Goal: Task Accomplishment & Management: Manage account settings

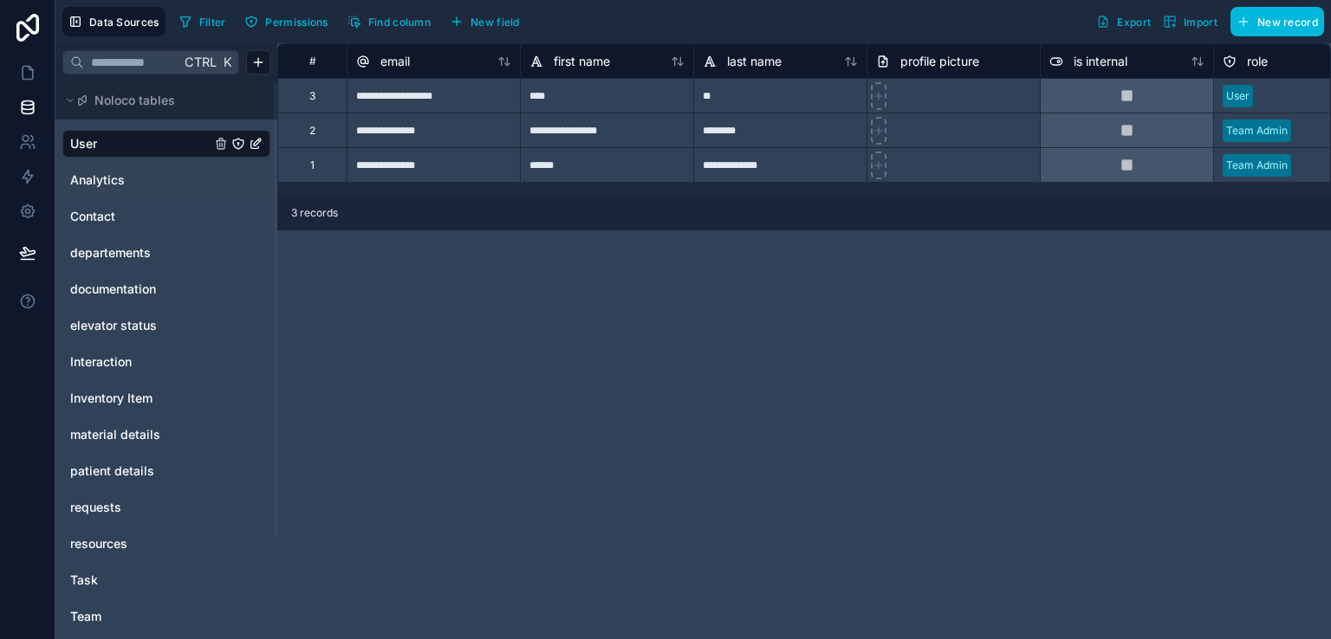
click at [111, 175] on span "Analytics" at bounding box center [97, 180] width 55 height 17
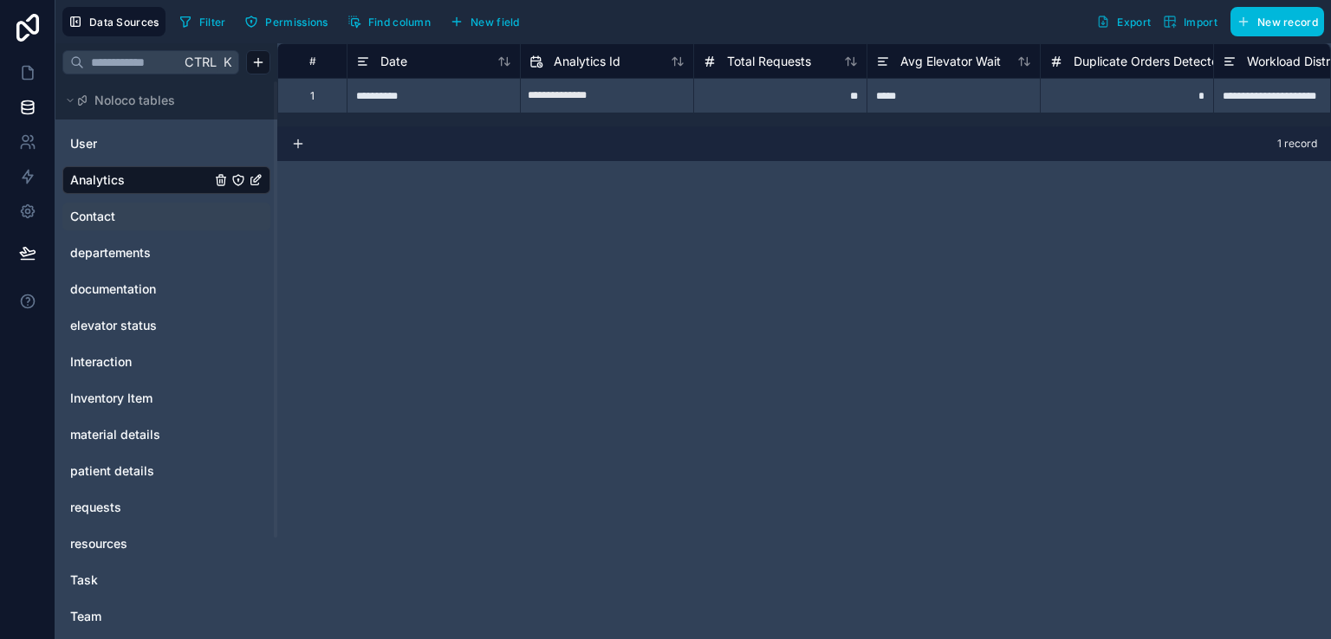
click at [101, 217] on span "Contact" at bounding box center [92, 216] width 45 height 17
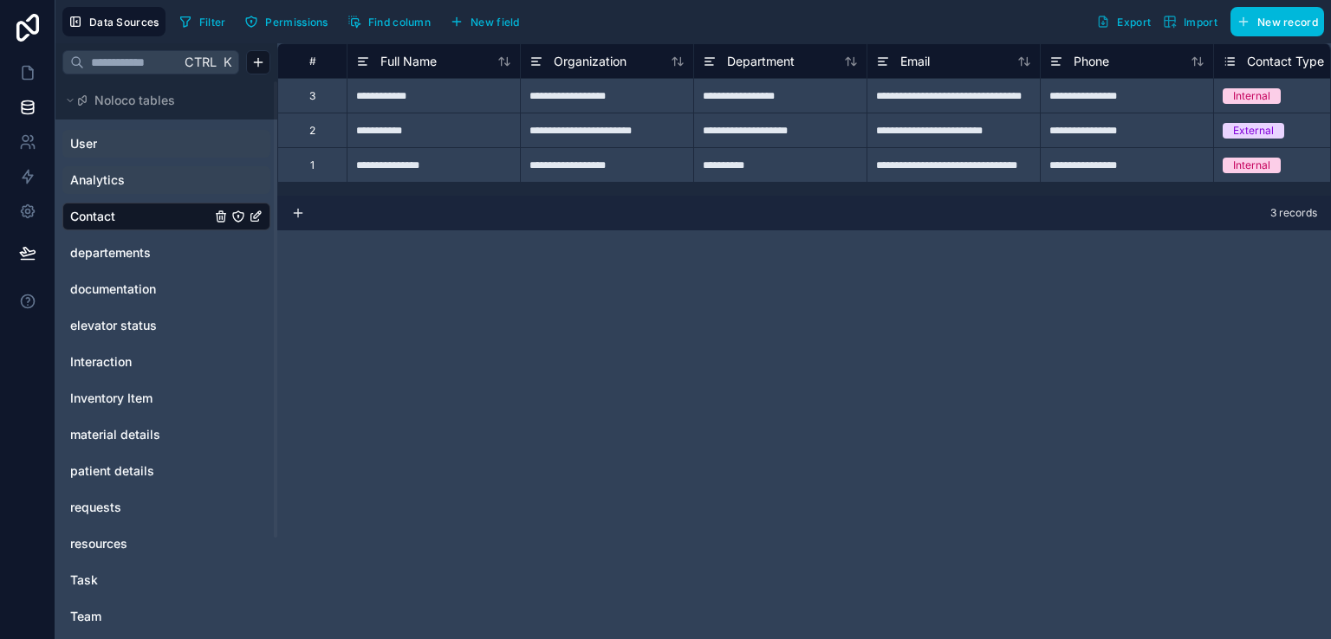
click at [117, 139] on link "User" at bounding box center [140, 143] width 140 height 17
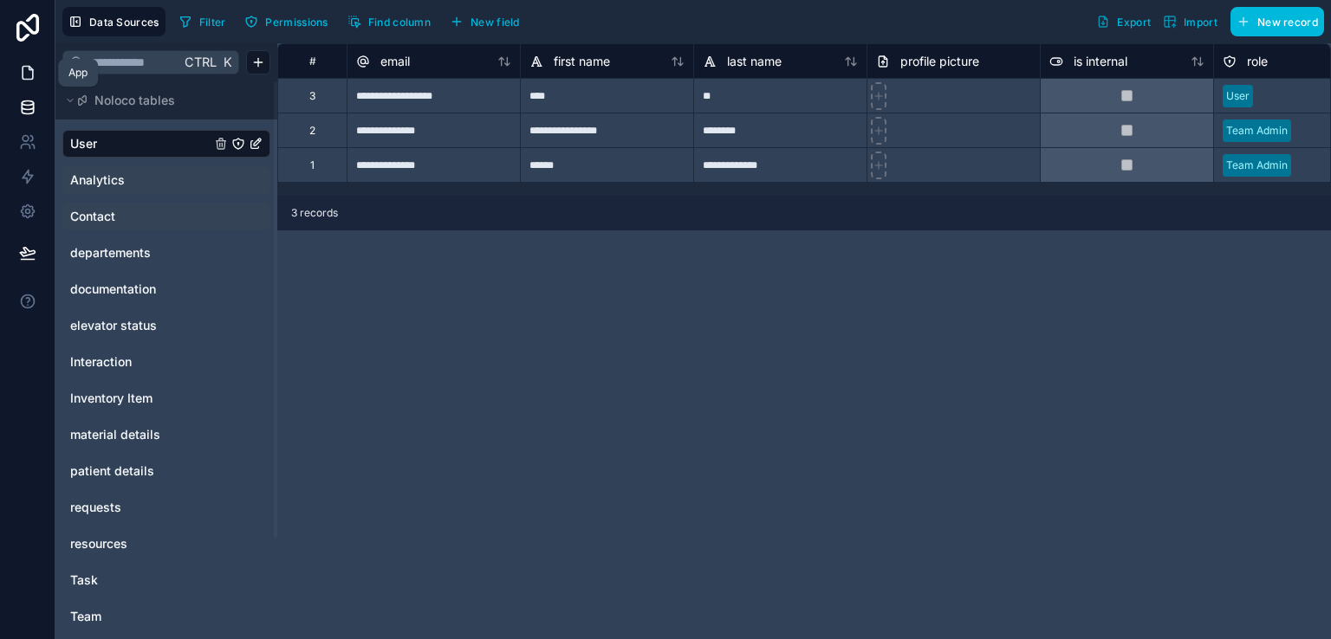
click at [28, 84] on link at bounding box center [27, 72] width 55 height 35
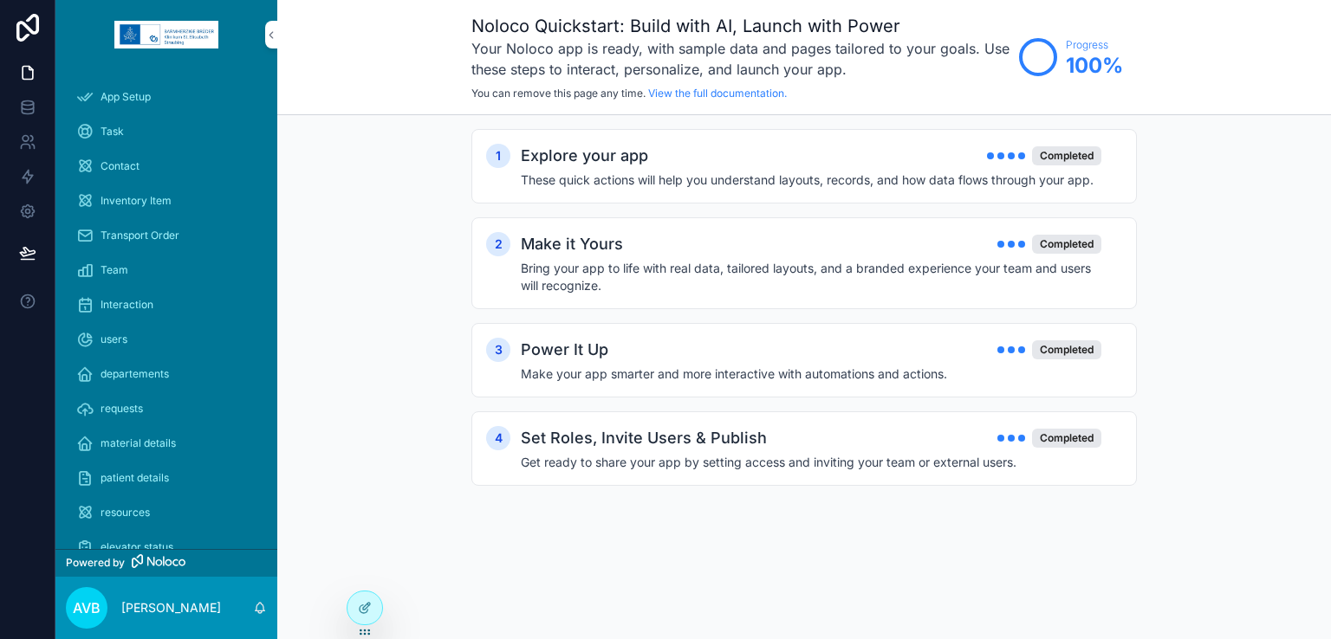
click at [98, 609] on span "AVB" at bounding box center [87, 608] width 28 height 21
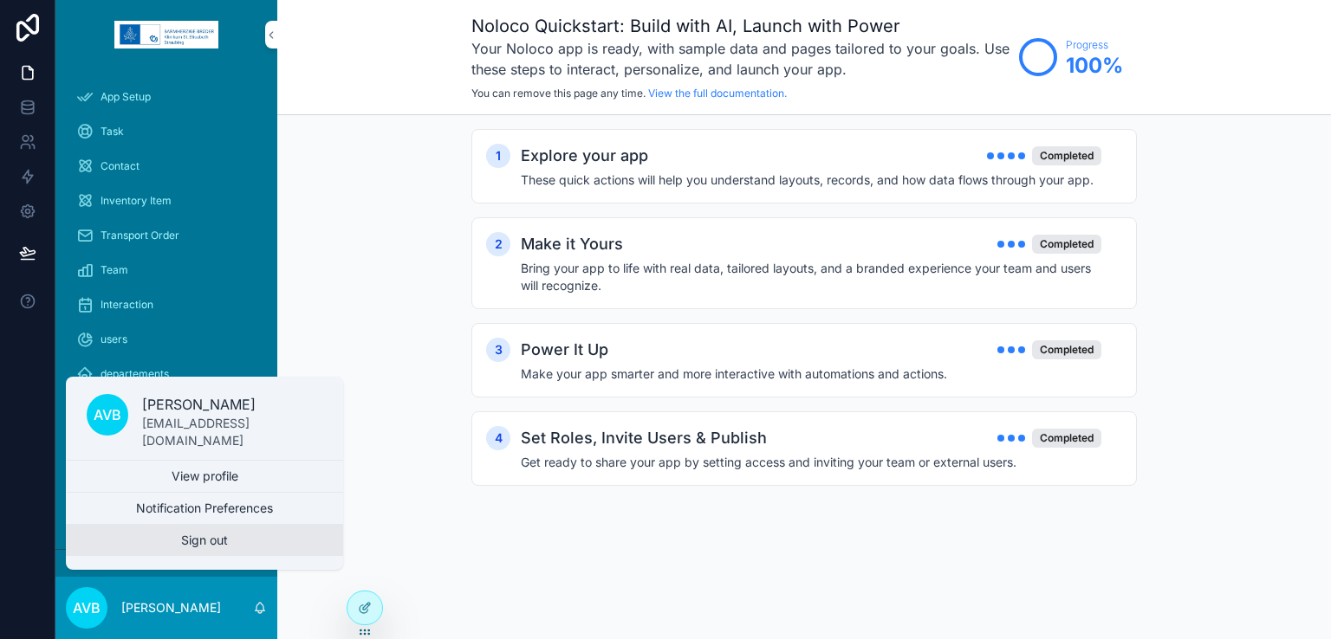
click at [159, 534] on button "Sign out" at bounding box center [204, 540] width 277 height 31
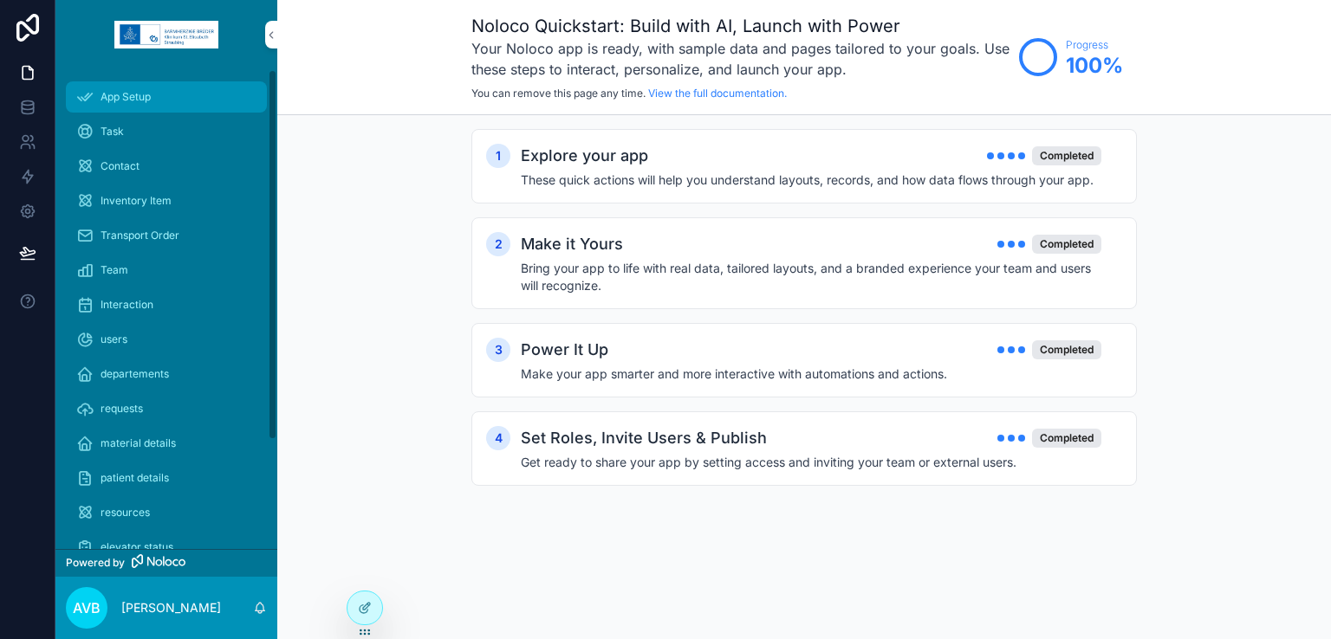
click at [161, 94] on div "App Setup" at bounding box center [166, 97] width 180 height 28
click at [19, 106] on icon at bounding box center [27, 107] width 17 height 17
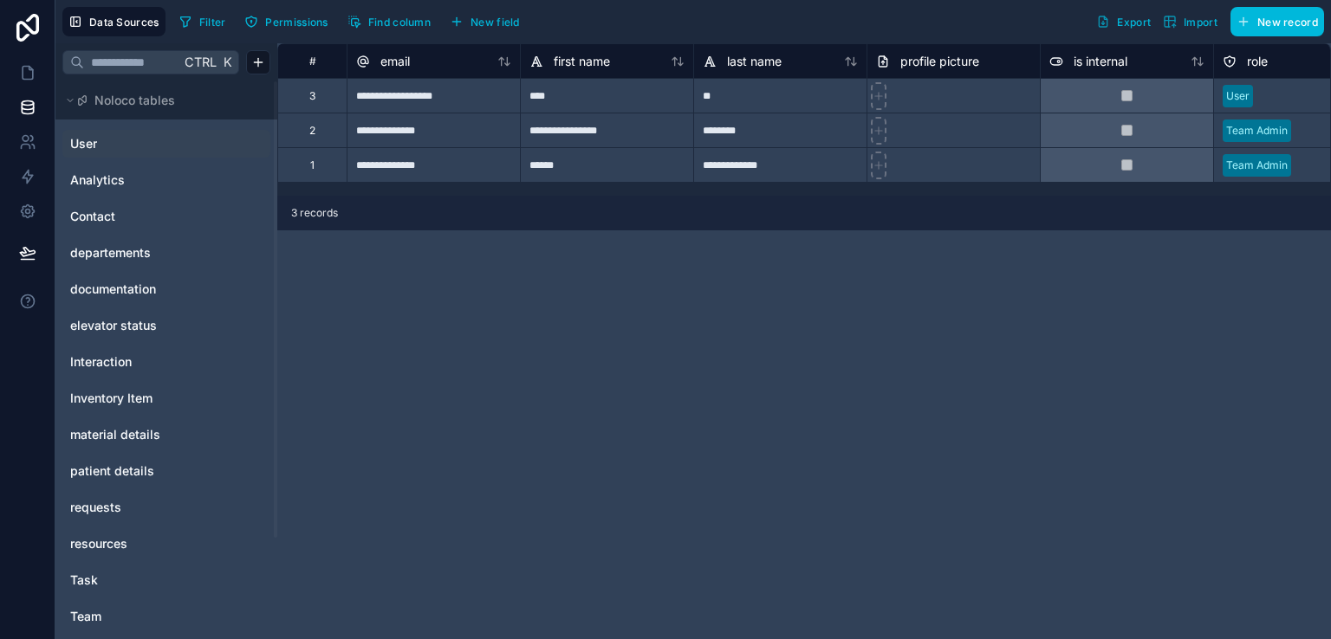
click at [94, 138] on span "User" at bounding box center [83, 143] width 27 height 17
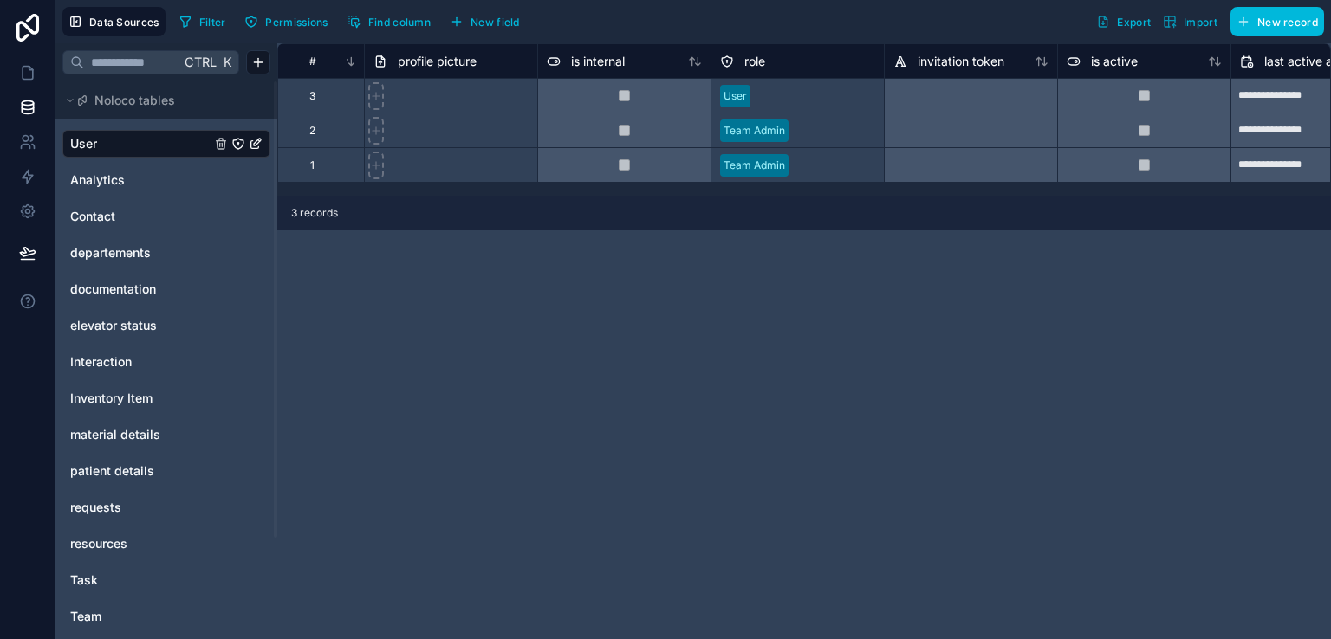
scroll to position [0, 509]
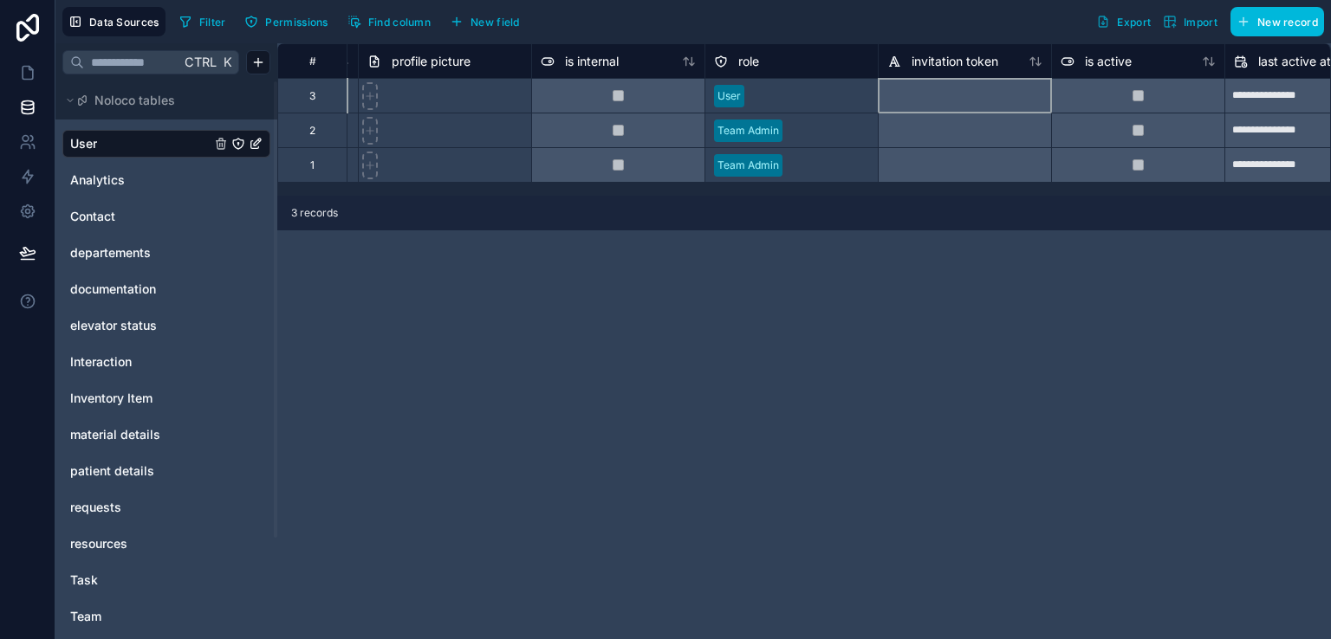
click at [938, 95] on div at bounding box center [964, 95] width 173 height 35
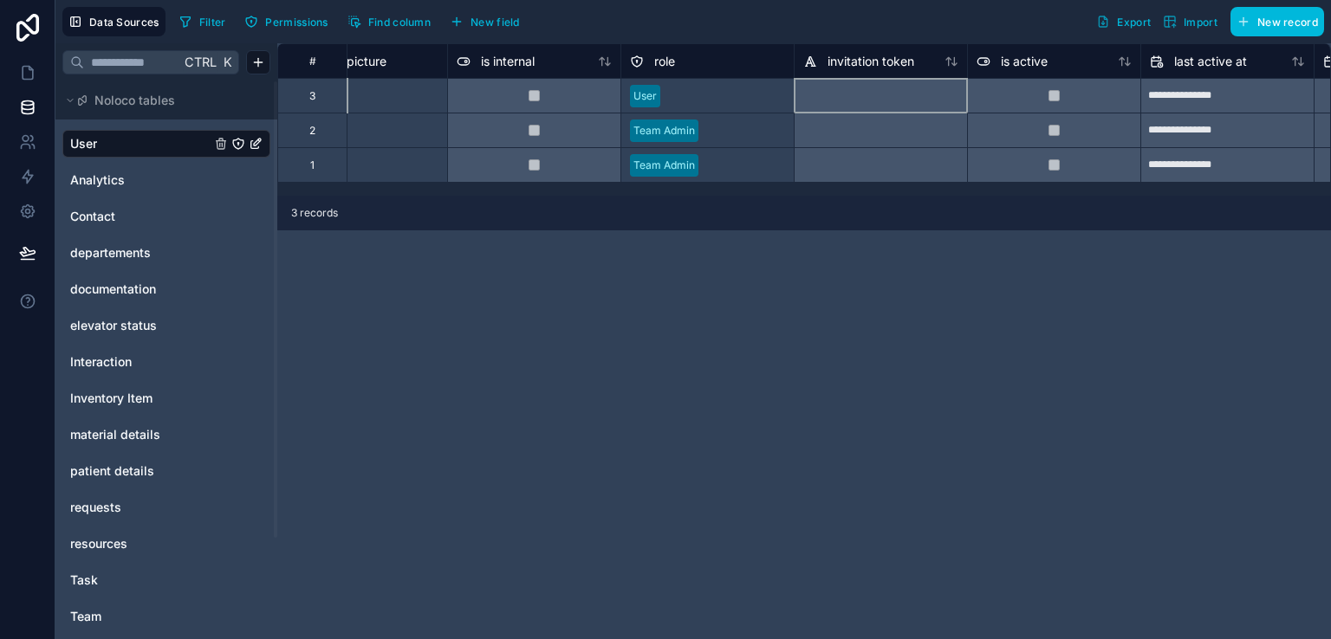
scroll to position [0, 599]
click at [861, 109] on div at bounding box center [874, 95] width 173 height 35
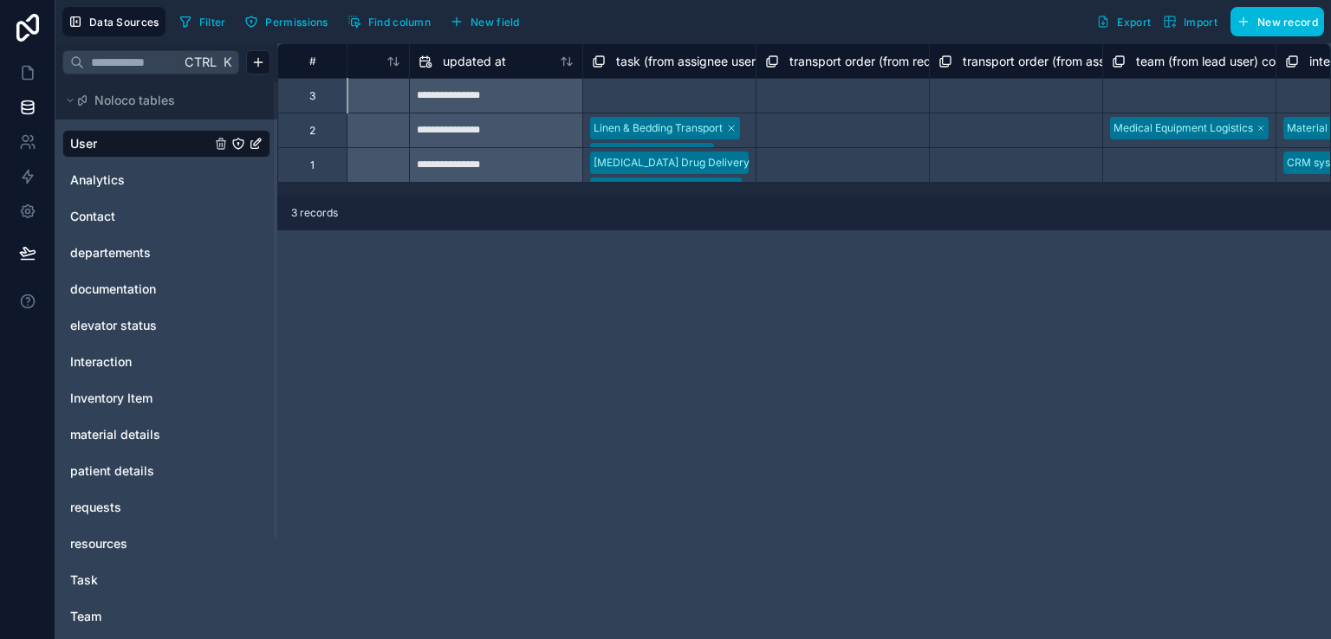
scroll to position [0, 1847]
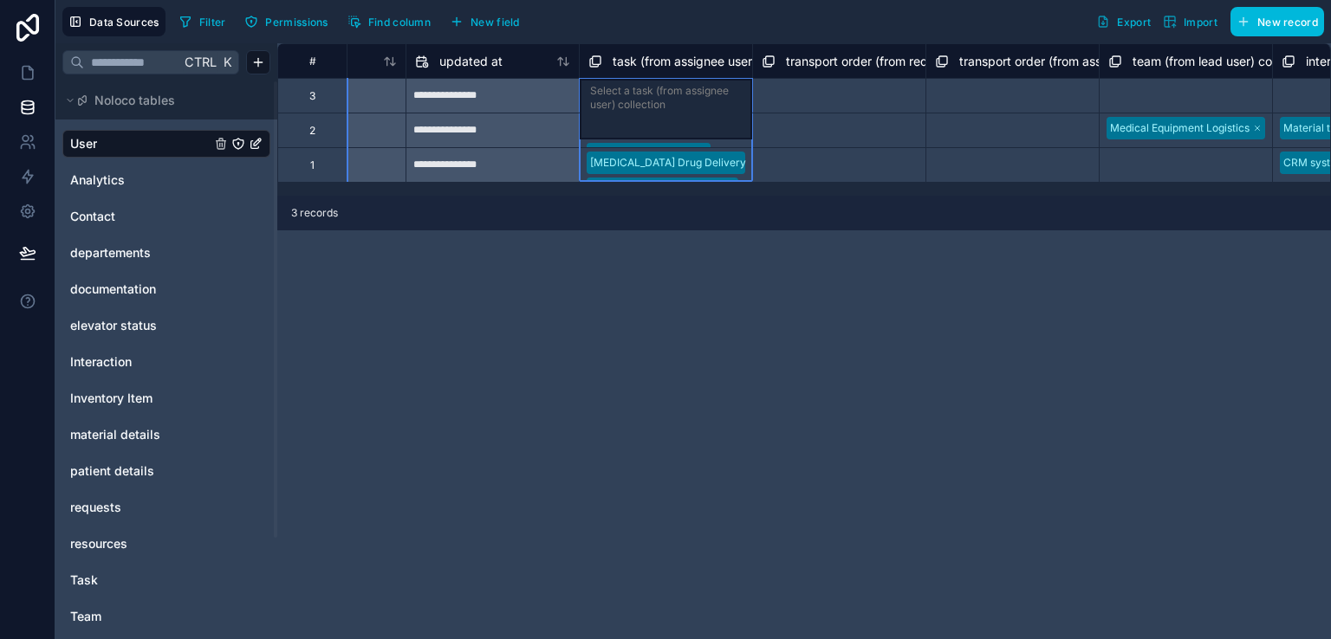
click at [689, 63] on span "task (from assignee user) collection" at bounding box center [713, 61] width 201 height 17
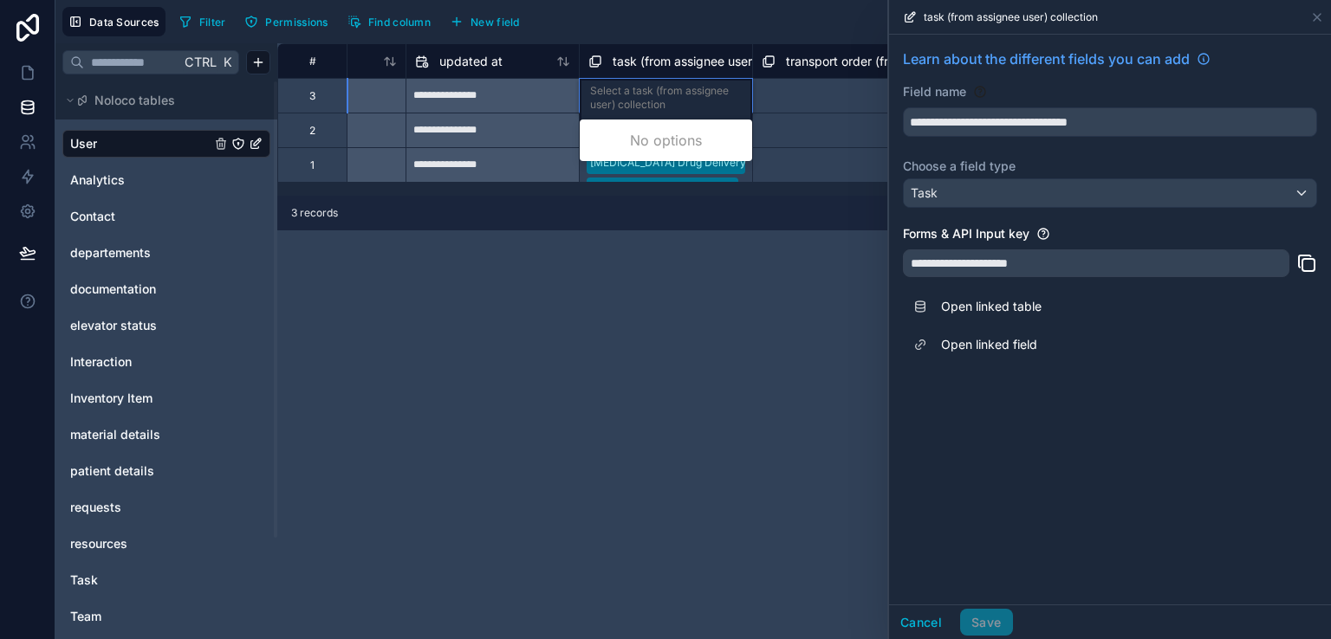
click at [697, 94] on div "Select a task (from assignee user) collection" at bounding box center [666, 98] width 152 height 28
click at [514, 269] on div "**********" at bounding box center [804, 341] width 1054 height 596
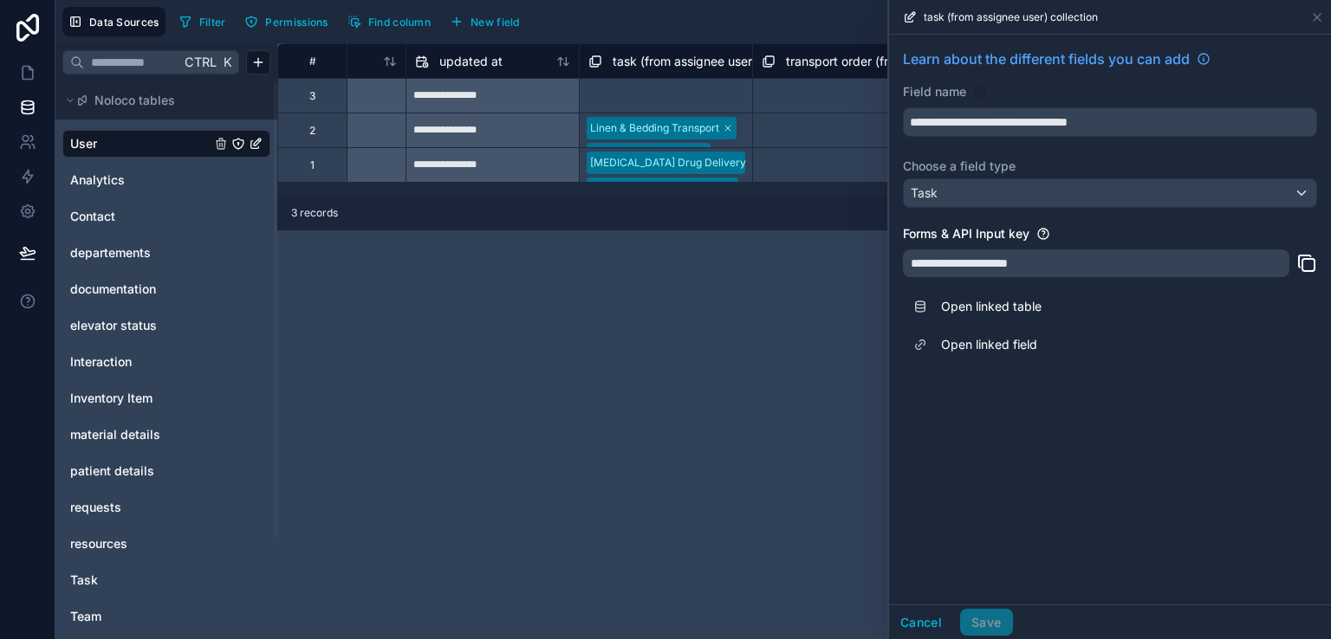
click at [567, 260] on div "**********" at bounding box center [804, 341] width 1054 height 596
click at [1321, 16] on icon at bounding box center [1317, 17] width 14 height 14
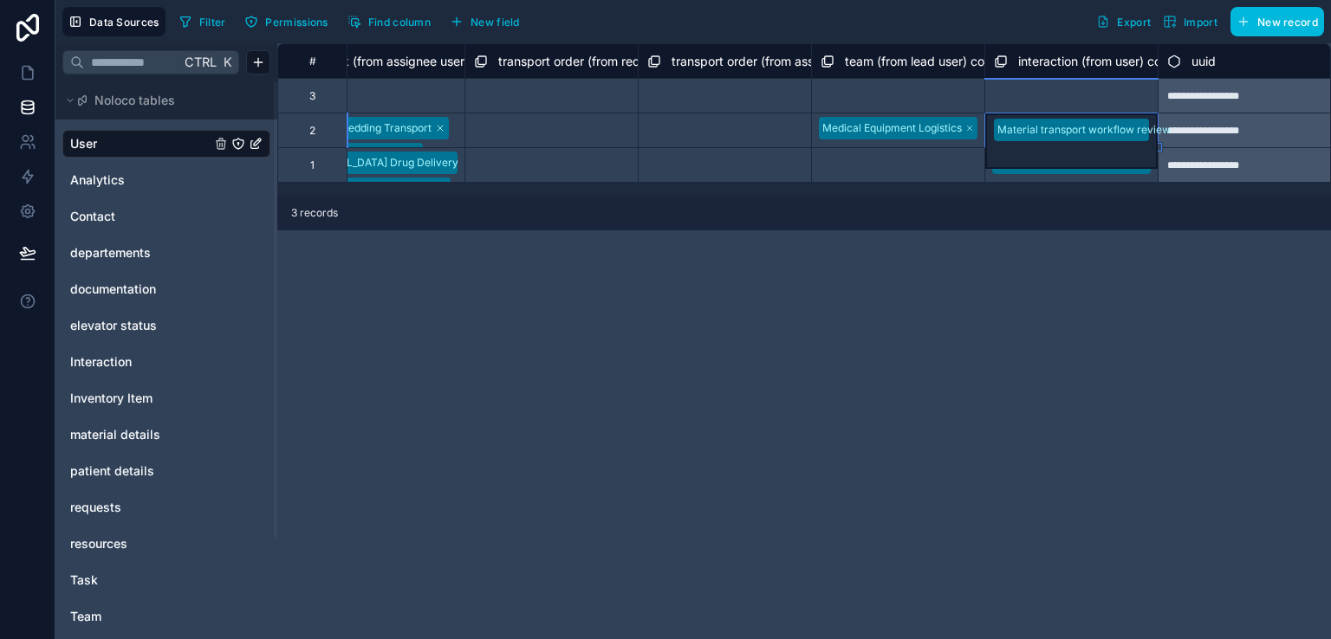
scroll to position [0, 2135]
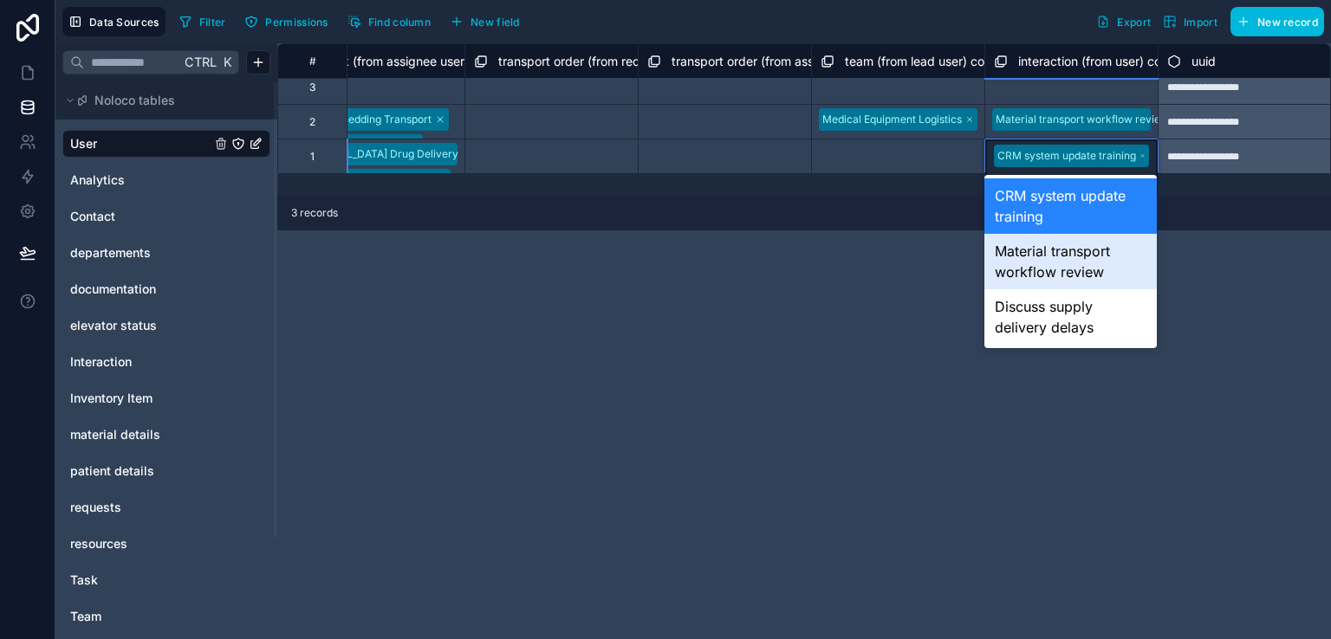
click at [894, 280] on div "**********" at bounding box center [804, 341] width 1054 height 596
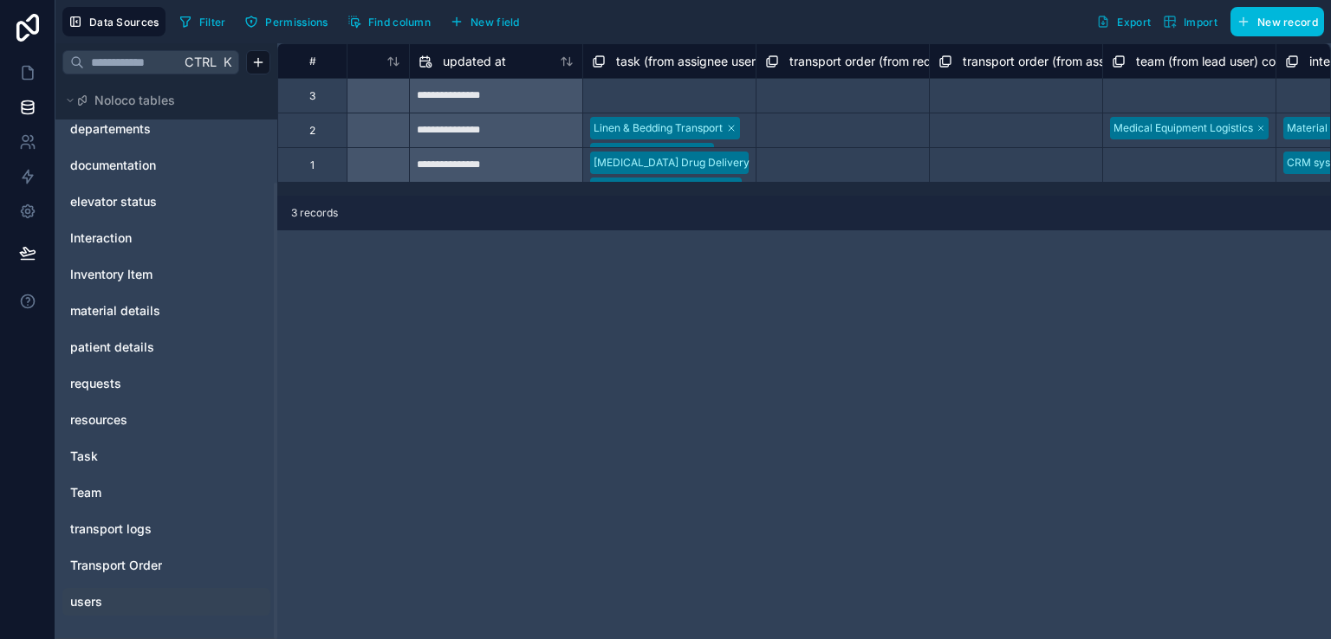
scroll to position [0, 1844]
click at [105, 594] on link "users" at bounding box center [140, 602] width 140 height 17
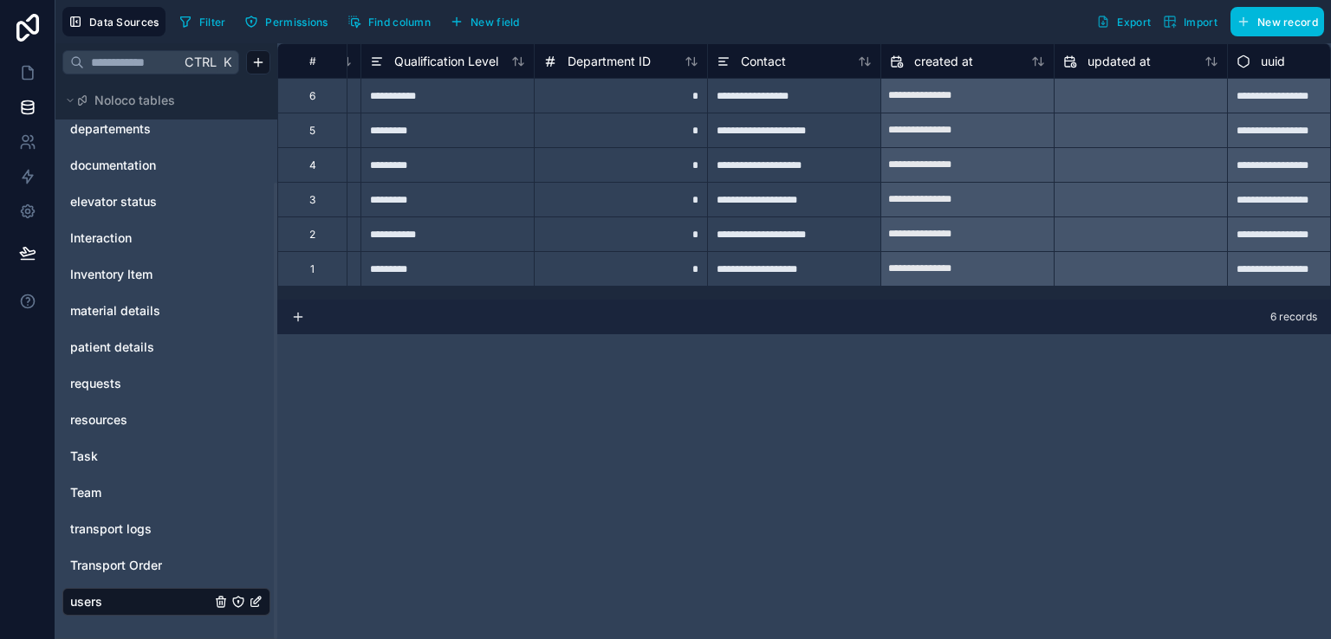
scroll to position [0, 575]
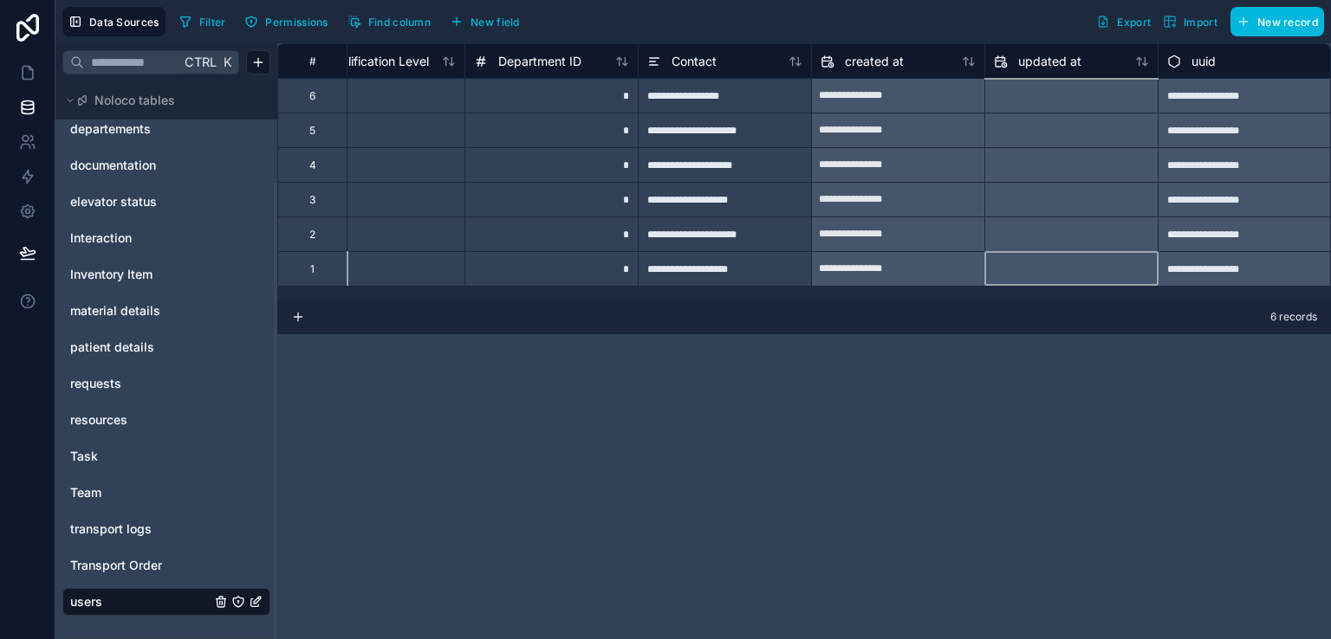
click at [1133, 256] on div at bounding box center [1071, 270] width 172 height 28
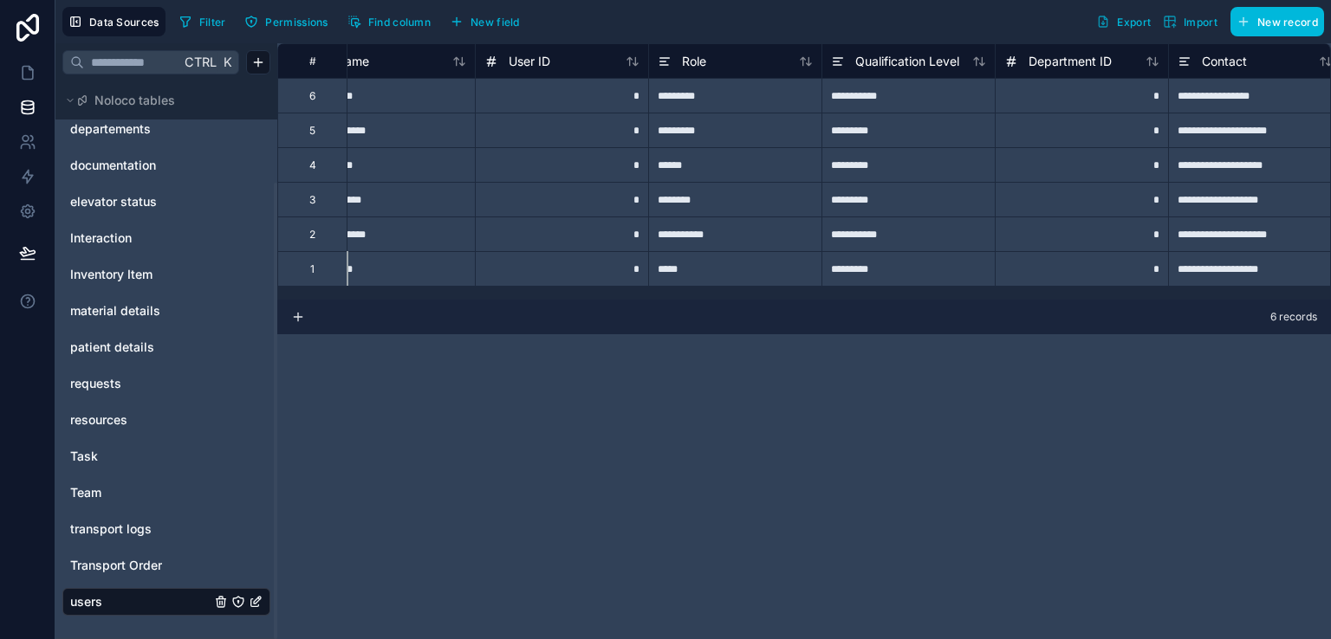
scroll to position [0, 0]
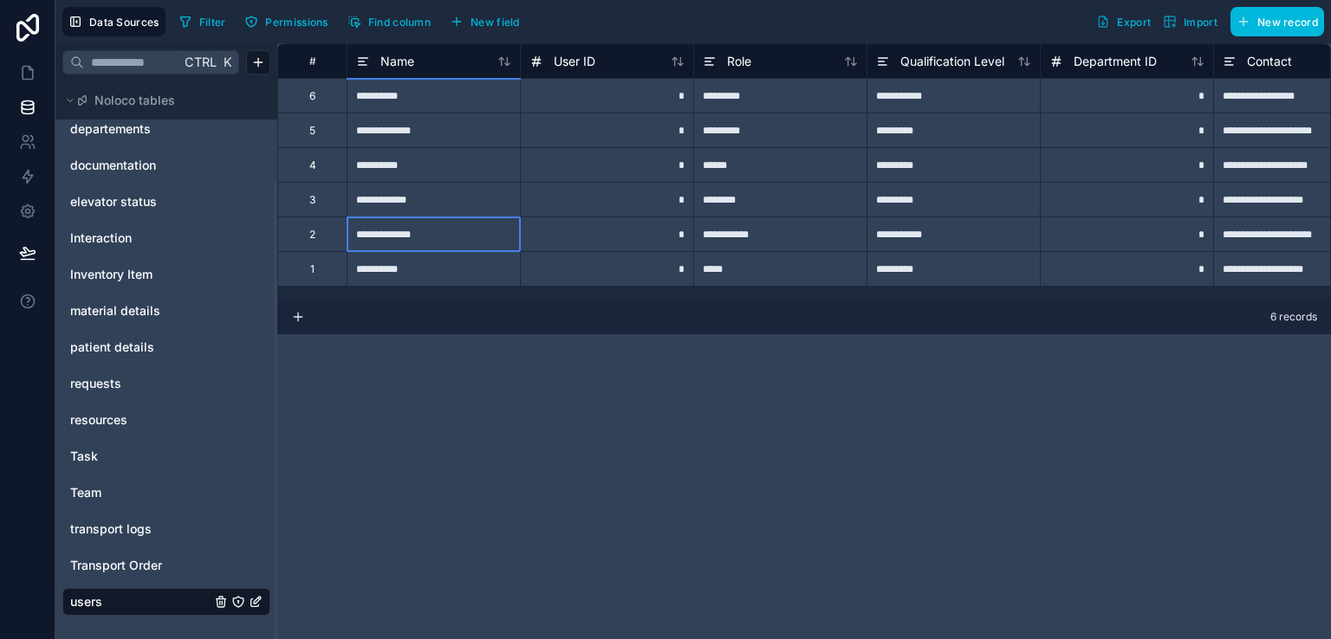
click at [423, 236] on div "**********" at bounding box center [433, 234] width 173 height 35
click at [423, 236] on input "**********" at bounding box center [433, 234] width 172 height 34
click at [438, 236] on input "**********" at bounding box center [433, 234] width 172 height 34
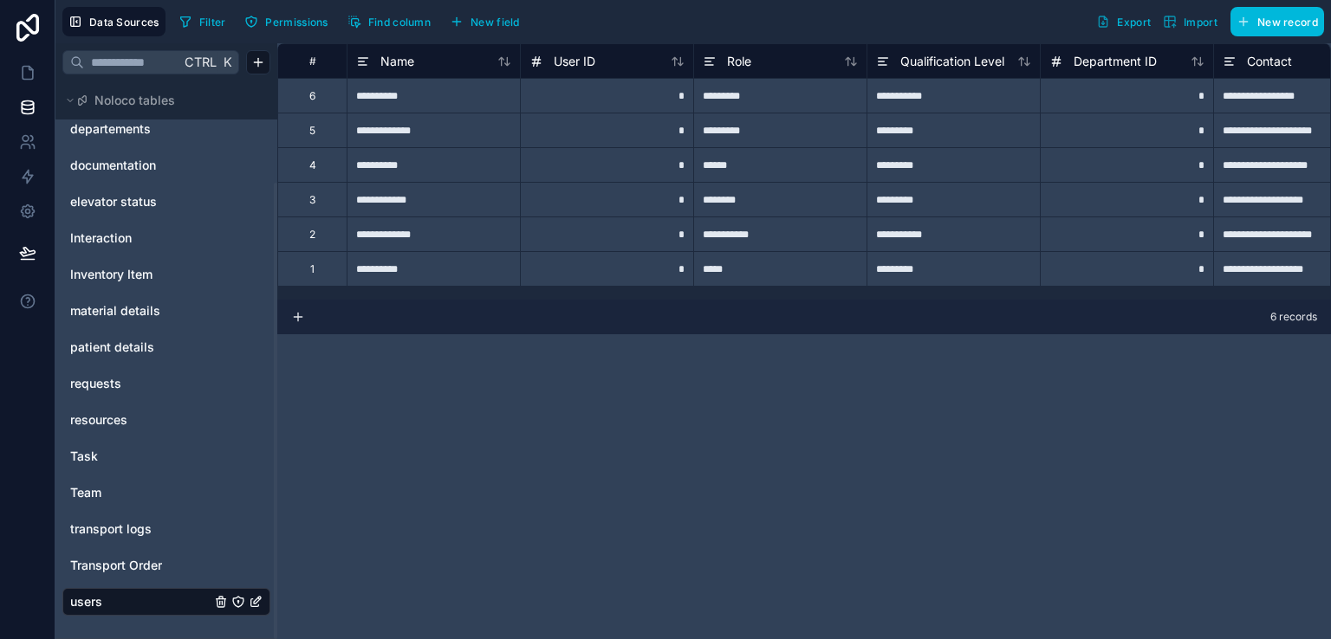
click at [419, 333] on div "6 records" at bounding box center [804, 317] width 1054 height 35
click at [382, 162] on div "**********" at bounding box center [433, 164] width 173 height 35
click at [373, 164] on div "**********" at bounding box center [433, 164] width 173 height 35
click at [373, 164] on input "**********" at bounding box center [433, 165] width 172 height 34
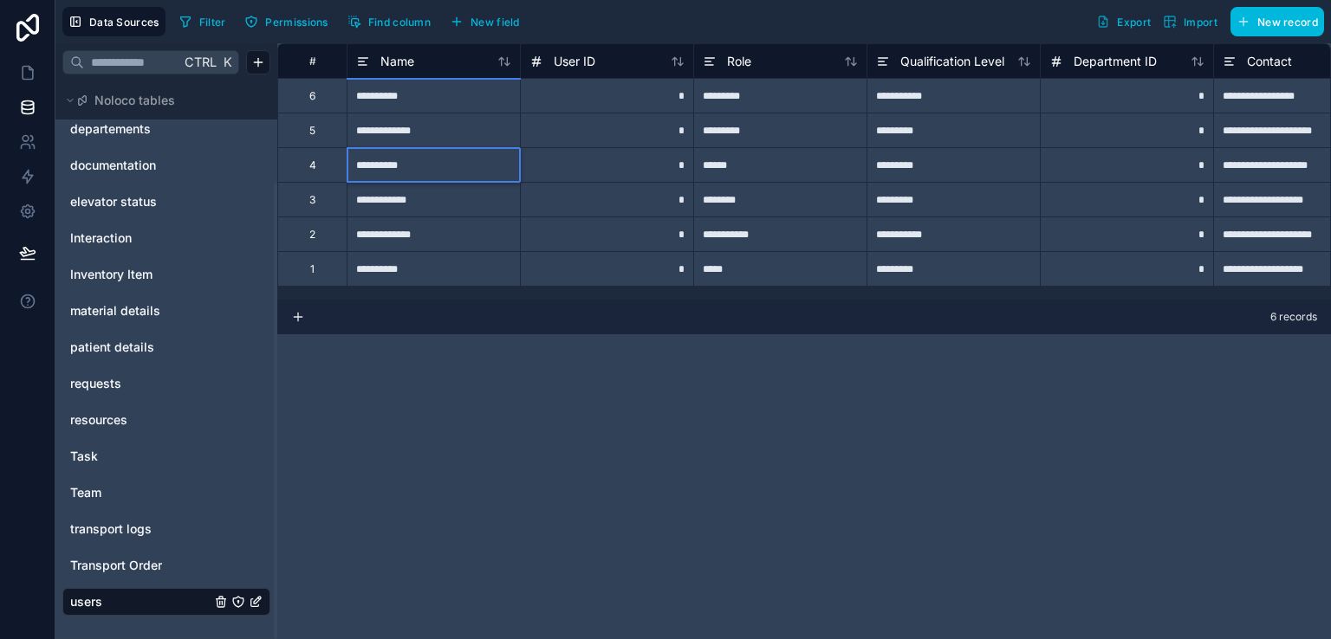
click at [373, 164] on input "**********" at bounding box center [433, 165] width 172 height 34
type input "**********"
click at [470, 403] on div "**********" at bounding box center [804, 341] width 1054 height 596
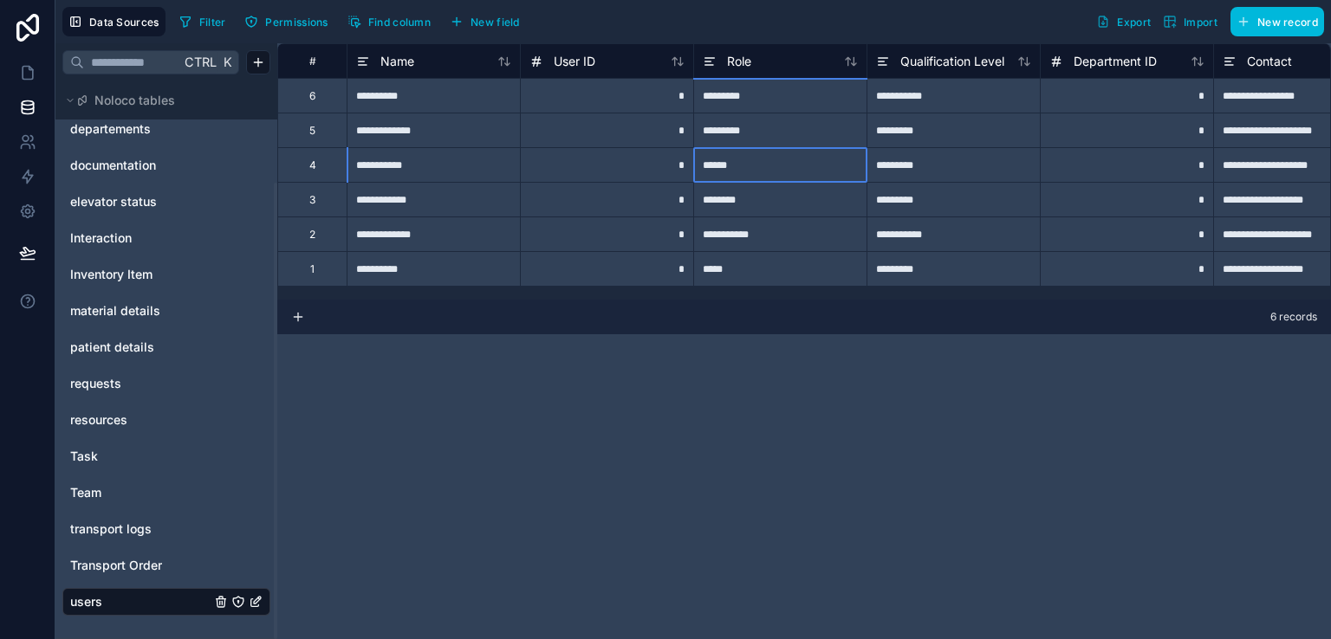
click at [736, 164] on div "******" at bounding box center [779, 164] width 173 height 35
click at [745, 165] on div "******" at bounding box center [779, 164] width 173 height 35
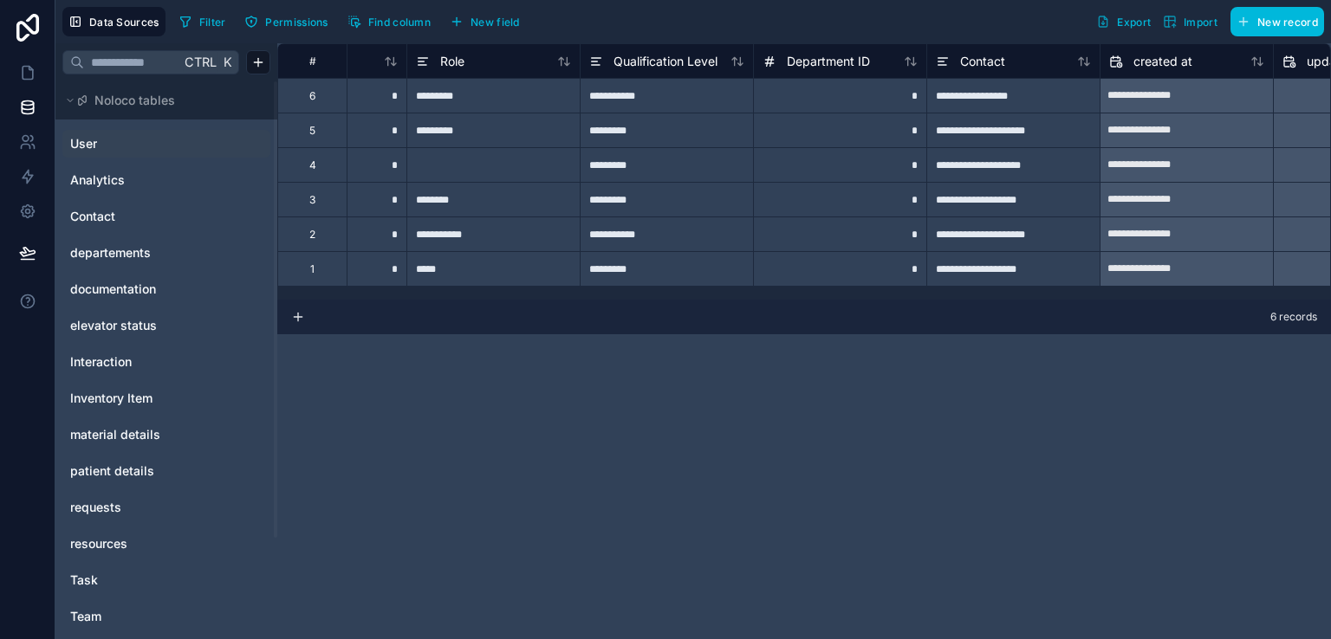
click at [132, 139] on link "User" at bounding box center [140, 143] width 140 height 17
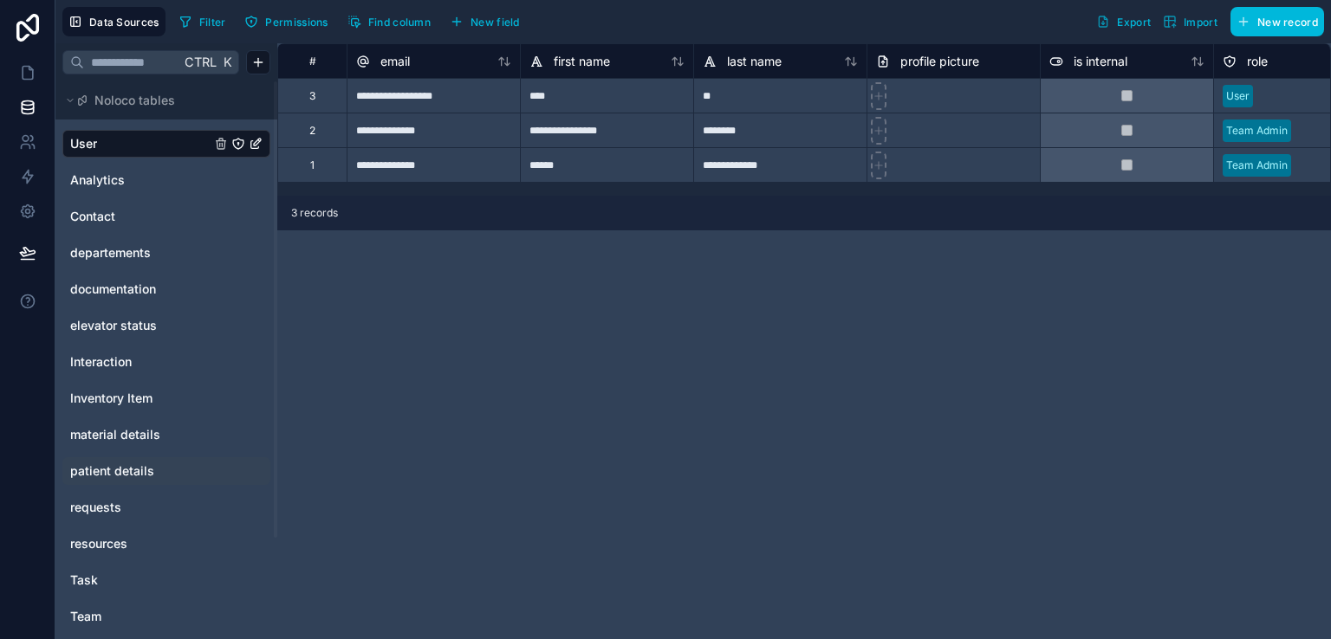
scroll to position [124, 0]
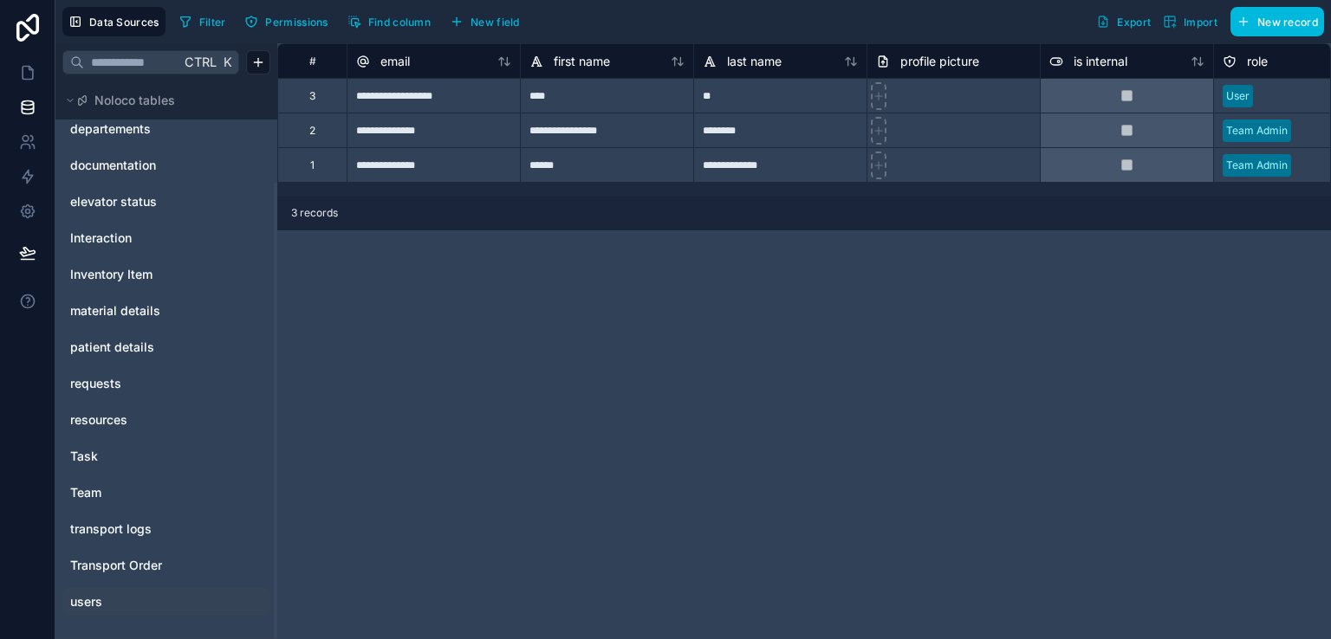
click at [117, 597] on link "users" at bounding box center [140, 602] width 140 height 17
click at [142, 606] on link "users" at bounding box center [140, 602] width 140 height 17
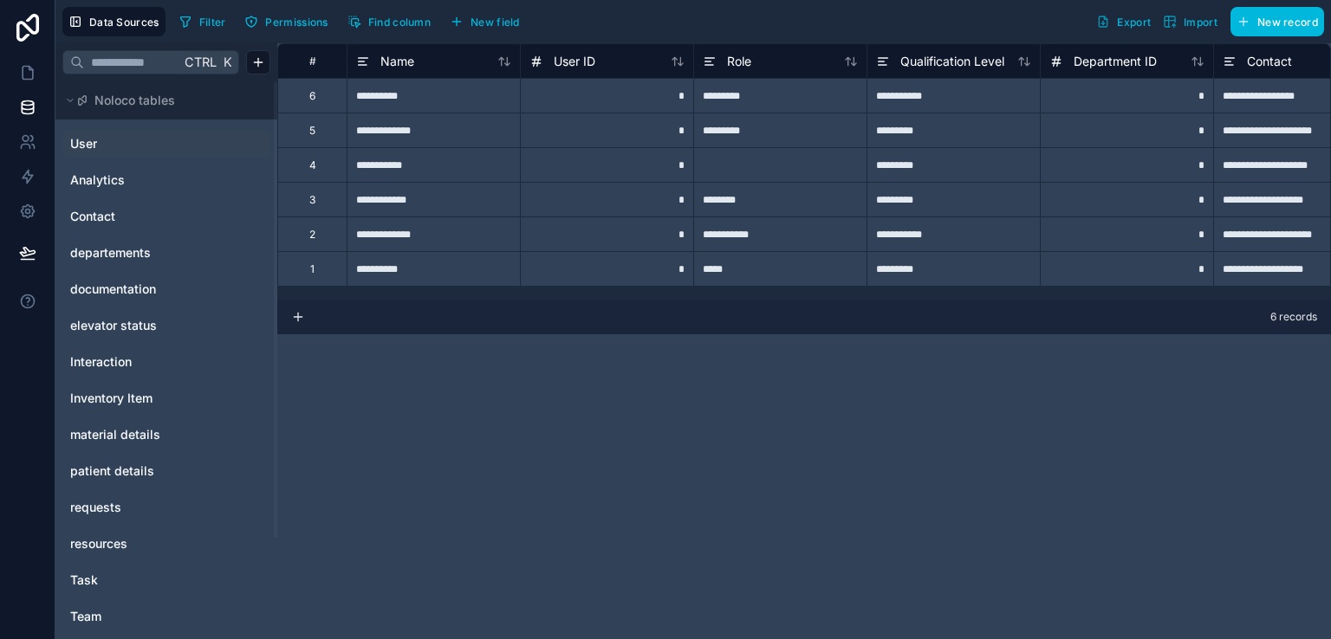
click at [141, 148] on link "User" at bounding box center [140, 143] width 140 height 17
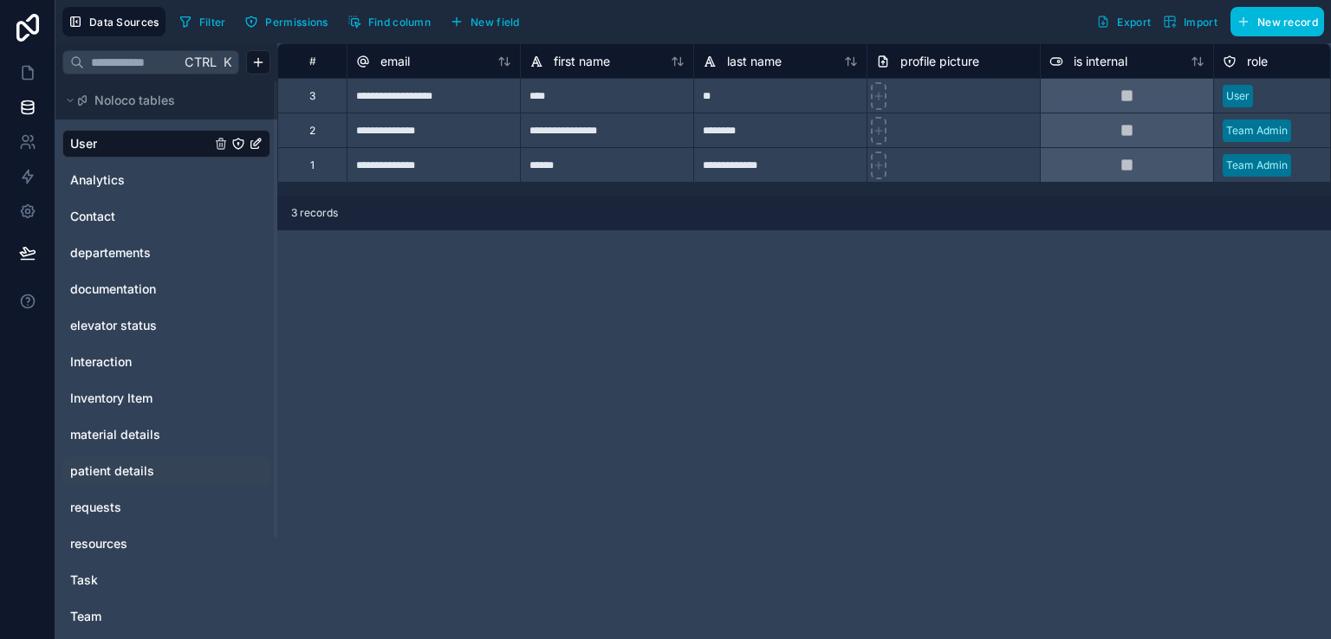
scroll to position [124, 0]
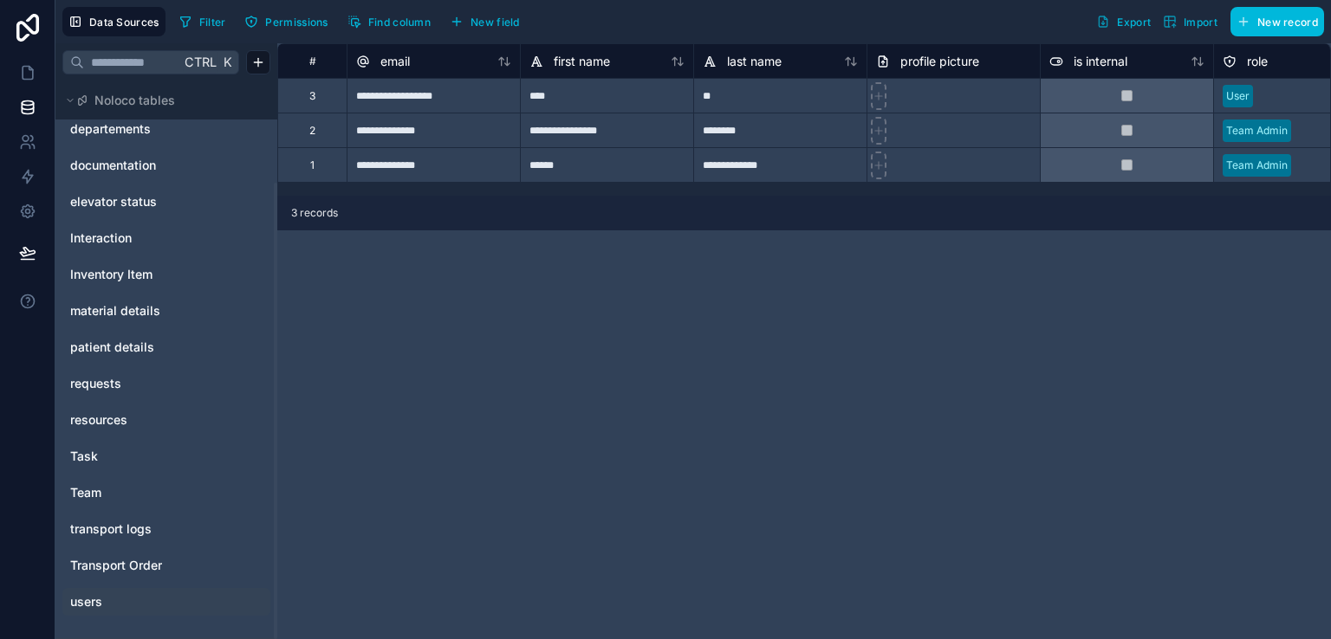
click at [121, 597] on link "users" at bounding box center [140, 602] width 140 height 17
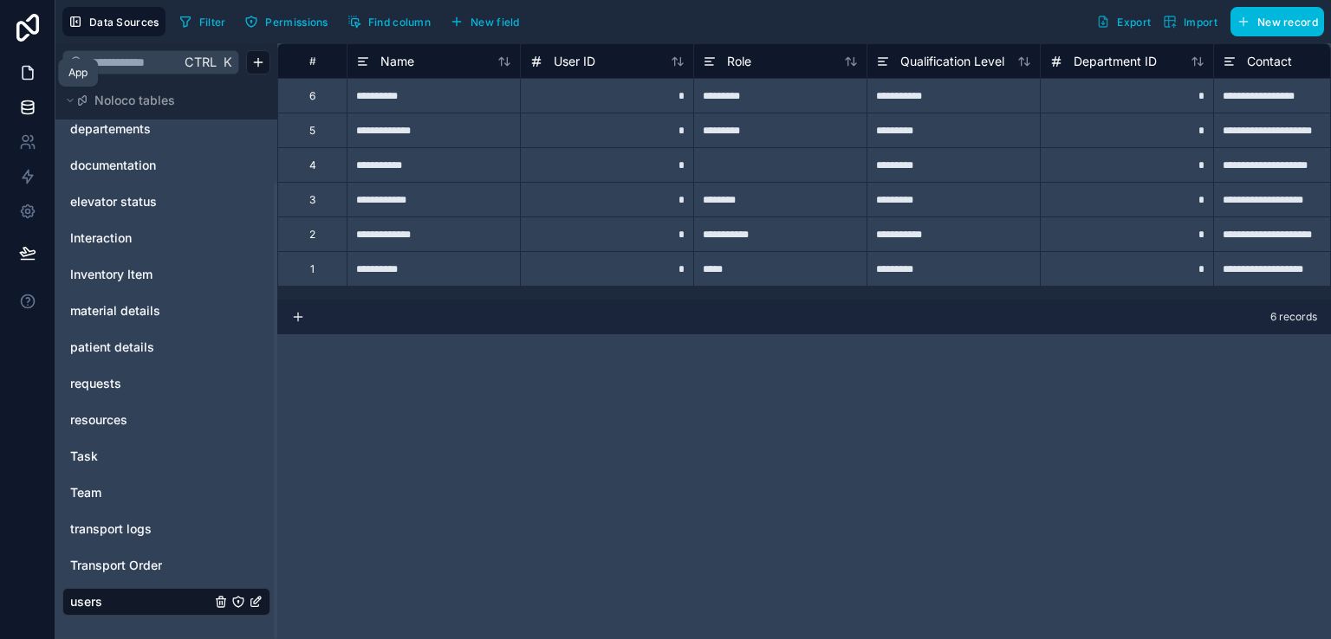
click at [23, 73] on icon at bounding box center [28, 73] width 10 height 13
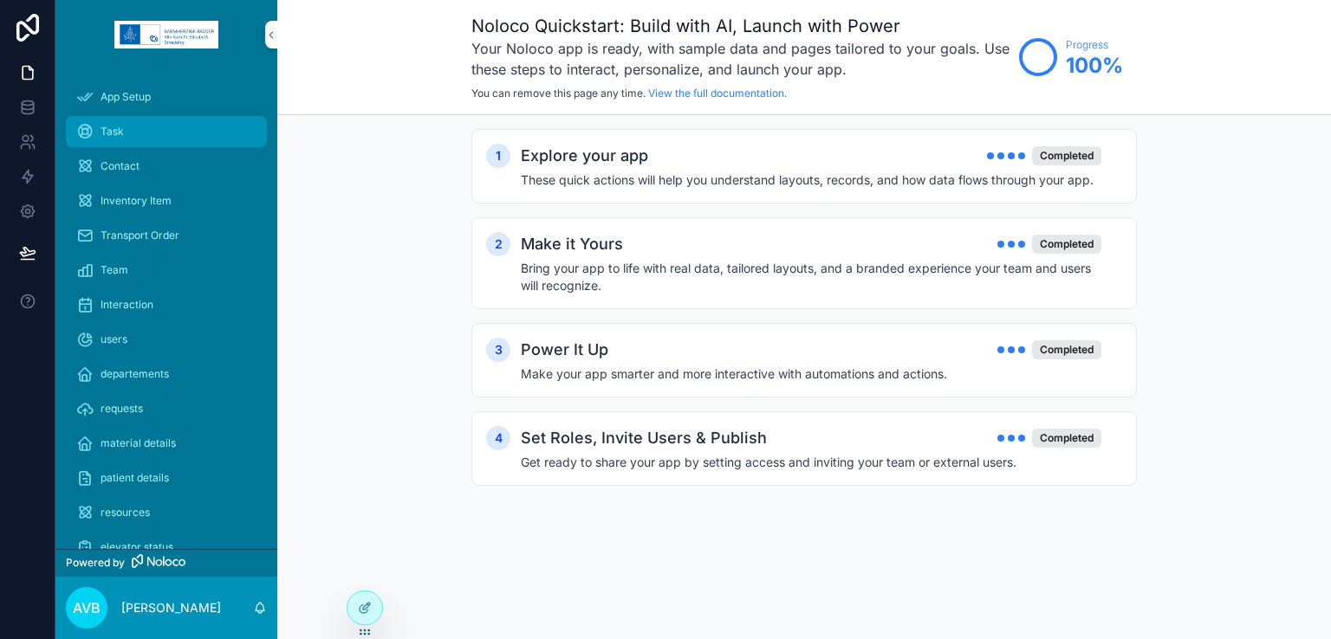
click at [105, 139] on div "Task" at bounding box center [166, 132] width 180 height 28
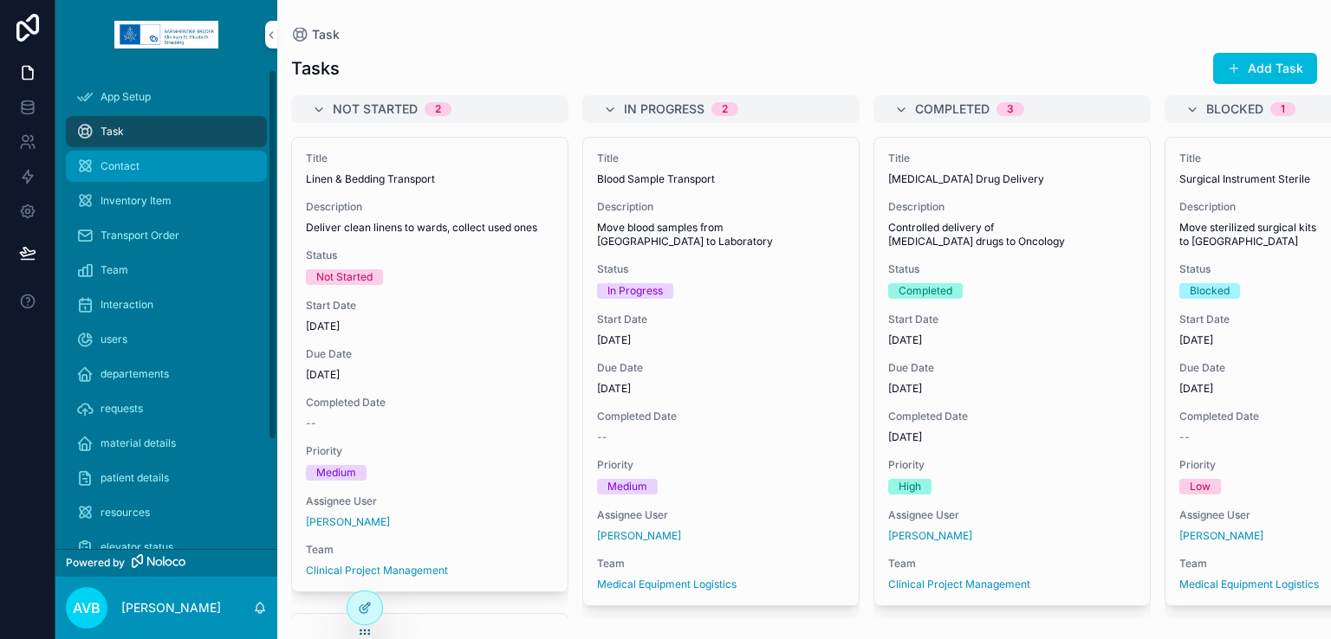
click at [176, 165] on div "Contact" at bounding box center [166, 166] width 180 height 28
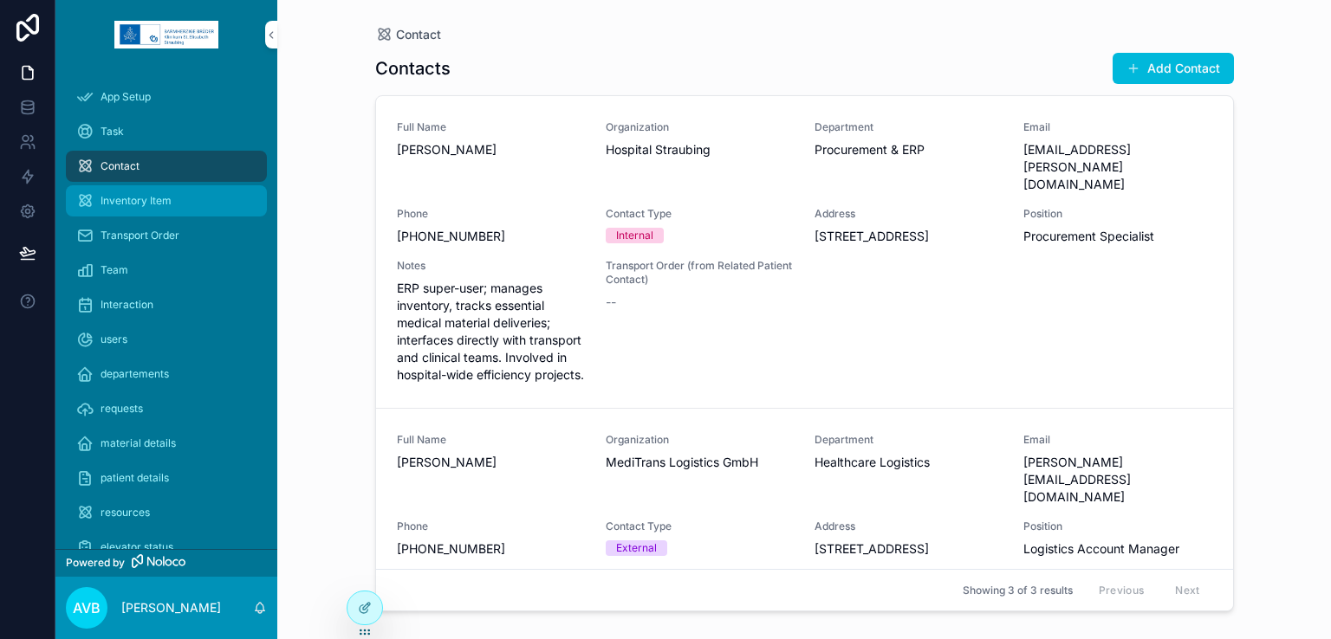
click at [166, 198] on span "Inventory Item" at bounding box center [136, 201] width 71 height 14
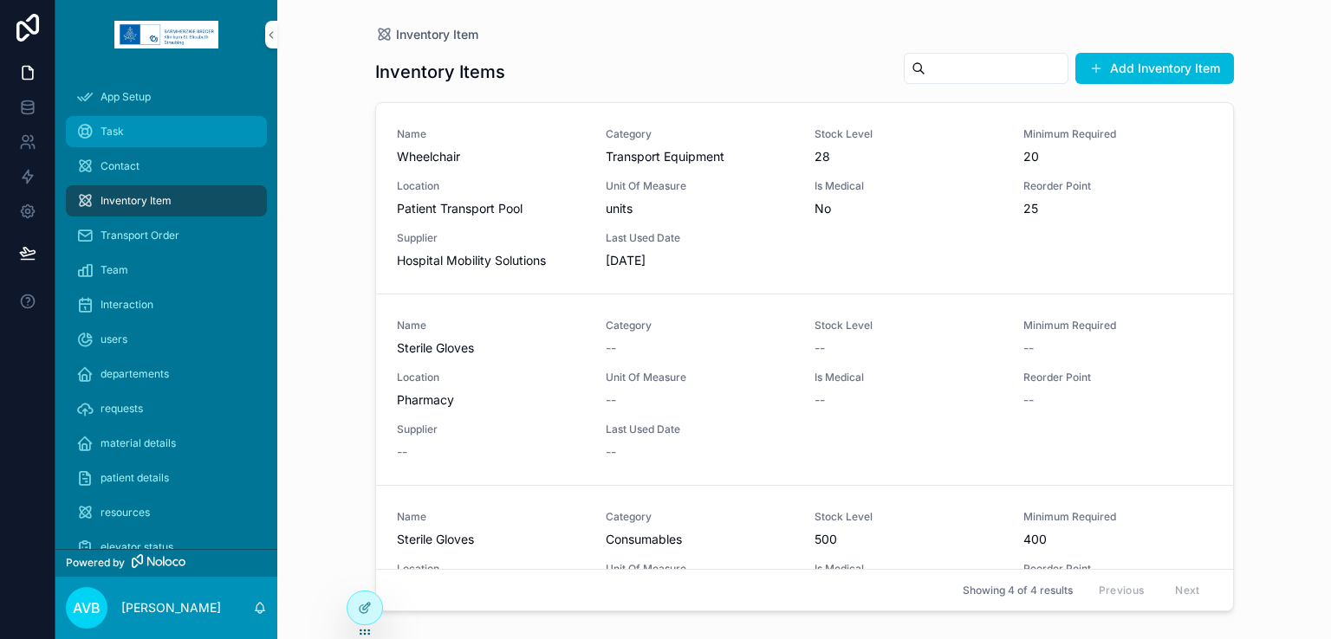
click at [150, 130] on div "Task" at bounding box center [166, 132] width 180 height 28
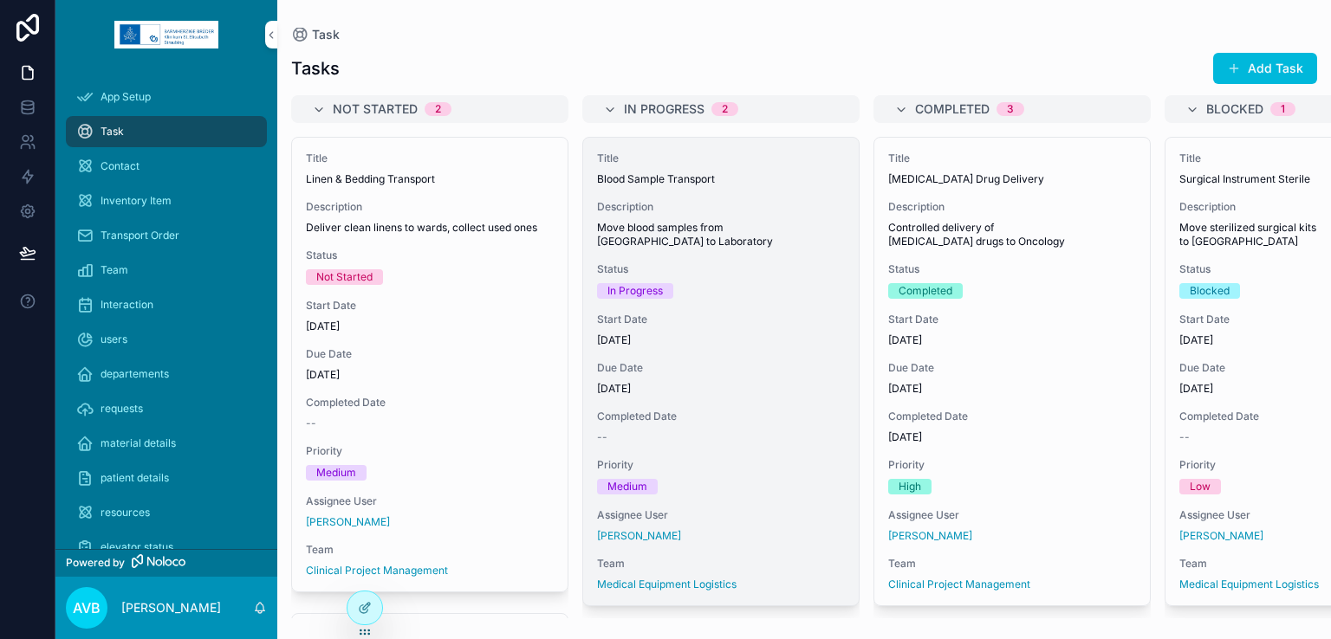
click at [684, 246] on div "Title Blood Sample Transport Description Move blood samples from ICU to Laborat…" at bounding box center [721, 372] width 276 height 468
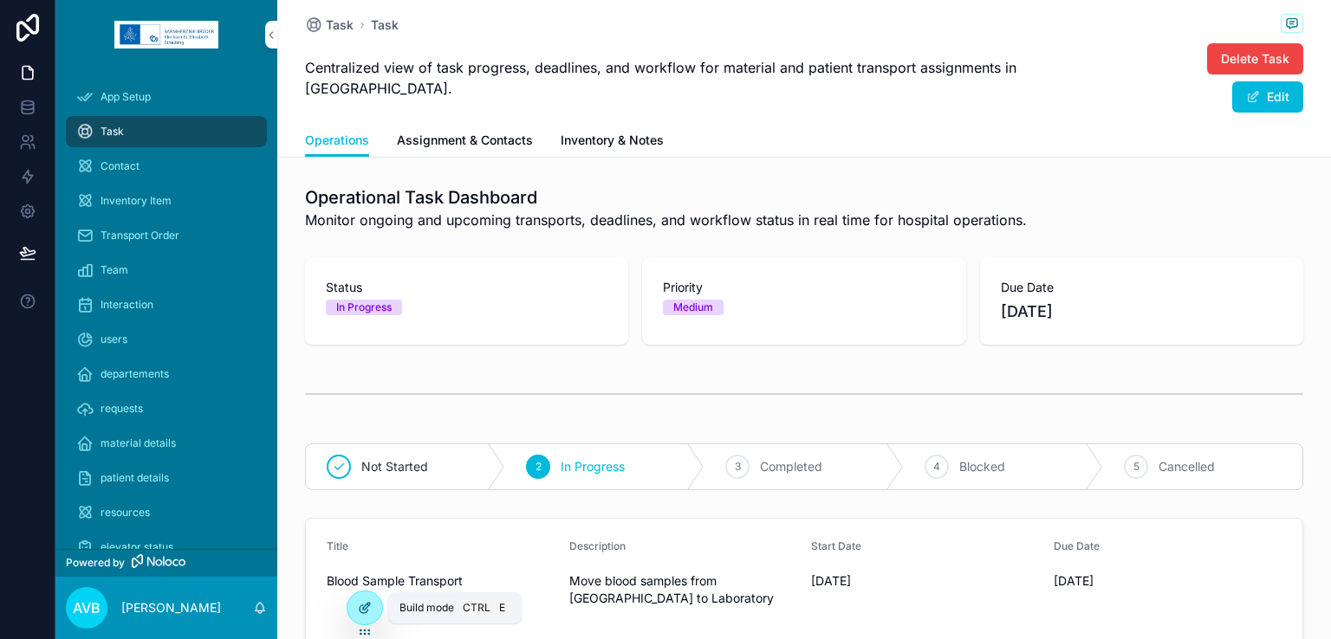
click at [361, 594] on div at bounding box center [364, 608] width 35 height 33
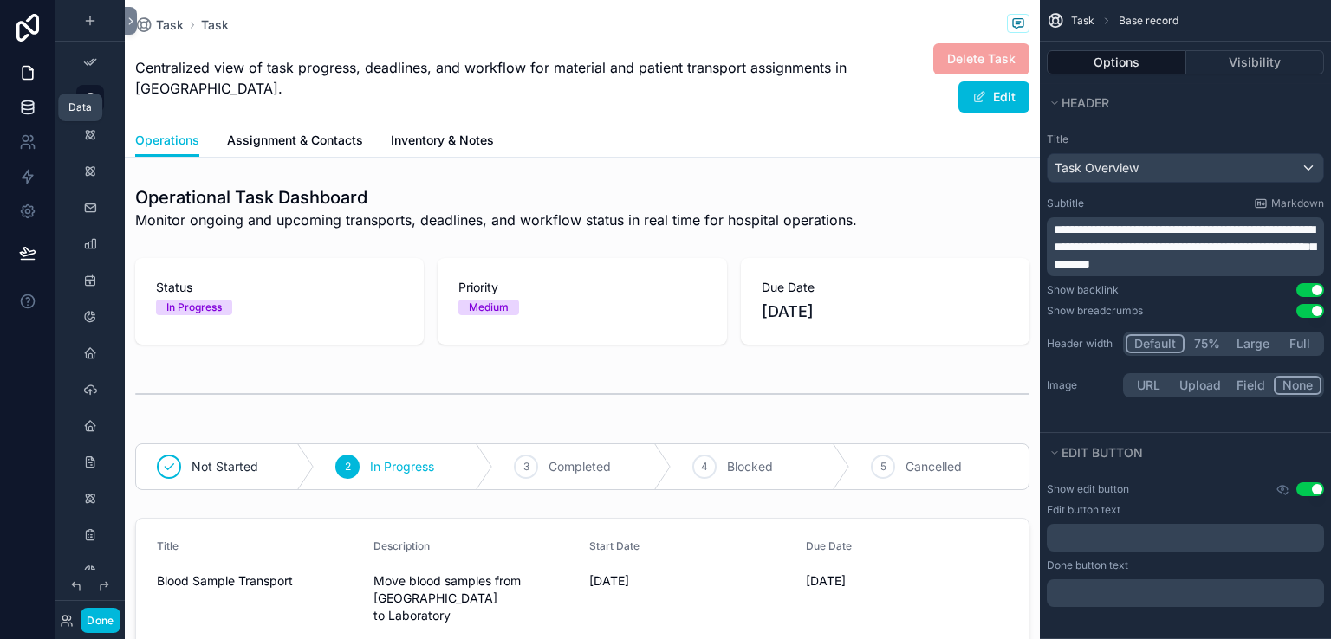
click at [19, 114] on icon at bounding box center [27, 107] width 17 height 17
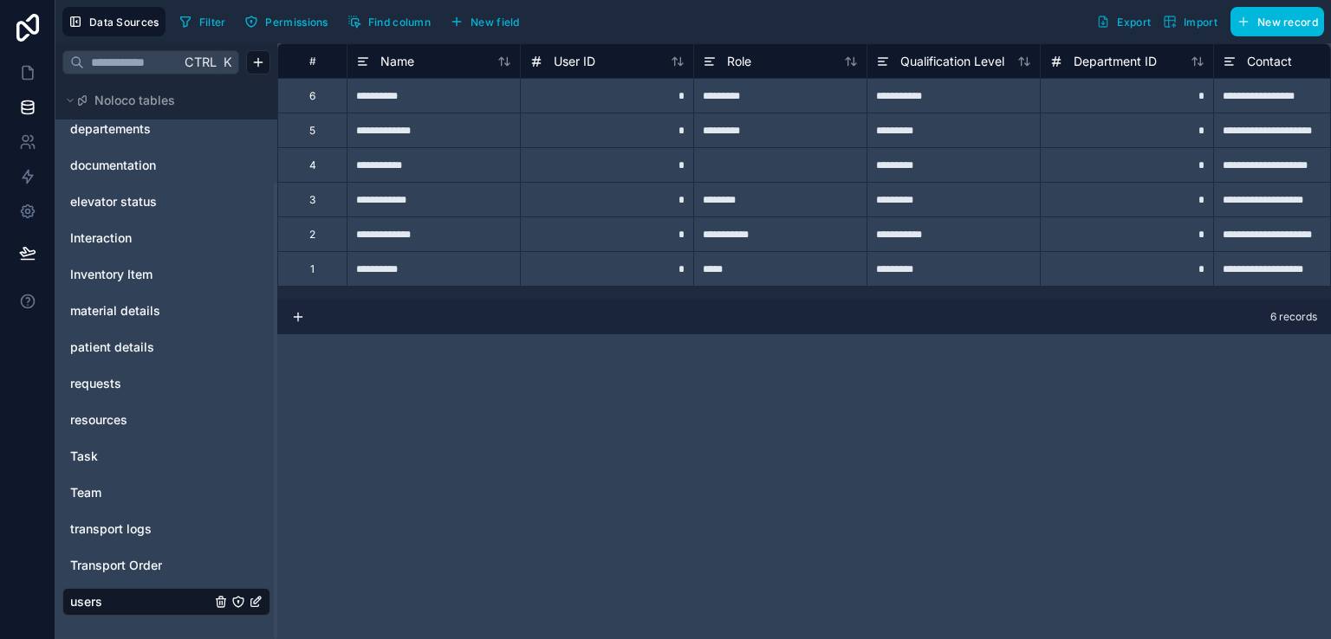
click at [298, 315] on icon at bounding box center [298, 317] width 14 height 14
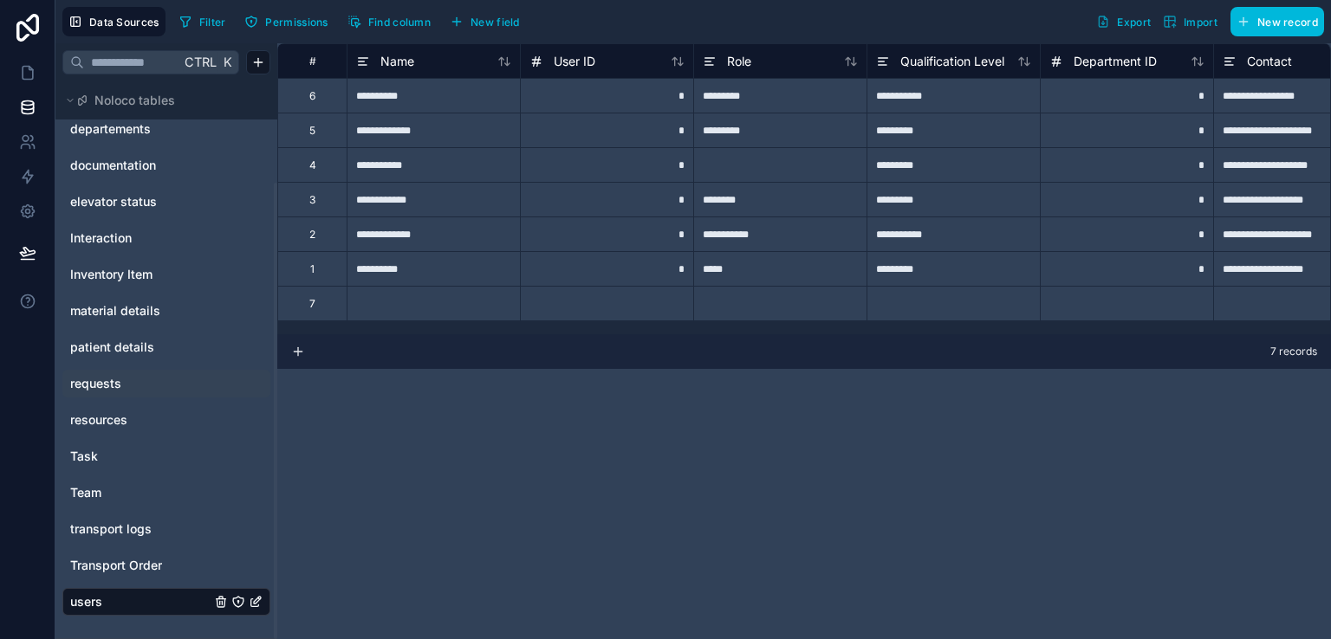
click at [129, 380] on link "requests" at bounding box center [140, 383] width 140 height 17
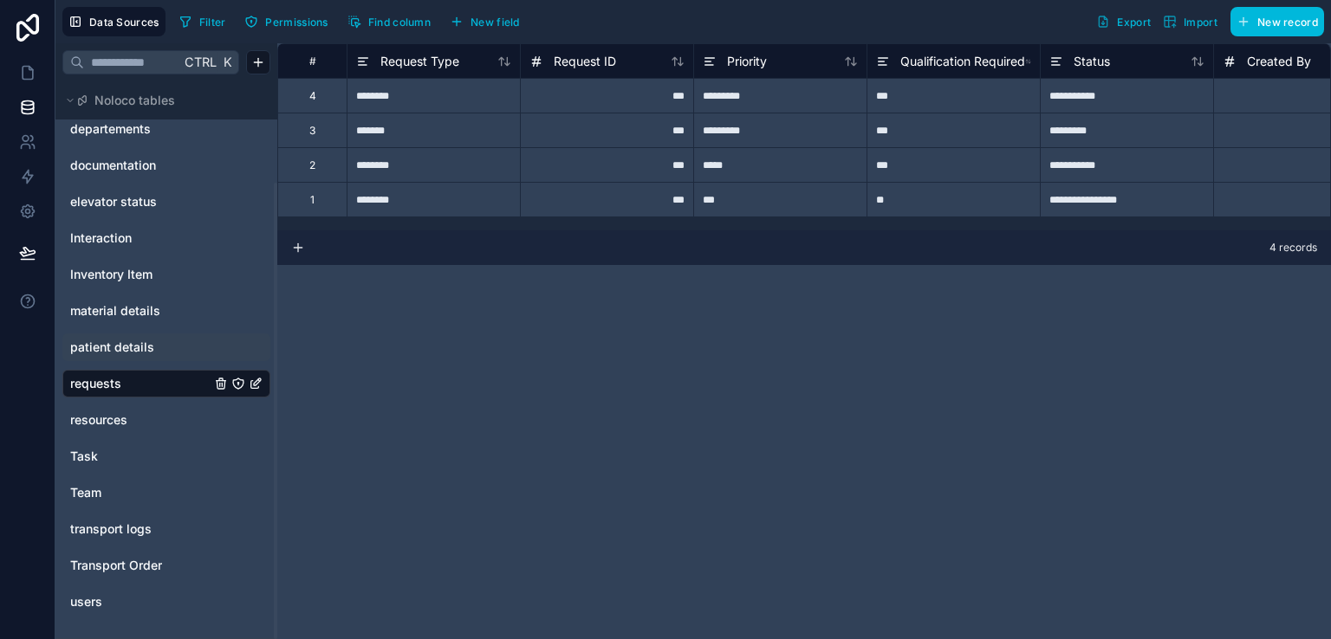
click at [140, 351] on span "patient details" at bounding box center [112, 347] width 84 height 17
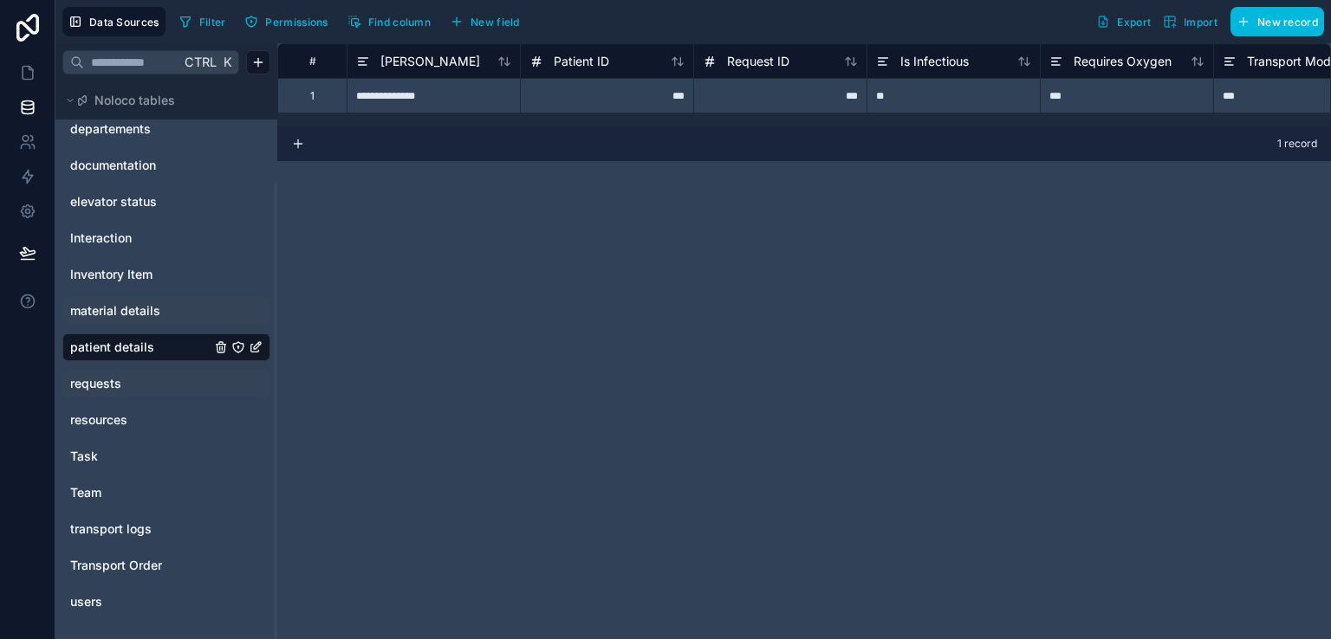
click at [141, 316] on span "material details" at bounding box center [115, 310] width 90 height 17
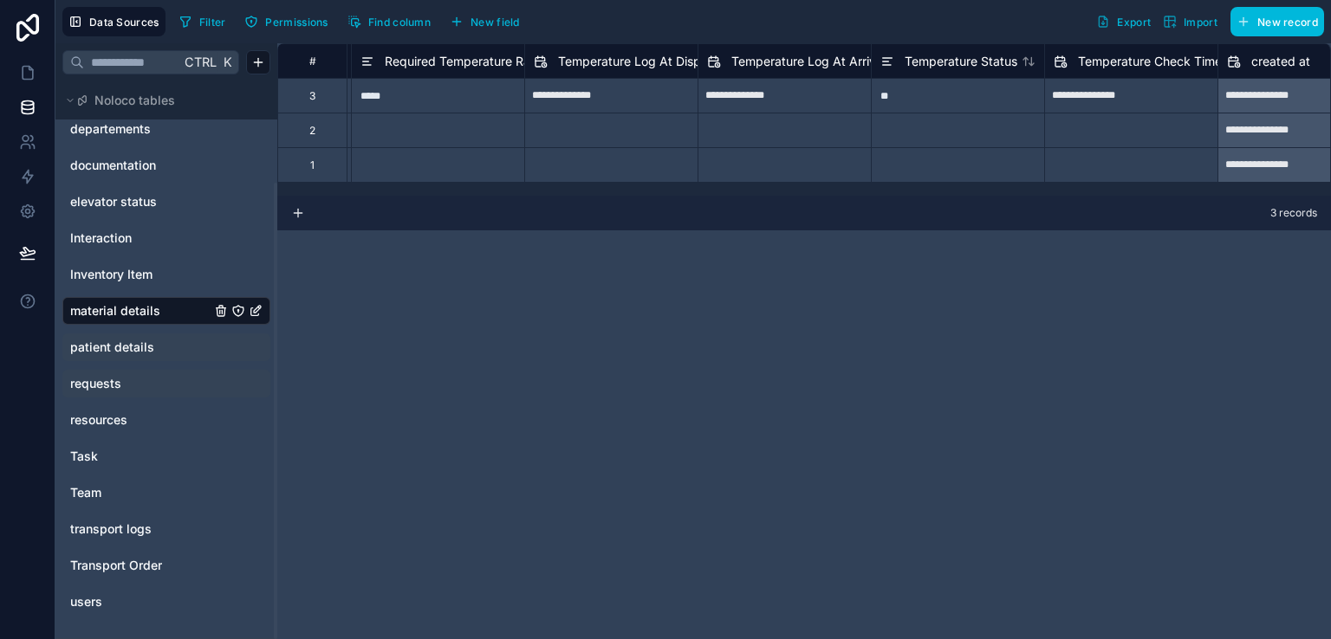
scroll to position [0, 1216]
click at [180, 282] on link "Inventory Item" at bounding box center [140, 274] width 140 height 17
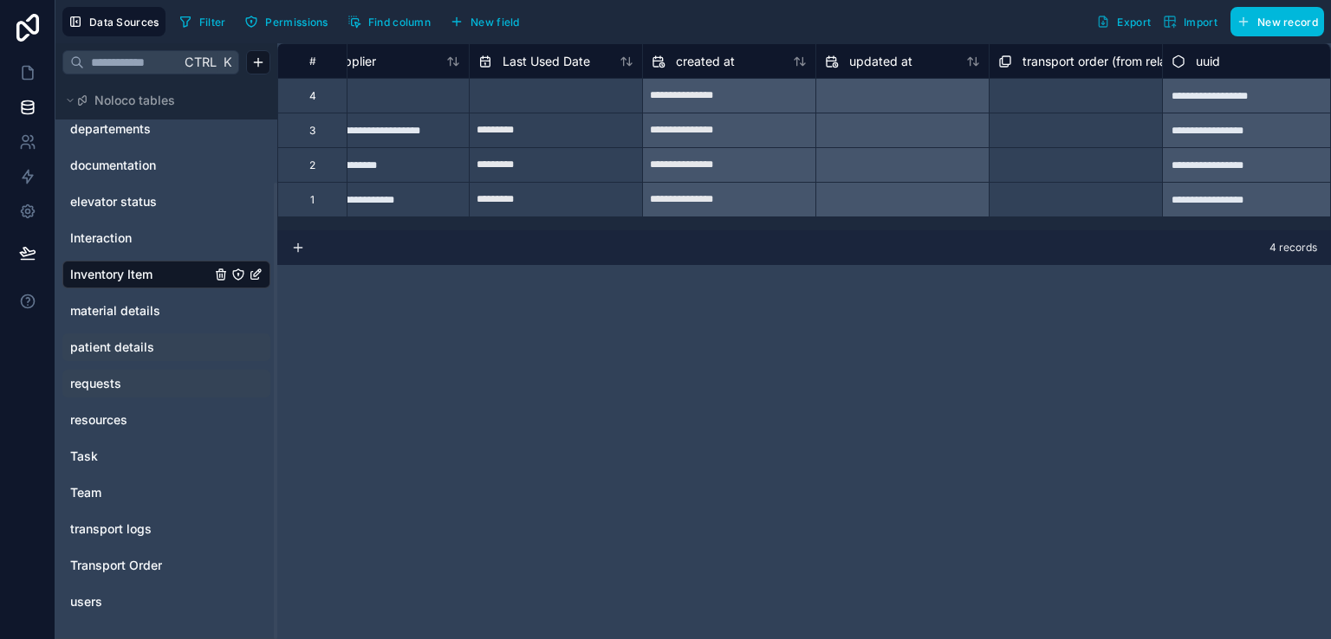
scroll to position [0, 1442]
click at [169, 243] on link "Interaction" at bounding box center [140, 238] width 140 height 17
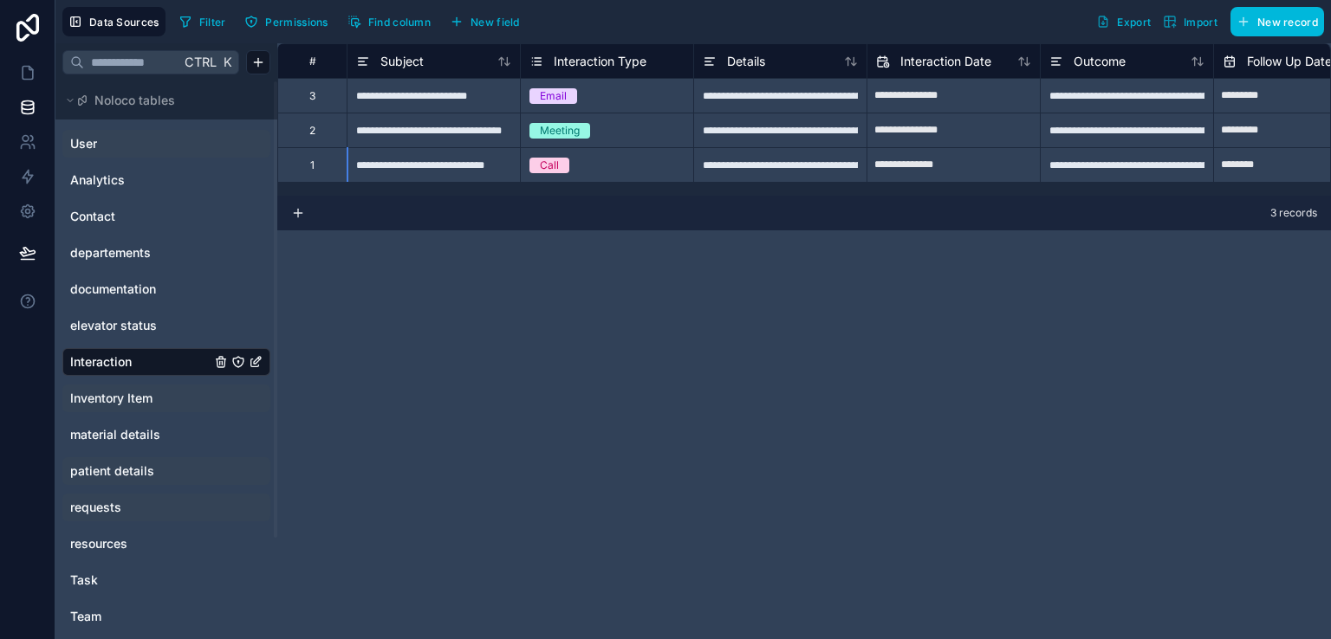
click at [121, 136] on link "User" at bounding box center [140, 143] width 140 height 17
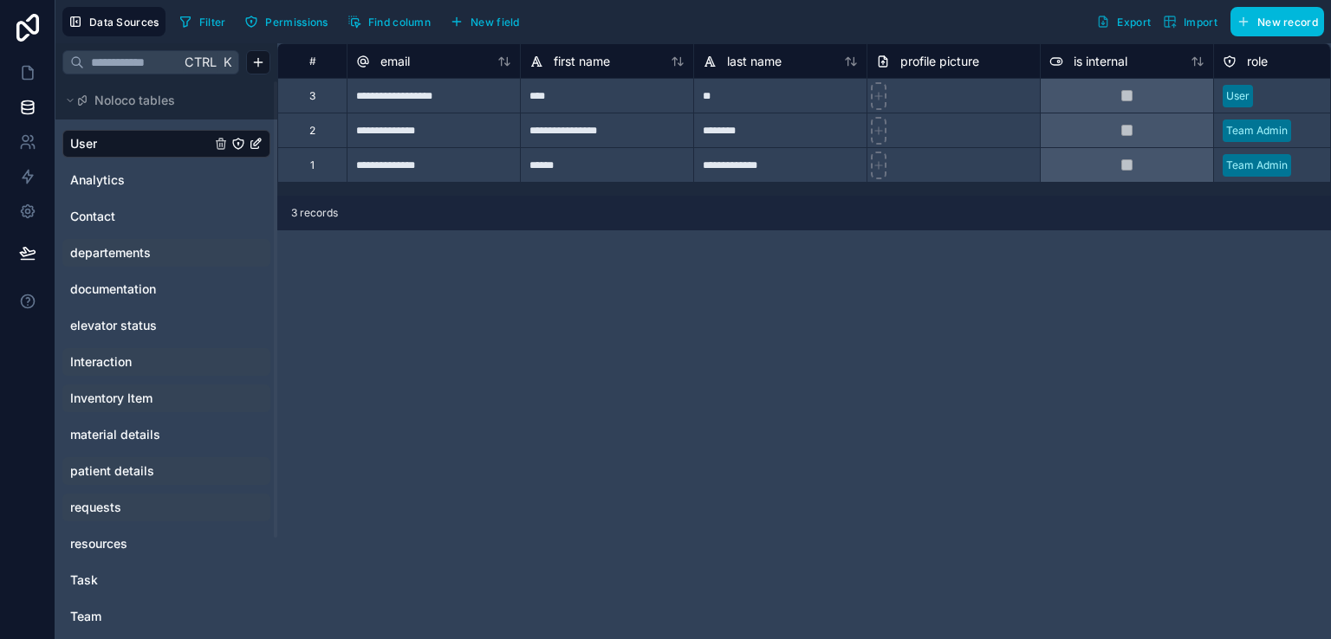
scroll to position [124, 0]
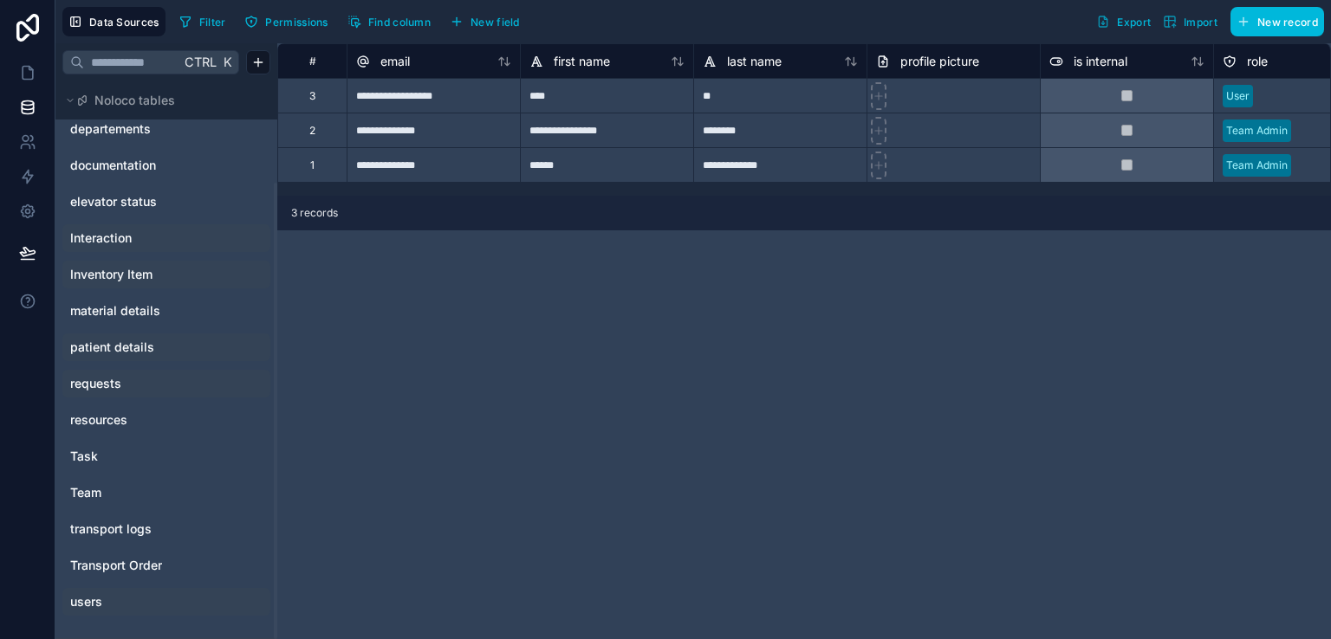
click at [87, 588] on div "users" at bounding box center [166, 602] width 208 height 28
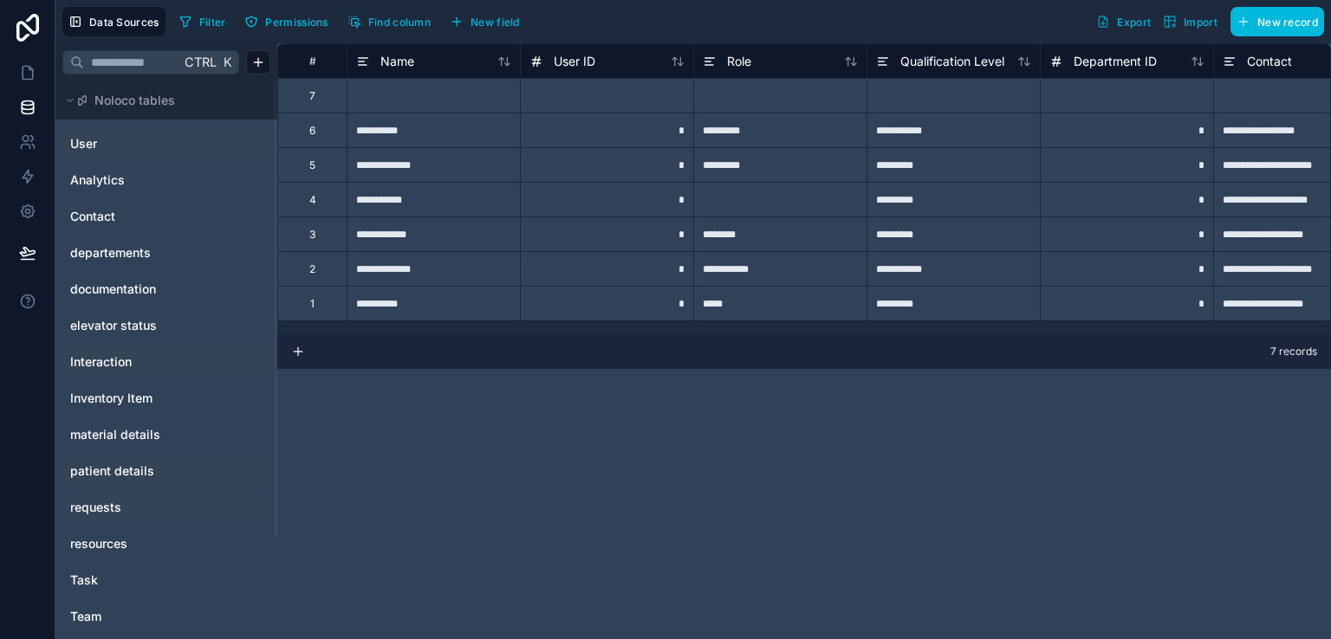
click at [146, 135] on link "User" at bounding box center [140, 143] width 140 height 17
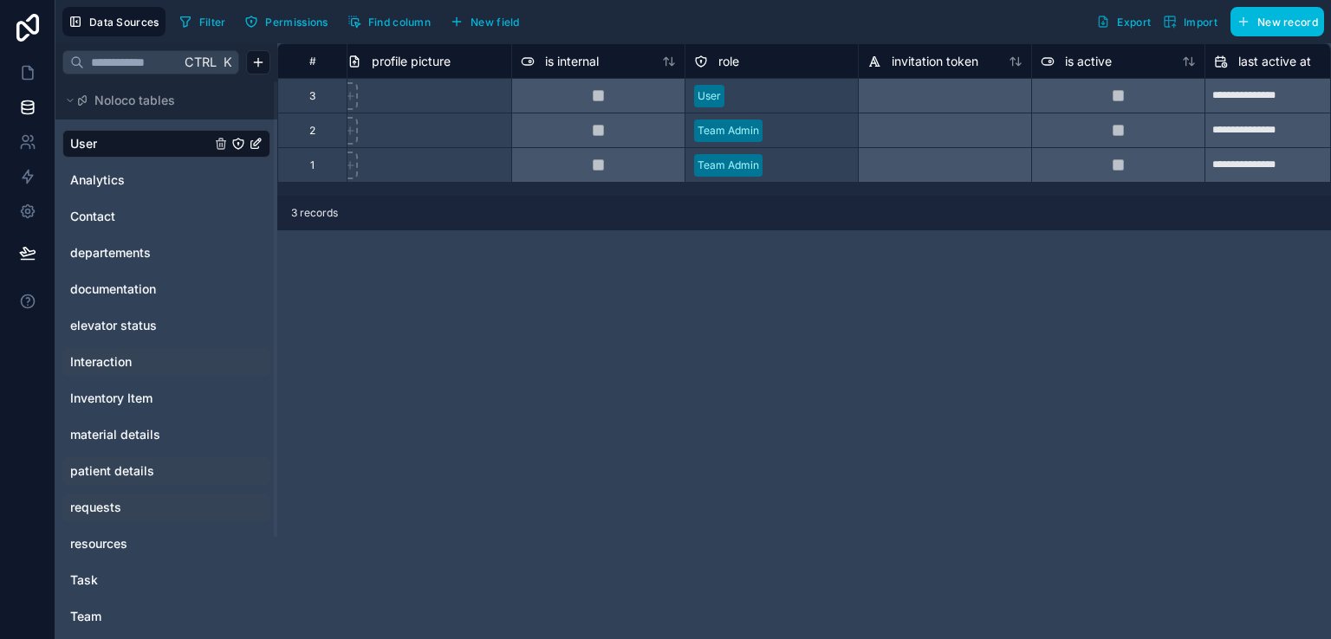
scroll to position [0, 530]
click at [769, 84] on div "User" at bounding box center [770, 96] width 172 height 26
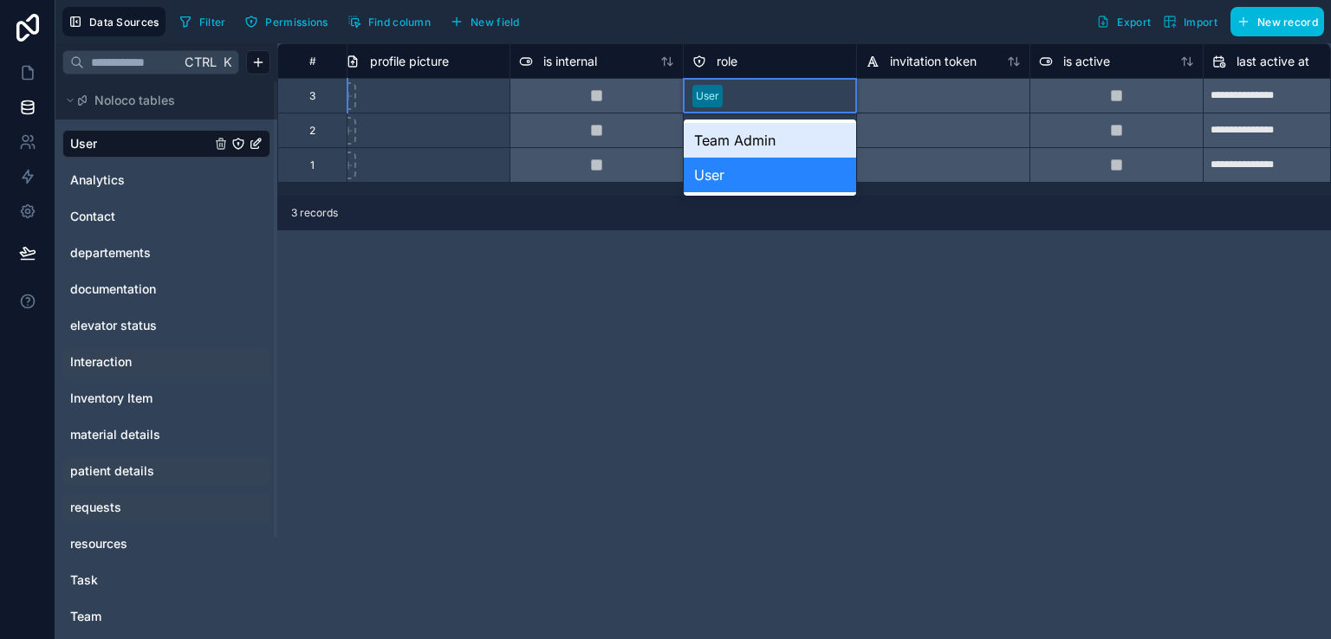
click at [769, 84] on div "User" at bounding box center [770, 96] width 172 height 26
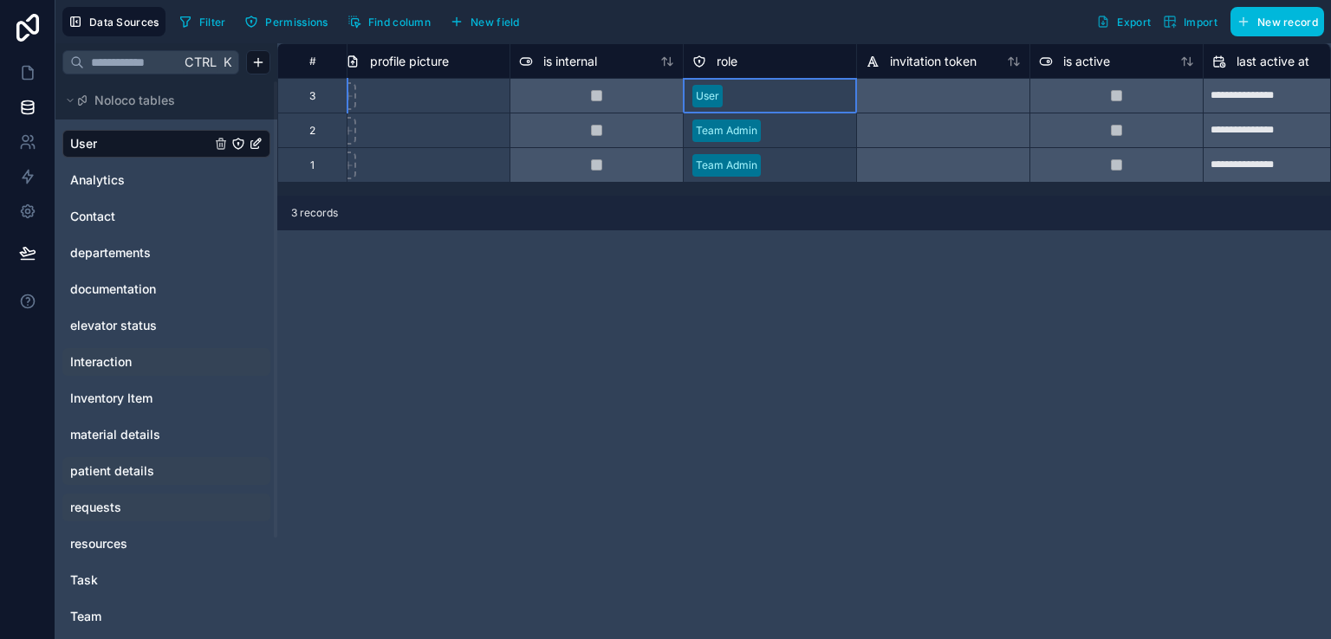
click at [769, 84] on div "User" at bounding box center [770, 96] width 172 height 26
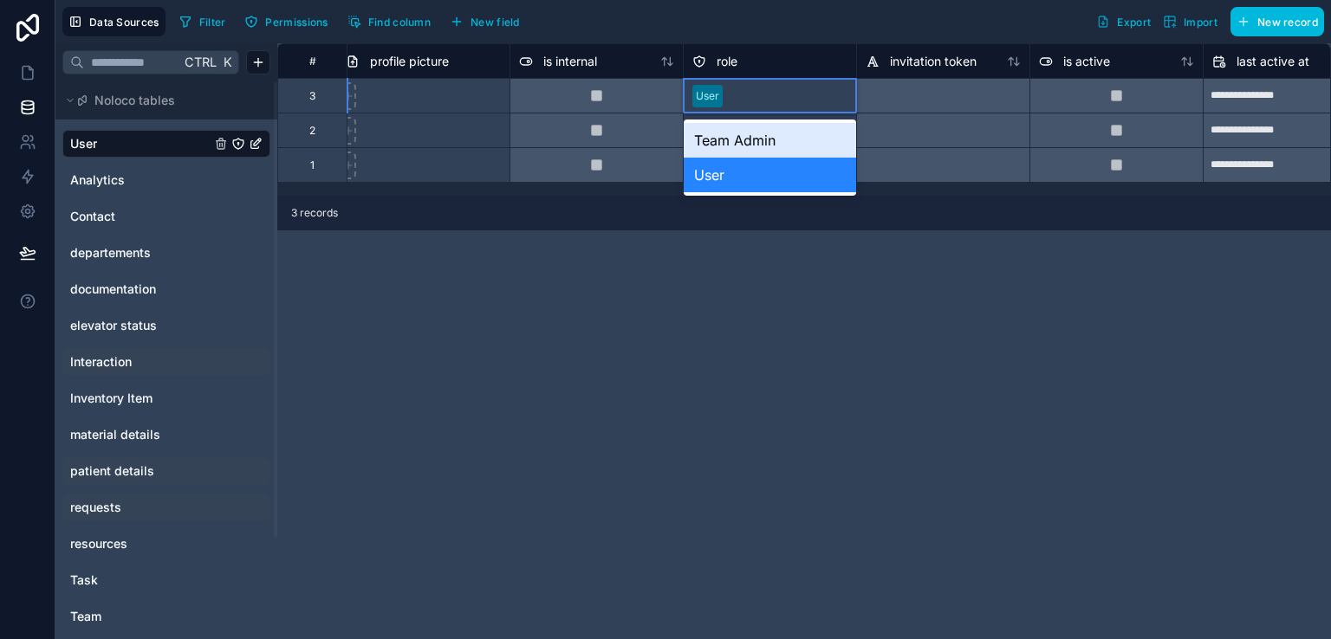
click at [769, 84] on div "User" at bounding box center [770, 96] width 172 height 26
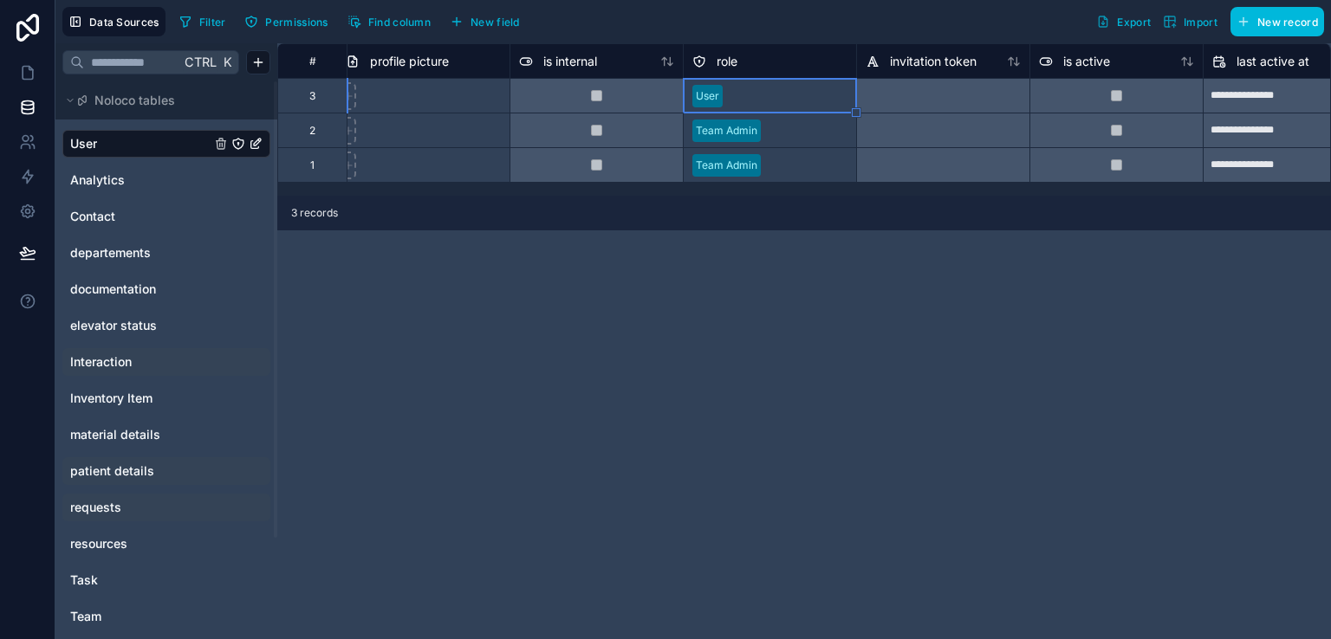
click at [713, 375] on div "**********" at bounding box center [804, 341] width 1054 height 596
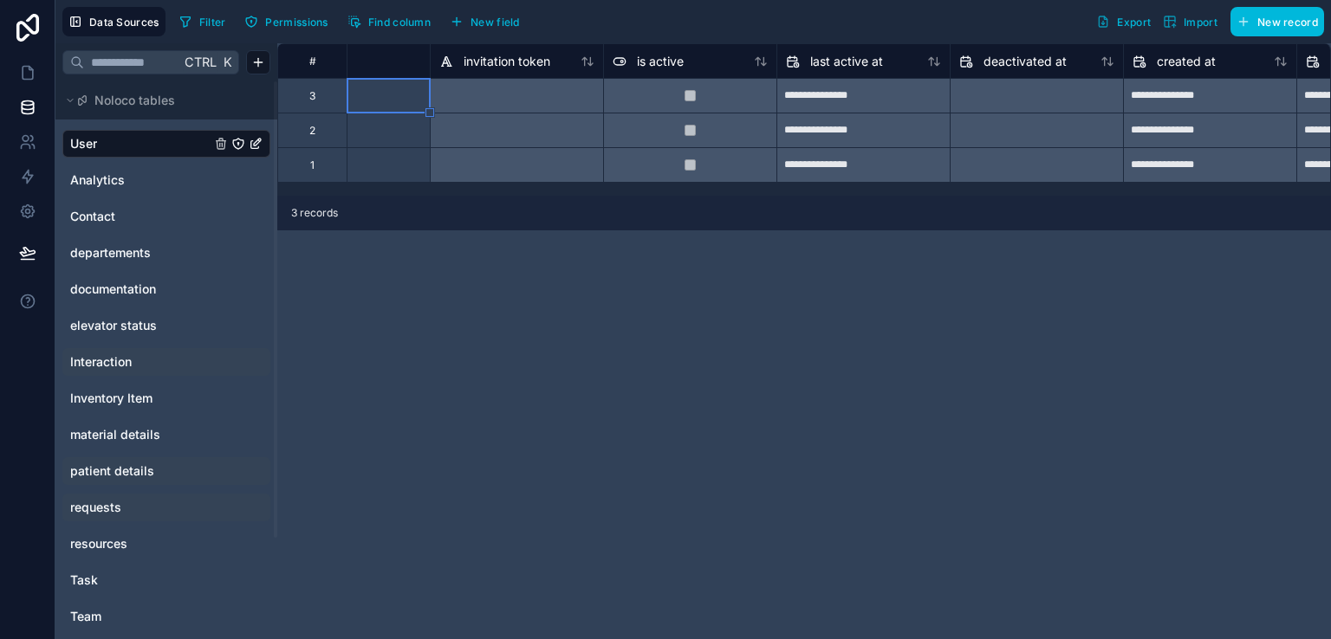
scroll to position [0, 1196]
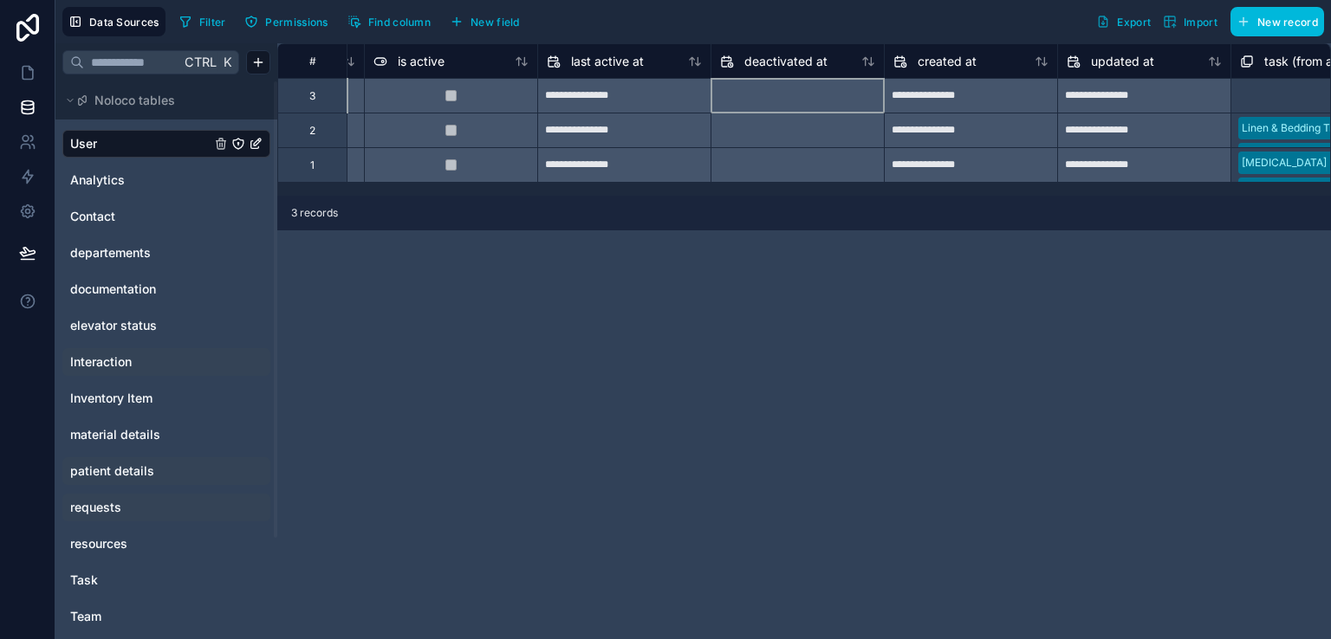
click at [838, 100] on div at bounding box center [797, 96] width 172 height 28
click at [837, 100] on div at bounding box center [797, 96] width 172 height 28
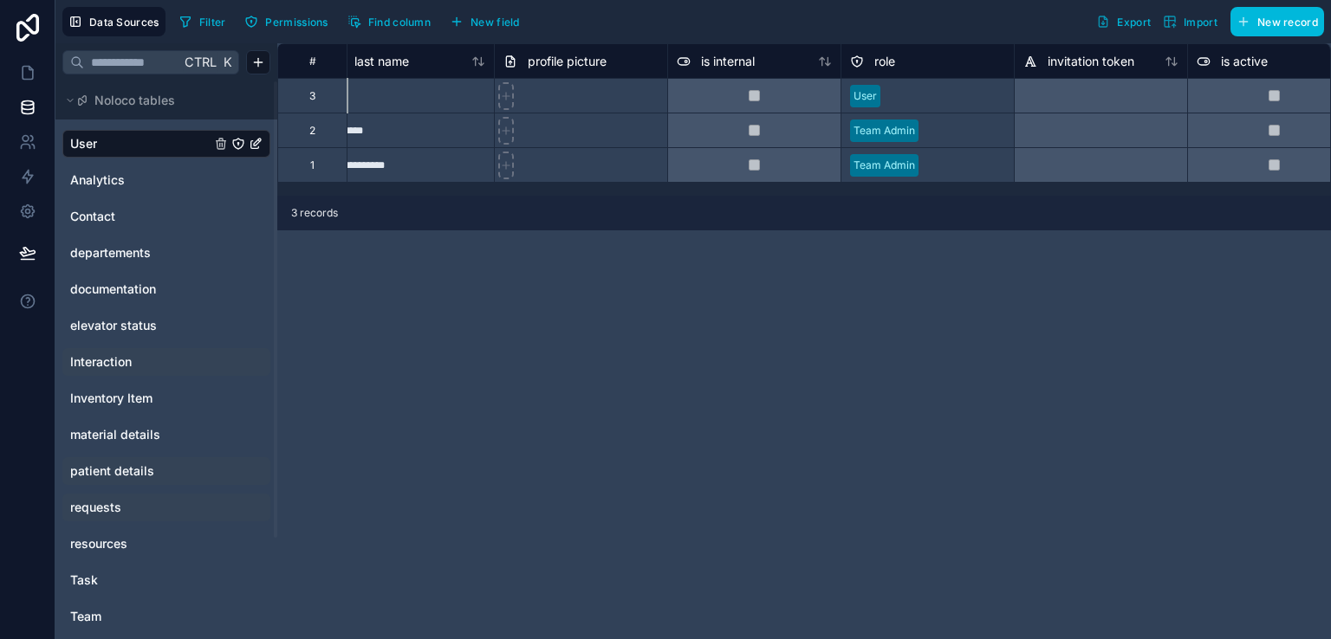
scroll to position [0, 374]
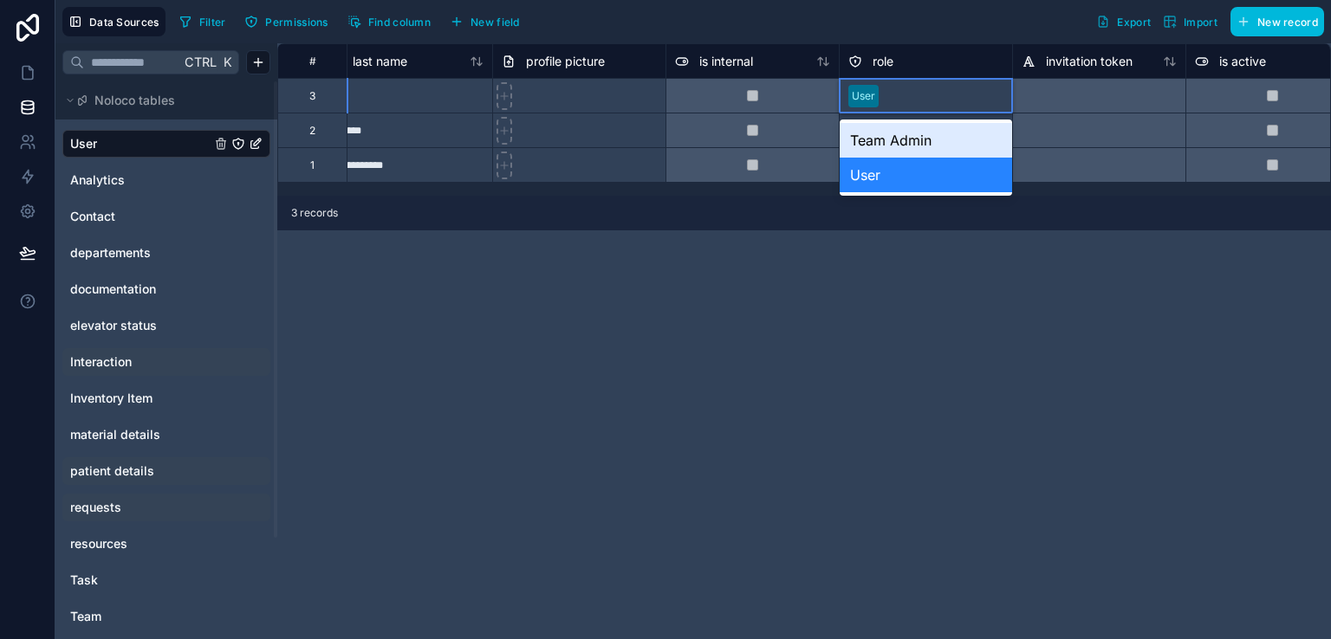
click at [881, 98] on div "User" at bounding box center [926, 96] width 172 height 26
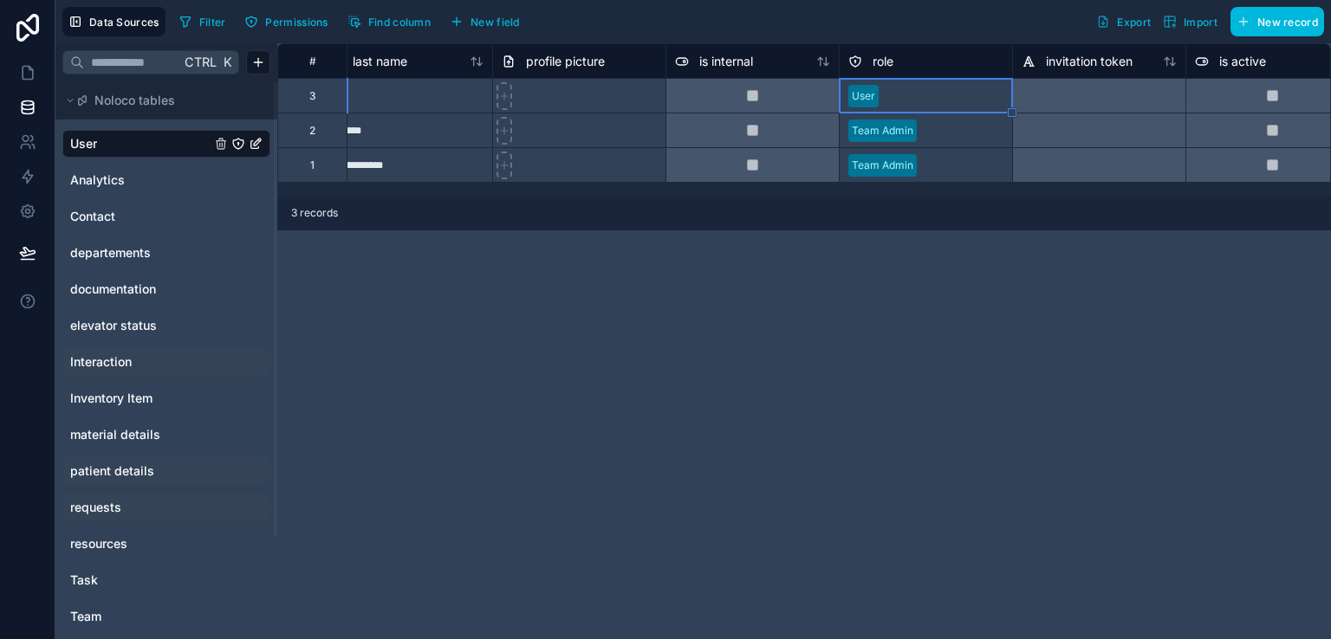
click at [875, 255] on div "**********" at bounding box center [804, 341] width 1054 height 596
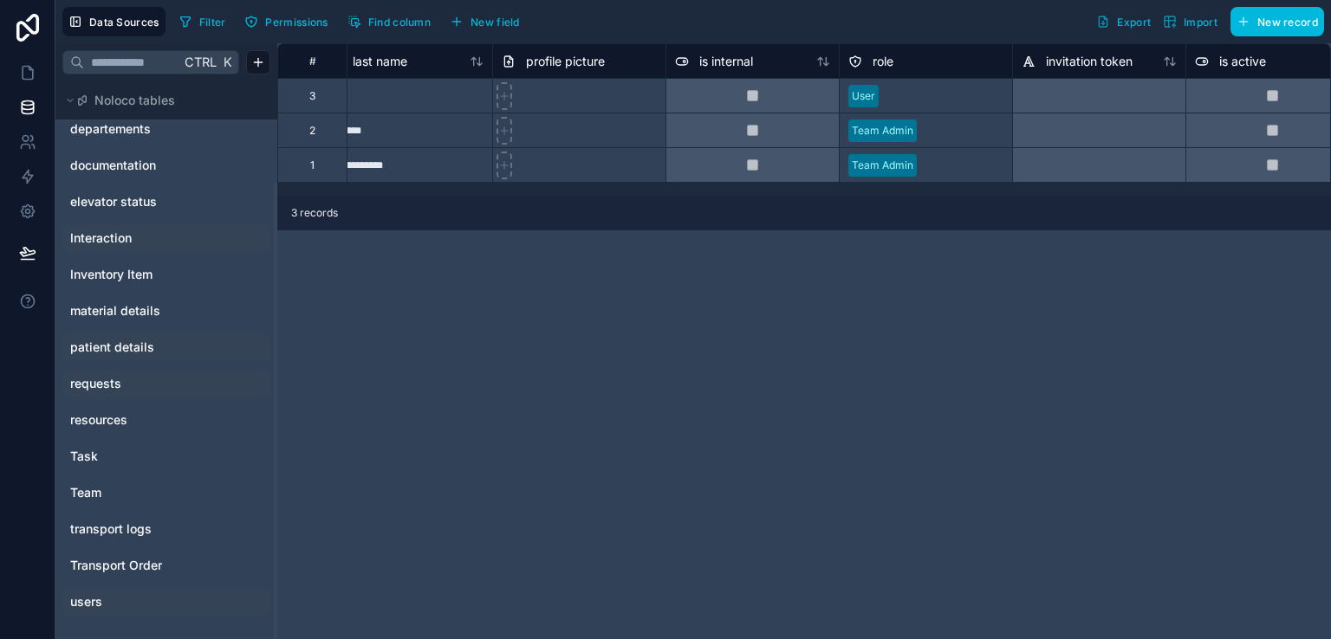
click at [142, 590] on div "users" at bounding box center [166, 602] width 208 height 28
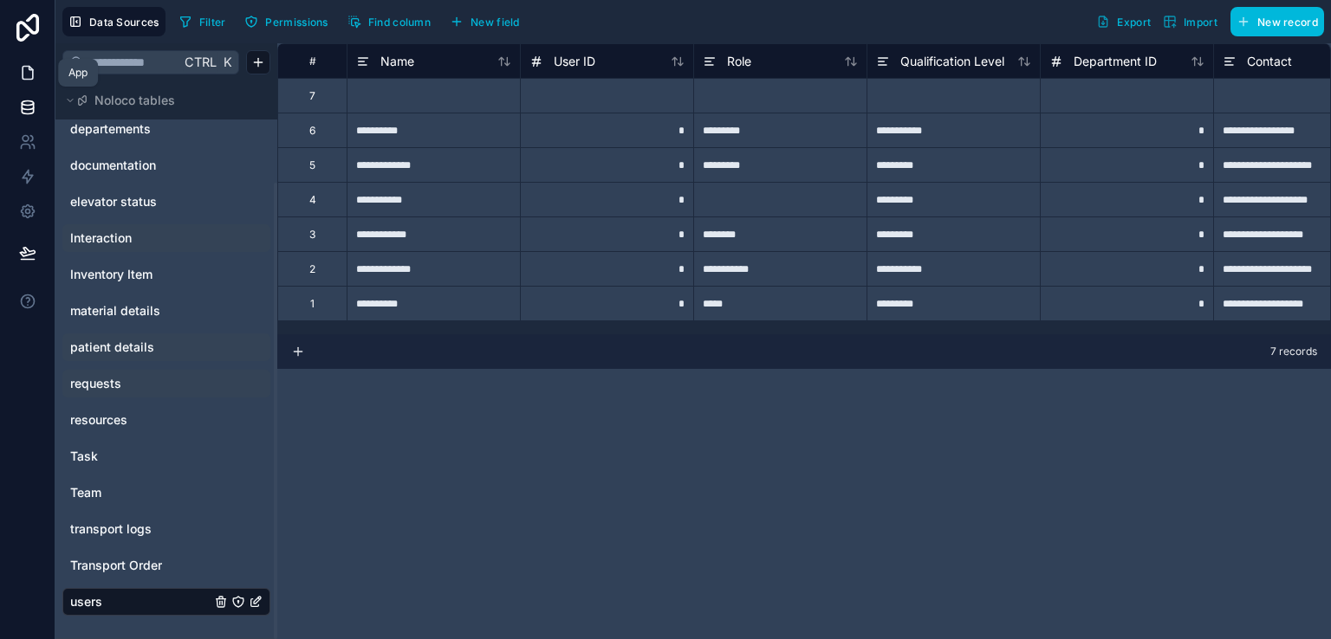
click at [25, 72] on icon at bounding box center [27, 72] width 17 height 17
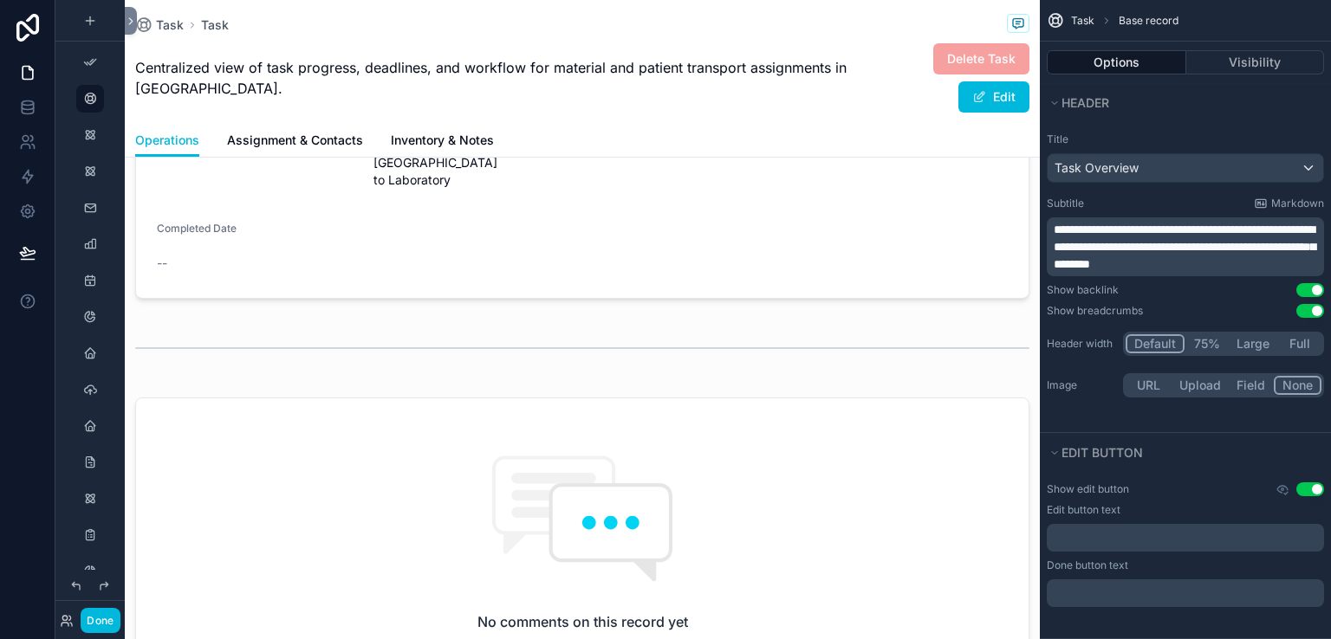
scroll to position [440, 0]
click at [94, 136] on icon "scrollable content" at bounding box center [90, 135] width 14 height 14
click at [94, 146] on div "scrollable content" at bounding box center [90, 135] width 21 height 28
click at [87, 142] on div "scrollable content" at bounding box center [90, 135] width 21 height 28
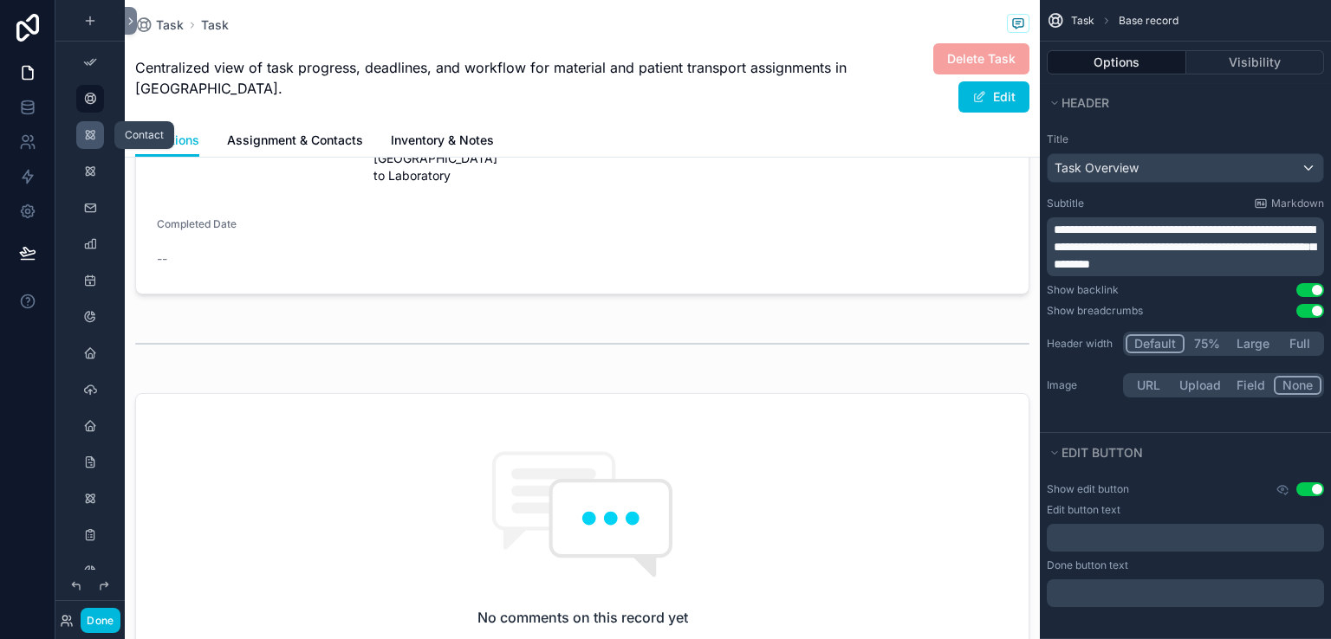
click at [87, 142] on div "scrollable content" at bounding box center [90, 135] width 21 height 28
click at [90, 176] on icon "scrollable content" at bounding box center [90, 172] width 14 height 14
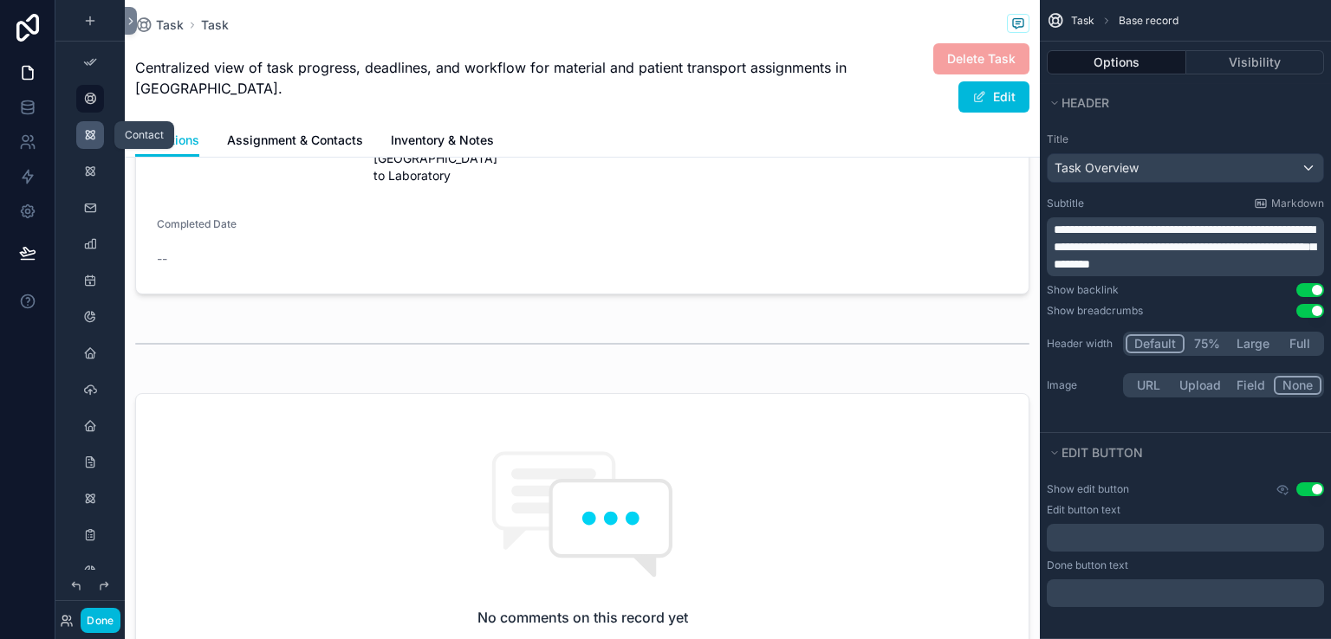
click at [90, 133] on icon "scrollable content" at bounding box center [90, 135] width 14 height 14
click at [0, 0] on icon "scrollable content" at bounding box center [0, 0] width 0 height 0
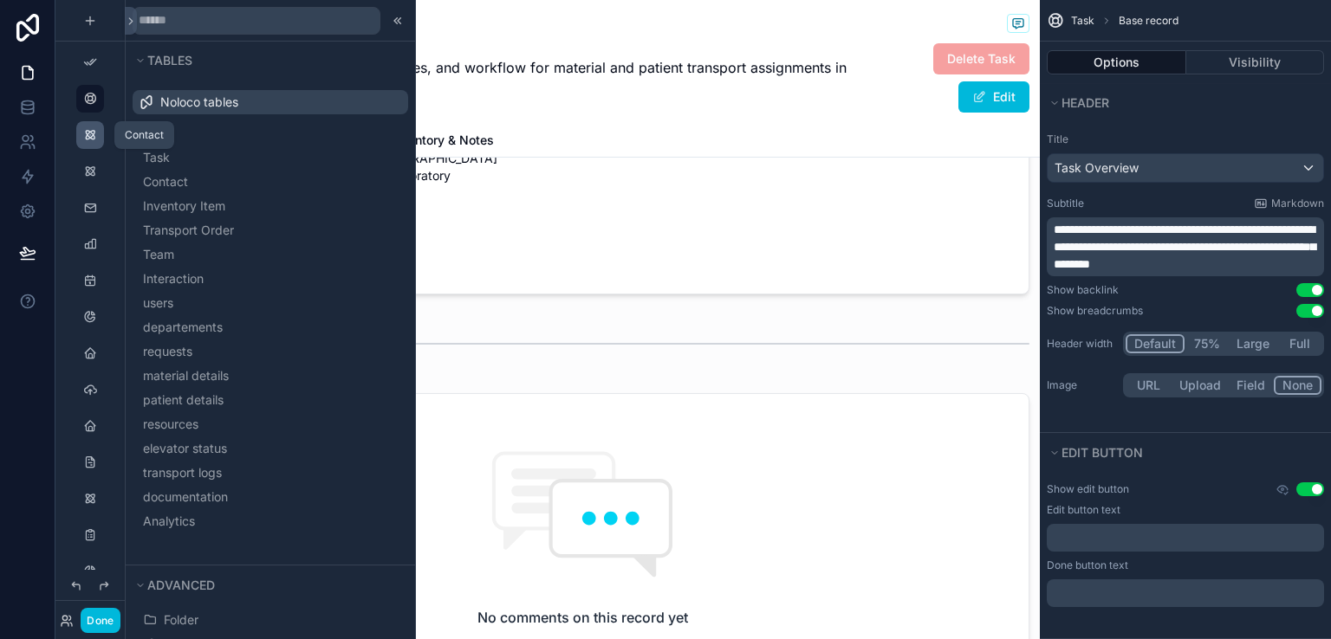
click at [90, 139] on icon "scrollable content" at bounding box center [90, 135] width 14 height 14
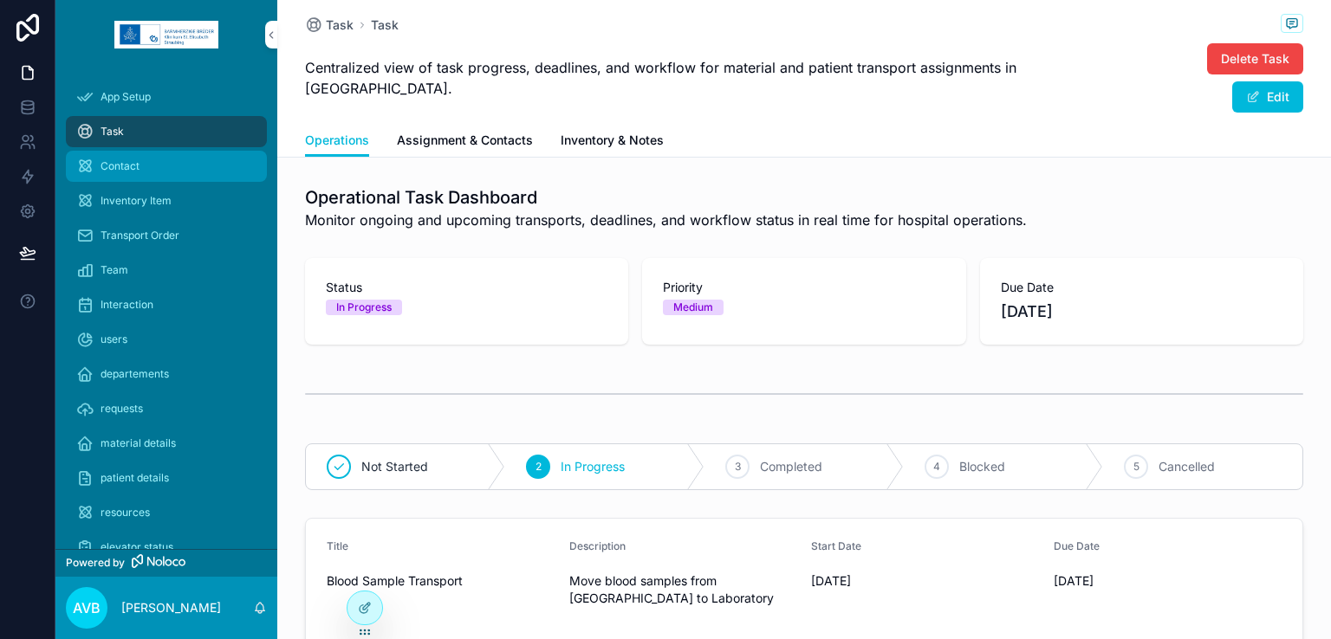
click at [154, 167] on div "Contact" at bounding box center [166, 166] width 180 height 28
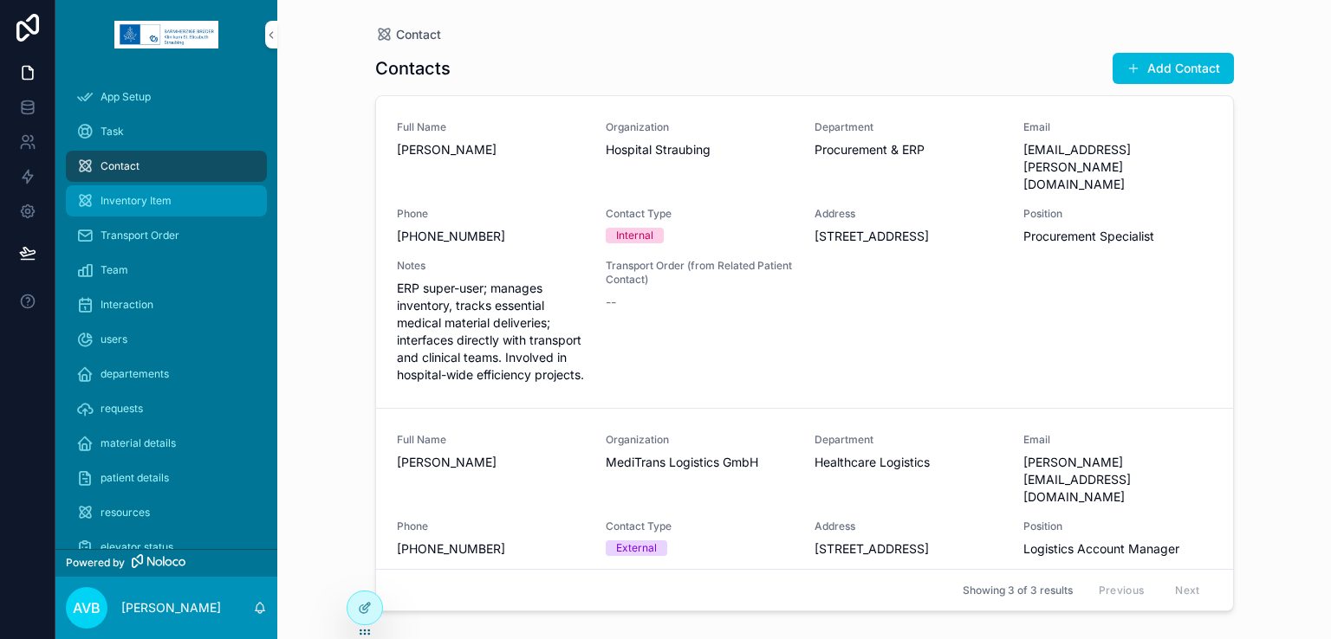
click at [156, 192] on div "Inventory Item" at bounding box center [166, 201] width 180 height 28
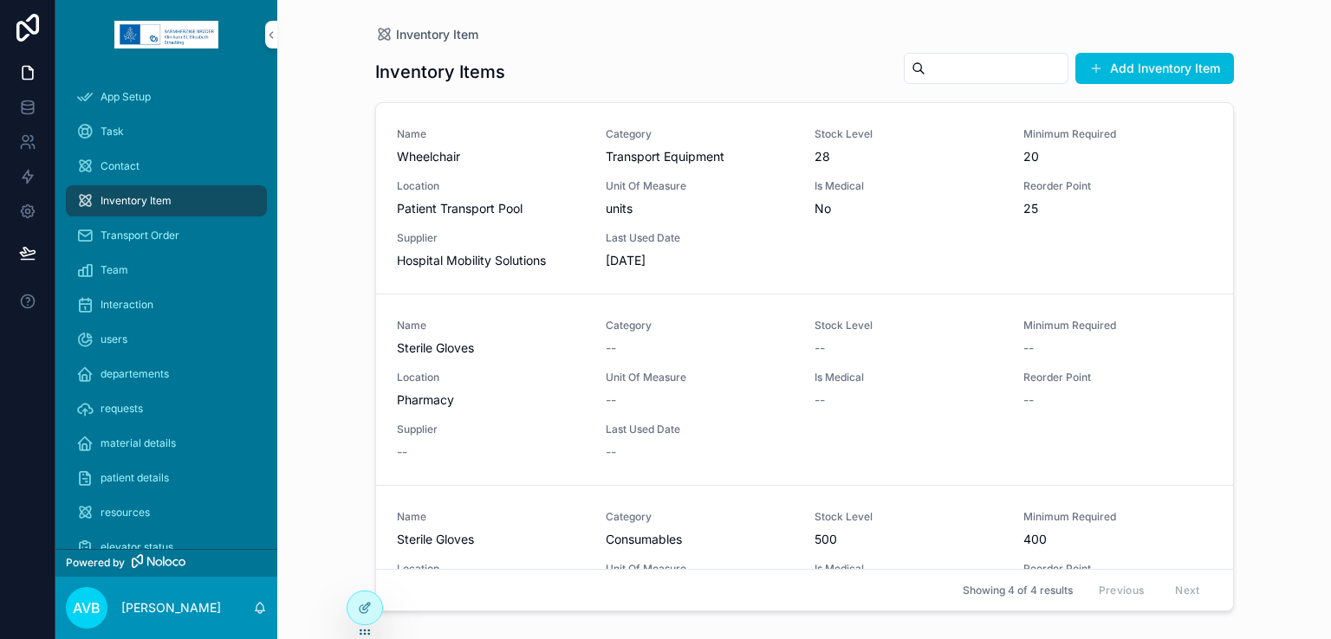
scroll to position [298, 0]
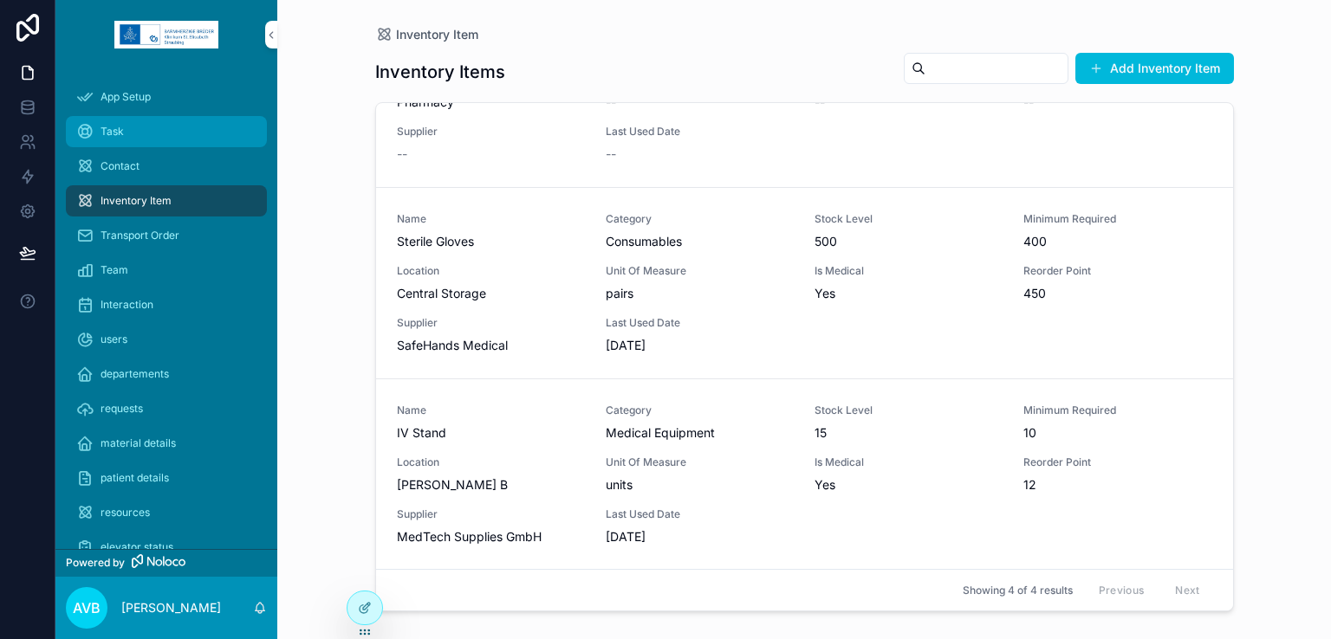
click at [132, 137] on div "Task" at bounding box center [166, 132] width 180 height 28
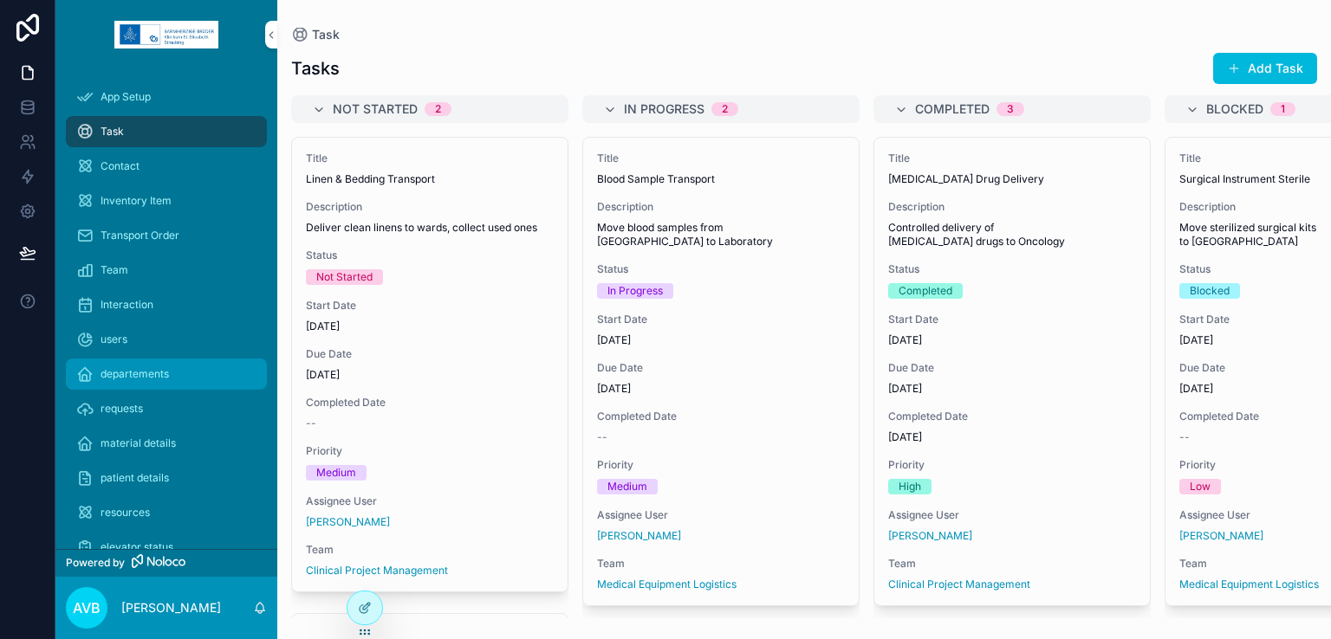
click at [148, 375] on span "departements" at bounding box center [135, 374] width 68 height 14
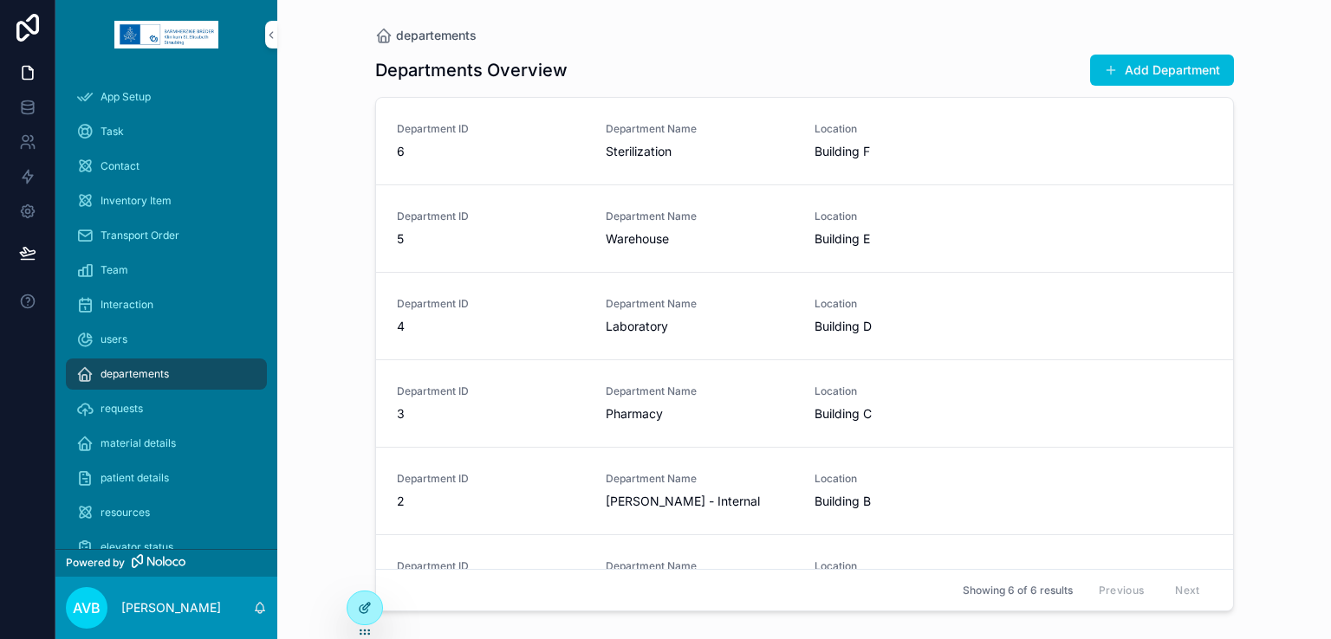
click at [362, 606] on icon at bounding box center [364, 610] width 8 height 8
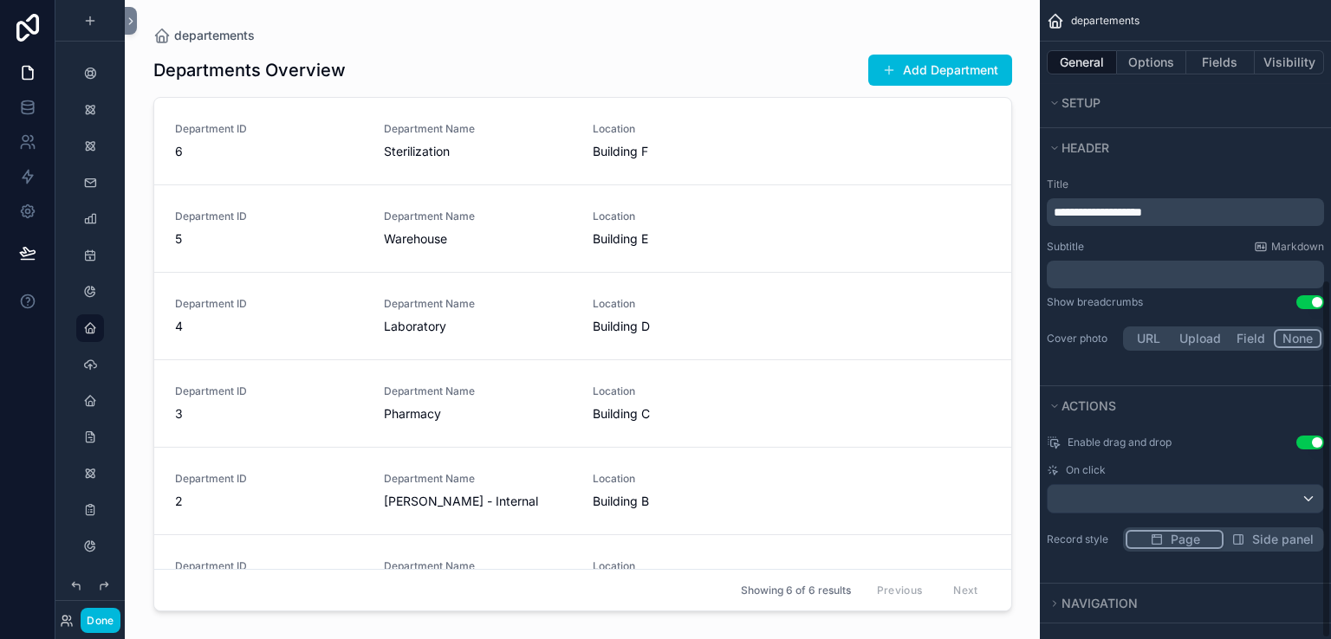
scroll to position [498, 0]
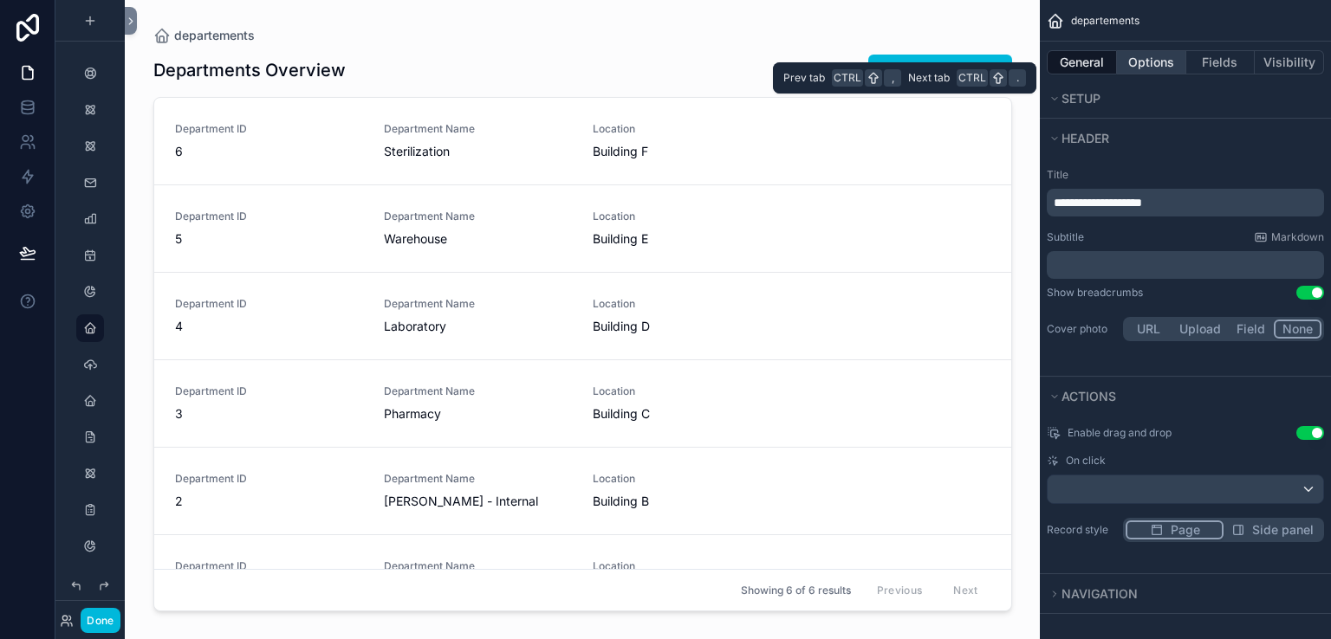
click at [1138, 68] on button "Options" at bounding box center [1151, 62] width 69 height 24
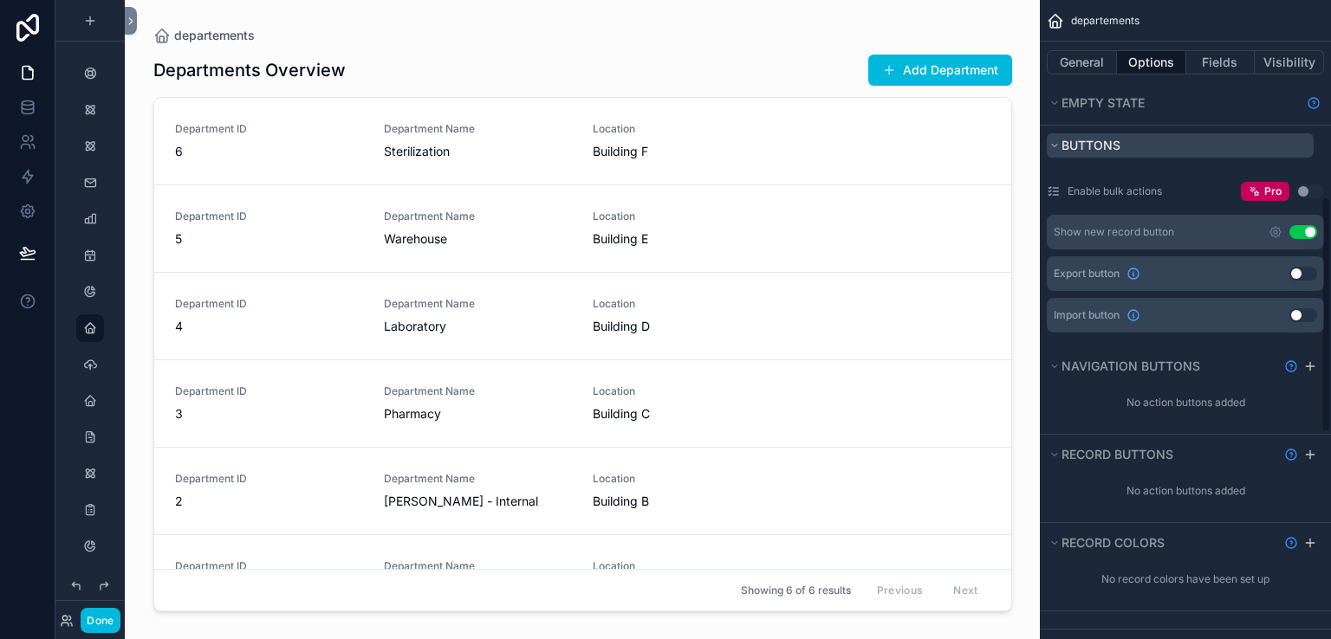
scroll to position [444, 0]
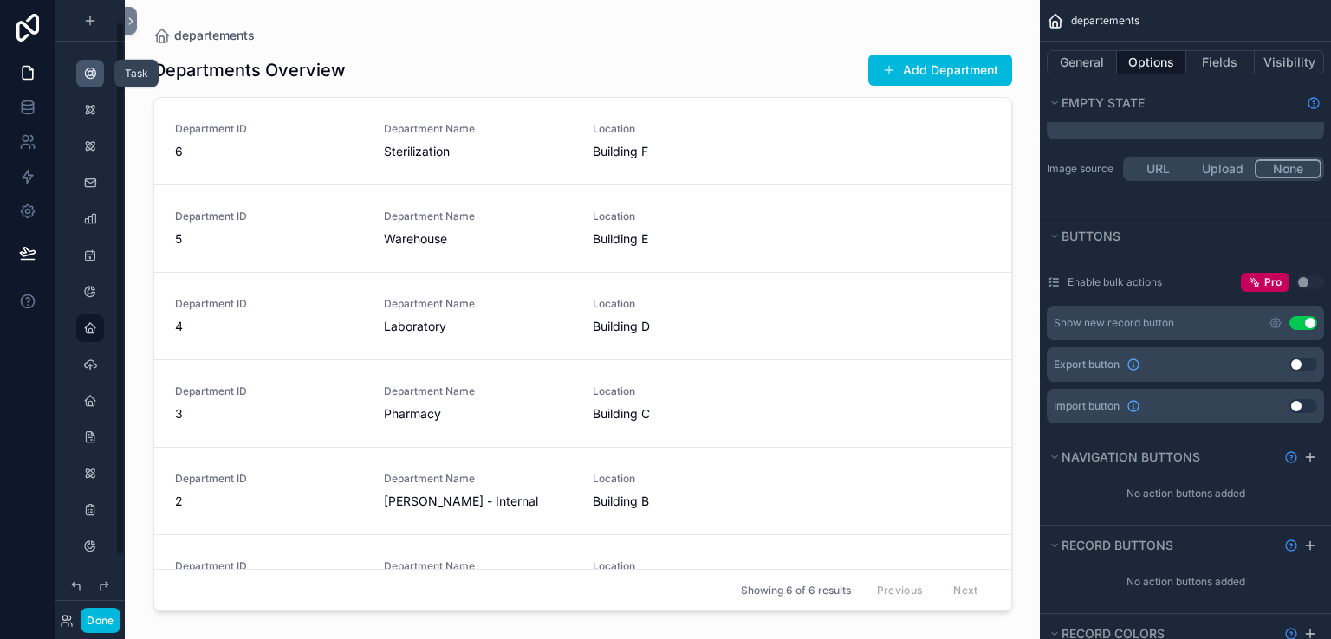
click at [84, 74] on icon "scrollable content" at bounding box center [90, 74] width 14 height 14
click at [87, 81] on div "scrollable content" at bounding box center [90, 74] width 21 height 28
click at [84, 81] on div "scrollable content" at bounding box center [90, 74] width 21 height 28
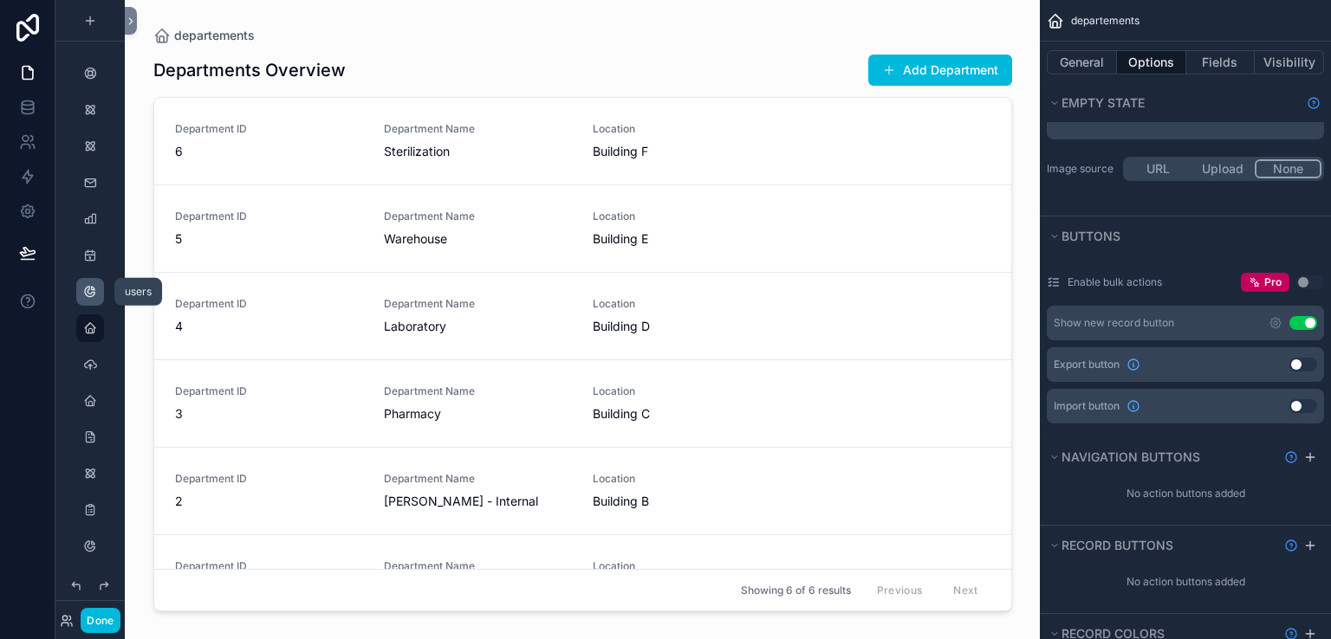
click at [86, 292] on icon "scrollable content" at bounding box center [90, 292] width 14 height 14
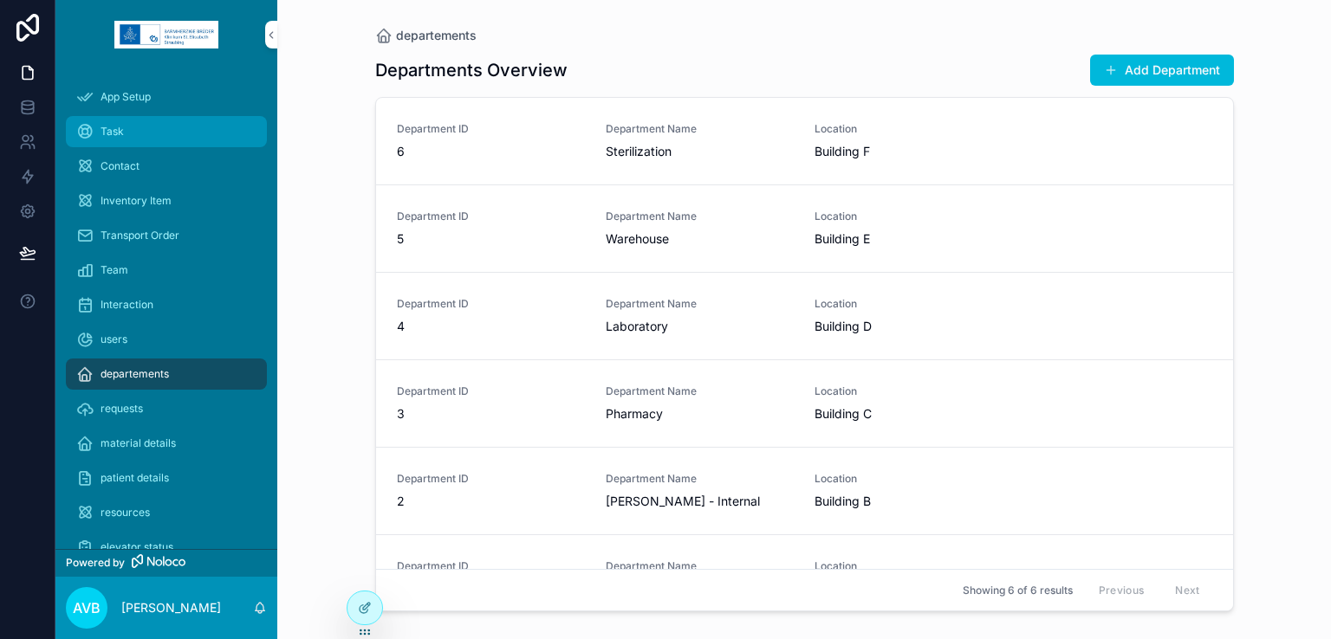
click at [165, 120] on div "Task" at bounding box center [166, 132] width 180 height 28
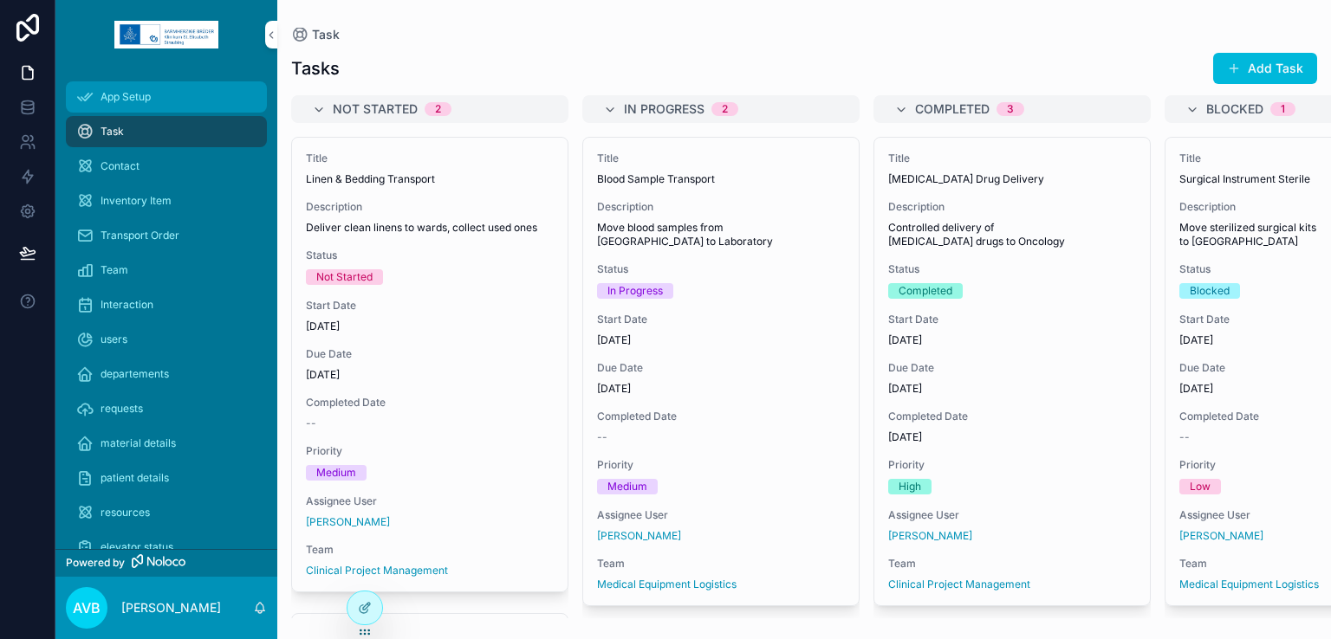
click at [159, 99] on div "App Setup" at bounding box center [166, 97] width 180 height 28
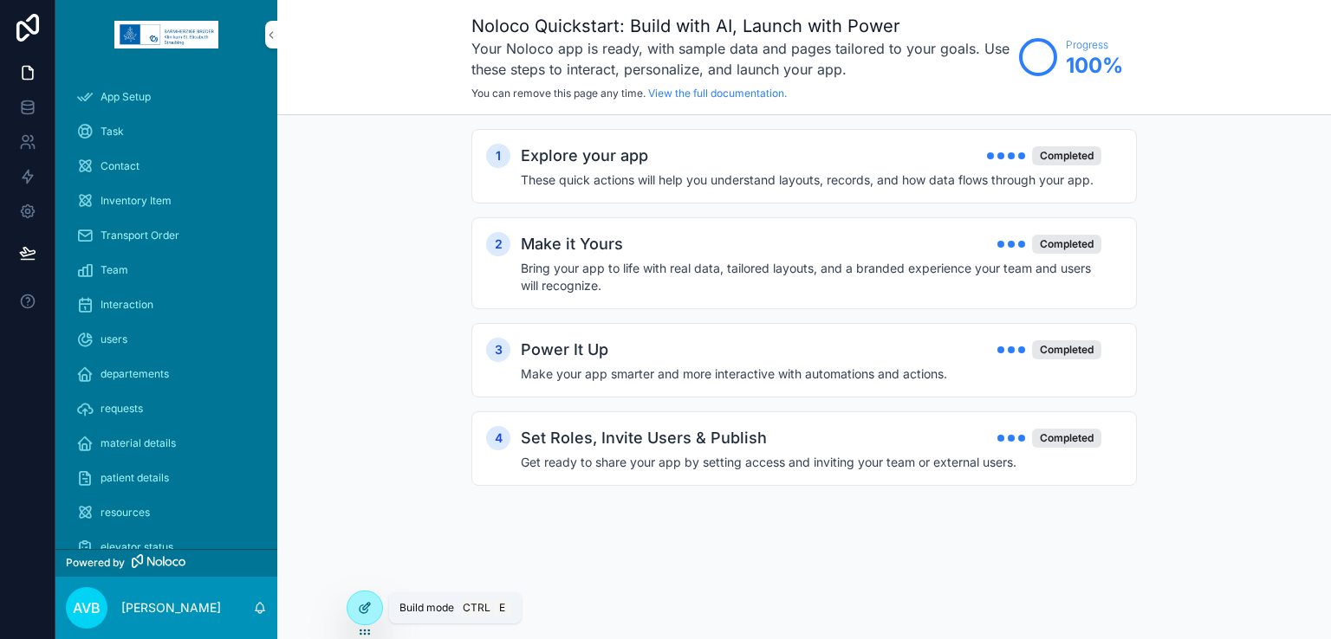
click at [362, 606] on icon at bounding box center [364, 610] width 8 height 8
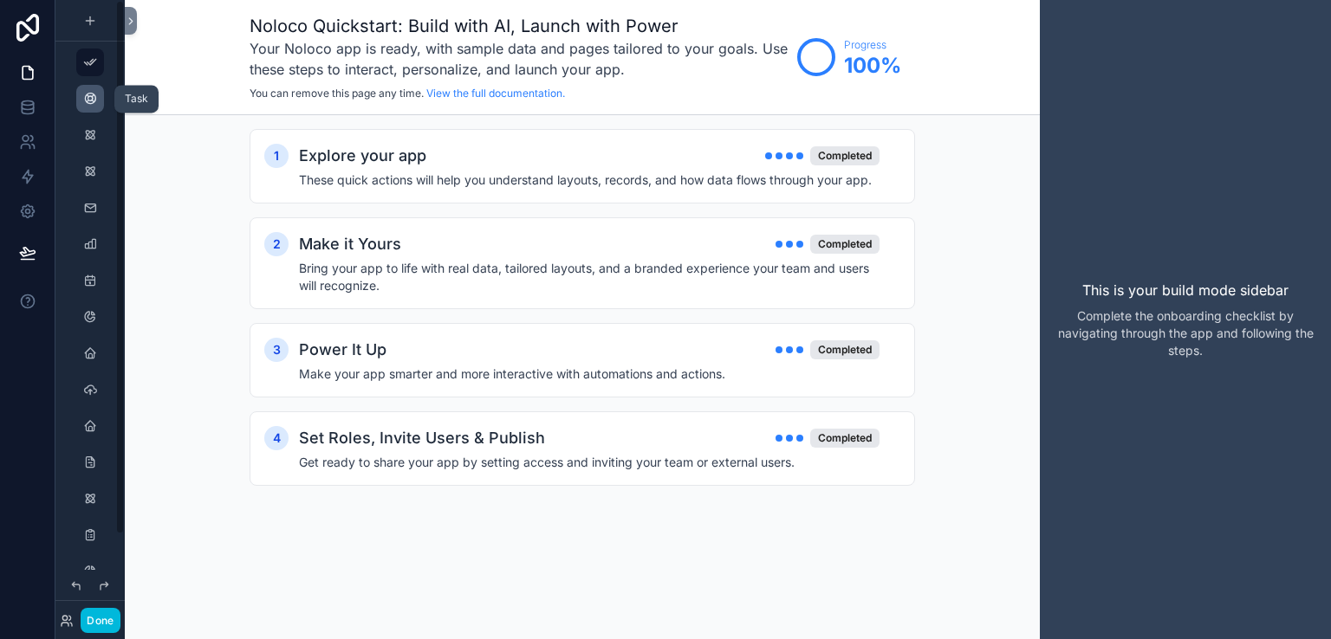
click at [83, 104] on icon "scrollable content" at bounding box center [90, 99] width 14 height 14
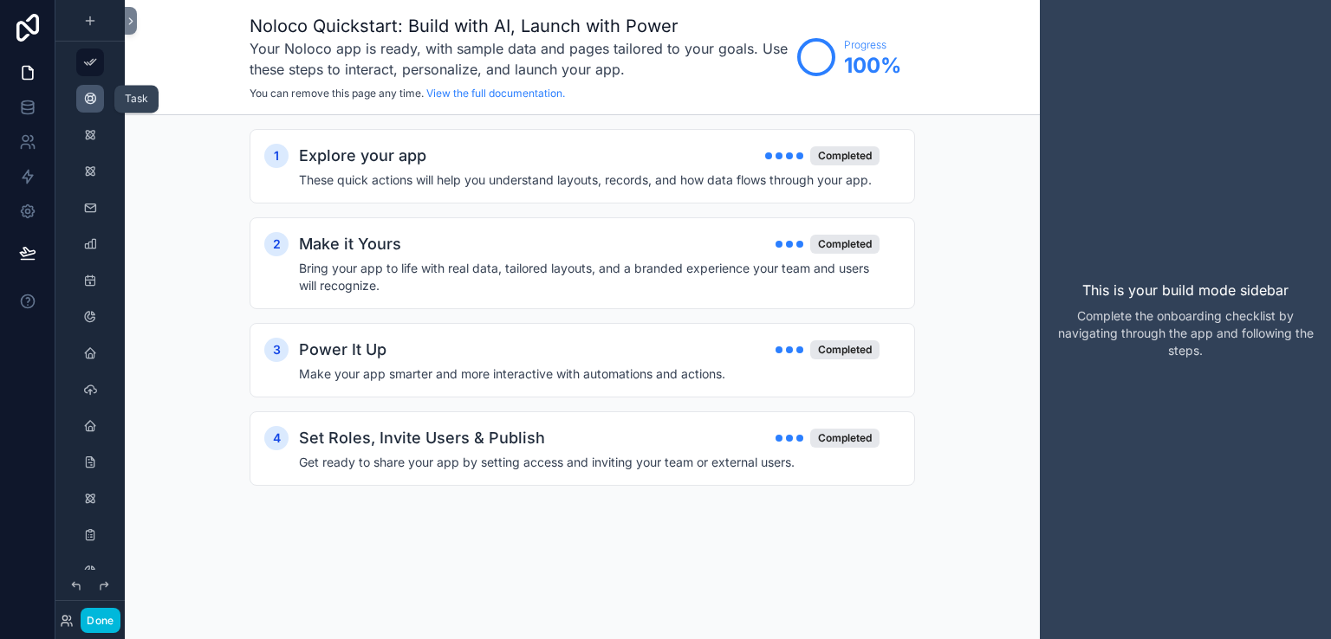
click at [83, 104] on icon "scrollable content" at bounding box center [90, 99] width 14 height 14
drag, startPoint x: 83, startPoint y: 104, endPoint x: 38, endPoint y: 104, distance: 45.1
click at [38, 104] on div "Data Done App Setup Task Contact Inventory Item Transport Order Team Interactio…" at bounding box center [665, 319] width 1331 height 639
click at [38, 104] on link at bounding box center [27, 107] width 55 height 35
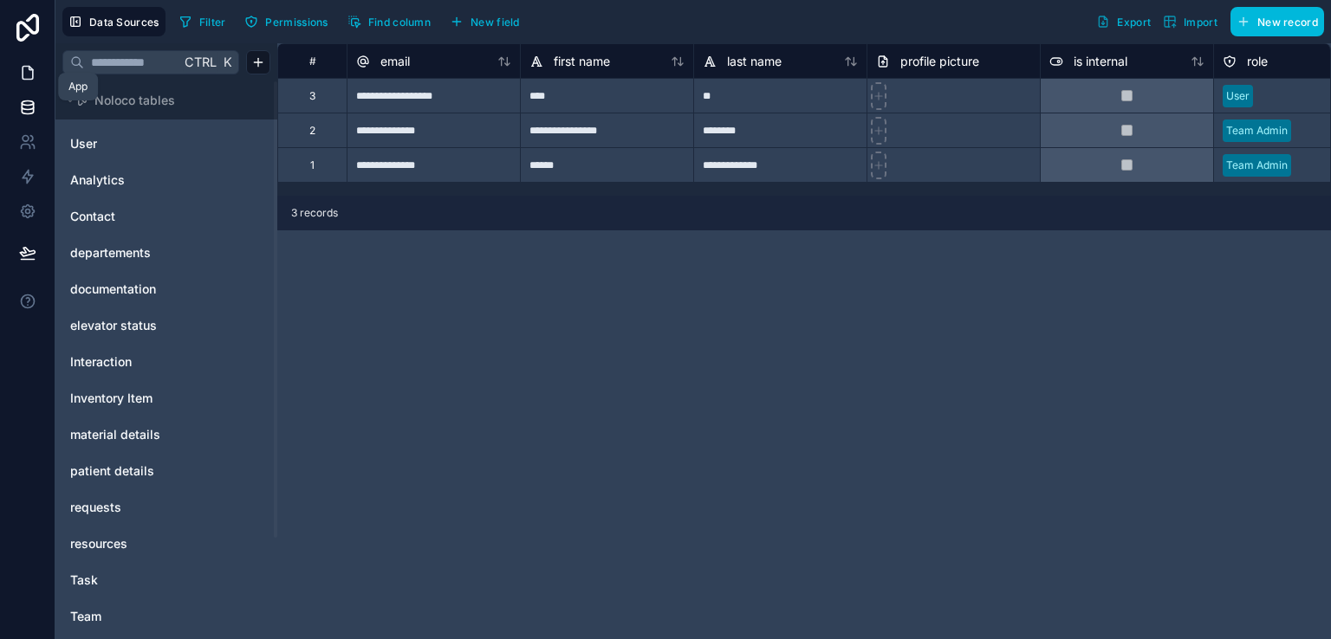
click at [34, 77] on icon at bounding box center [27, 72] width 17 height 17
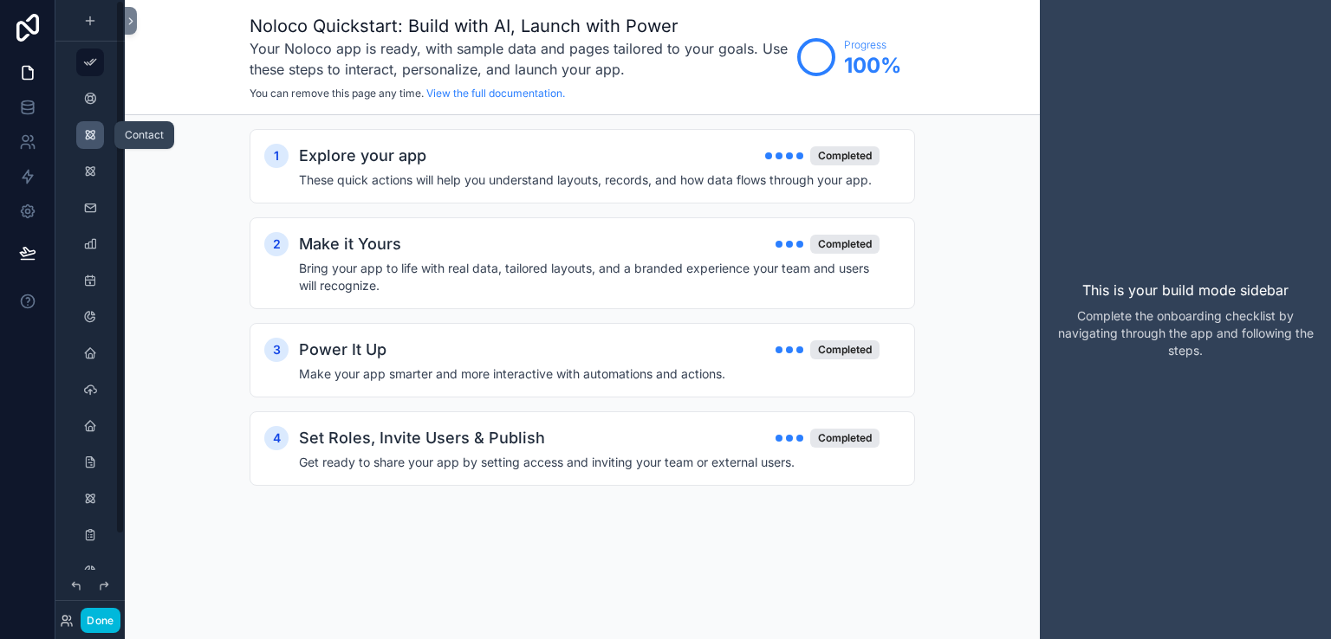
click at [94, 130] on icon "scrollable content" at bounding box center [90, 135] width 14 height 14
click at [41, 107] on link at bounding box center [27, 107] width 55 height 35
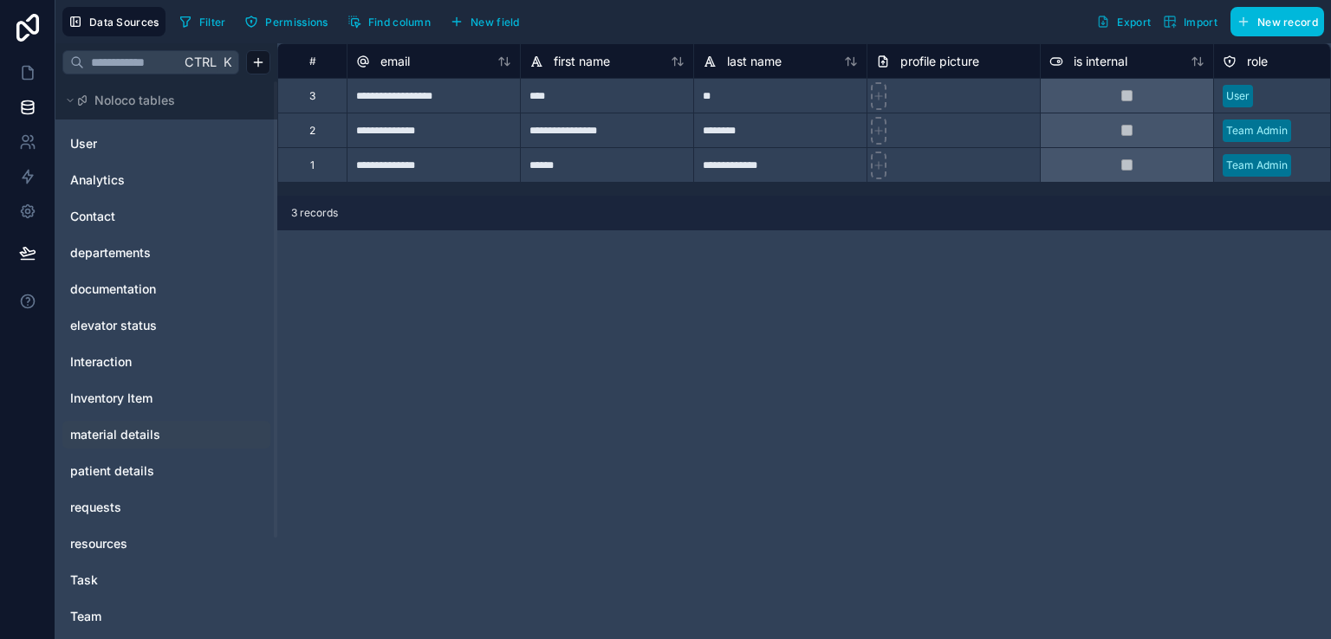
click at [141, 427] on span "material details" at bounding box center [115, 434] width 90 height 17
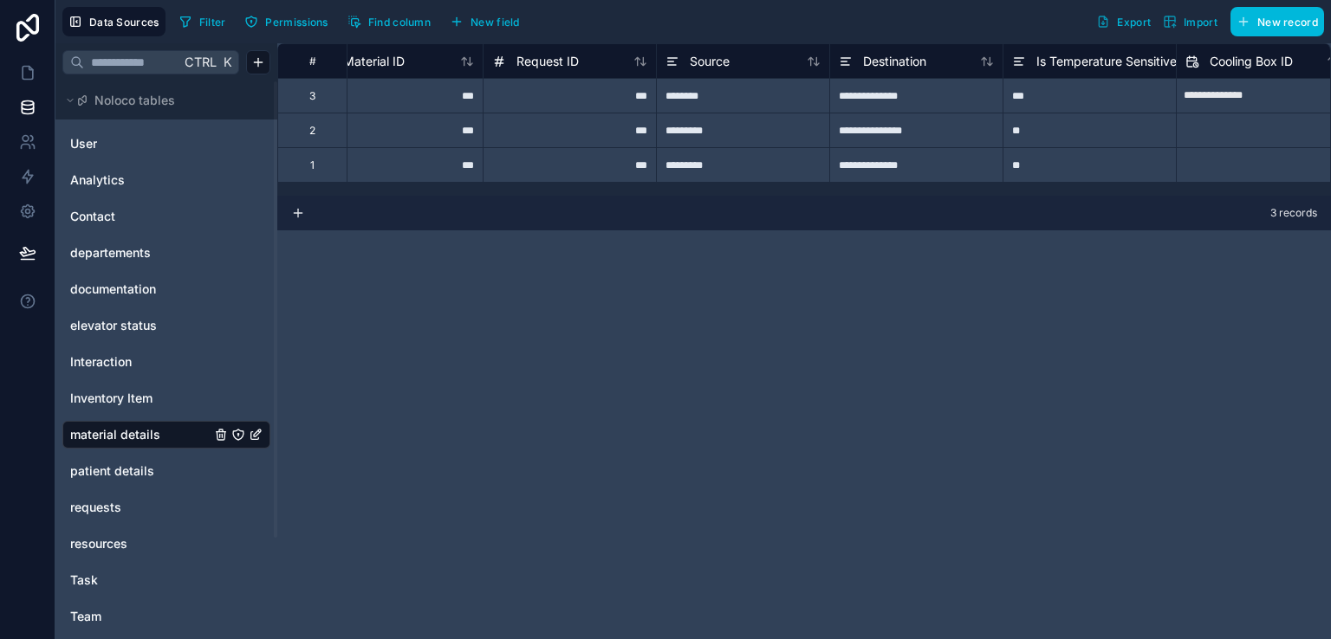
scroll to position [0, 186]
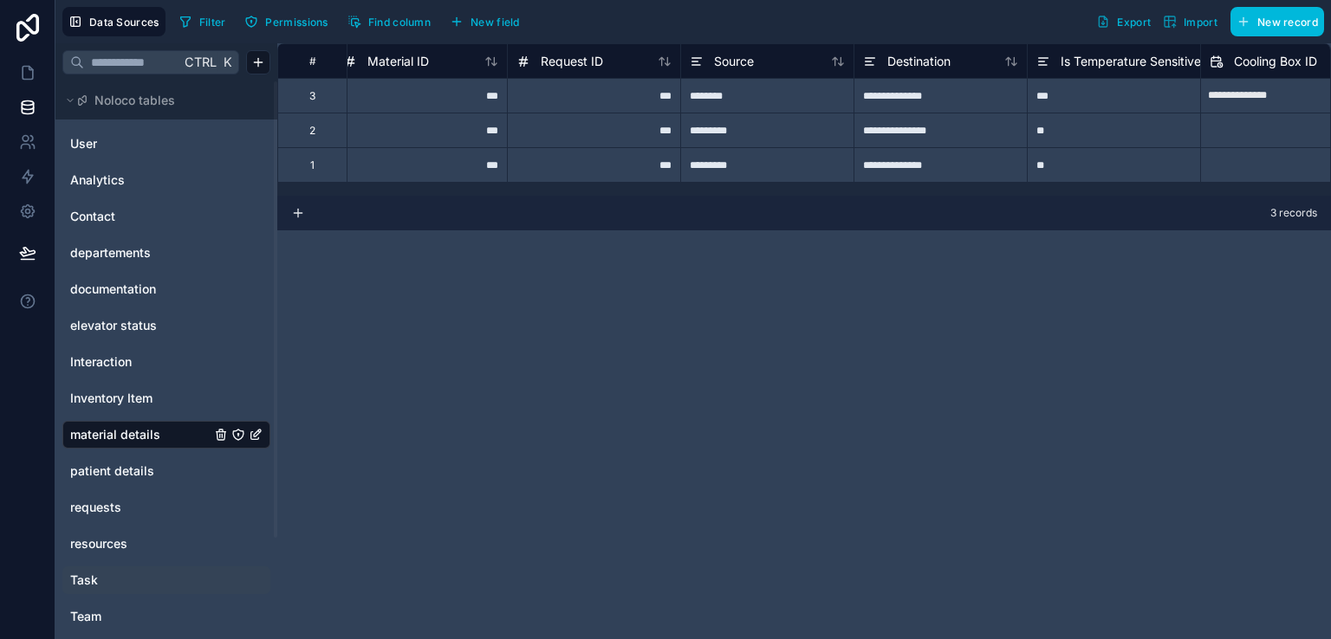
click at [127, 576] on link "Task" at bounding box center [140, 580] width 140 height 17
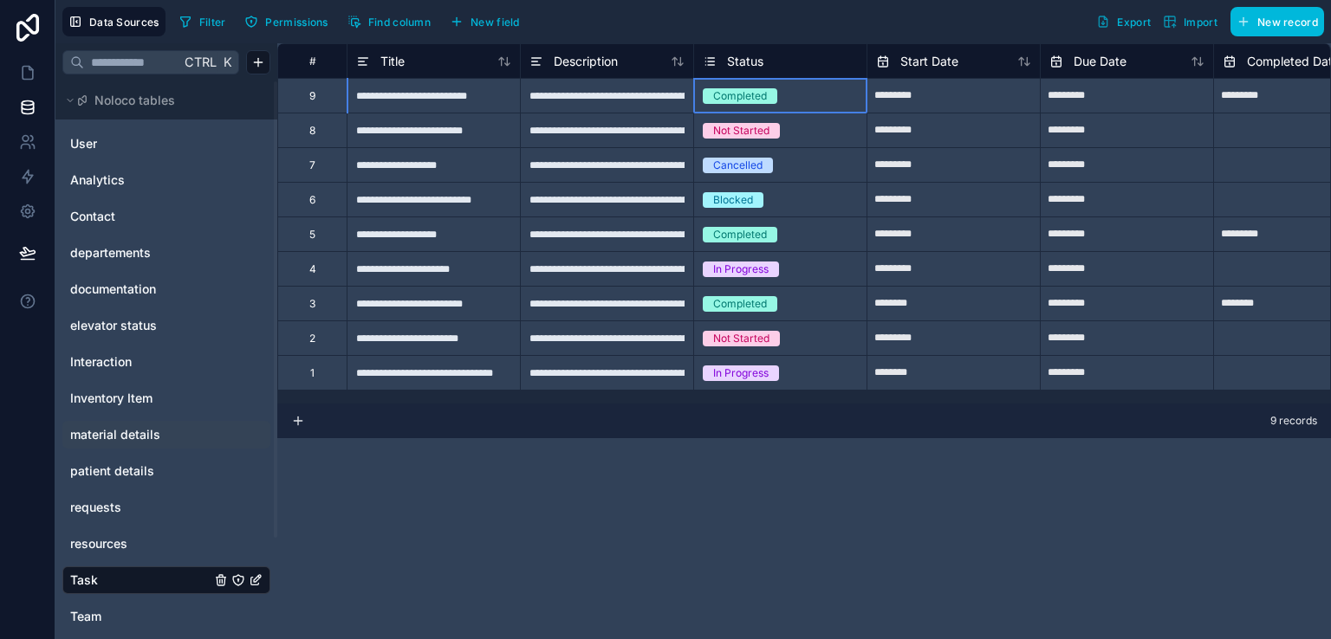
click at [756, 90] on div "Completed" at bounding box center [740, 96] width 54 height 16
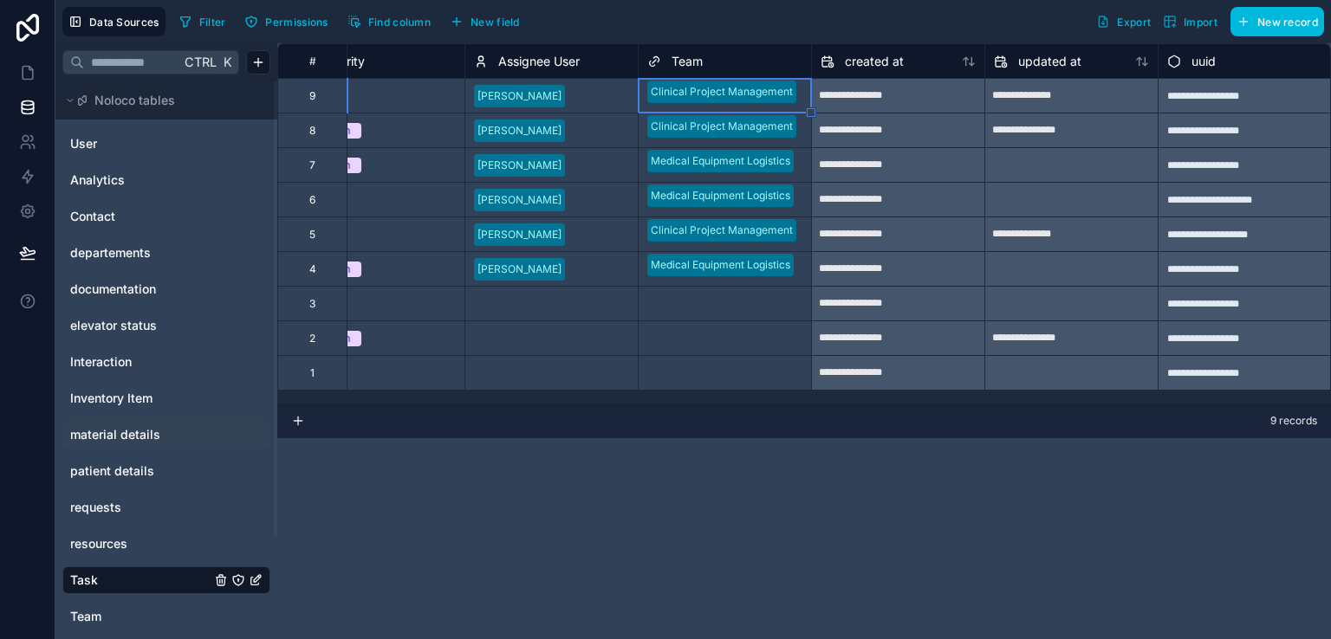
click at [684, 417] on div "9 records" at bounding box center [804, 421] width 1054 height 35
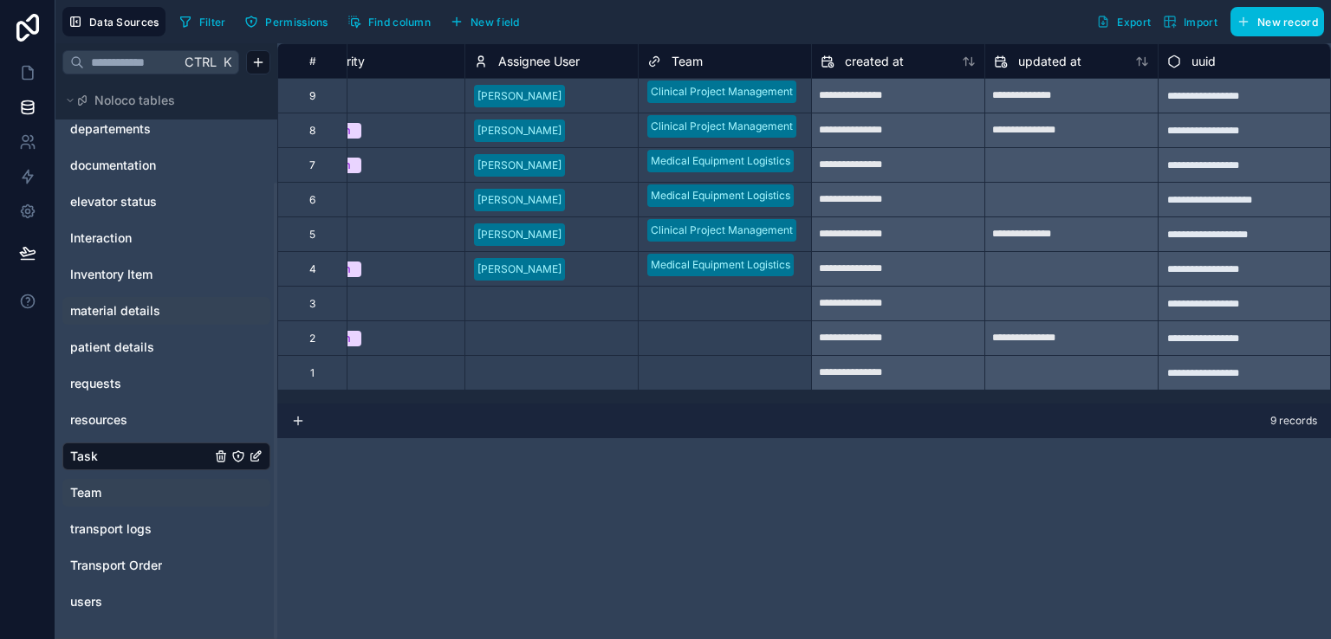
click at [97, 495] on span "Team" at bounding box center [85, 492] width 31 height 17
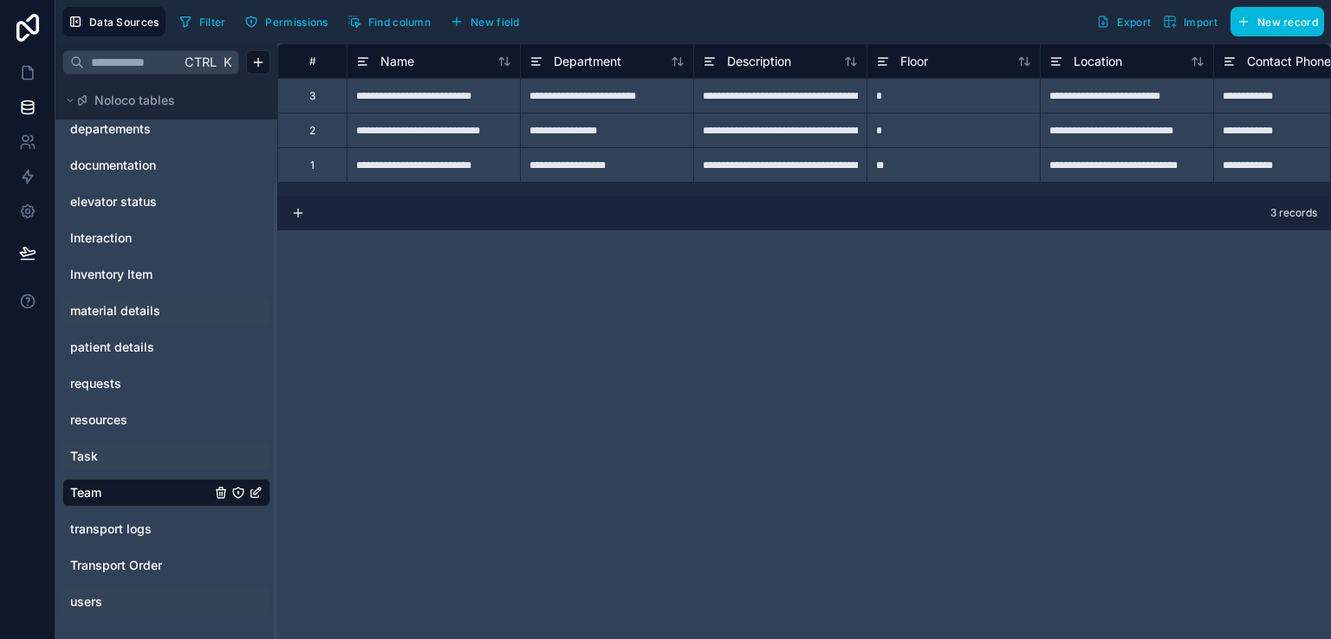
click at [128, 600] on link "users" at bounding box center [140, 602] width 140 height 17
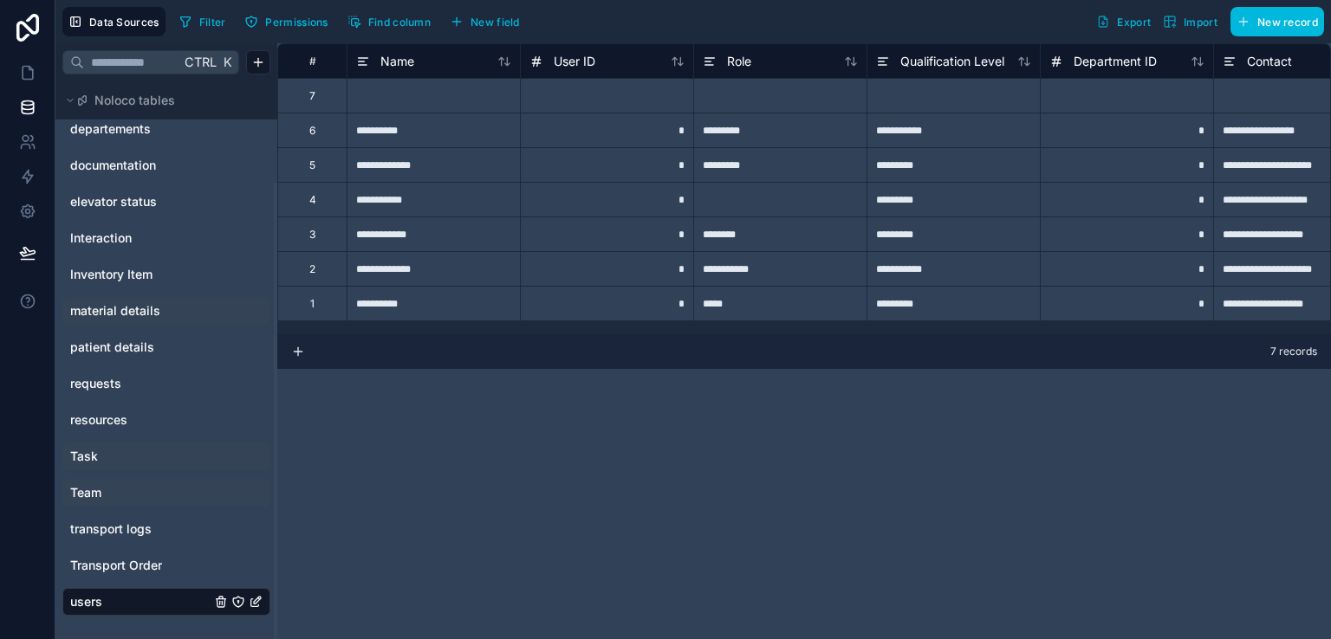
click at [112, 457] on link "Task" at bounding box center [140, 456] width 140 height 17
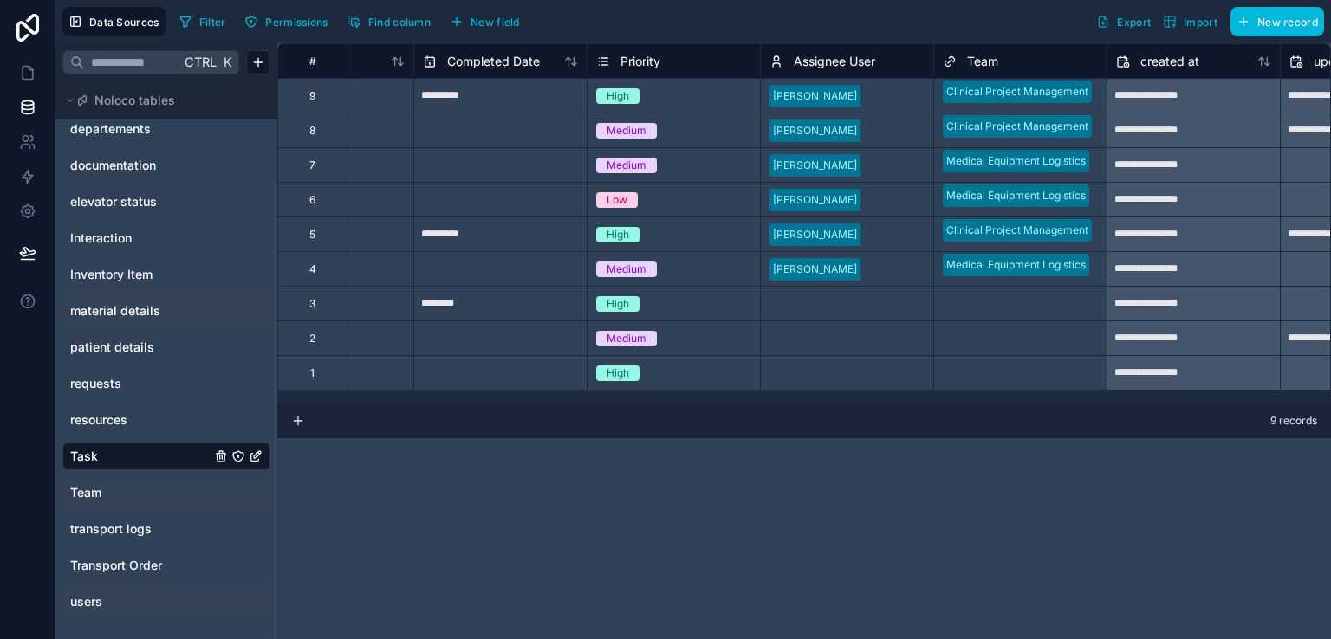
scroll to position [0, 801]
click at [825, 299] on div "Select a Assignee User" at bounding box center [825, 304] width 113 height 14
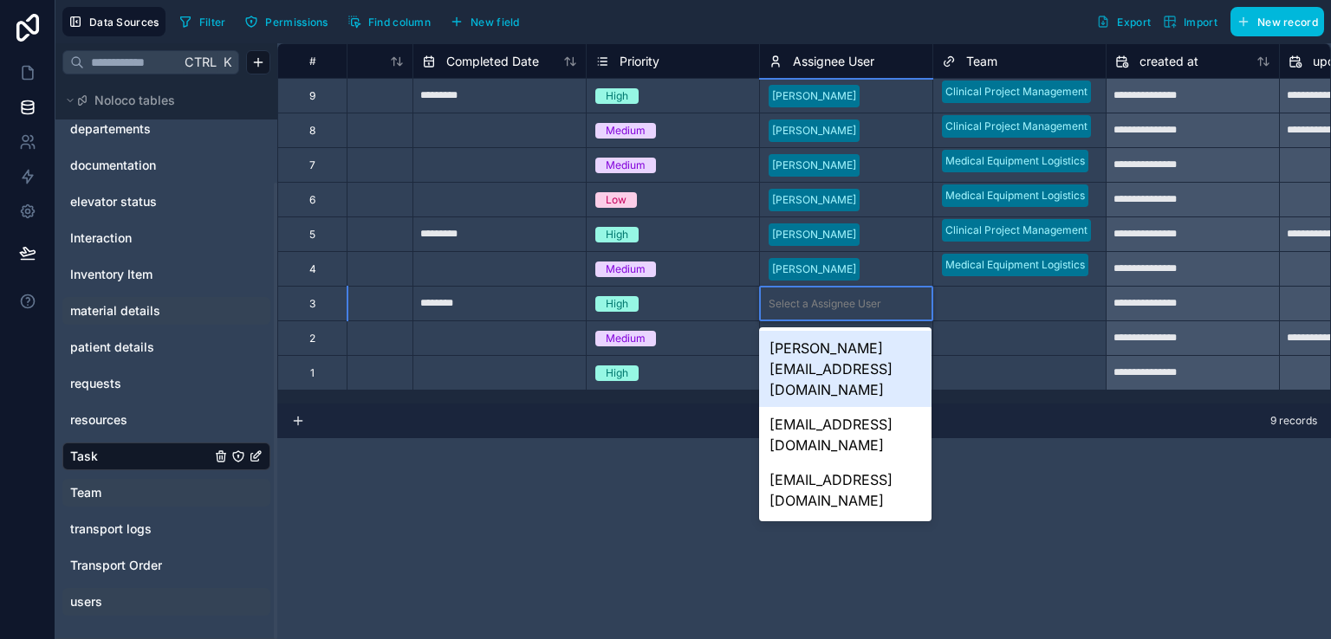
click at [825, 299] on div "Select a Assignee User" at bounding box center [825, 304] width 113 height 14
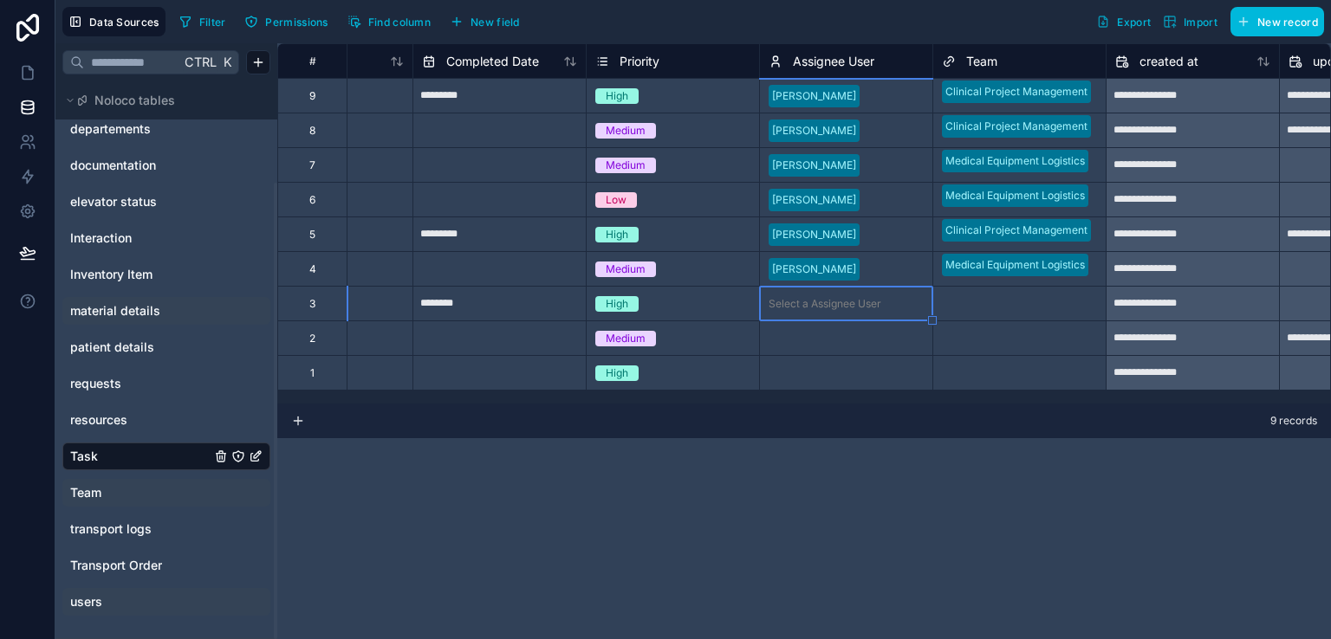
click at [762, 568] on div "**********" at bounding box center [804, 341] width 1054 height 596
click at [142, 541] on div "transport logs" at bounding box center [166, 530] width 208 height 28
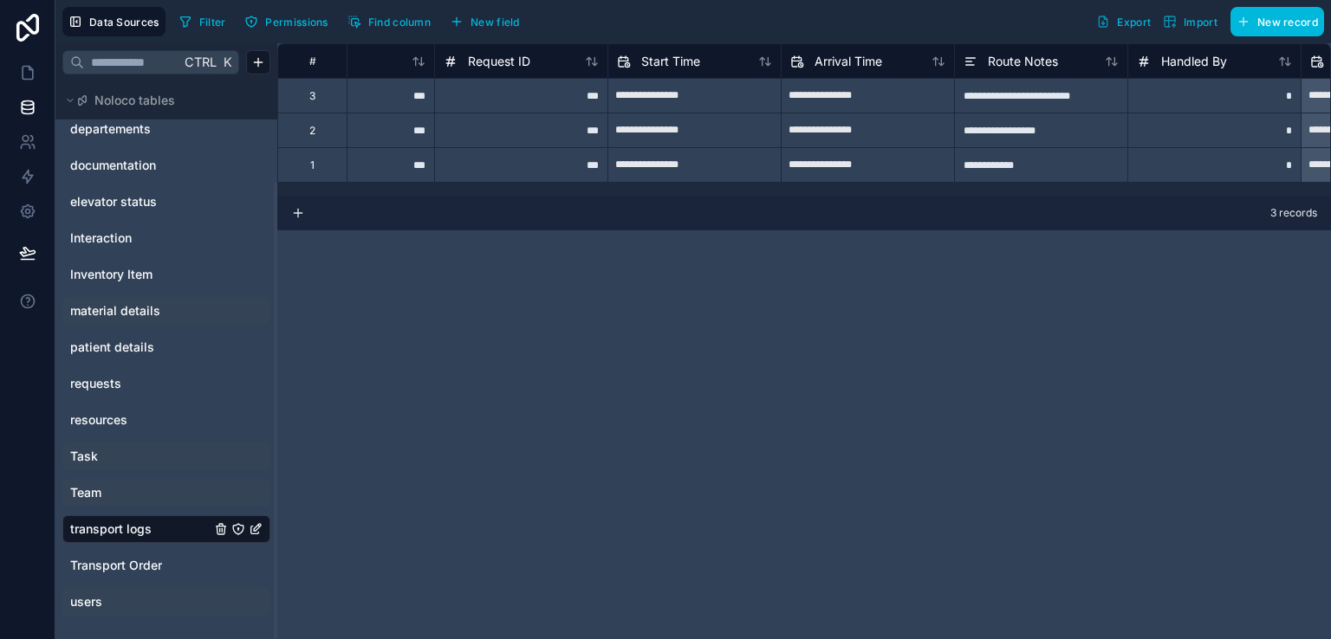
scroll to position [0, 270]
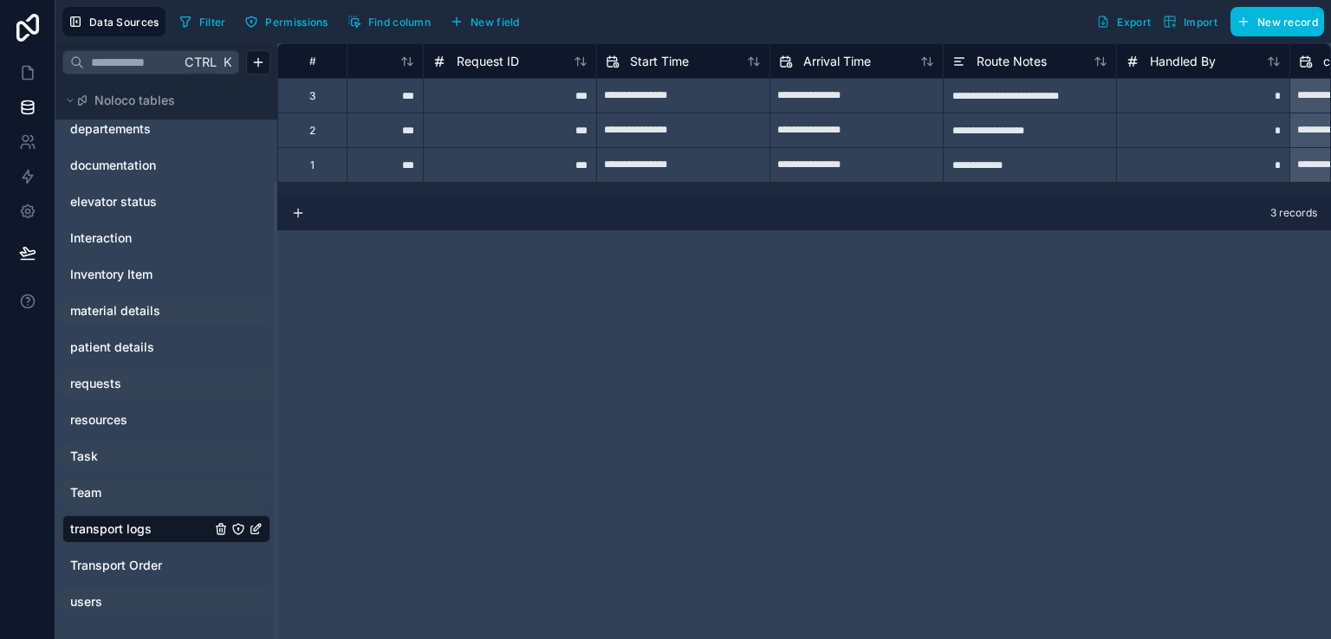
click at [133, 386] on link "requests" at bounding box center [140, 383] width 140 height 17
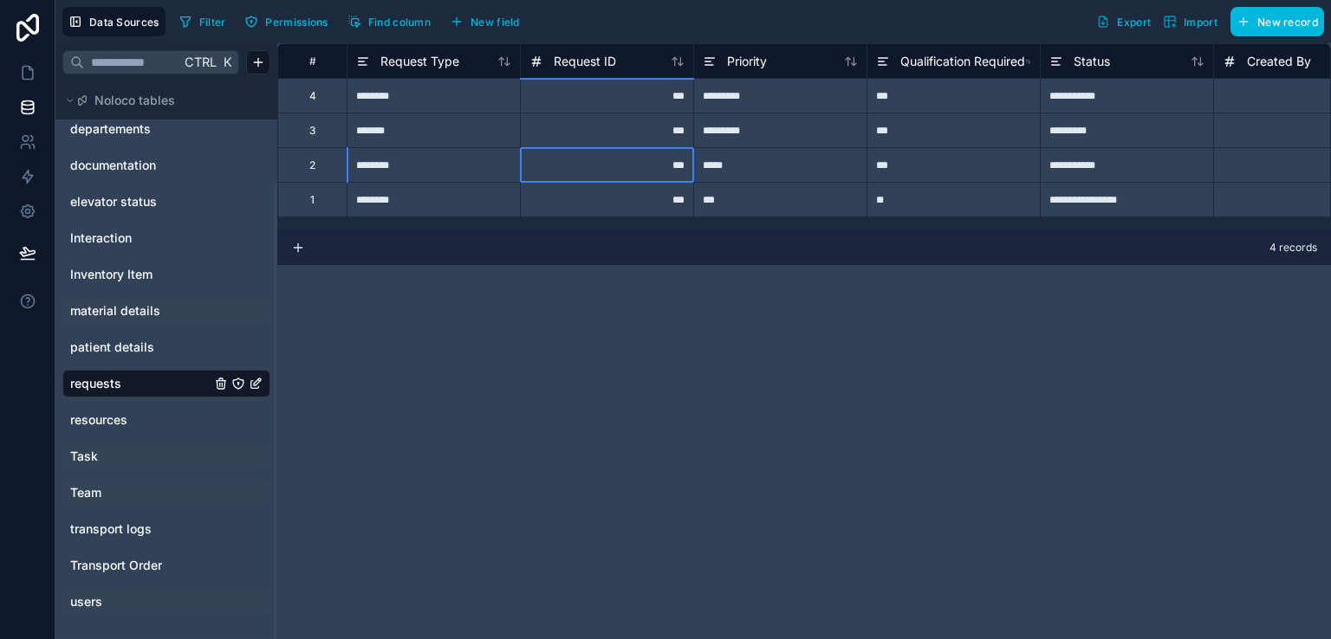
click at [584, 166] on div "***" at bounding box center [606, 164] width 173 height 35
click at [584, 166] on input "***" at bounding box center [607, 165] width 172 height 34
click at [757, 159] on div "*****" at bounding box center [779, 164] width 173 height 35
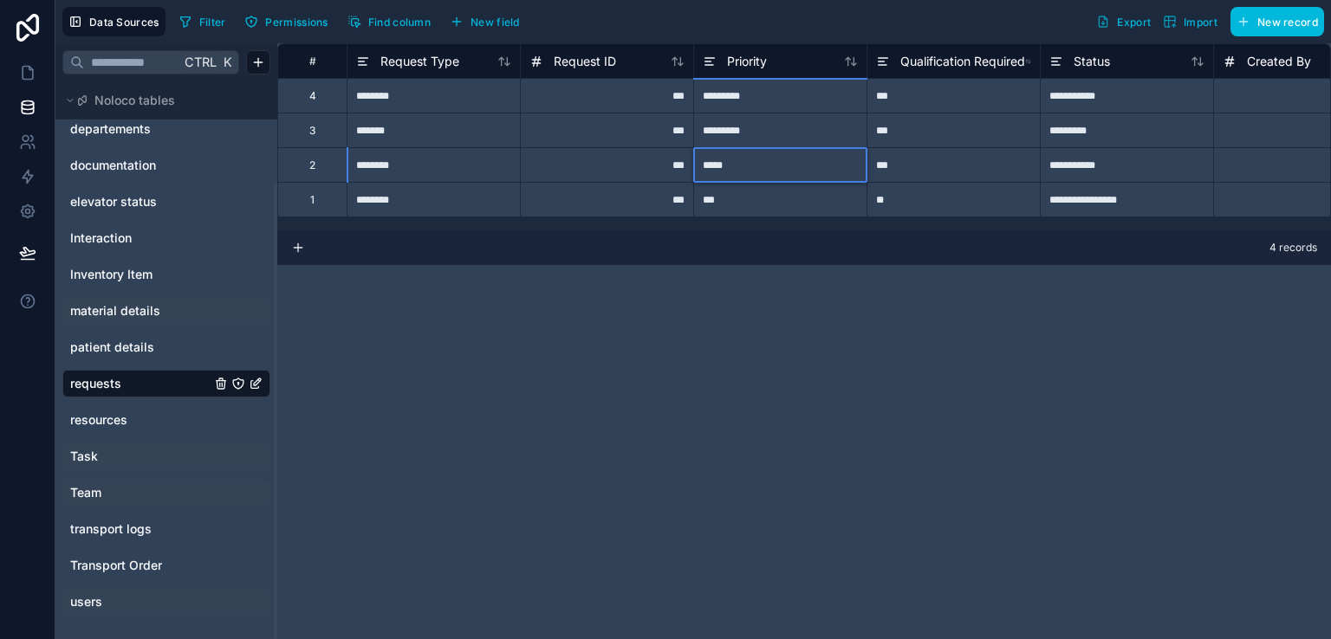
click at [757, 159] on div "*****" at bounding box center [779, 164] width 173 height 35
click at [757, 159] on input "*****" at bounding box center [780, 165] width 172 height 34
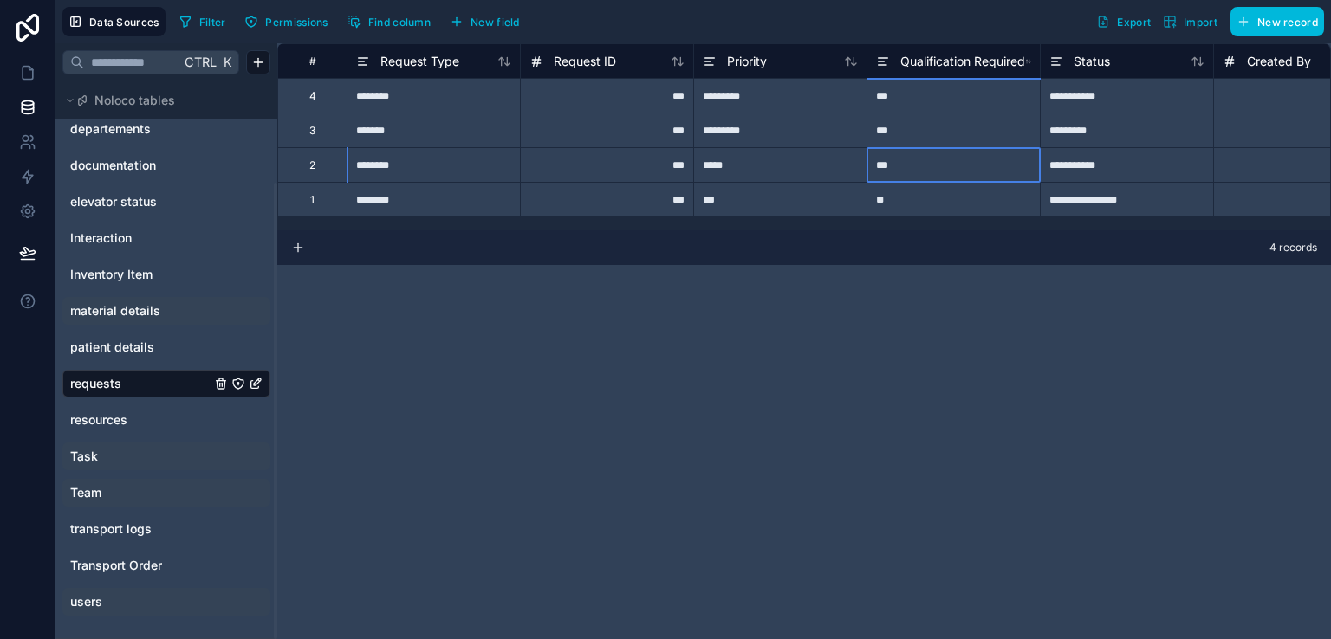
click at [890, 160] on div "***" at bounding box center [952, 164] width 173 height 35
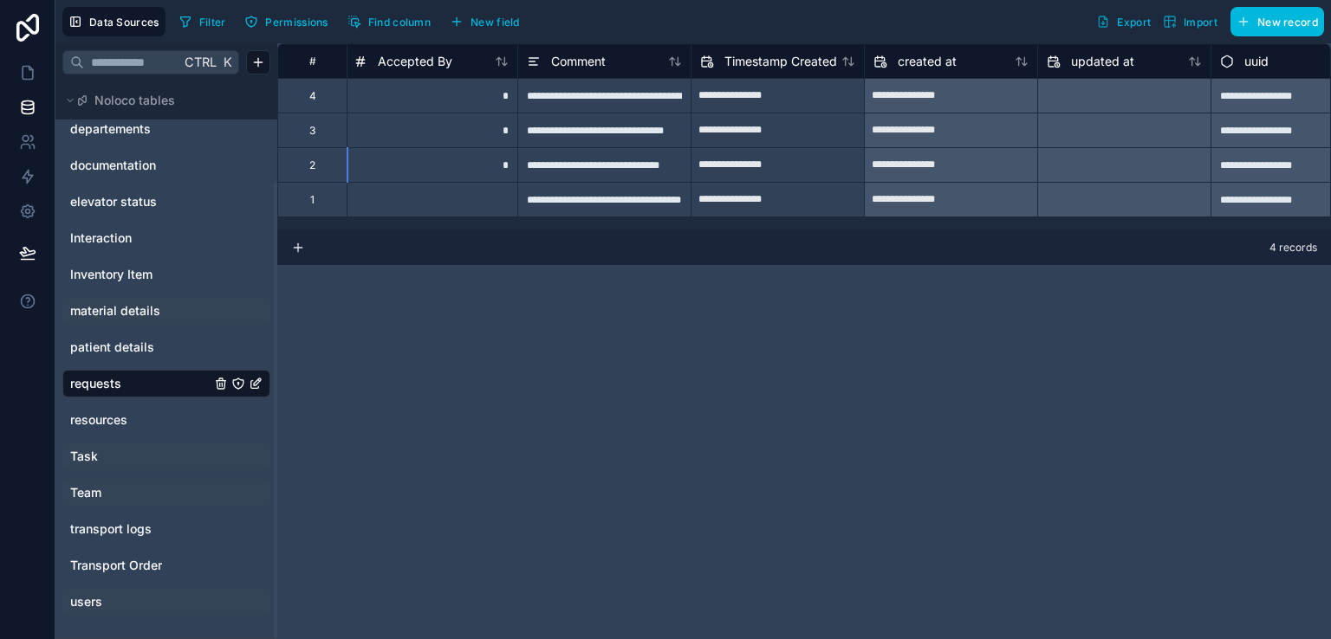
scroll to position [0, 1043]
click at [1122, 133] on div at bounding box center [1123, 131] width 172 height 28
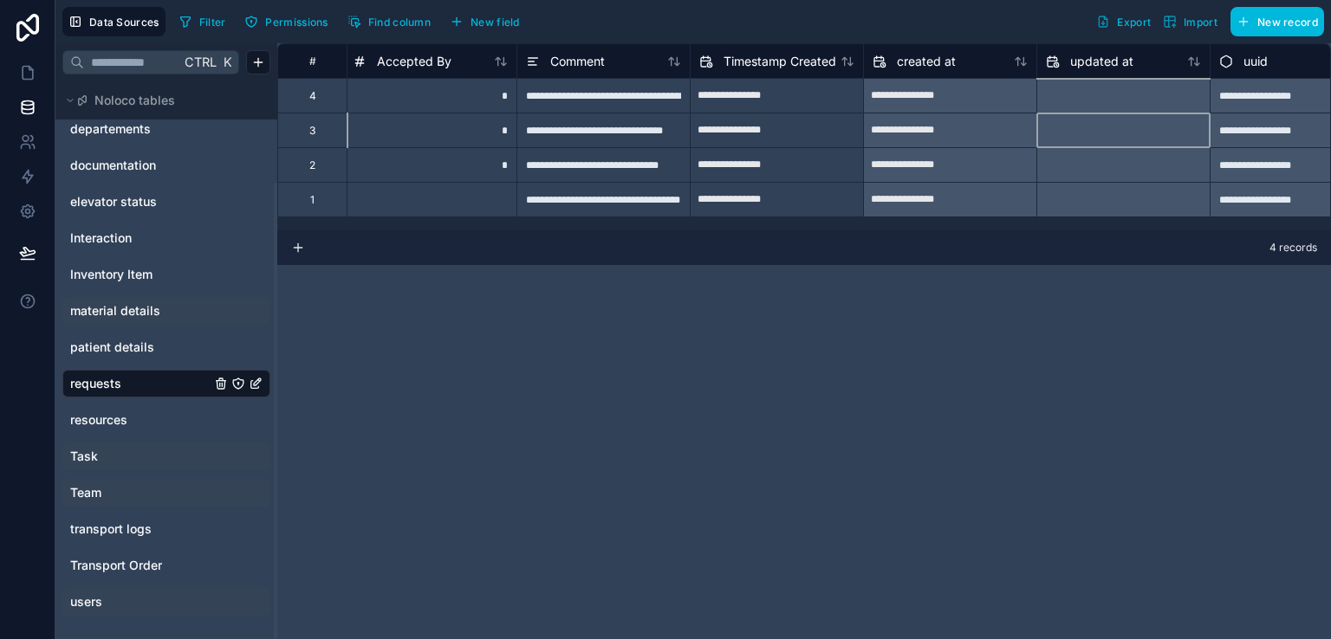
click at [1122, 133] on div at bounding box center [1123, 131] width 172 height 28
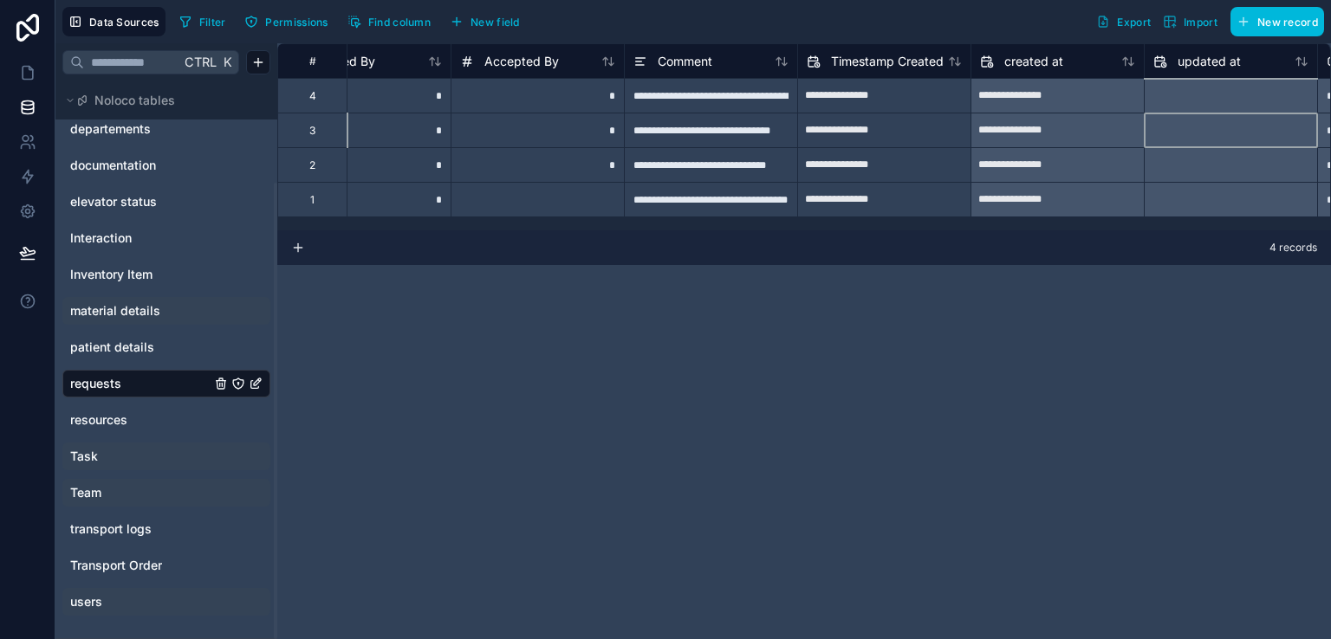
scroll to position [0, 932]
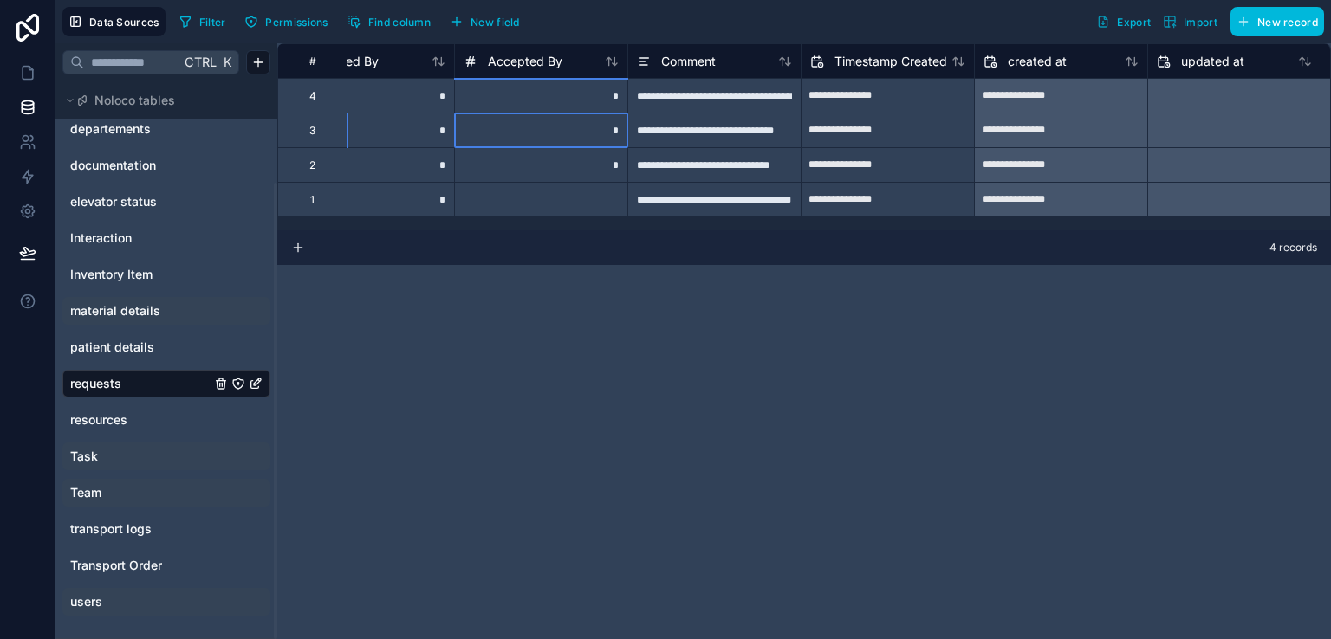
click at [572, 130] on div "*" at bounding box center [540, 130] width 173 height 35
click at [572, 130] on input "*" at bounding box center [541, 131] width 172 height 34
click at [574, 311] on div "**********" at bounding box center [804, 341] width 1054 height 596
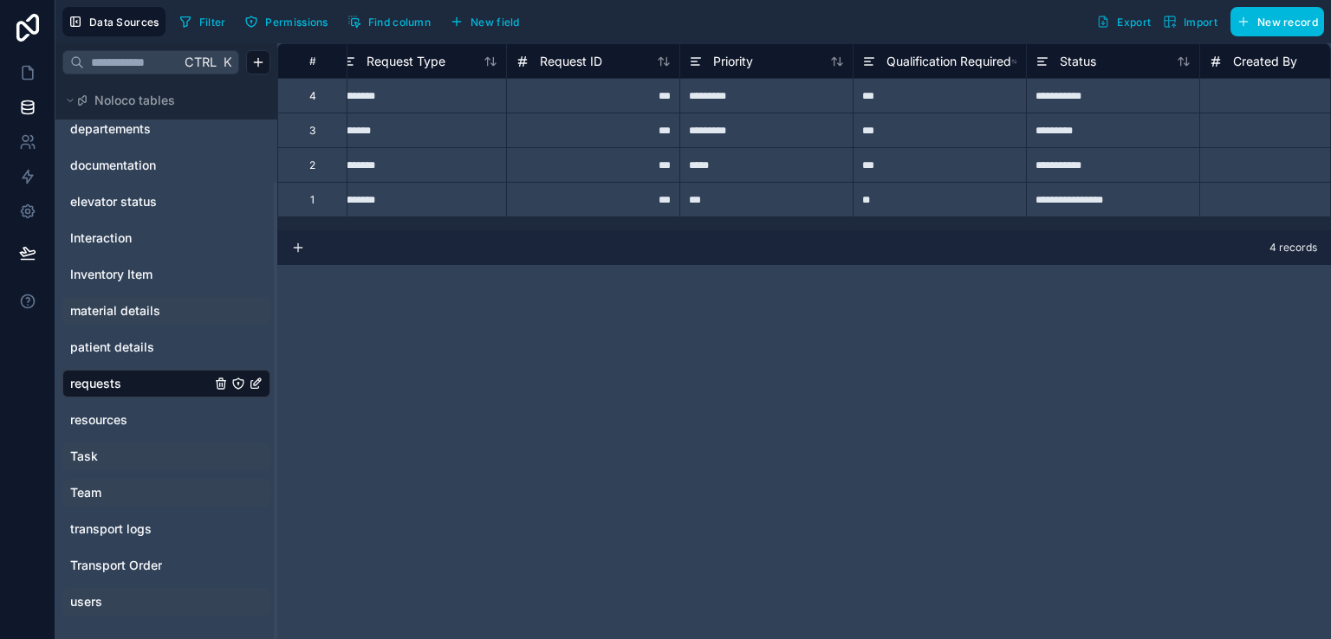
scroll to position [0, 0]
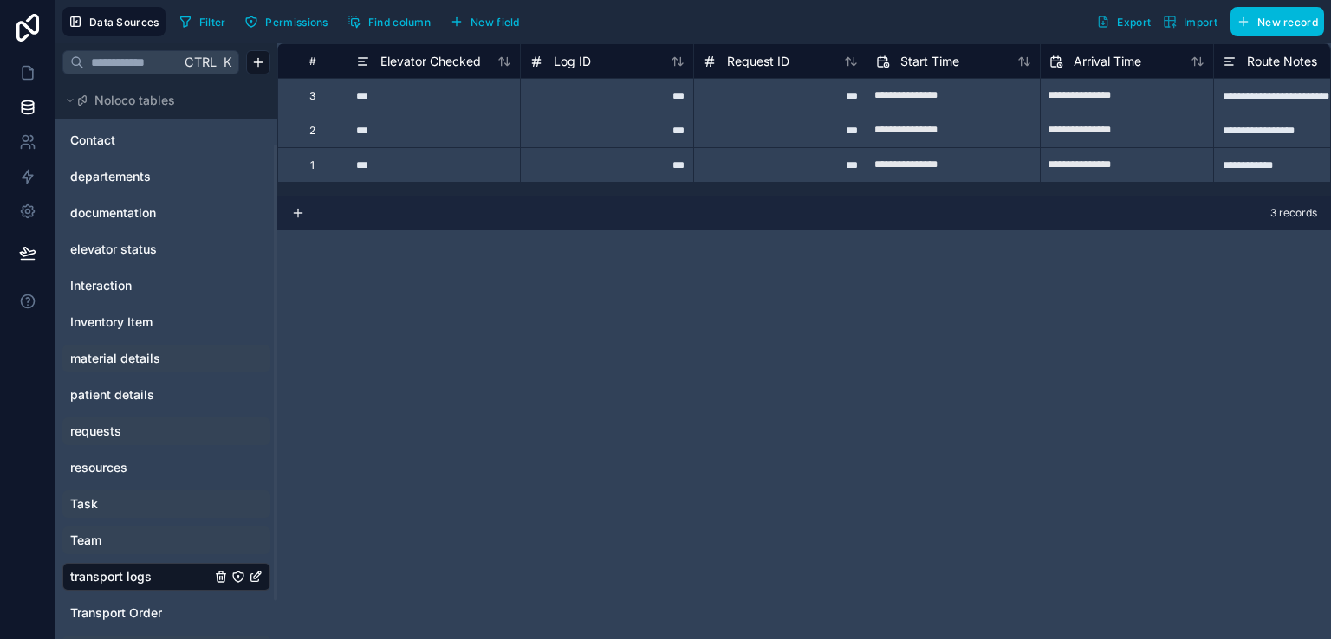
scroll to position [76, 0]
click at [123, 427] on link "requests" at bounding box center [140, 431] width 140 height 17
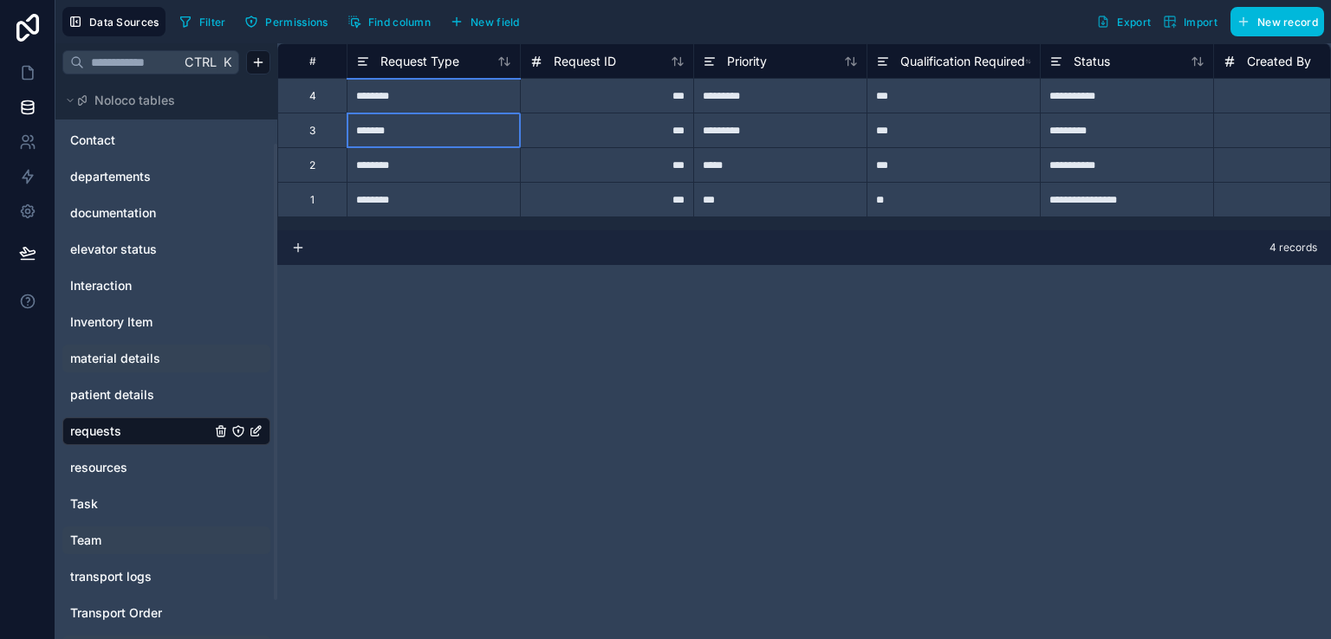
click at [454, 133] on div "*******" at bounding box center [433, 130] width 173 height 35
click at [454, 133] on input "*******" at bounding box center [433, 131] width 172 height 34
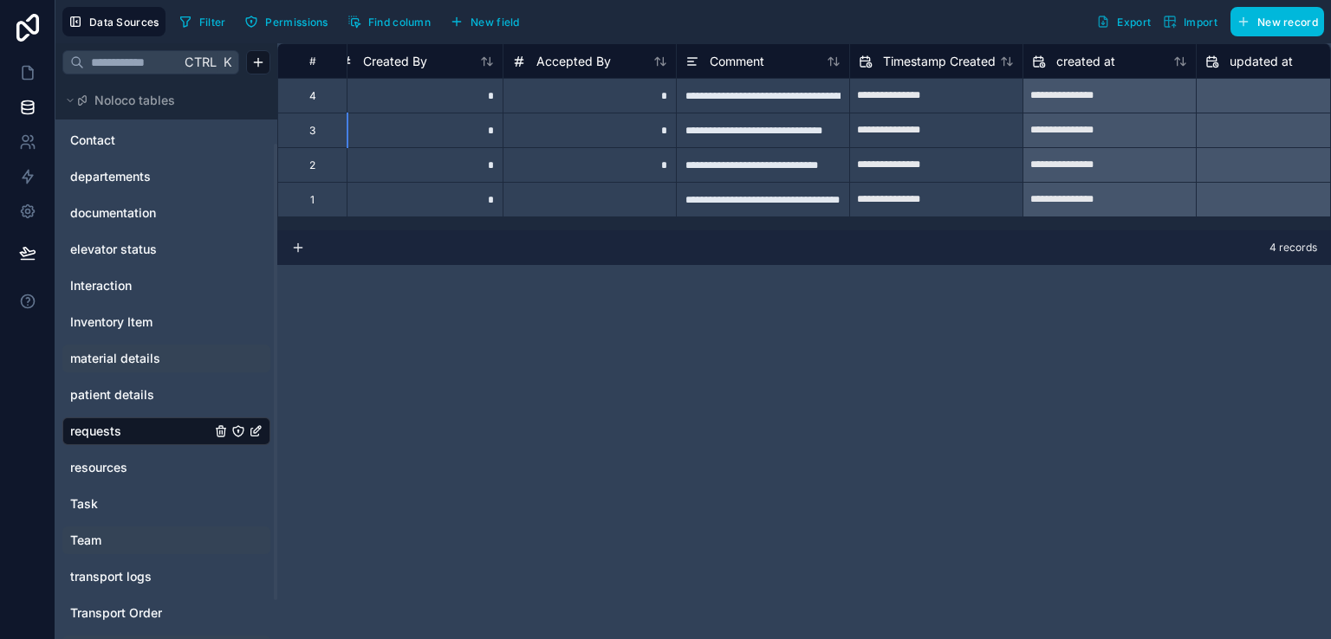
scroll to position [0, 1095]
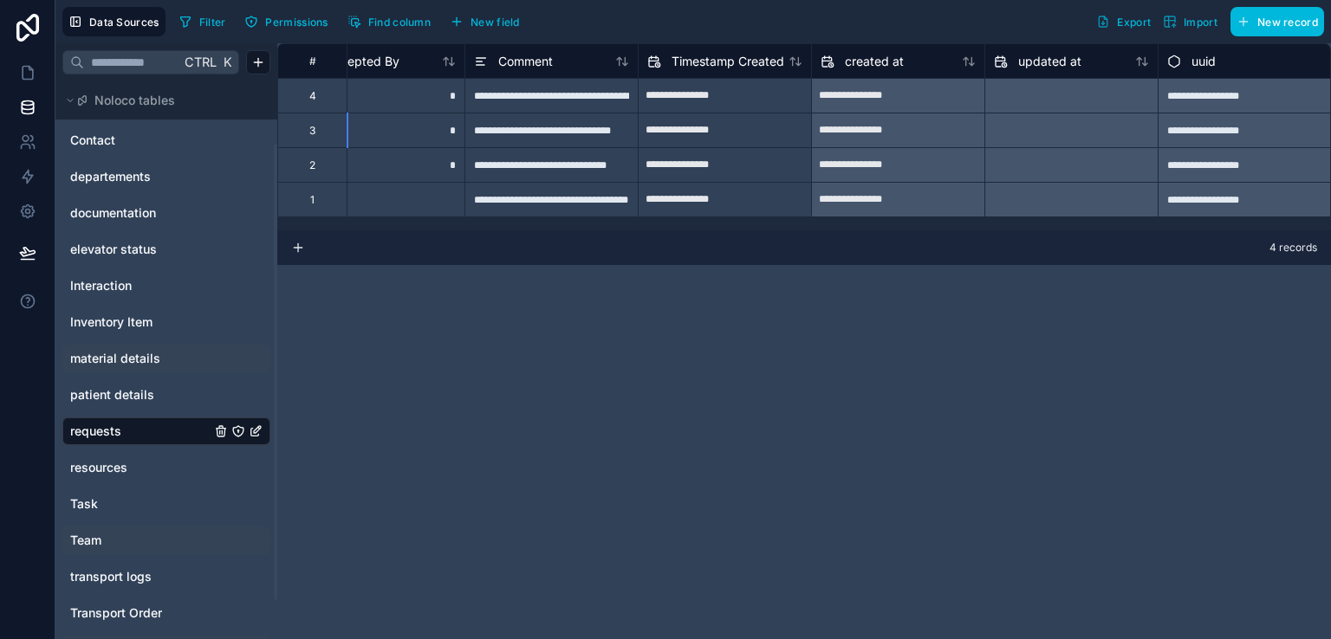
click at [1210, 127] on div "**********" at bounding box center [1244, 130] width 173 height 35
click at [1201, 178] on div "**********" at bounding box center [1244, 164] width 173 height 35
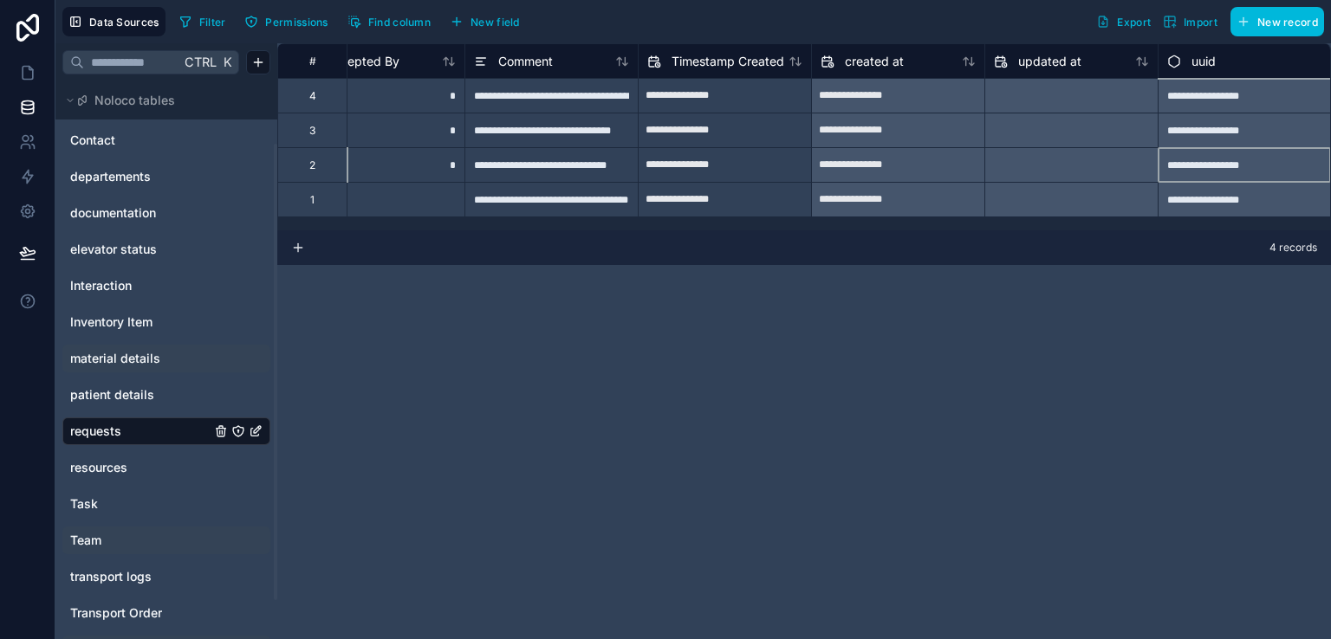
click at [1201, 178] on div "**********" at bounding box center [1244, 164] width 173 height 35
click at [1204, 165] on div "**********" at bounding box center [1244, 164] width 173 height 35
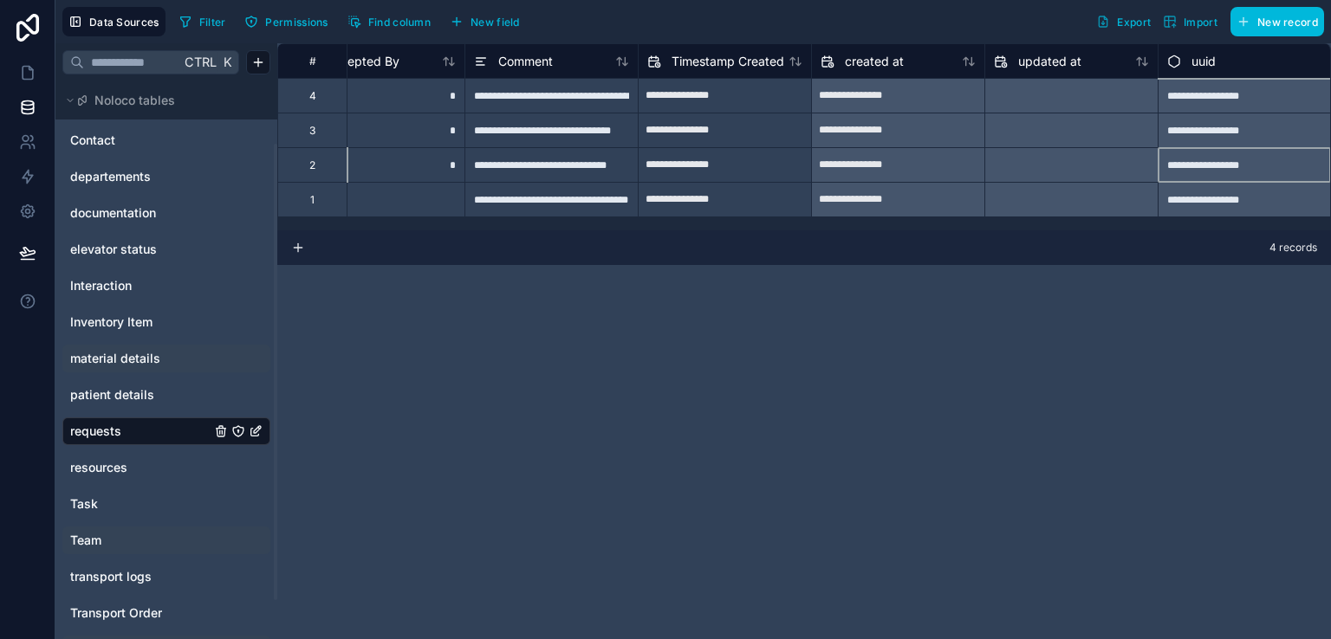
click at [1204, 165] on div "**********" at bounding box center [1244, 164] width 173 height 35
click at [1196, 62] on span "uuid" at bounding box center [1203, 61] width 24 height 17
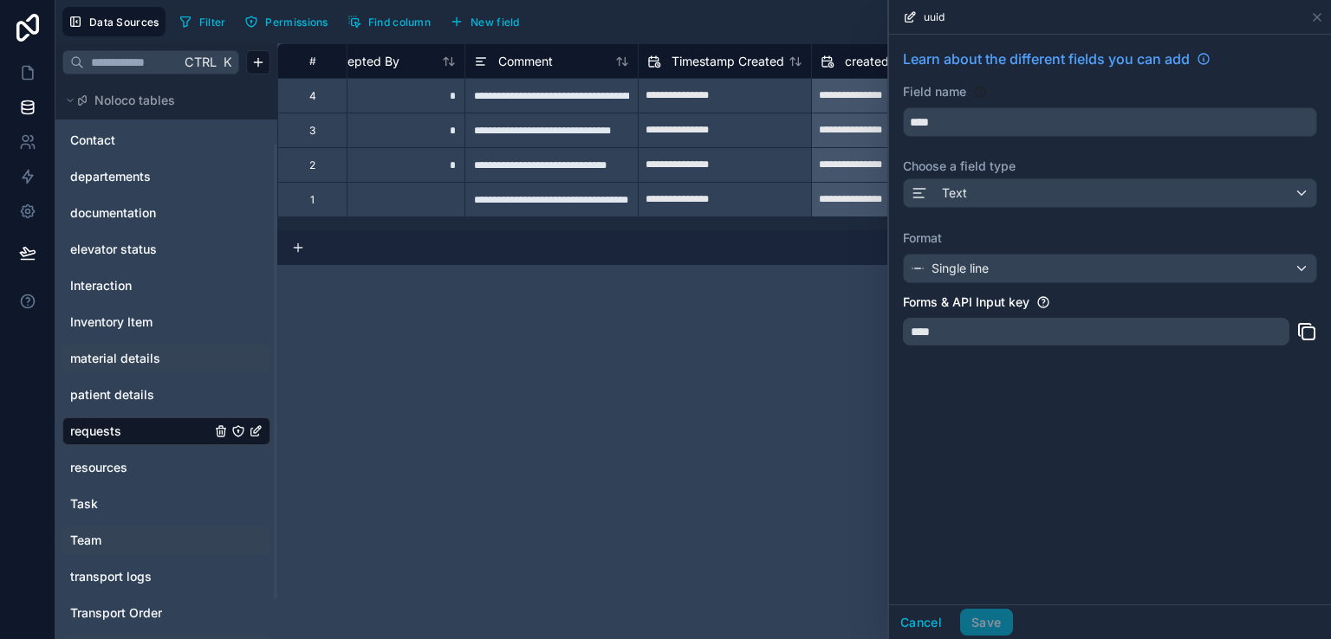
click at [960, 334] on div "****" at bounding box center [1096, 332] width 386 height 28
click at [820, 349] on div "**********" at bounding box center [804, 341] width 1054 height 596
click at [1317, 19] on icon at bounding box center [1317, 17] width 14 height 14
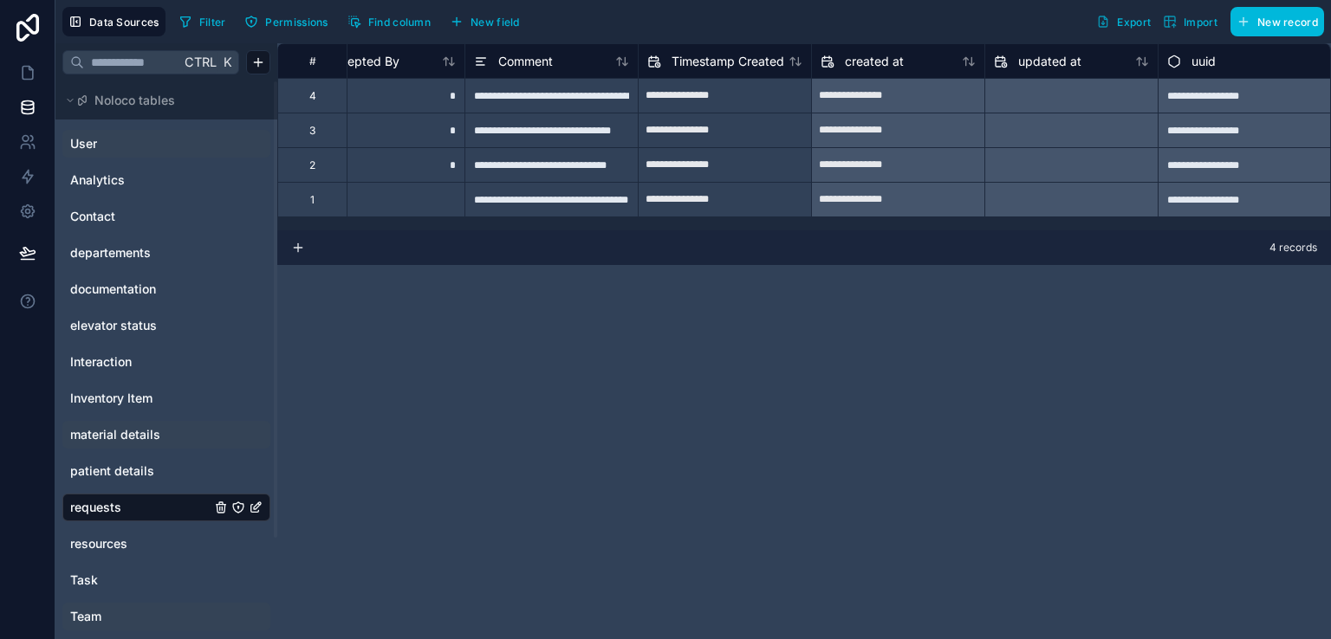
click at [113, 145] on link "User" at bounding box center [140, 143] width 140 height 17
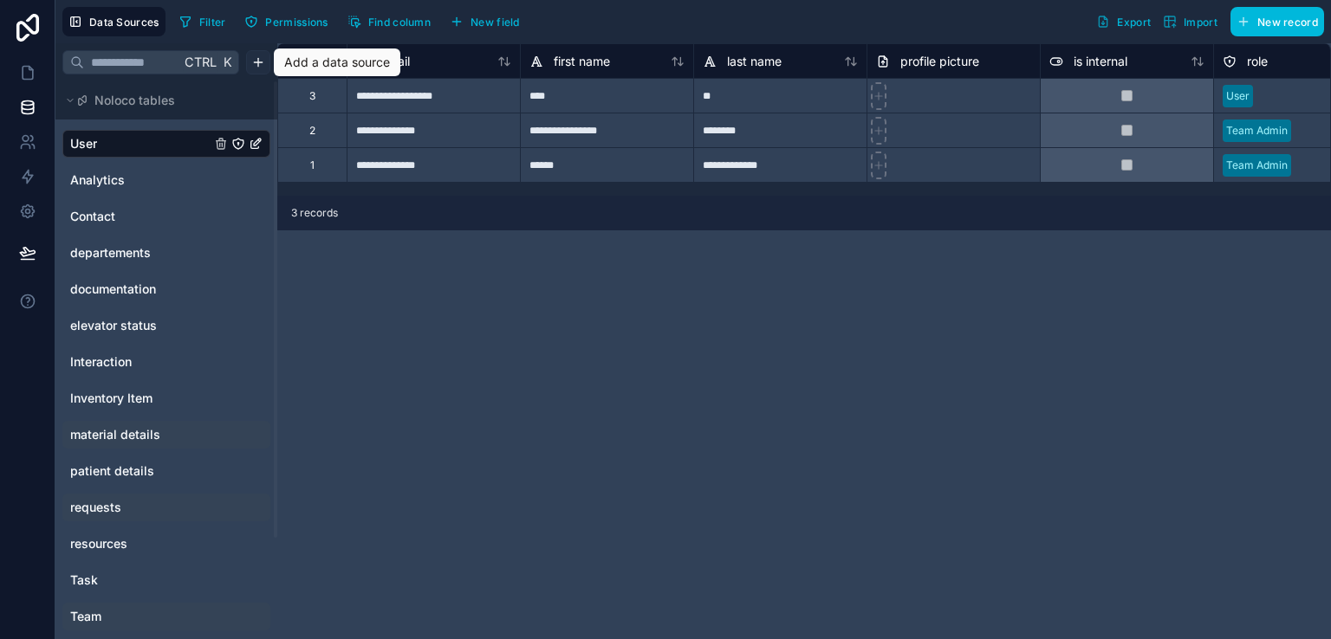
click at [256, 69] on html "**********" at bounding box center [665, 319] width 1331 height 639
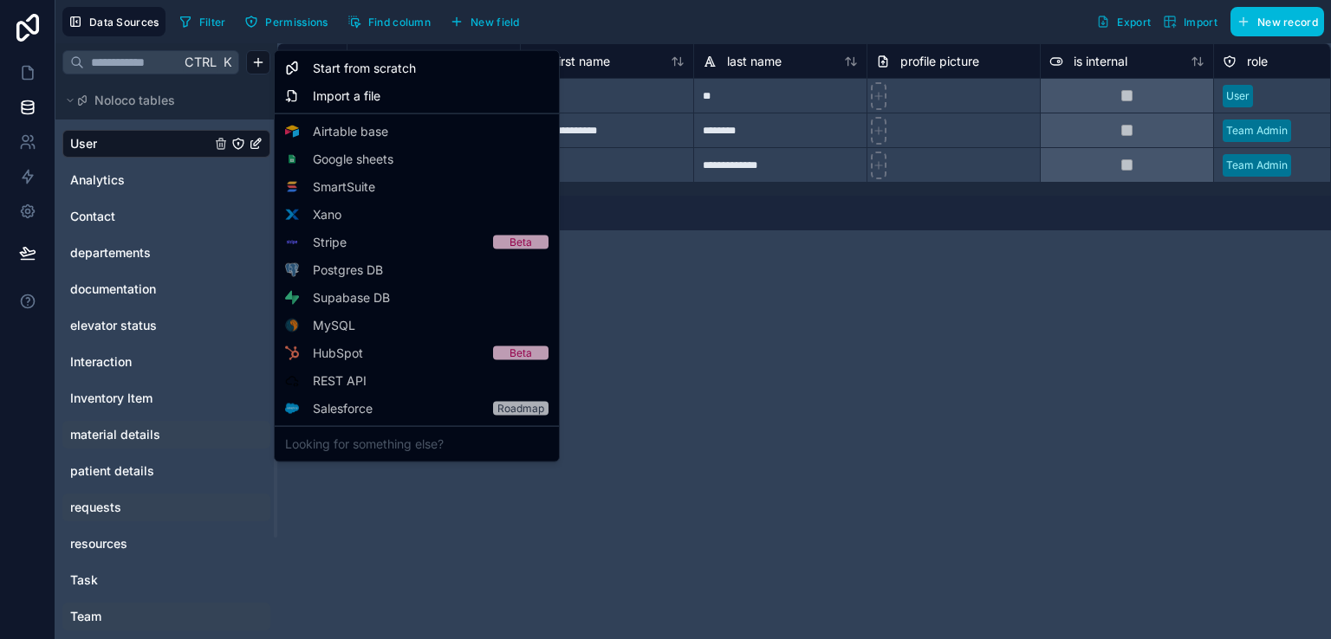
click at [0, 0] on icon at bounding box center [0, 0] width 0 height 0
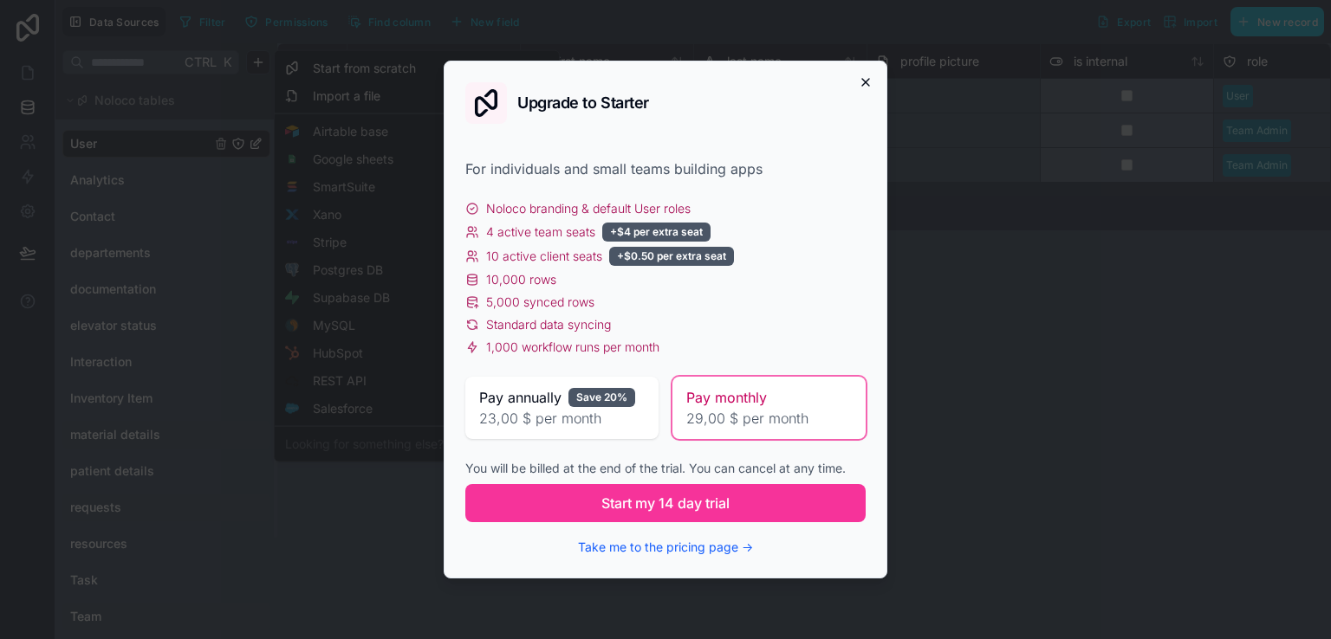
click at [866, 77] on icon "button" at bounding box center [866, 82] width 14 height 14
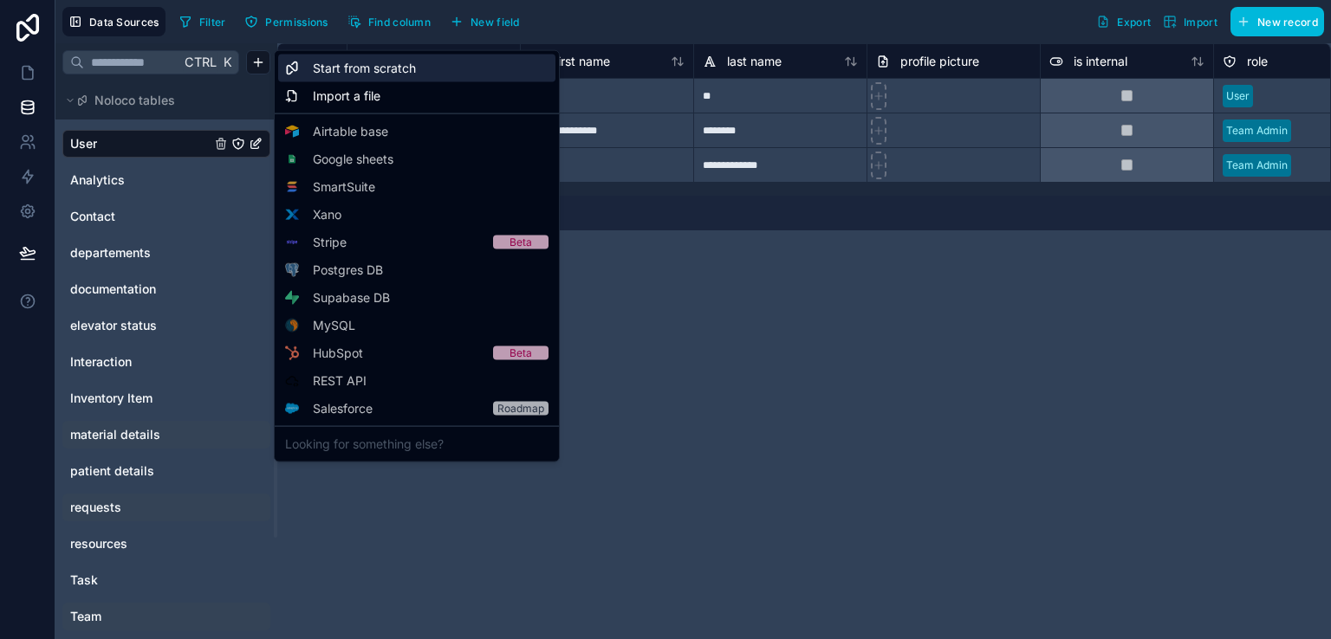
click at [438, 73] on div "Start from scratch" at bounding box center [416, 69] width 277 height 28
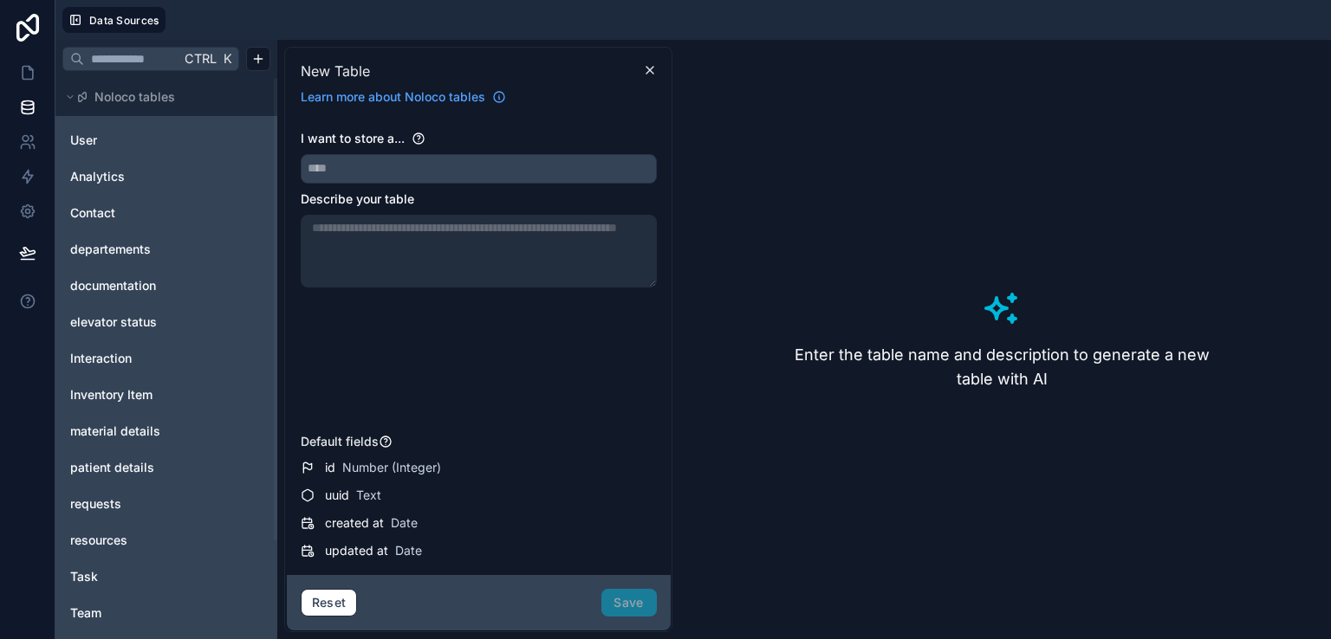
click at [355, 479] on div "id Number (Integer) uuid Text created at Date updated at Date" at bounding box center [479, 509] width 356 height 104
click at [333, 470] on span "id" at bounding box center [330, 467] width 10 height 17
click at [338, 496] on span "uuid" at bounding box center [337, 495] width 24 height 17
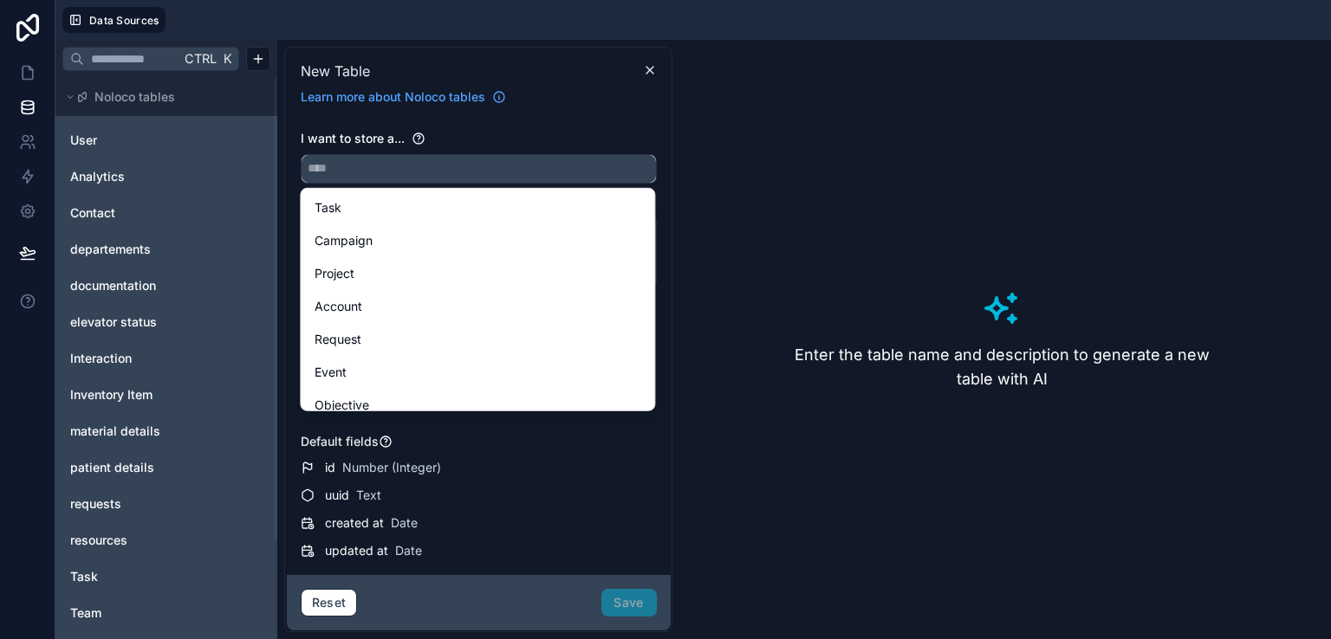
click at [406, 160] on input "text" at bounding box center [479, 169] width 354 height 28
click at [649, 71] on icon at bounding box center [650, 70] width 14 height 14
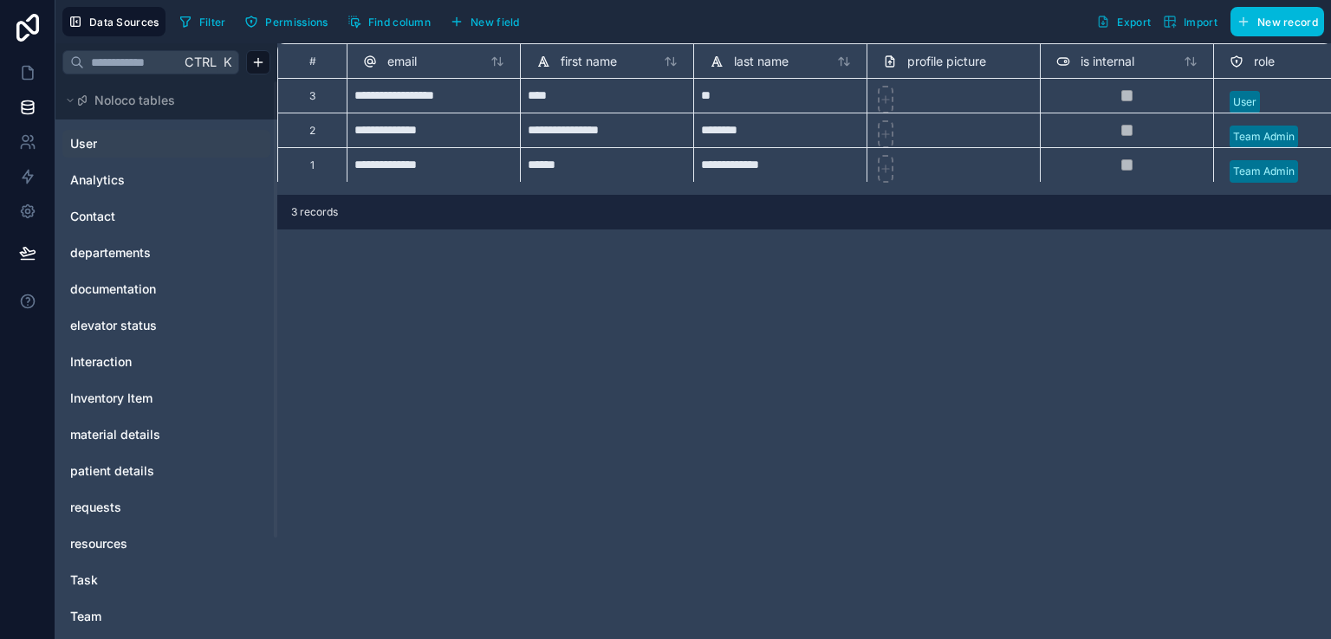
click at [149, 142] on link "User" at bounding box center [140, 143] width 140 height 17
click at [120, 191] on div "Analytics" at bounding box center [166, 180] width 208 height 28
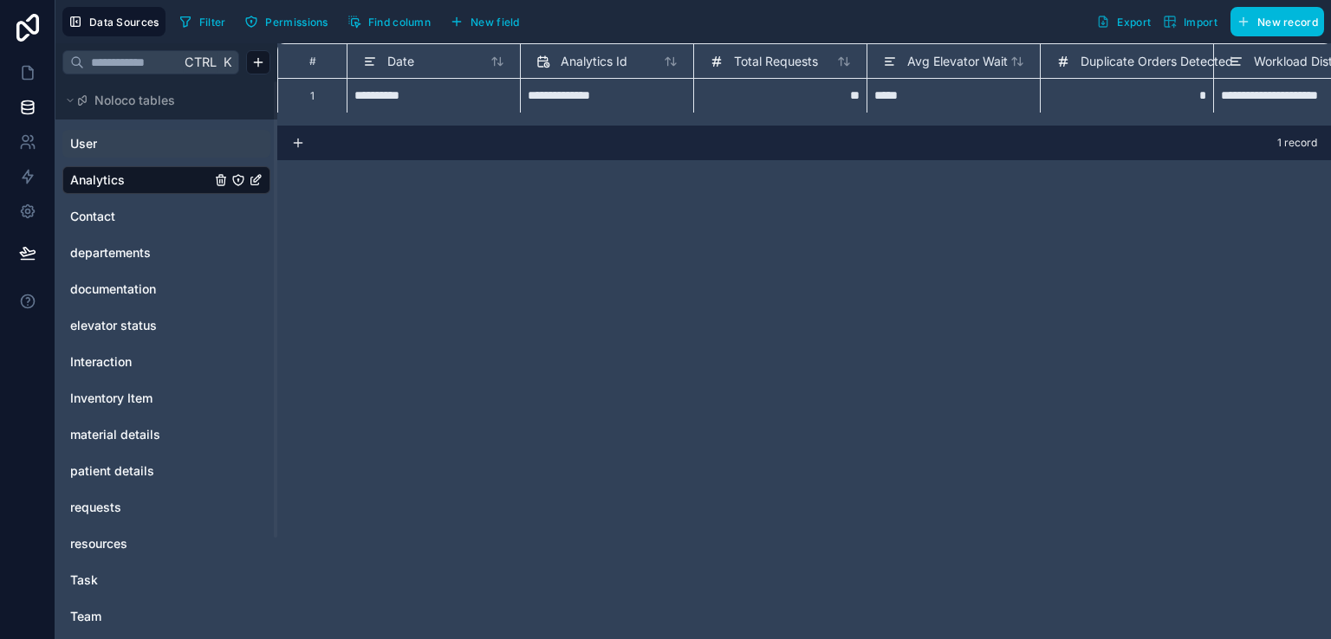
click at [141, 146] on link "User" at bounding box center [140, 143] width 140 height 17
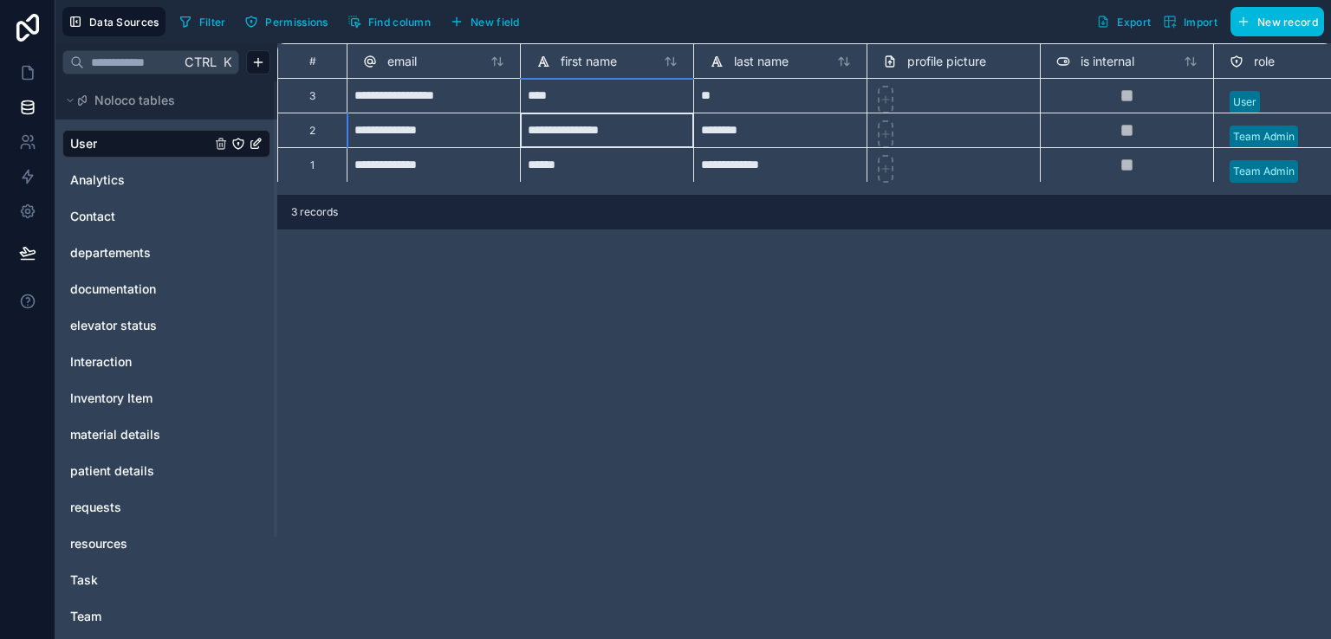
click at [579, 130] on div "**********" at bounding box center [606, 130] width 173 height 35
click at [579, 130] on input "**********" at bounding box center [607, 130] width 159 height 20
click at [735, 132] on div "********" at bounding box center [779, 130] width 173 height 35
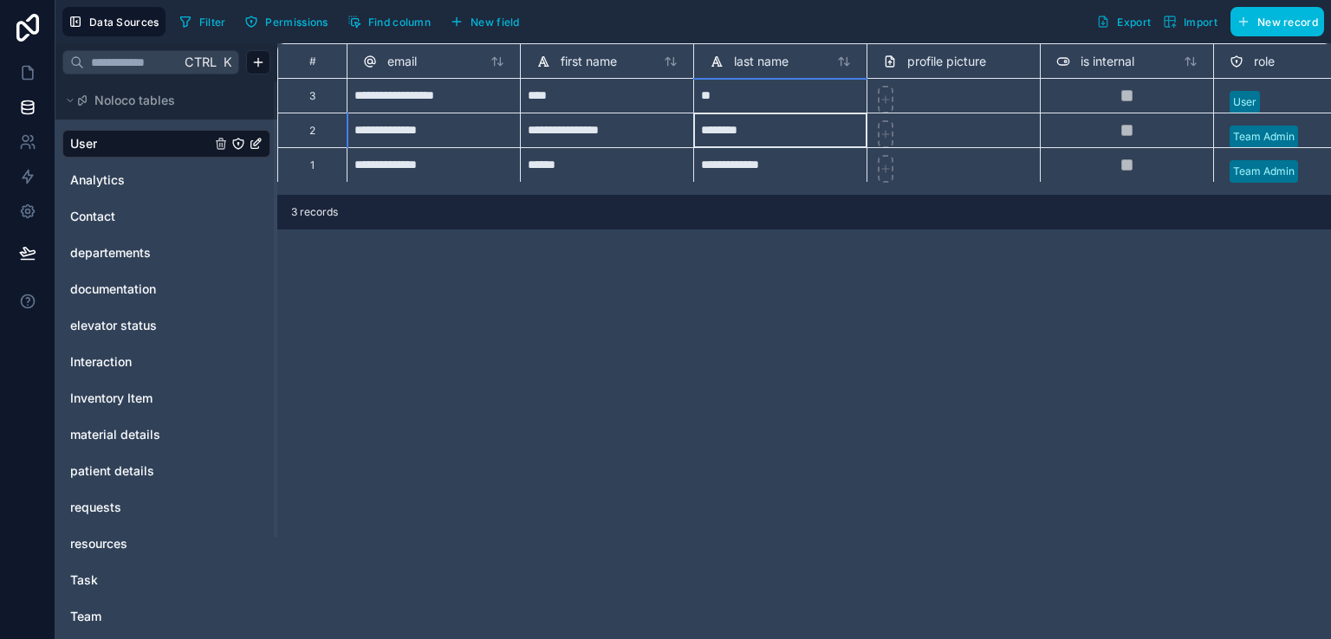
click at [735, 132] on div "********" at bounding box center [779, 130] width 173 height 35
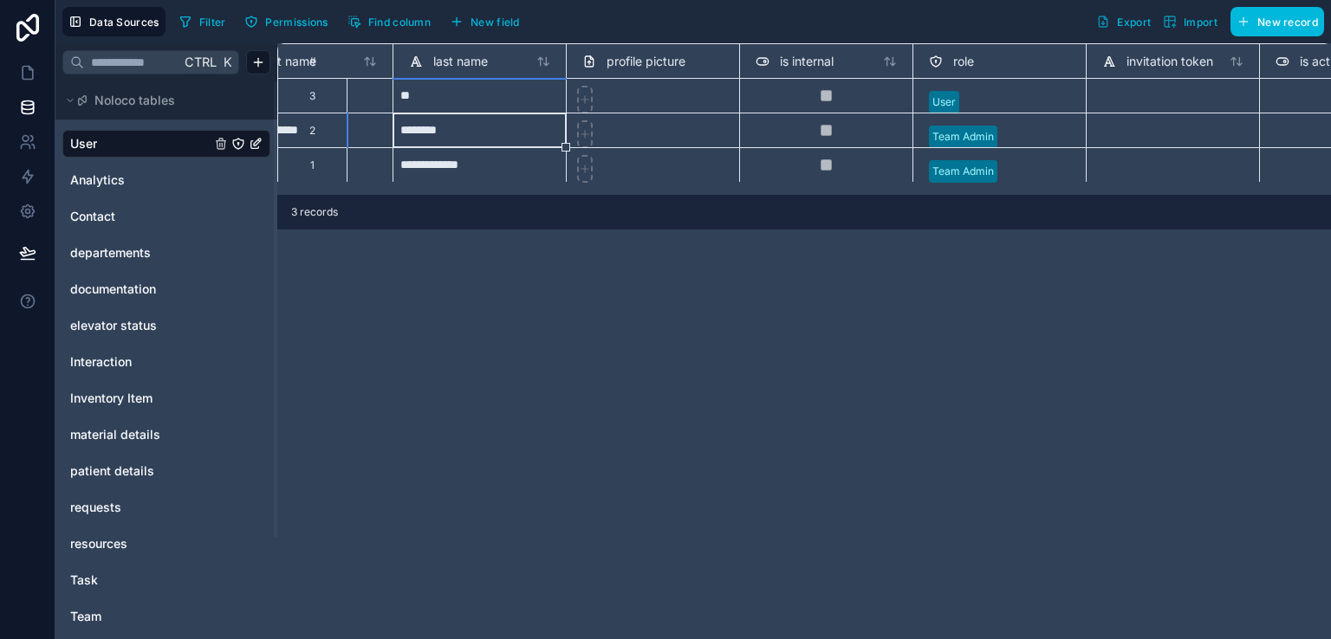
scroll to position [0, 304]
click at [974, 92] on div "User" at bounding box center [996, 102] width 159 height 26
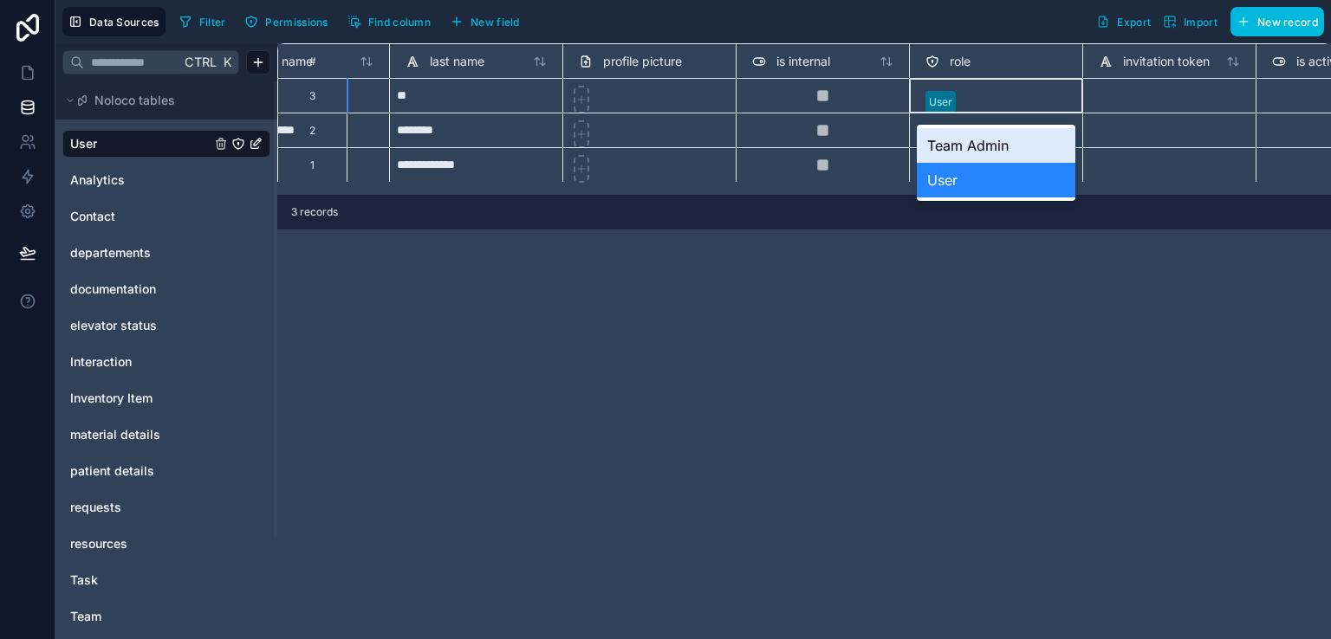
click at [974, 92] on div "User" at bounding box center [996, 102] width 159 height 26
click at [901, 317] on div "**********" at bounding box center [804, 341] width 1054 height 596
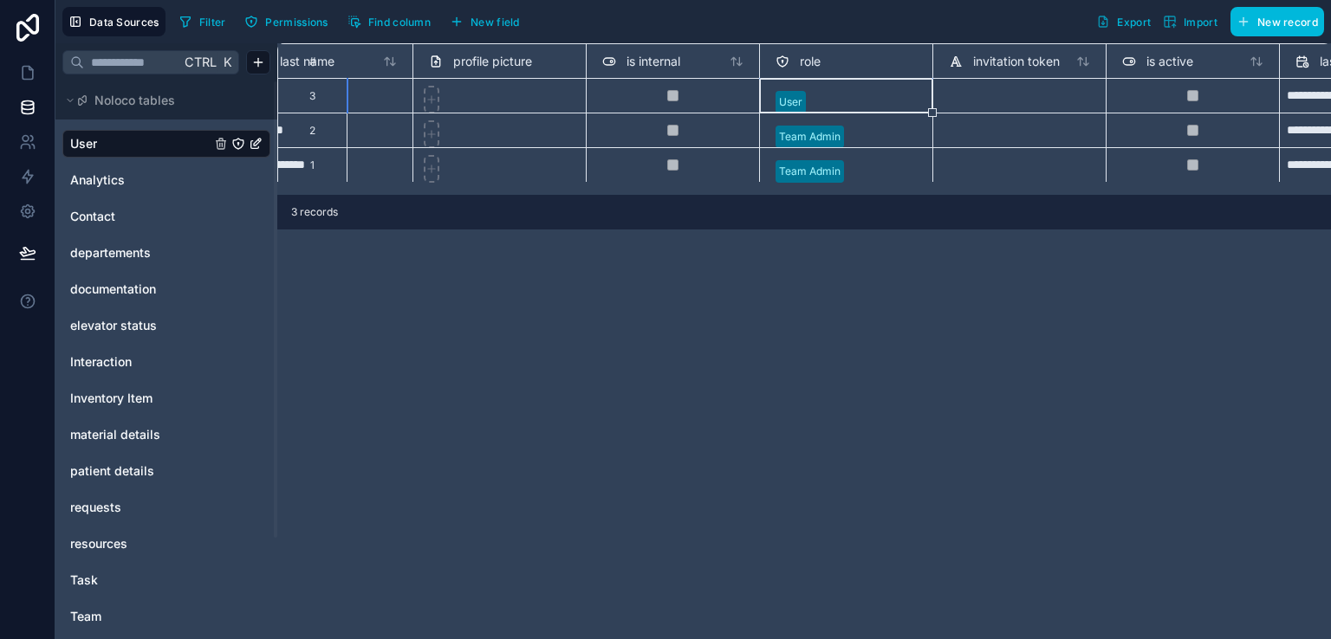
scroll to position [0, 454]
click at [140, 182] on link "Analytics" at bounding box center [140, 180] width 140 height 17
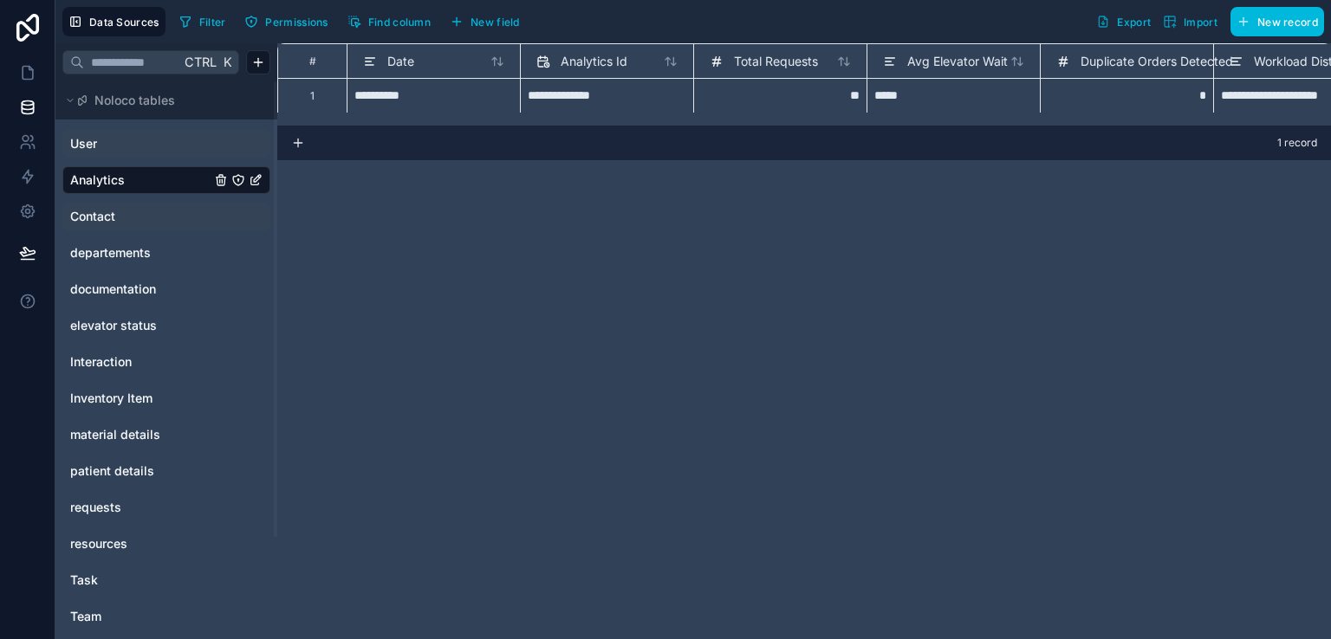
click at [133, 217] on link "Contact" at bounding box center [140, 216] width 140 height 17
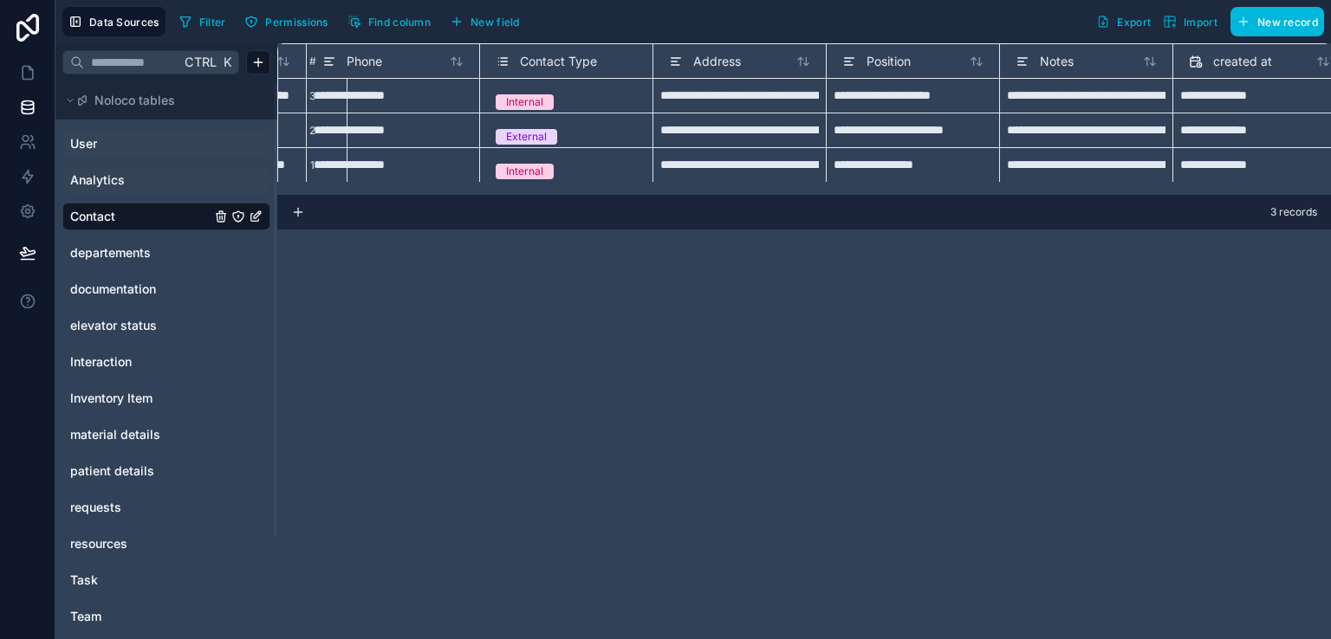
scroll to position [0, 735]
click at [541, 93] on div "Internal" at bounding box center [565, 102] width 159 height 19
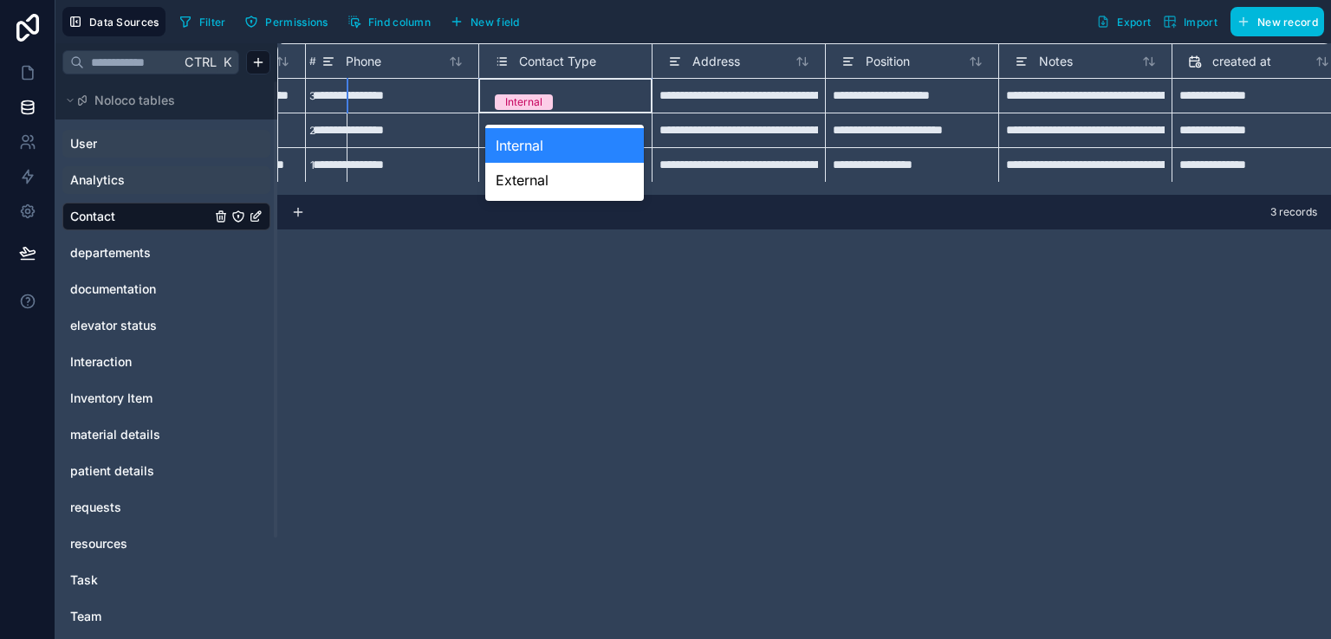
click at [541, 93] on div "Internal" at bounding box center [565, 102] width 159 height 19
click at [522, 279] on div "**********" at bounding box center [804, 341] width 1054 height 596
click at [502, 269] on div "**********" at bounding box center [804, 341] width 1054 height 596
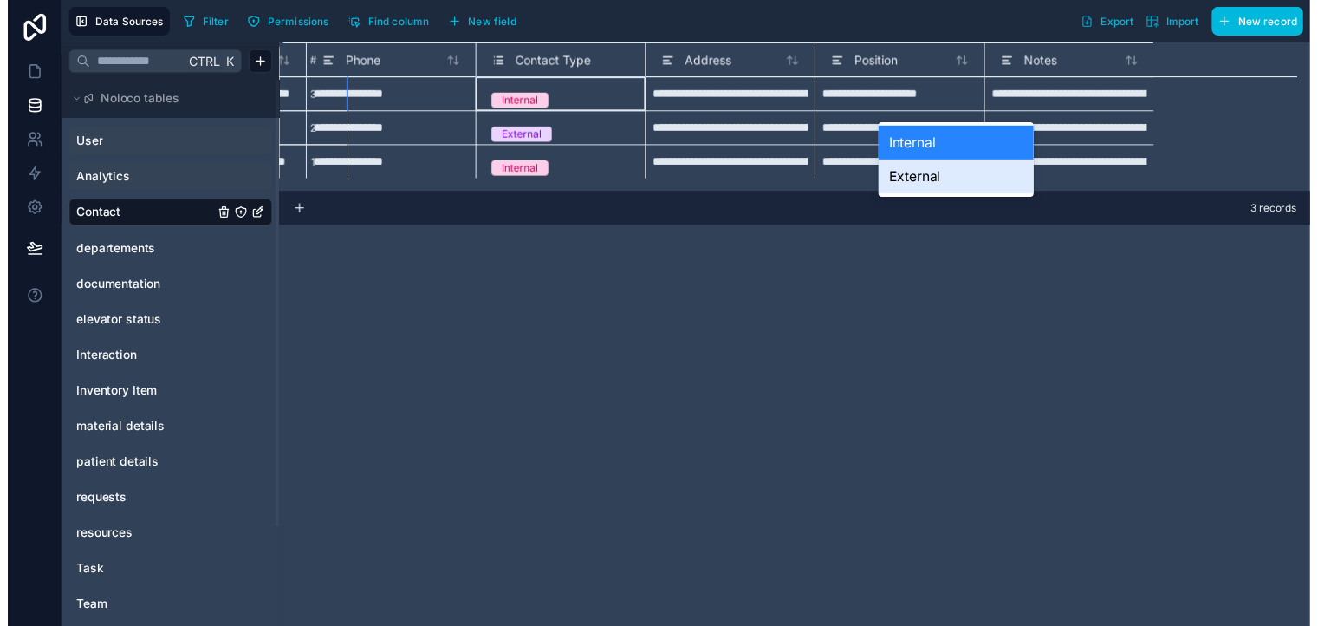
scroll to position [0, 0]
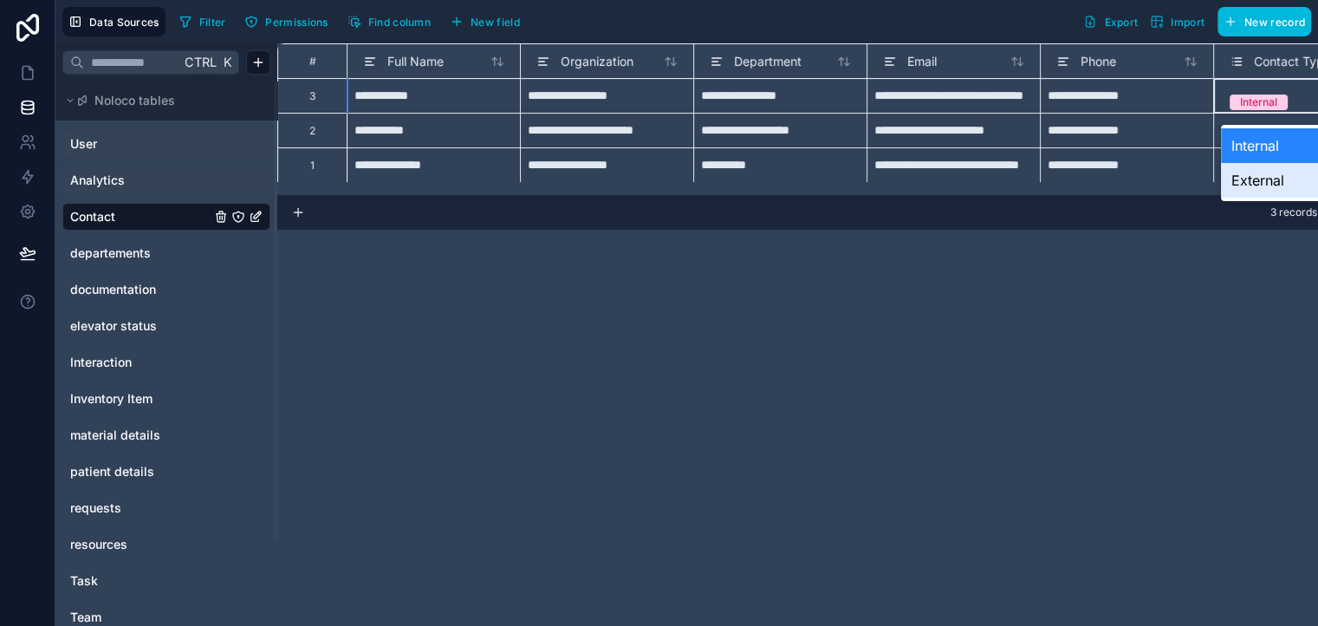
click at [594, 290] on div "**********" at bounding box center [804, 334] width 1054 height 582
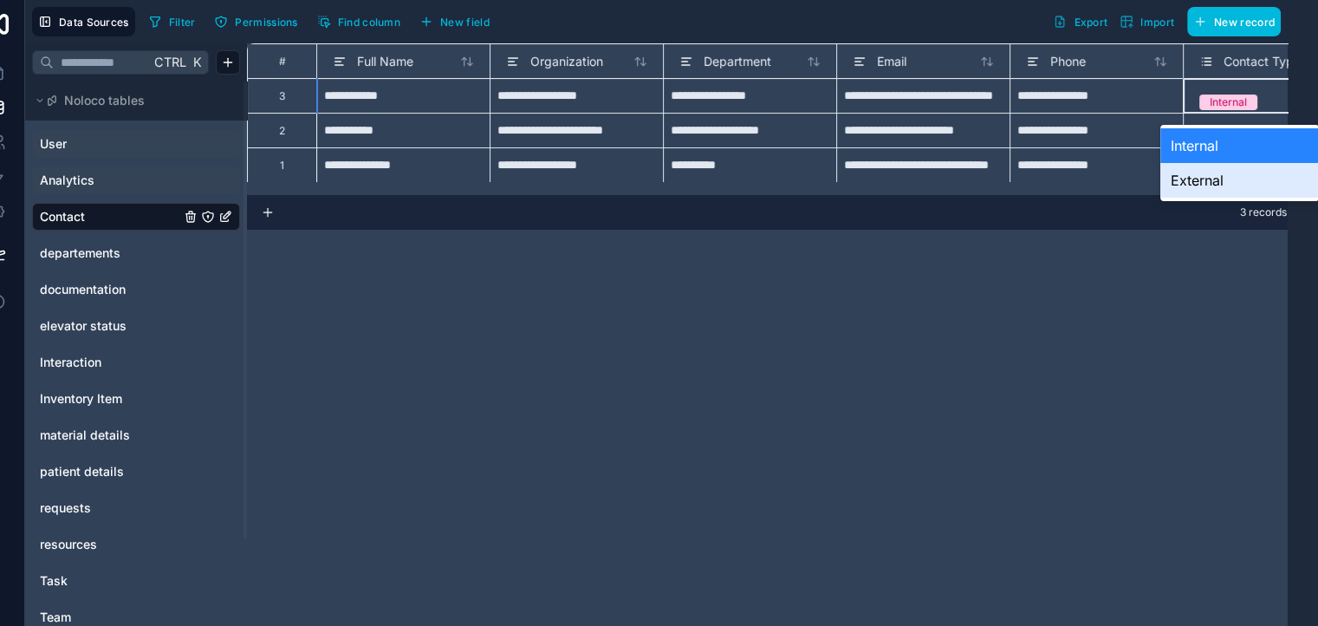
click at [490, 279] on div "**********" at bounding box center [774, 334] width 1054 height 582
click at [134, 254] on link "departements" at bounding box center [110, 252] width 140 height 17
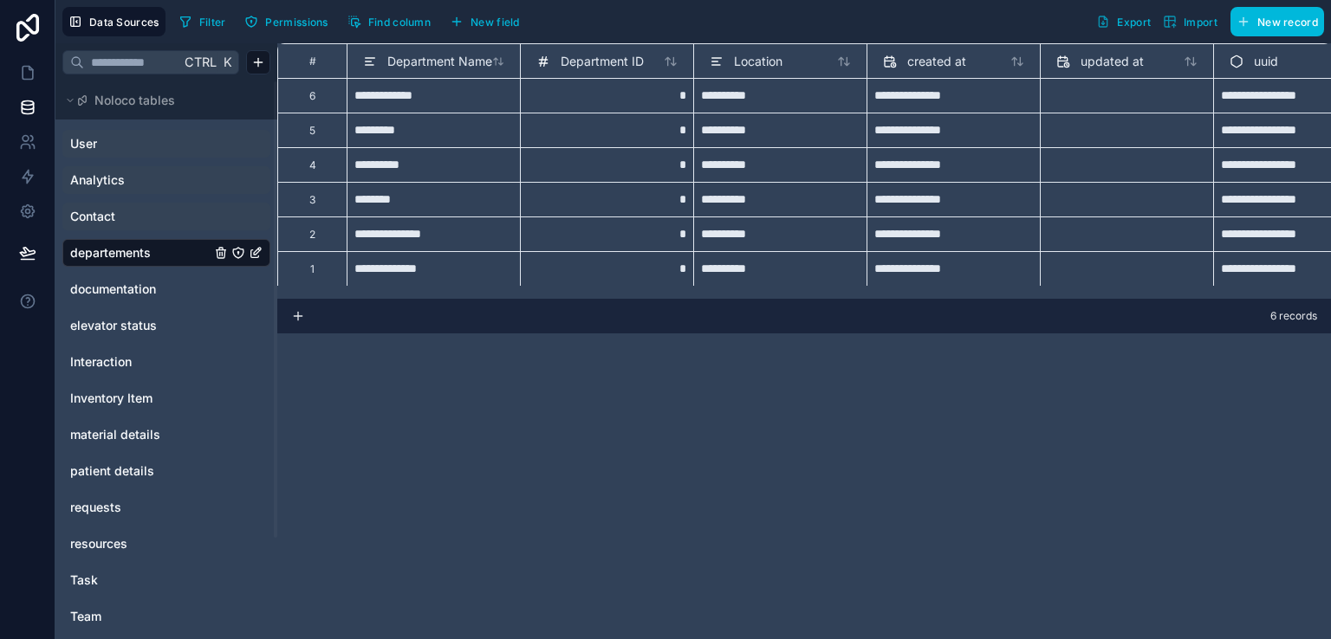
scroll to position [0, 55]
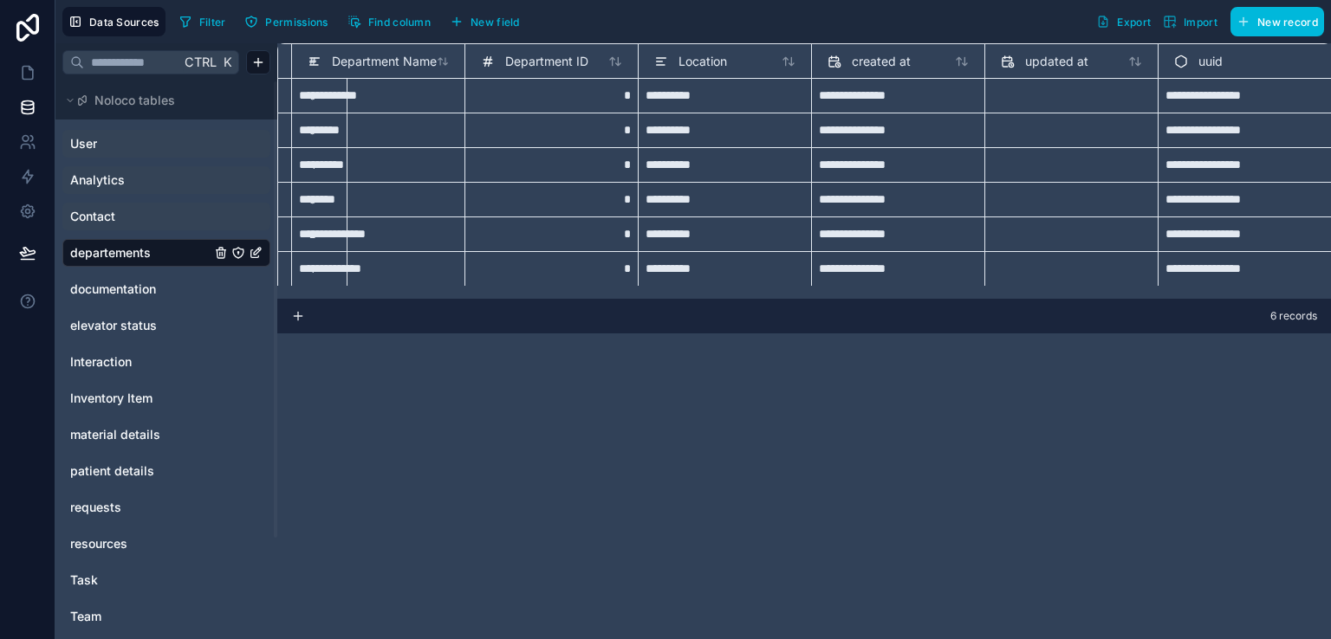
click at [693, 128] on div "**********" at bounding box center [724, 130] width 173 height 35
click at [717, 131] on div "**********" at bounding box center [724, 130] width 173 height 35
click at [717, 131] on input "**********" at bounding box center [724, 130] width 159 height 20
click at [606, 368] on div "**********" at bounding box center [804, 341] width 1054 height 596
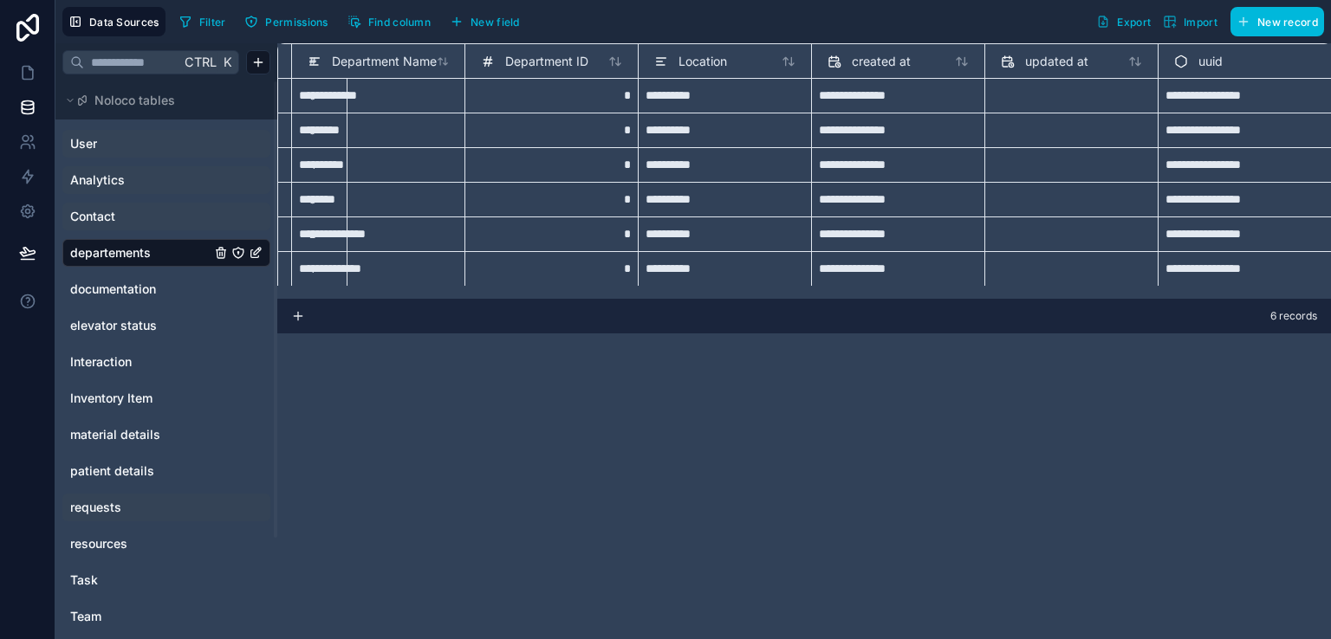
scroll to position [124, 0]
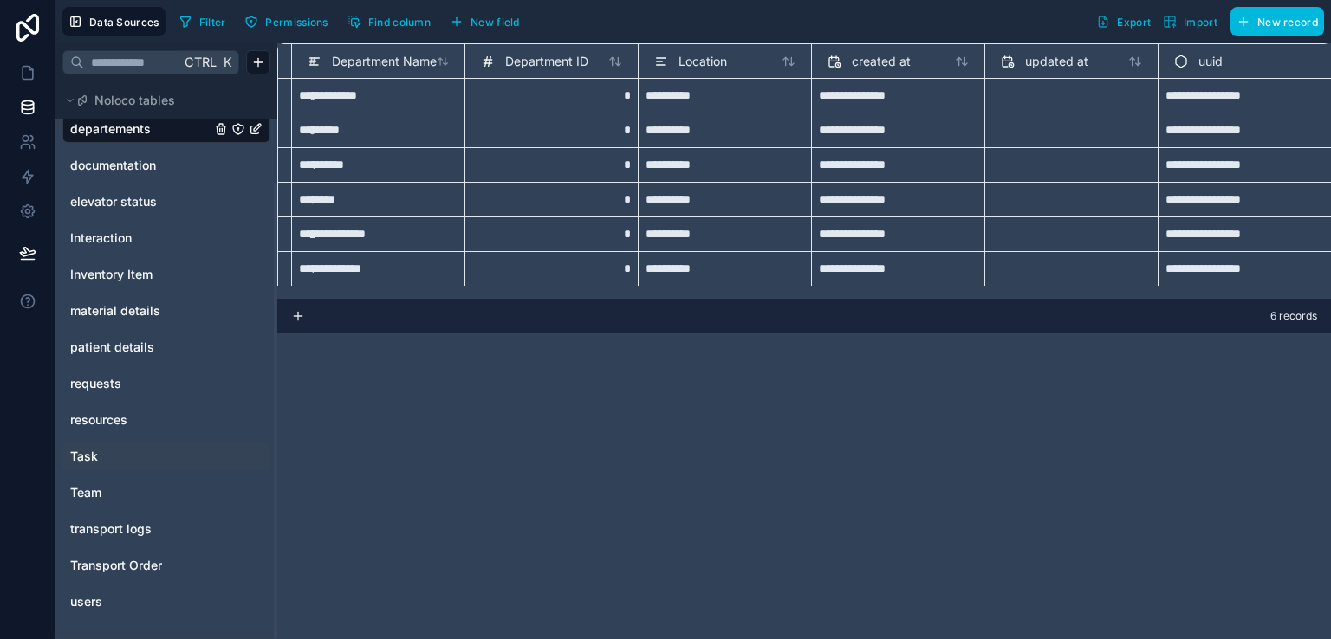
click at [104, 454] on link "Task" at bounding box center [140, 456] width 140 height 17
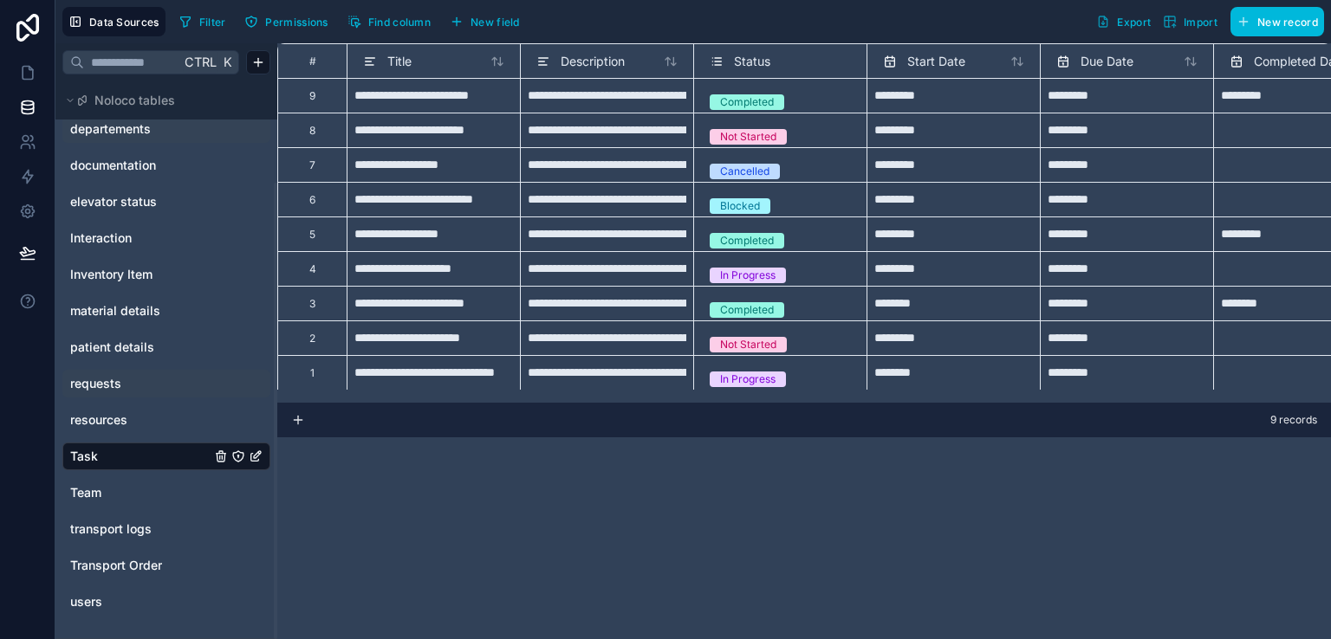
click at [128, 389] on link "requests" at bounding box center [140, 383] width 140 height 17
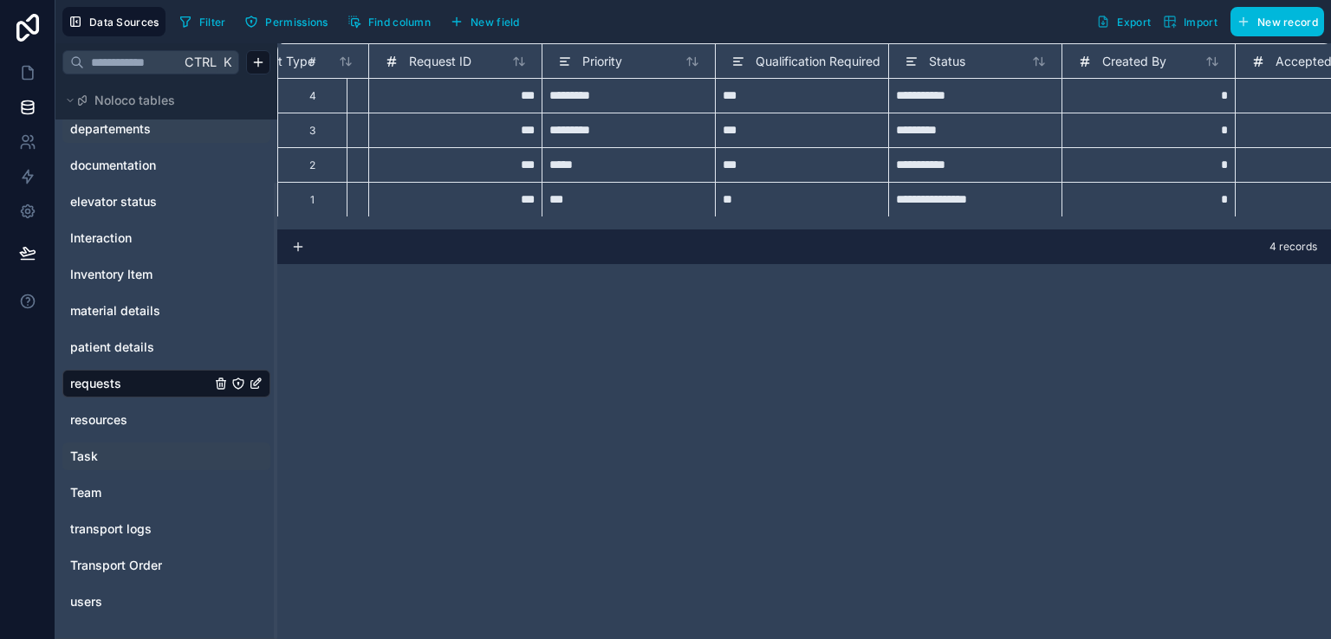
scroll to position [0, 120]
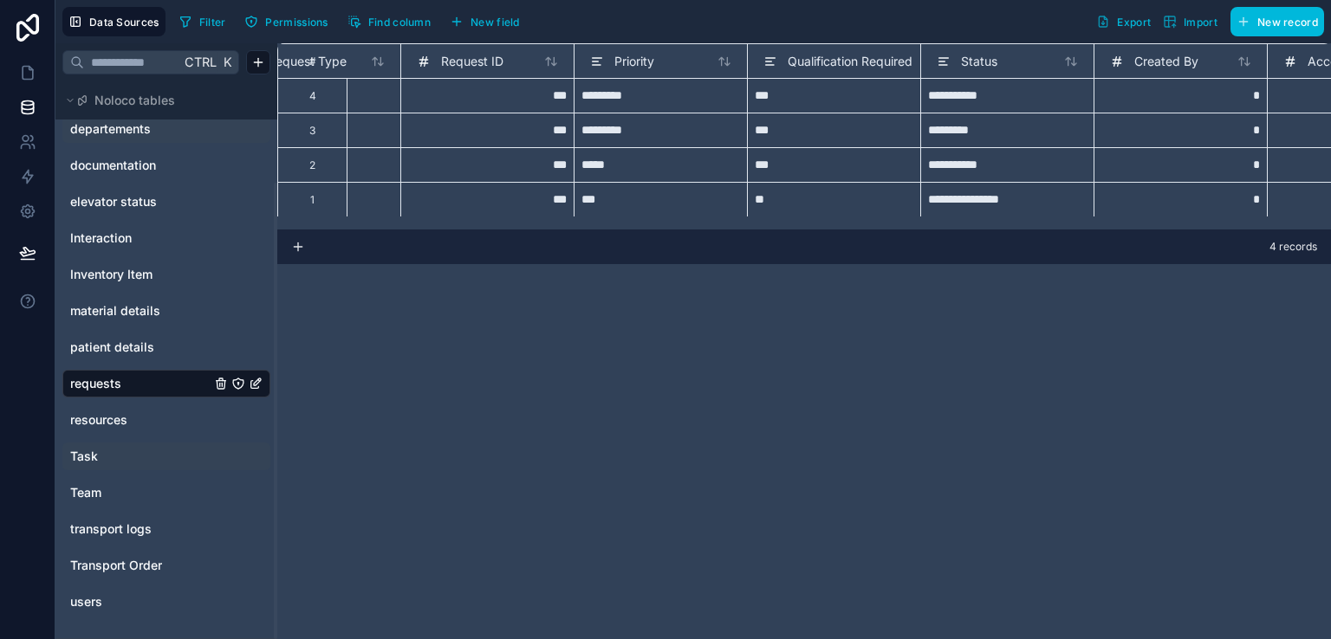
click at [253, 382] on icon "requests" at bounding box center [256, 384] width 14 height 14
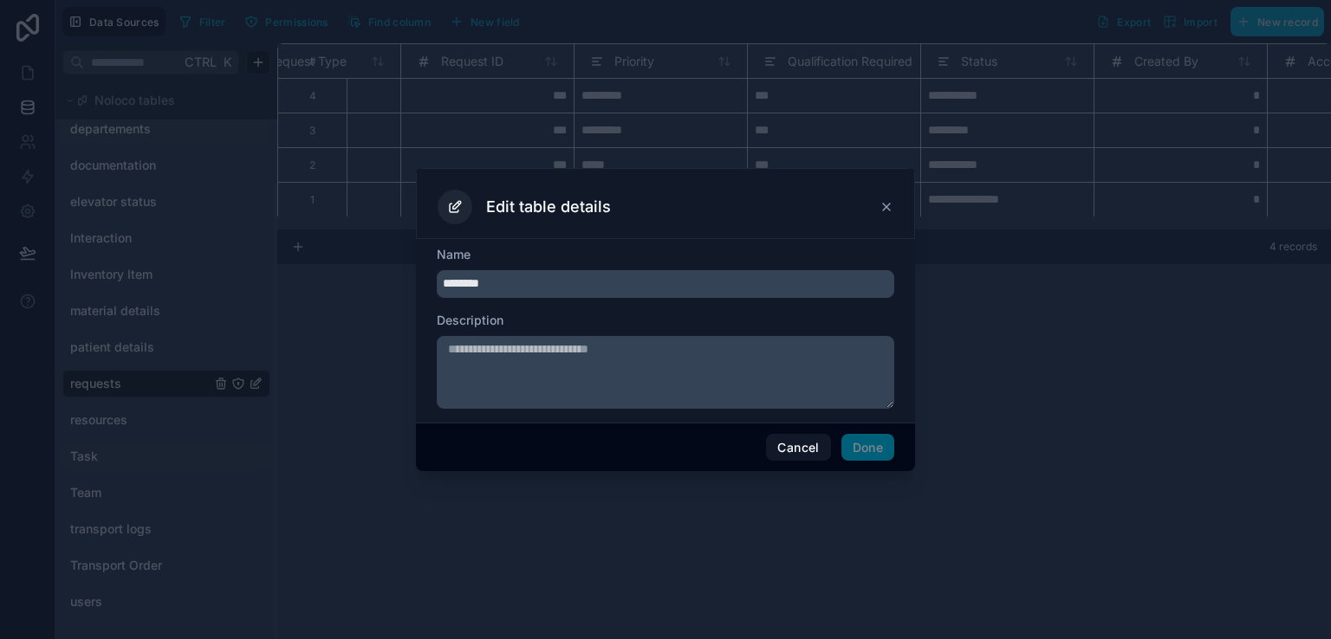
click at [880, 204] on icon at bounding box center [886, 207] width 14 height 14
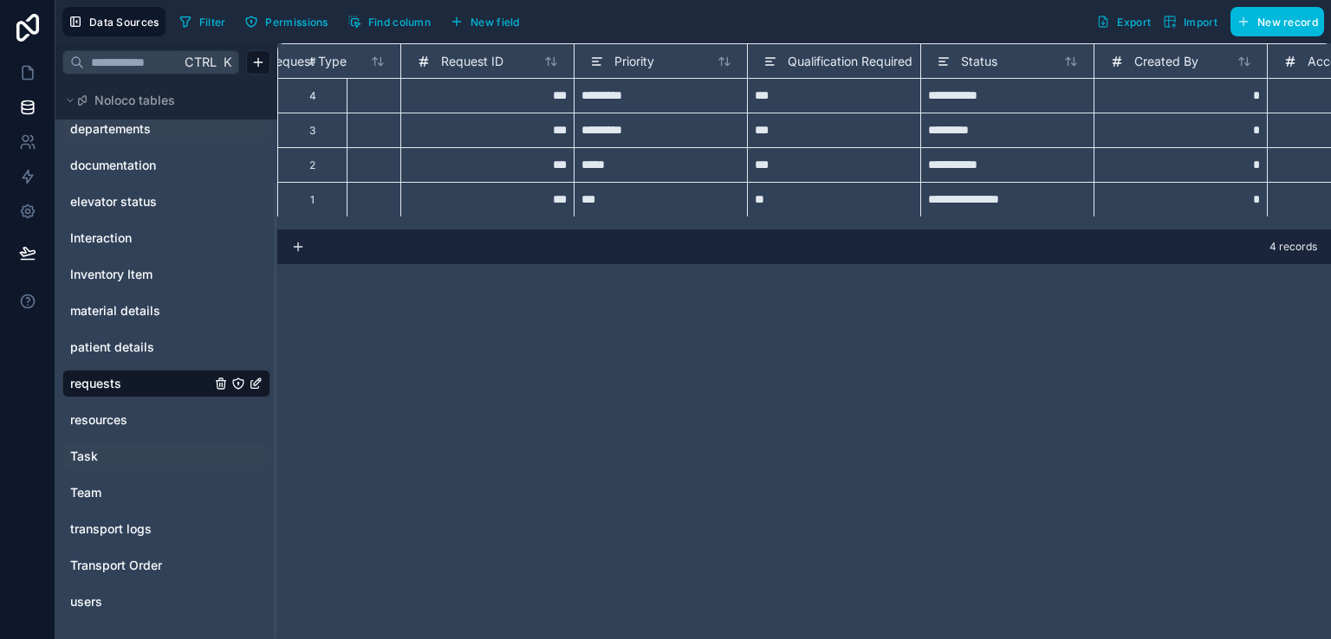
scroll to position [0, 0]
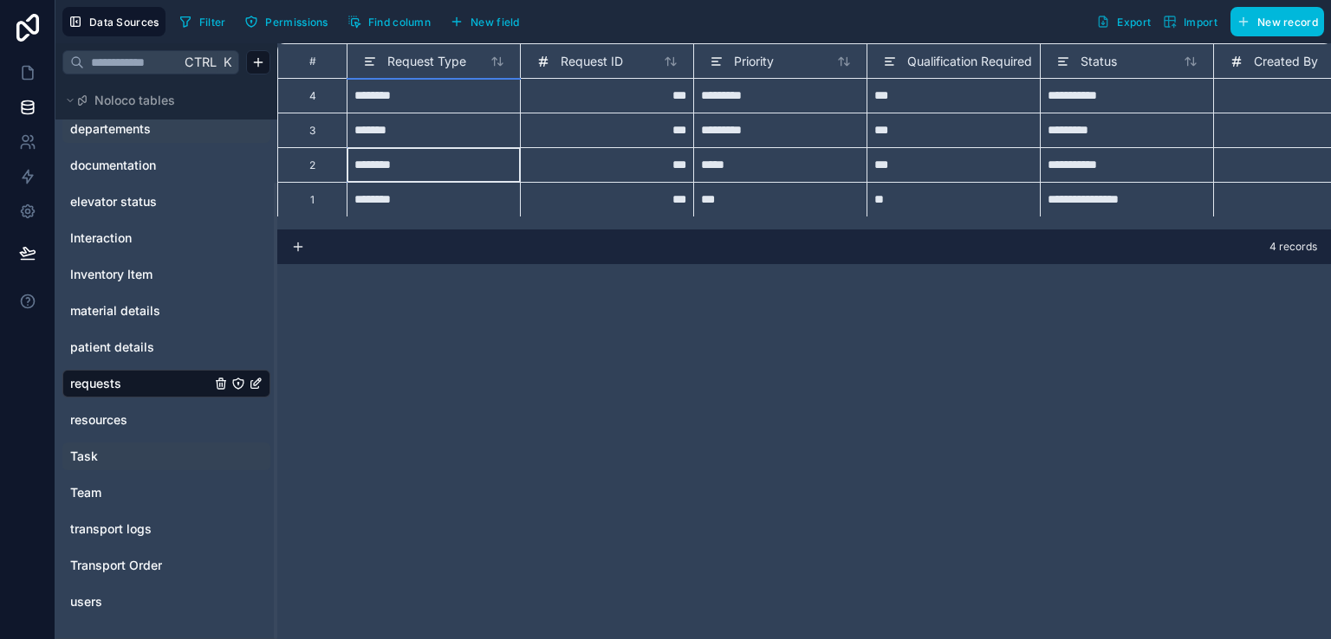
click at [433, 171] on div "********" at bounding box center [433, 164] width 173 height 35
click at [498, 62] on icon at bounding box center [500, 61] width 4 height 8
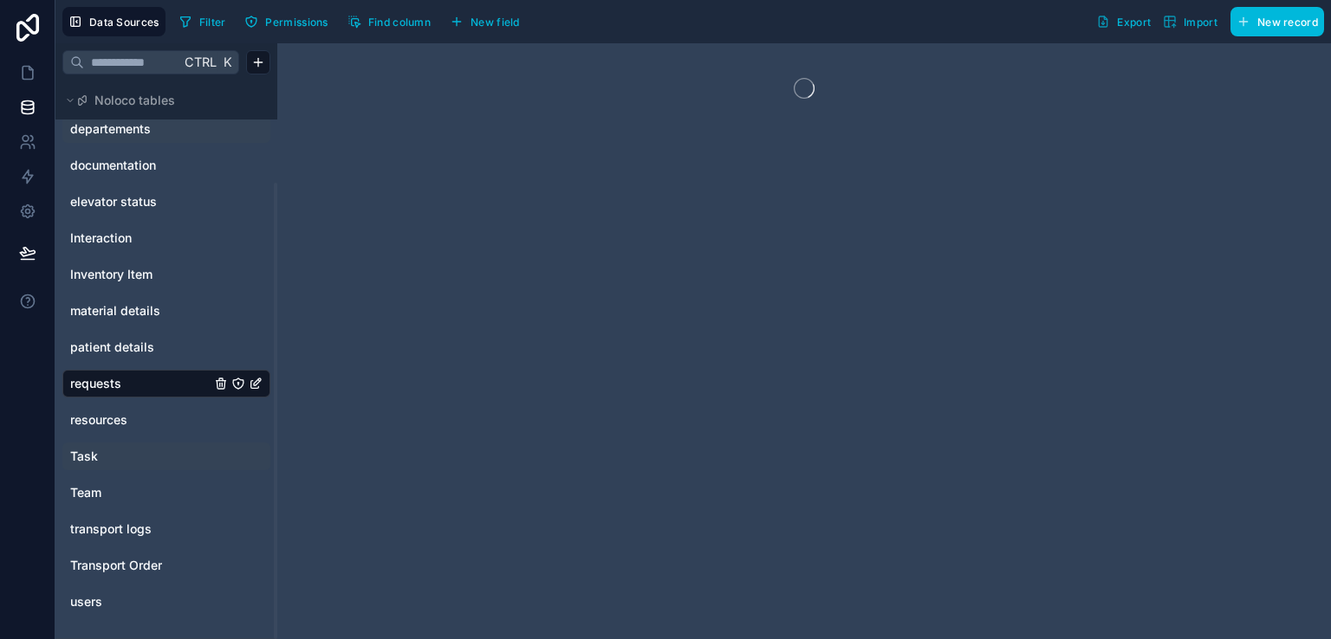
click at [498, 62] on div at bounding box center [804, 341] width 1054 height 596
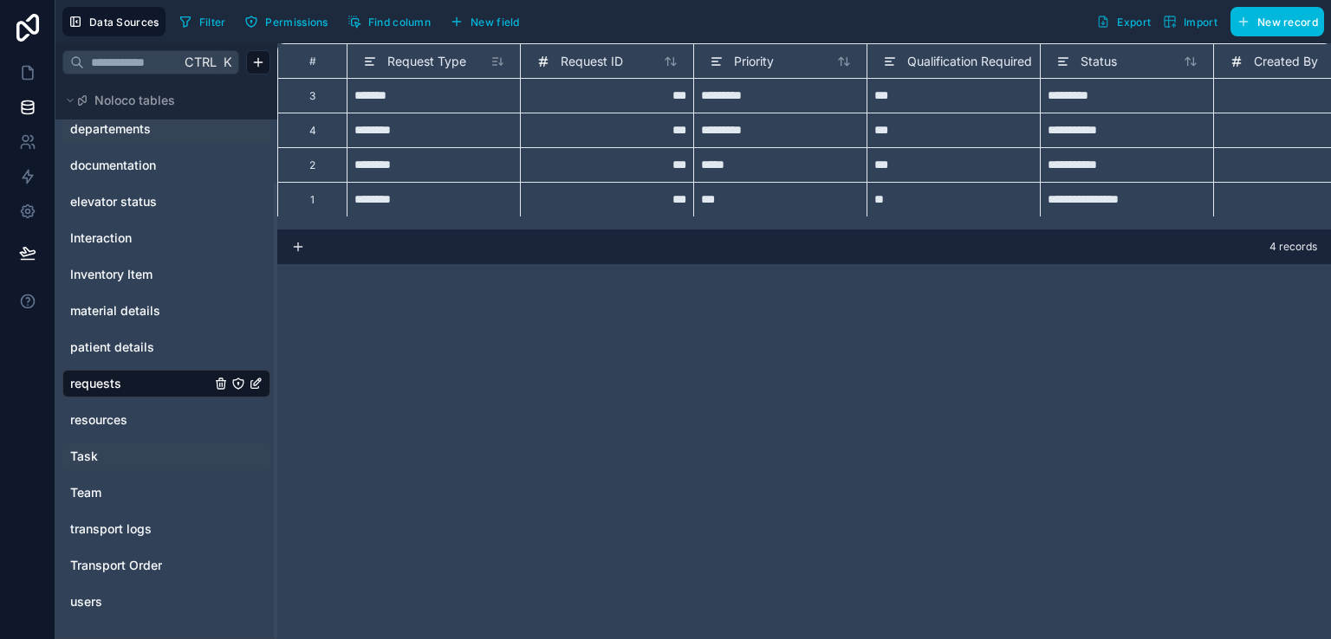
click at [498, 62] on icon at bounding box center [497, 62] width 14 height 14
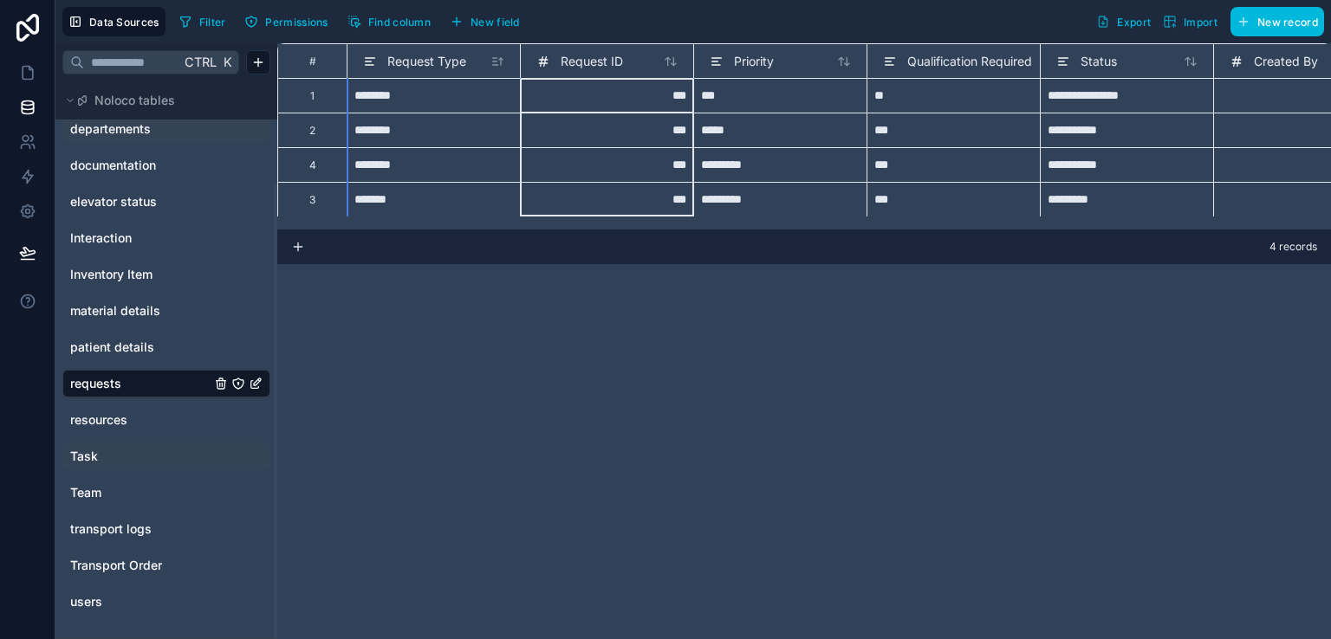
click at [610, 61] on span "Request ID" at bounding box center [592, 61] width 62 height 17
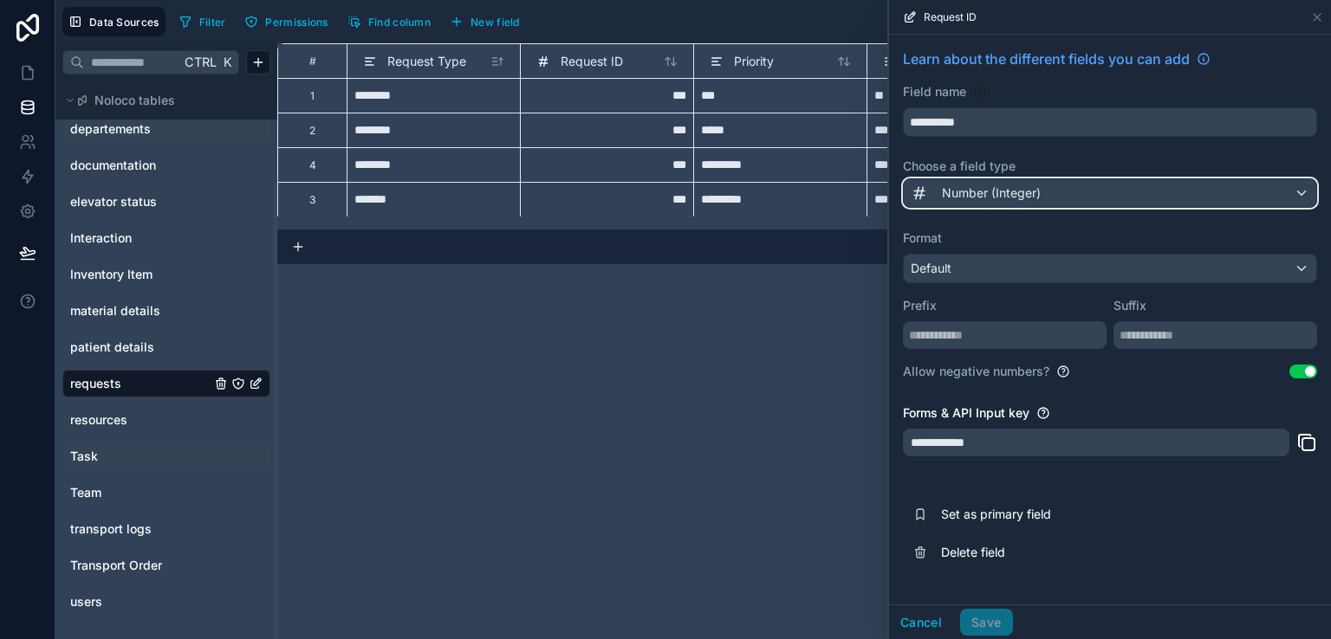
click at [1040, 191] on span "Number (Integer)" at bounding box center [991, 193] width 99 height 17
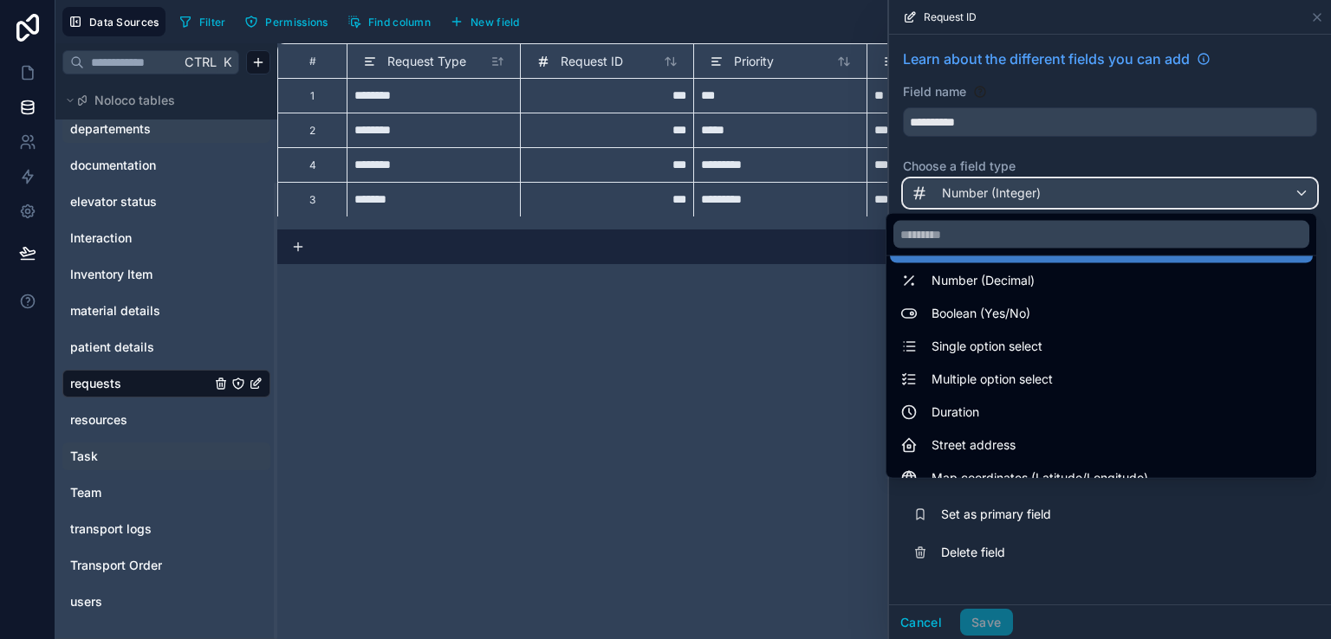
scroll to position [102, 0]
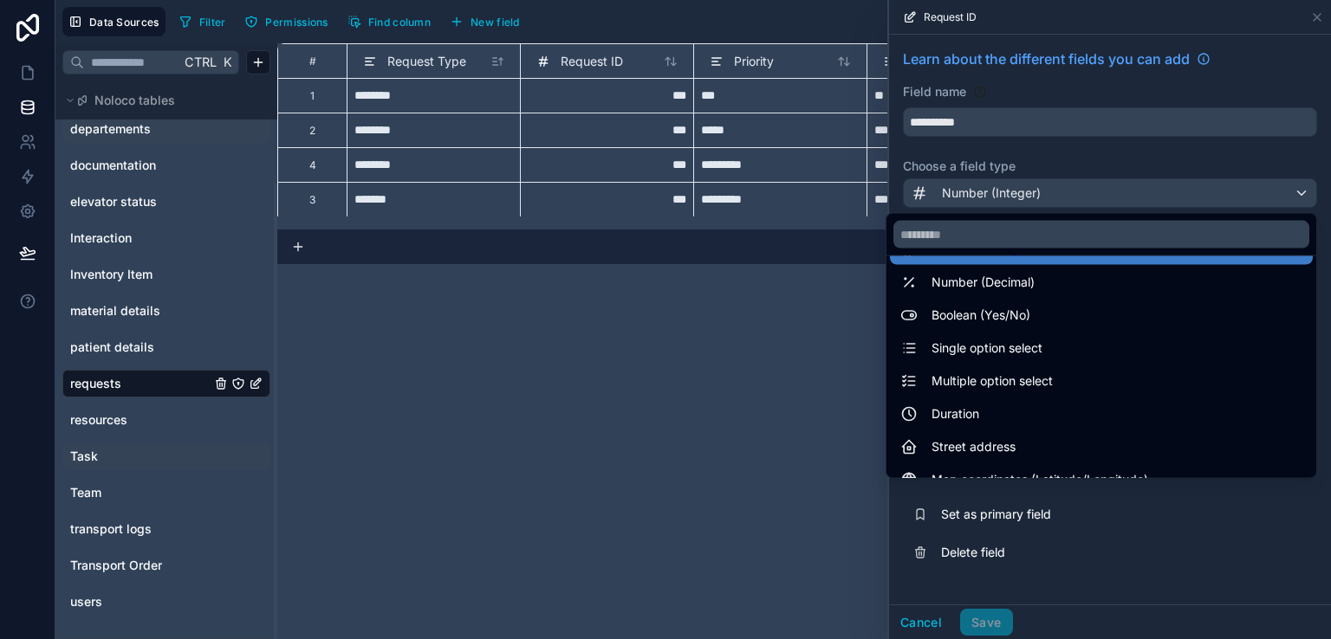
click at [1026, 143] on div at bounding box center [1110, 319] width 442 height 639
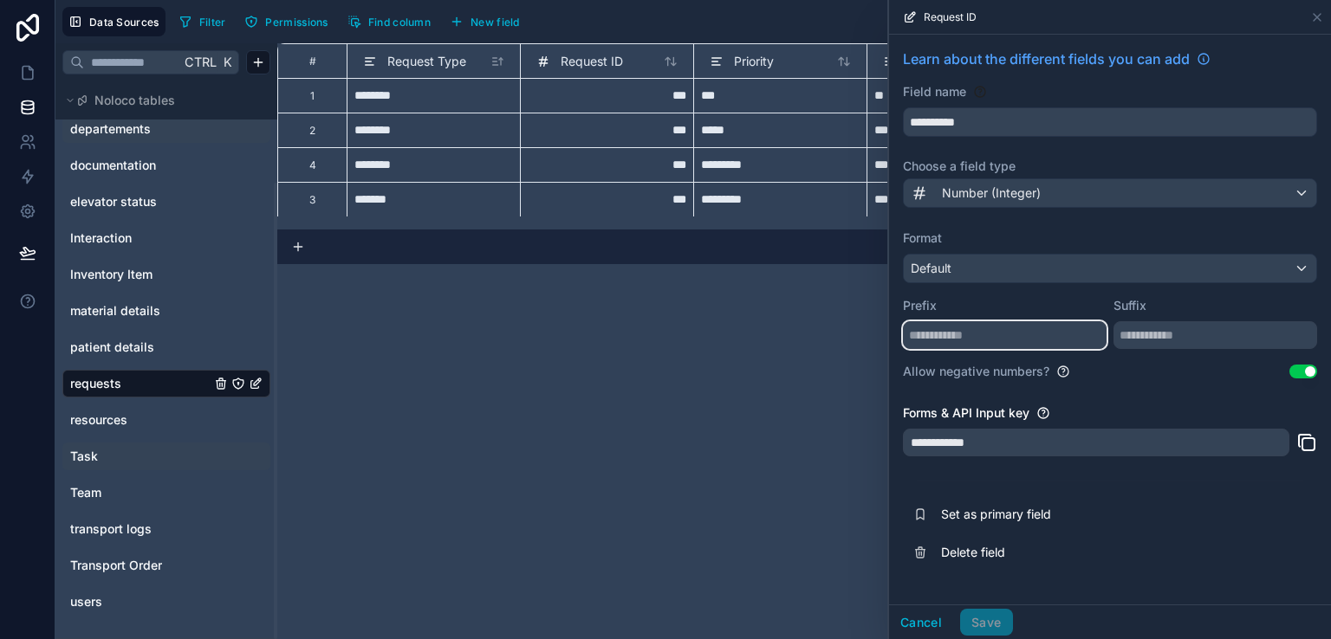
click at [1047, 337] on input "text" at bounding box center [1005, 335] width 204 height 28
click at [866, 335] on div "**********" at bounding box center [804, 341] width 1054 height 596
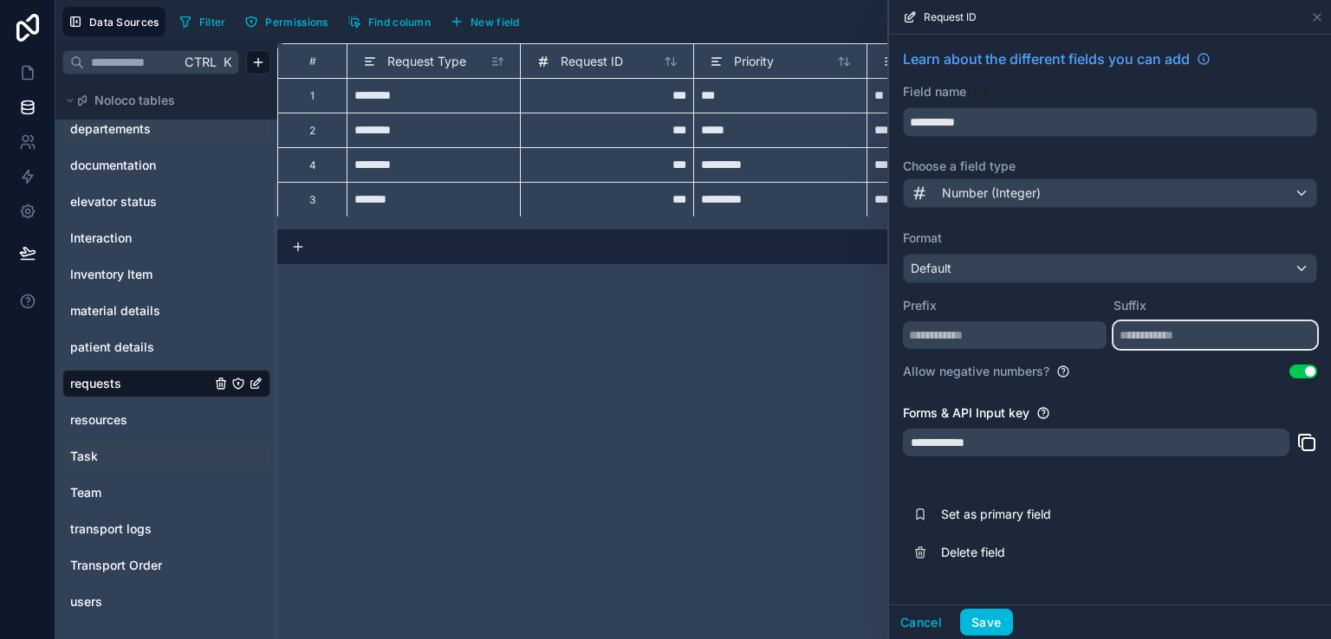
click at [1178, 327] on input "text" at bounding box center [1215, 335] width 204 height 28
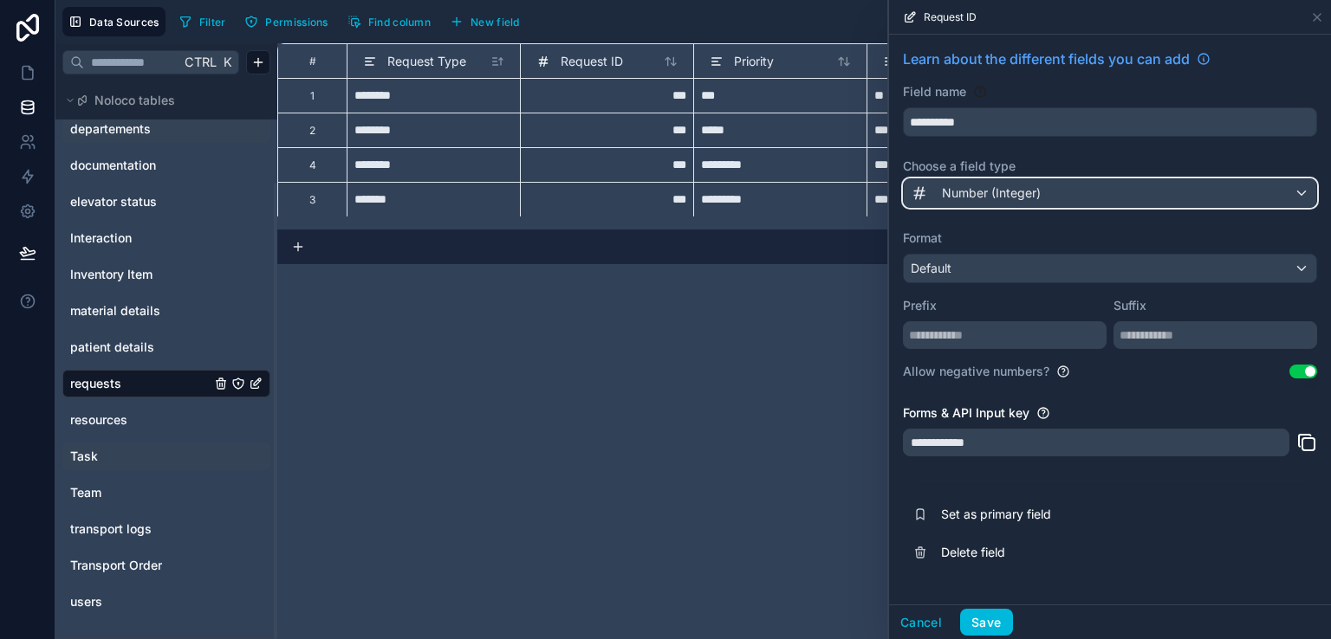
click at [1107, 188] on div "Number (Integer)" at bounding box center [1110, 193] width 412 height 28
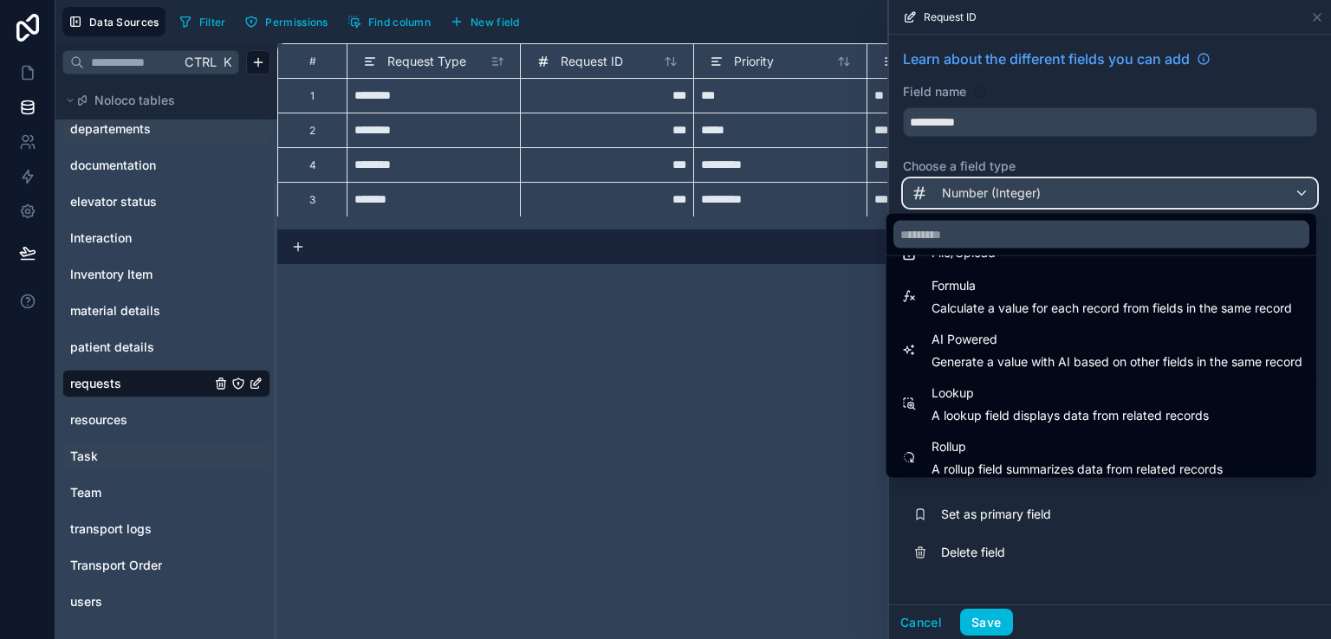
scroll to position [503, 0]
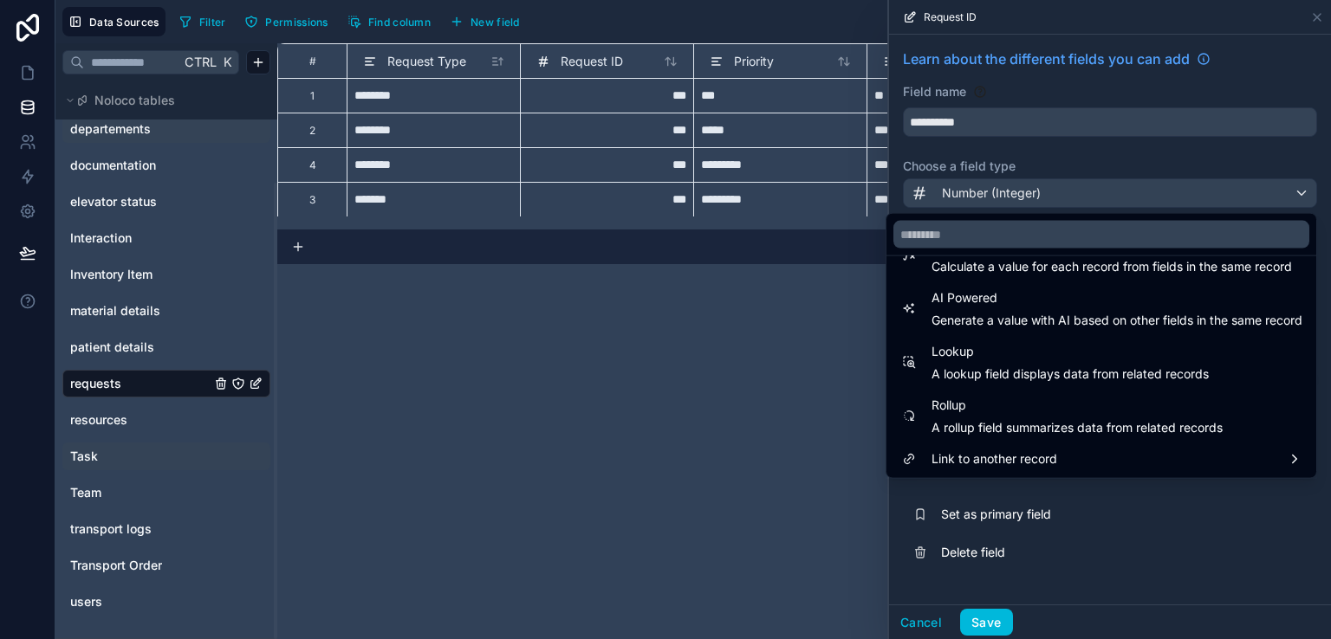
click at [1321, 19] on div at bounding box center [1110, 319] width 442 height 639
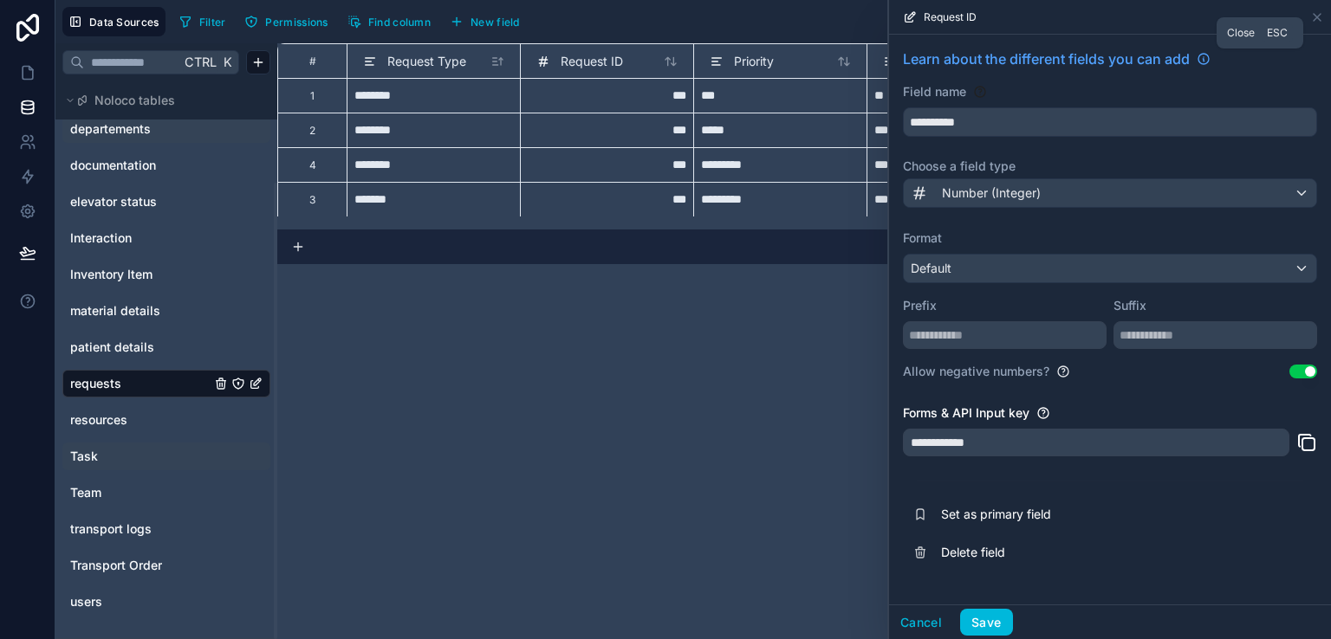
click at [1321, 19] on icon at bounding box center [1317, 17] width 14 height 14
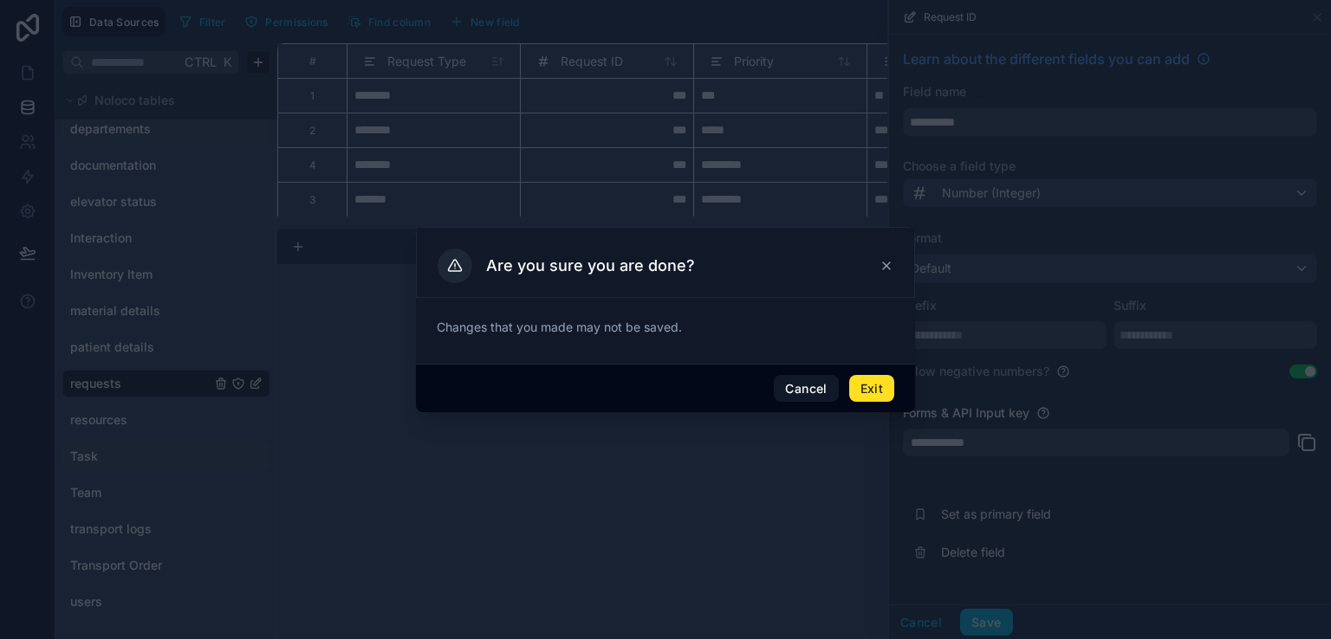
click at [856, 387] on button "Exit" at bounding box center [871, 389] width 45 height 28
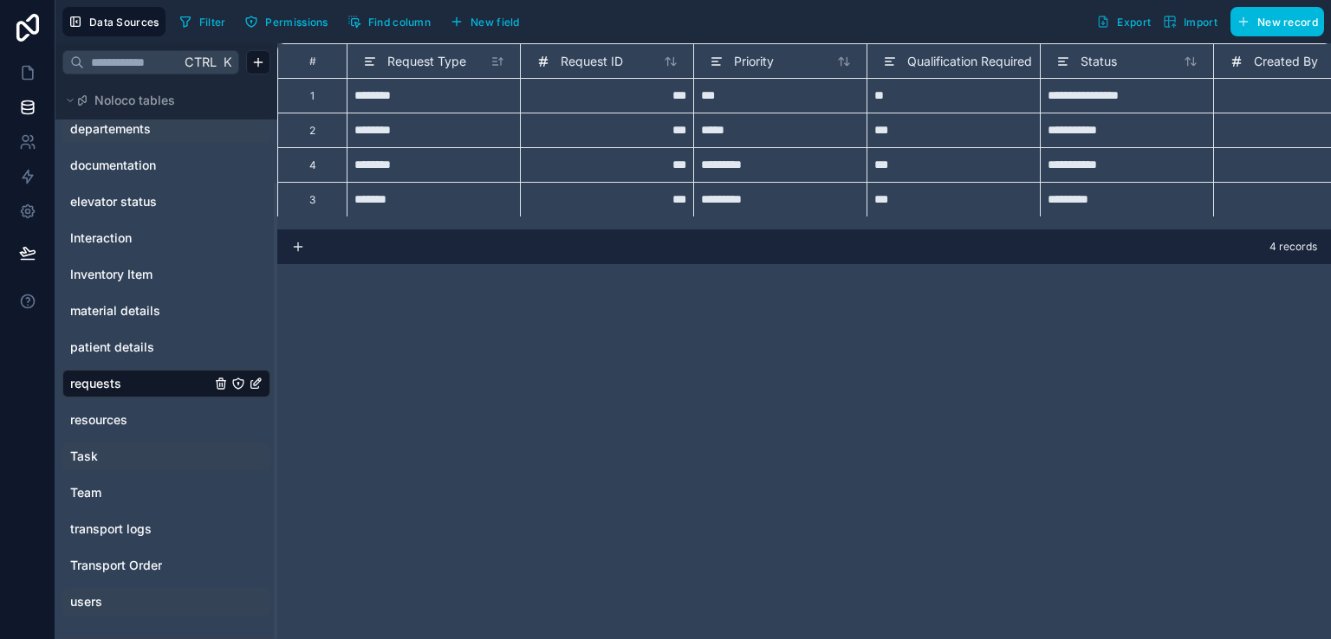
click at [103, 596] on link "users" at bounding box center [140, 602] width 140 height 17
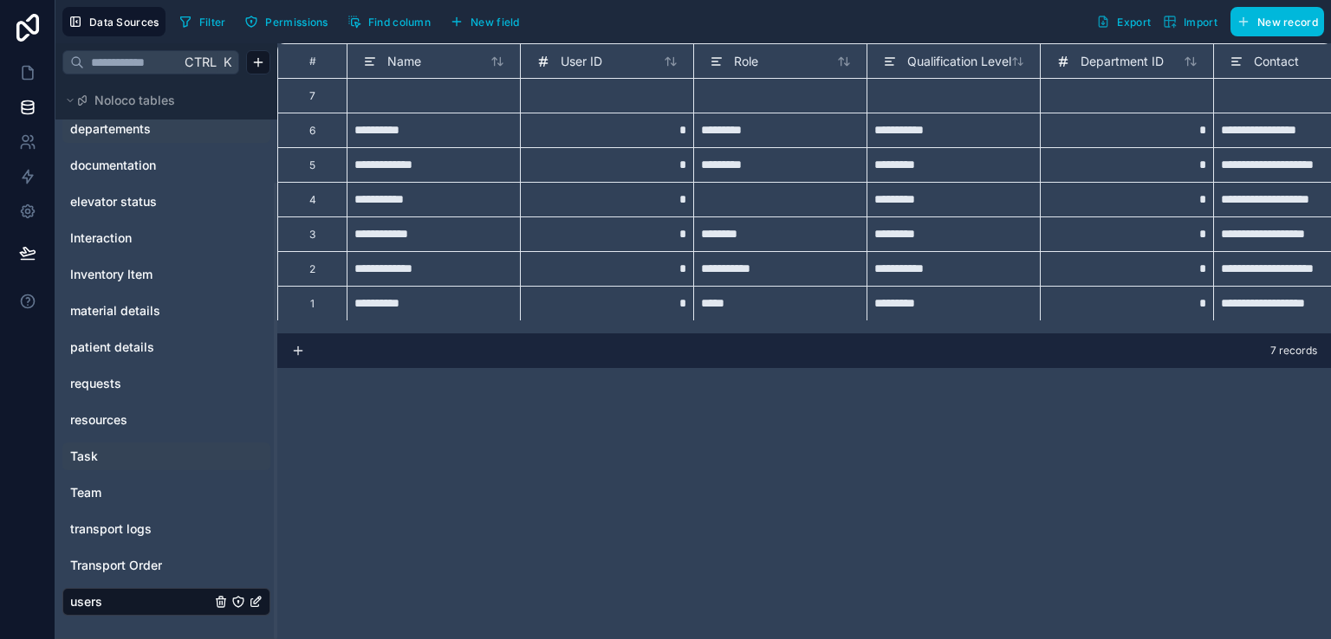
click at [465, 97] on div at bounding box center [433, 95] width 173 height 35
click at [562, 60] on span "User ID" at bounding box center [582, 61] width 42 height 17
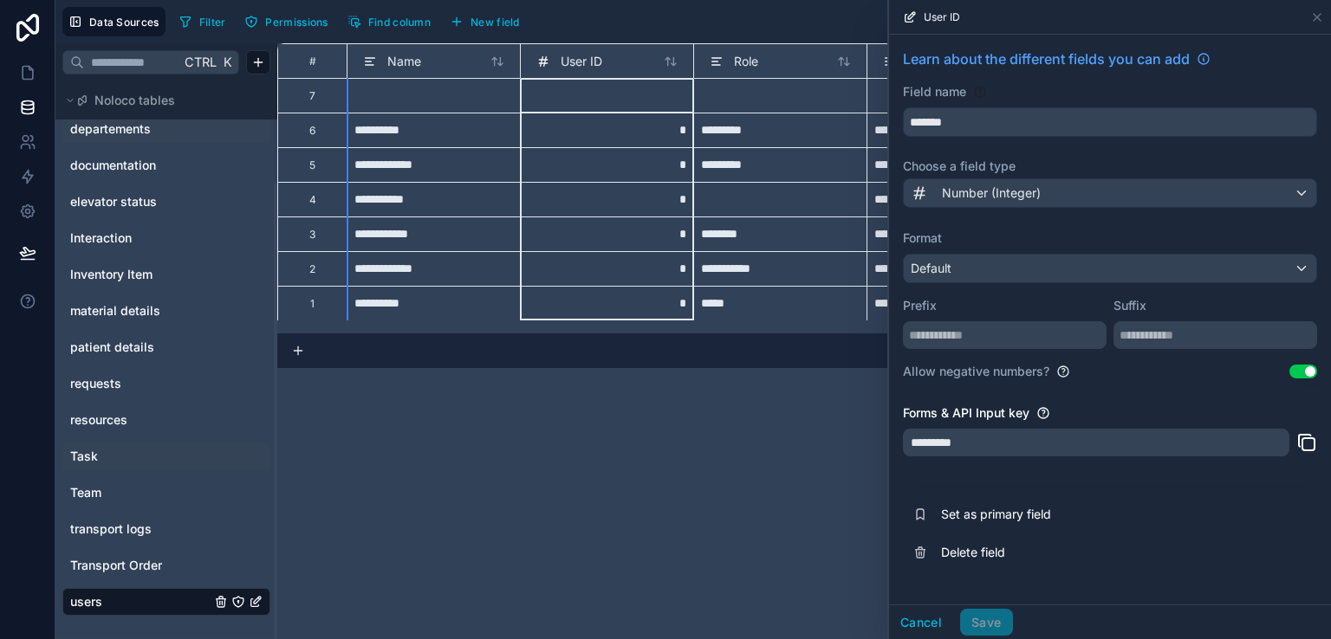
click at [563, 91] on div at bounding box center [606, 95] width 173 height 35
click at [563, 91] on input at bounding box center [607, 96] width 159 height 20
click at [1315, 16] on icon at bounding box center [1317, 17] width 7 height 7
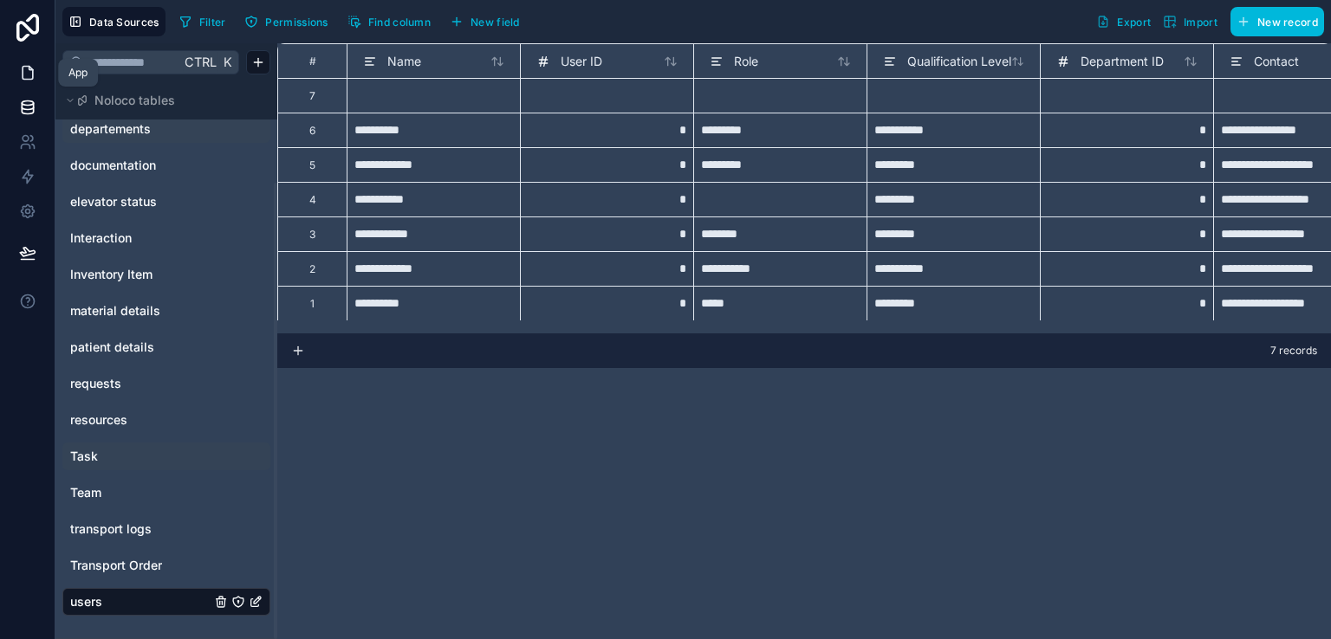
click at [19, 64] on icon at bounding box center [27, 72] width 17 height 17
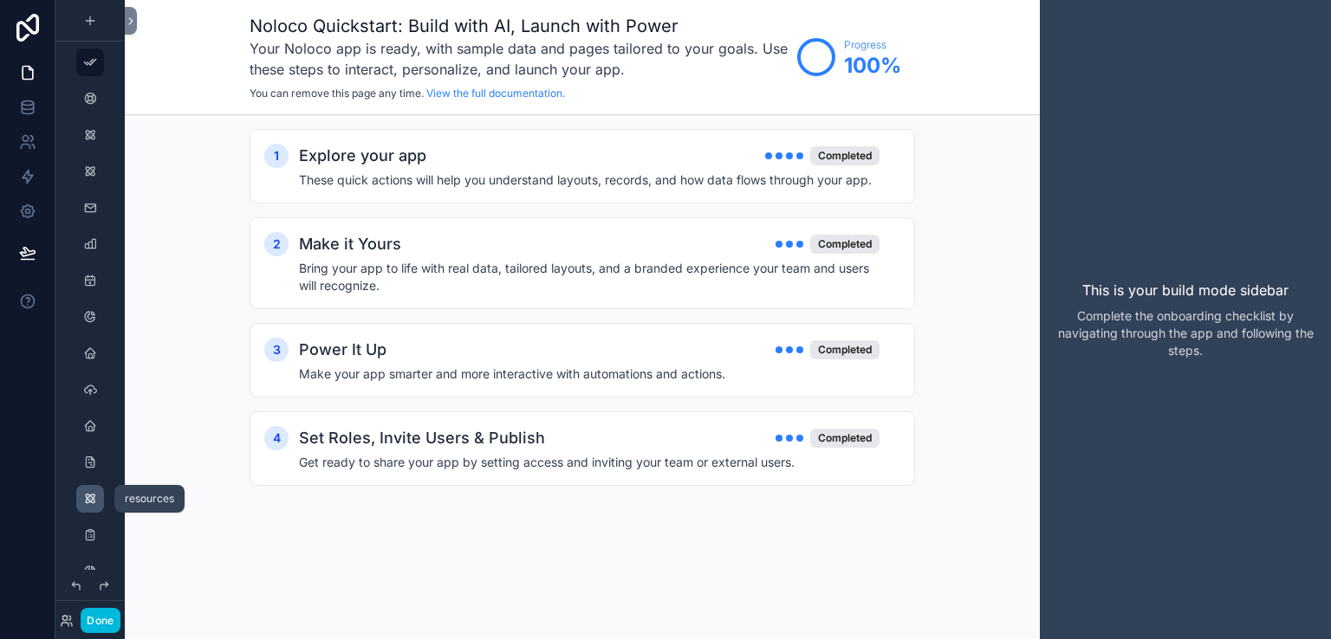
click at [85, 503] on icon "scrollable content" at bounding box center [90, 499] width 14 height 14
click at [87, 96] on icon "scrollable content" at bounding box center [90, 99] width 14 height 14
click at [84, 99] on icon "scrollable content" at bounding box center [90, 99] width 14 height 14
click at [97, 142] on div "scrollable content" at bounding box center [90, 135] width 21 height 28
click at [101, 626] on button "Done" at bounding box center [100, 620] width 39 height 25
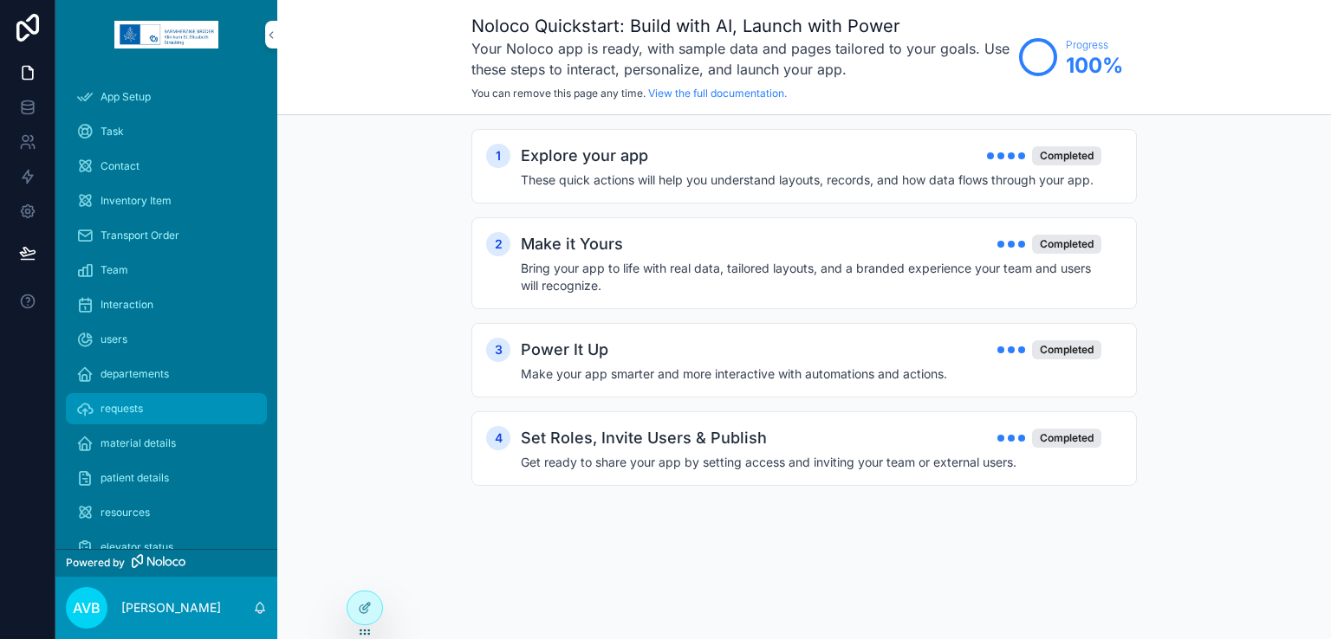
click at [129, 395] on div "requests" at bounding box center [166, 409] width 180 height 28
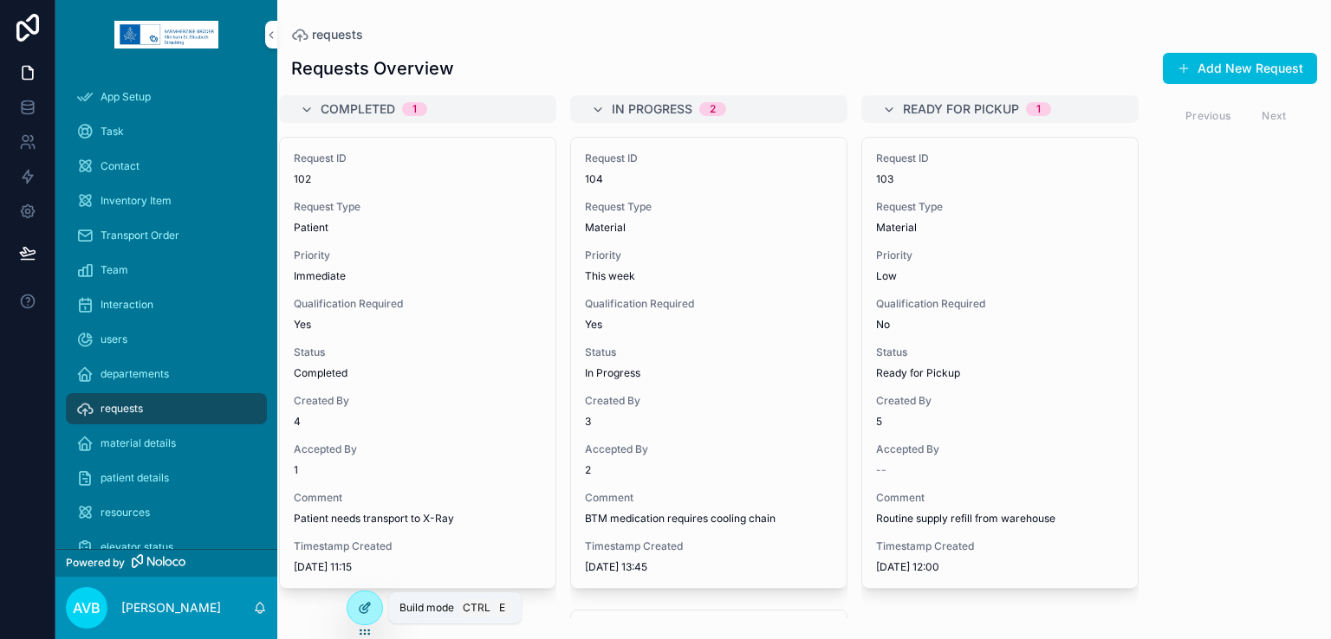
click at [365, 604] on icon at bounding box center [365, 608] width 14 height 14
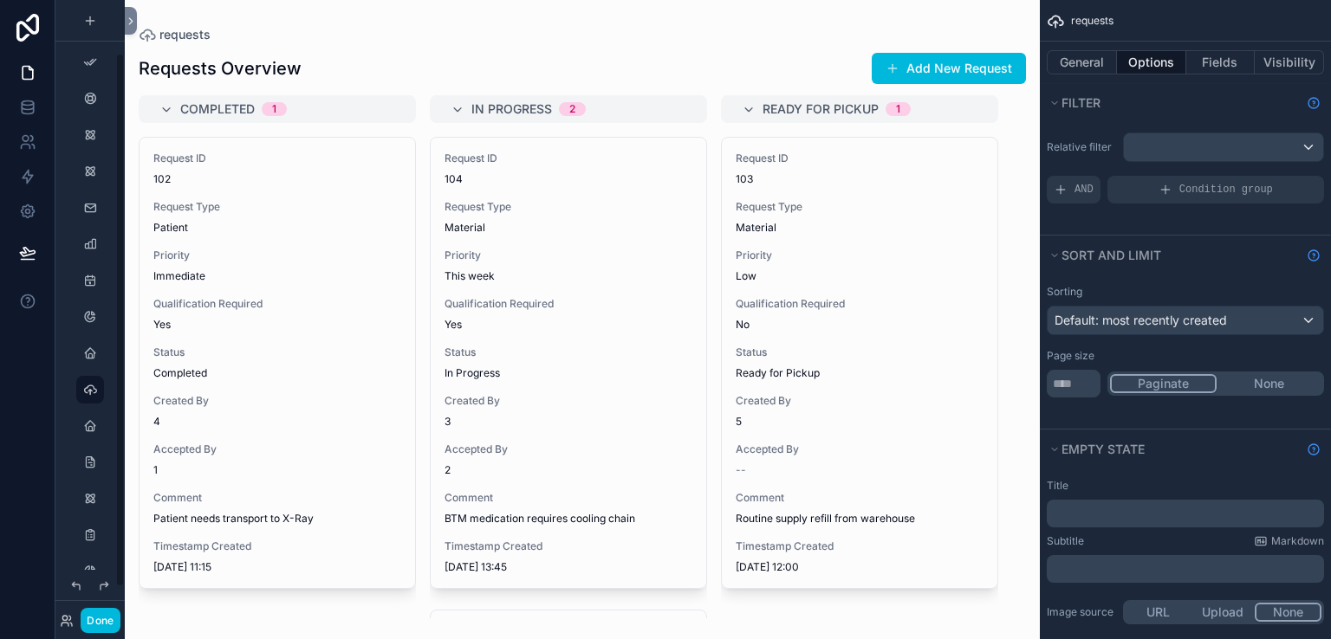
scroll to position [62, 0]
click at [819, 209] on div "scrollable content" at bounding box center [582, 319] width 915 height 639
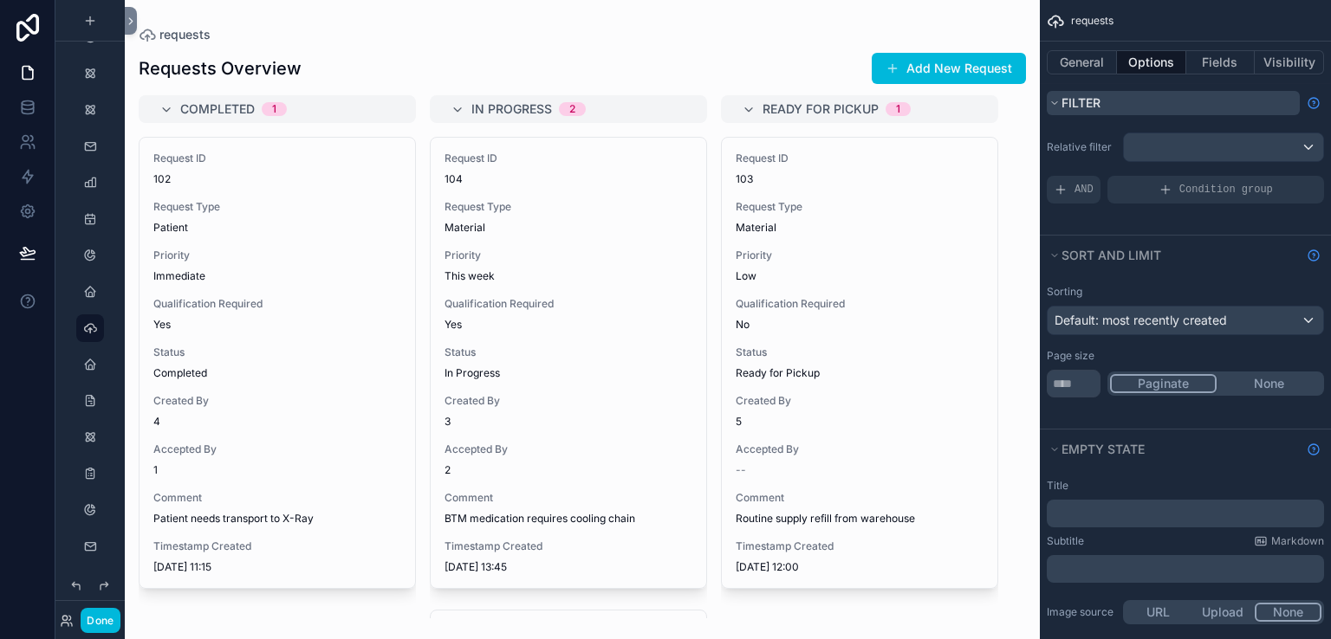
click at [1132, 108] on button "Filter" at bounding box center [1173, 103] width 253 height 24
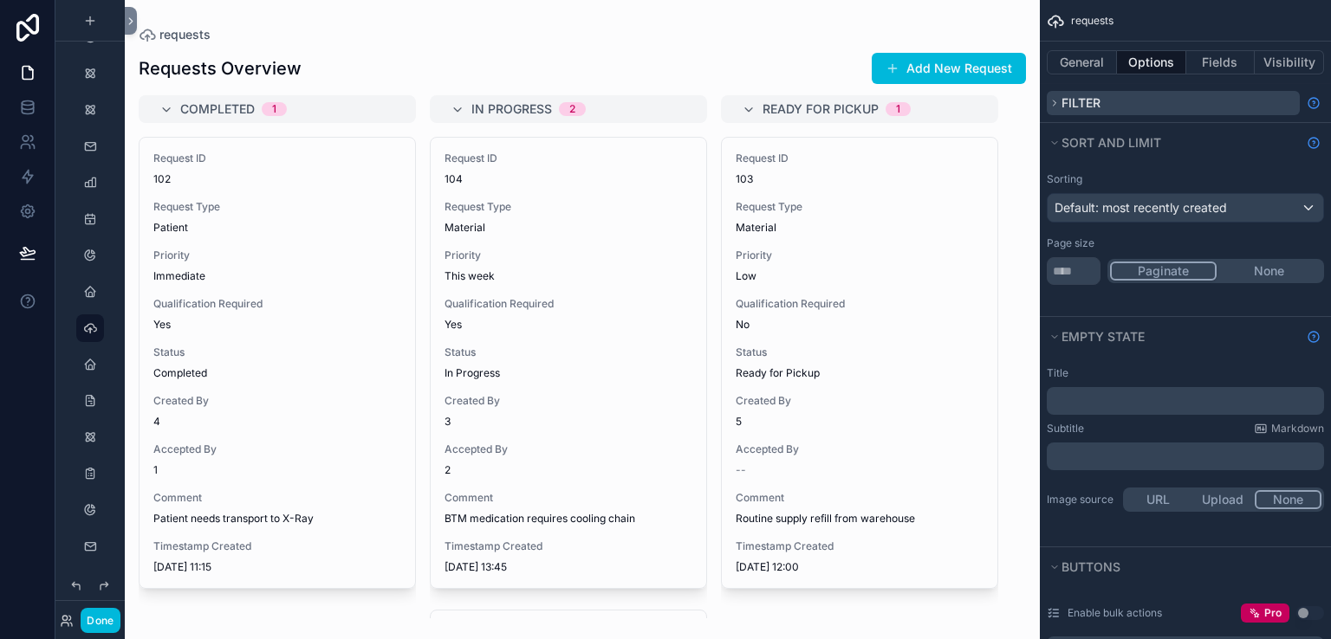
scroll to position [0, 0]
click at [1132, 108] on button "Filter" at bounding box center [1173, 103] width 253 height 24
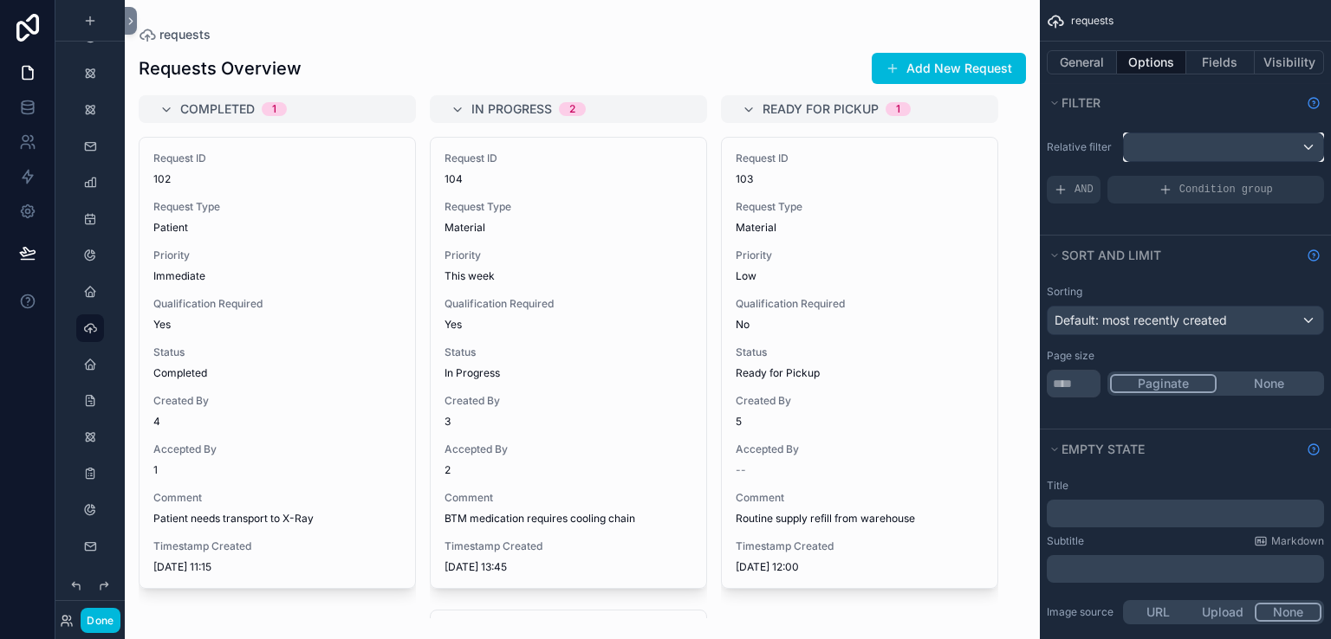
click at [1151, 157] on div "scrollable content" at bounding box center [1223, 147] width 199 height 28
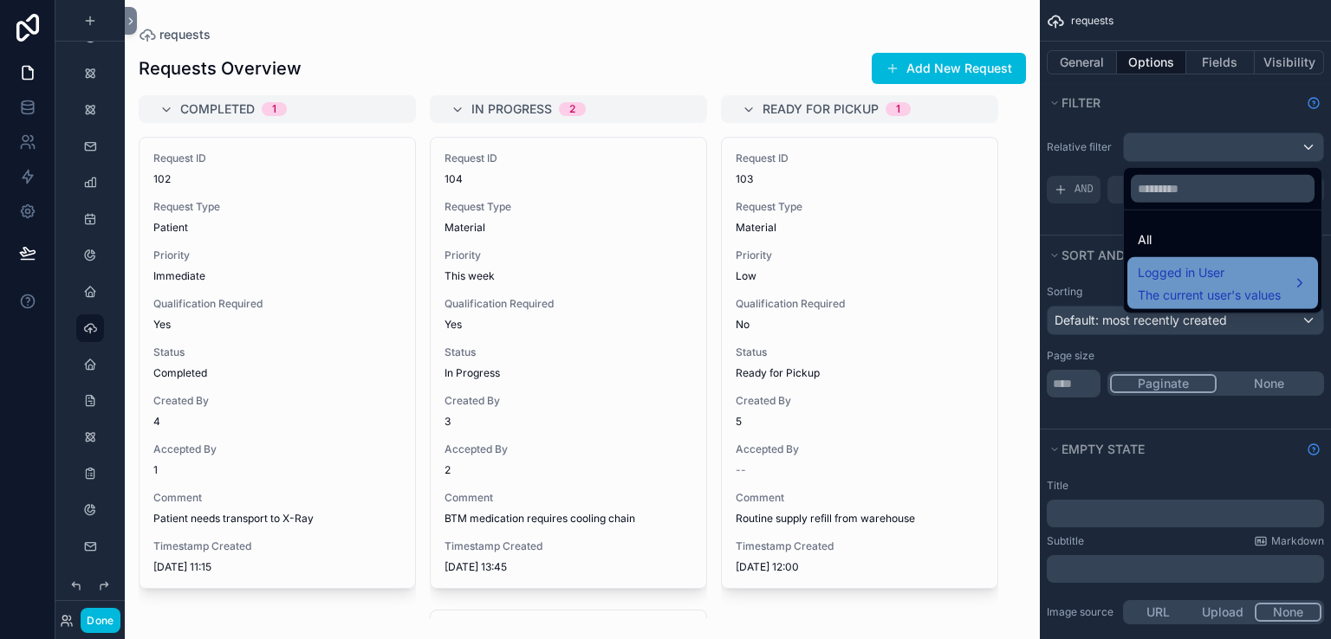
click at [1187, 276] on span "Logged in User" at bounding box center [1209, 273] width 143 height 21
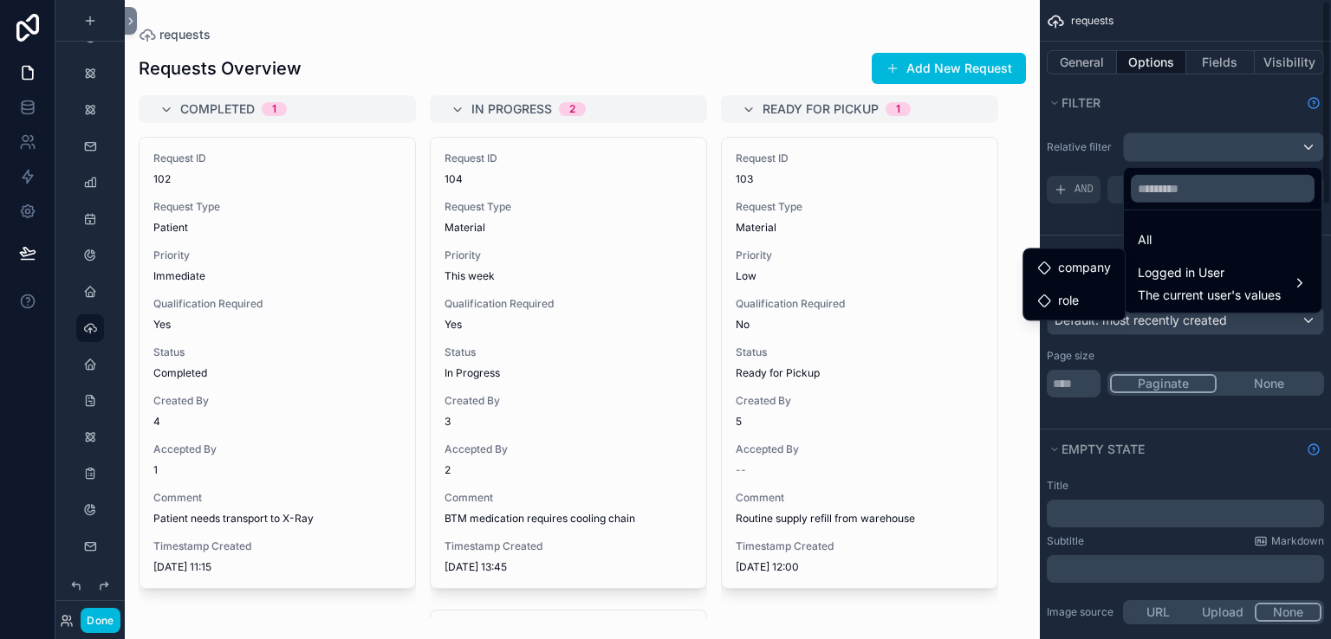
click at [1116, 119] on div "scrollable content" at bounding box center [665, 319] width 1331 height 639
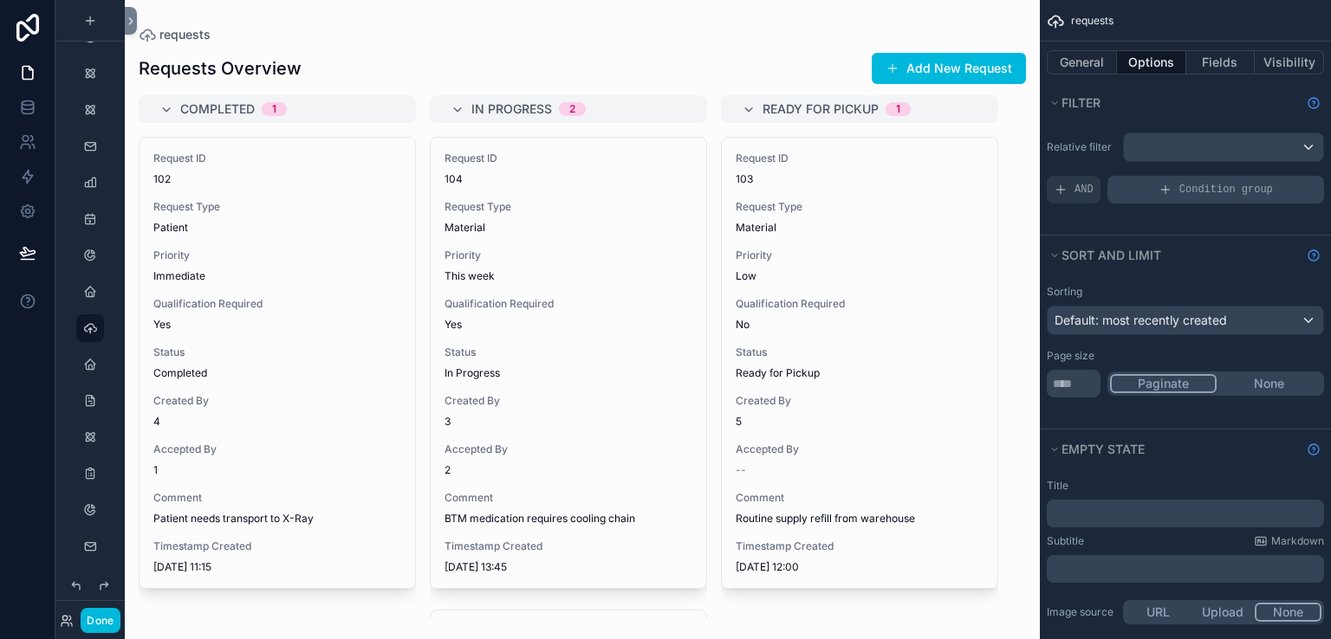
click at [1136, 184] on div "Condition group" at bounding box center [1215, 190] width 217 height 28
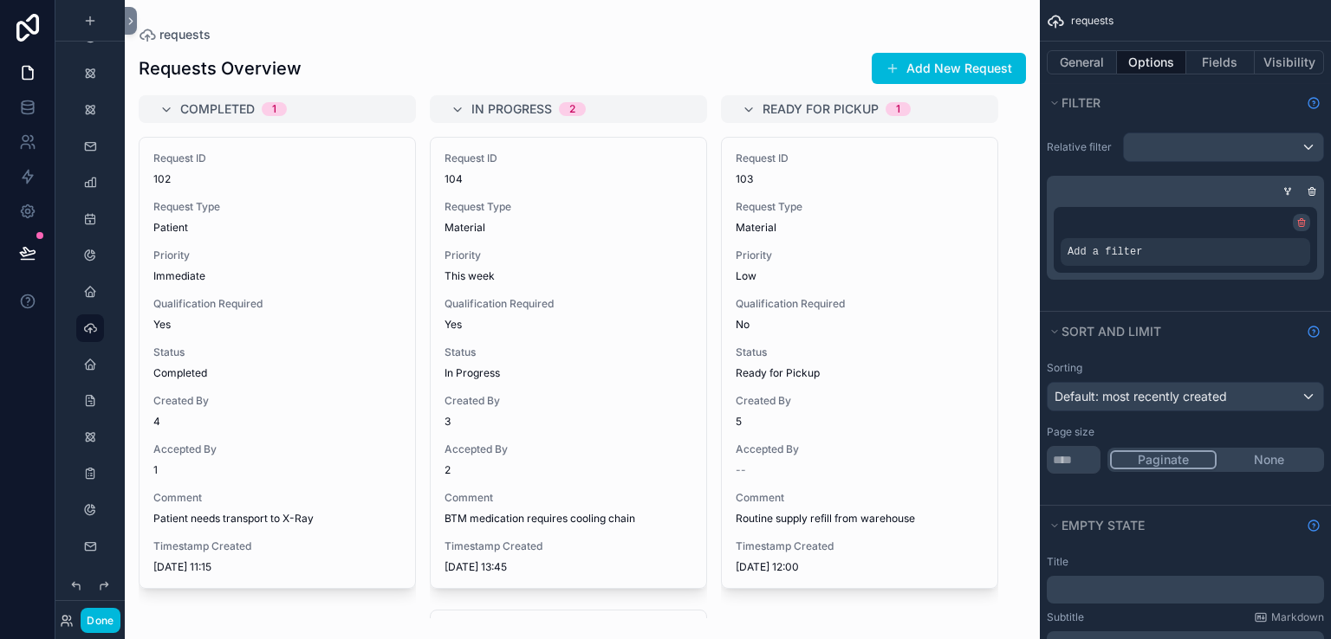
click at [1299, 222] on icon "scrollable content" at bounding box center [1302, 224] width 6 height 6
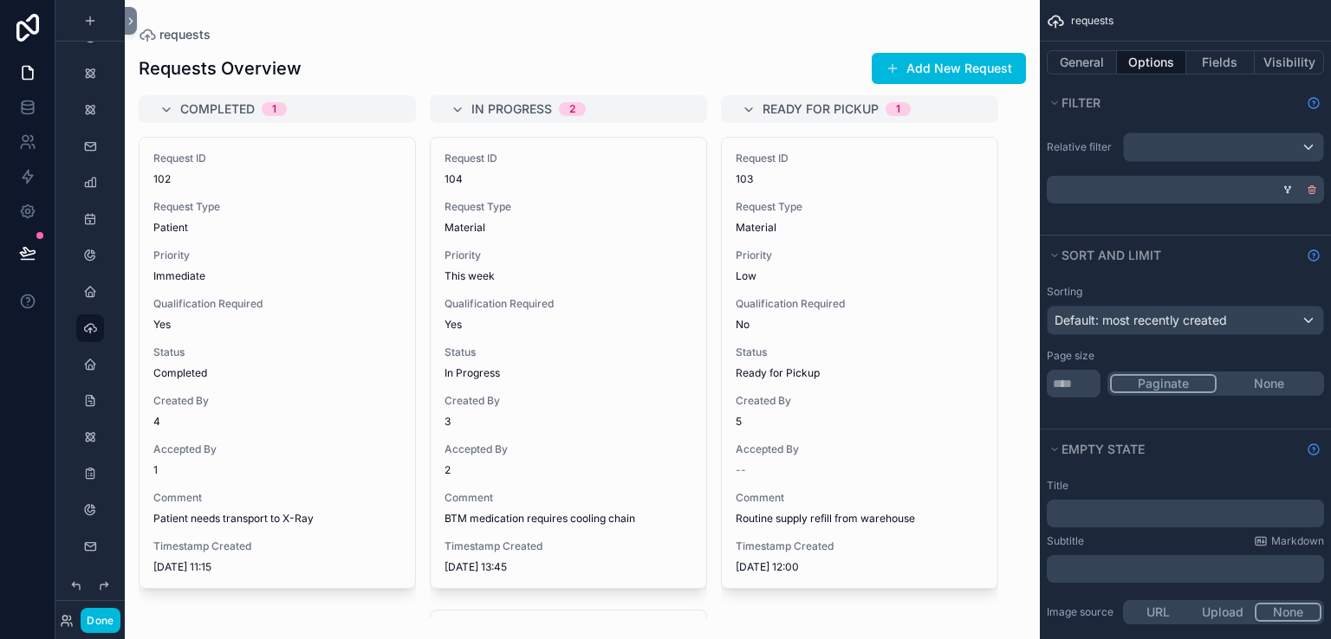
click at [1311, 192] on icon "scrollable content" at bounding box center [1312, 191] width 6 height 6
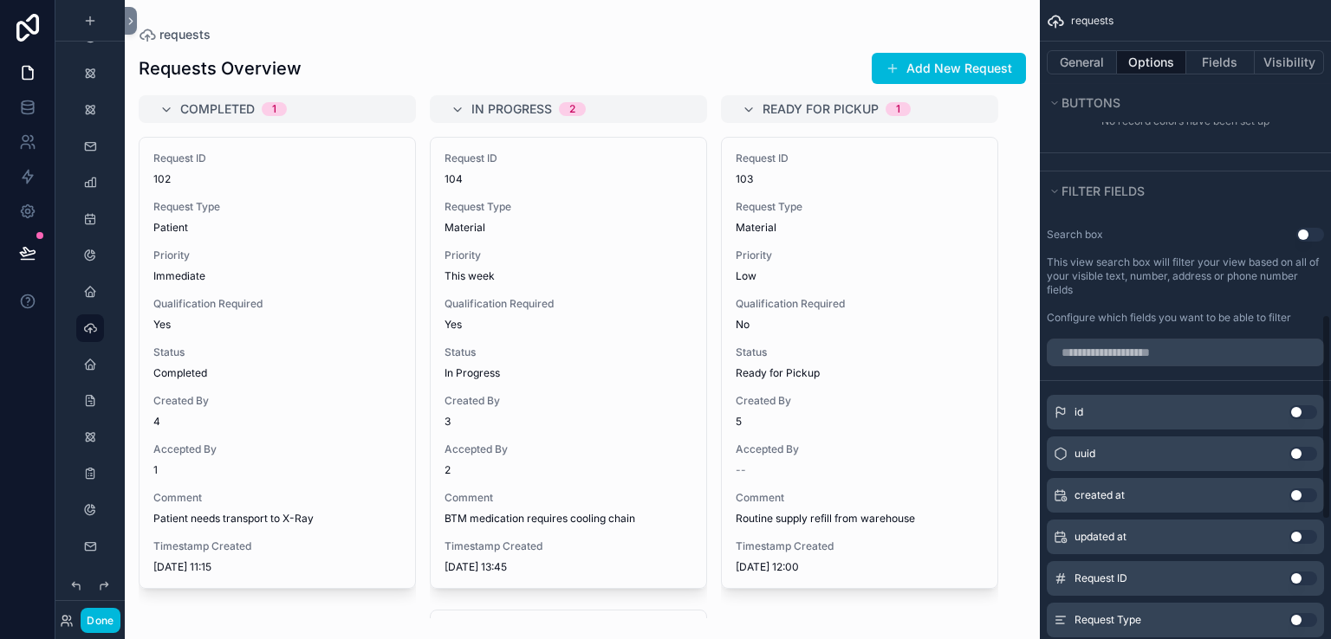
scroll to position [970, 0]
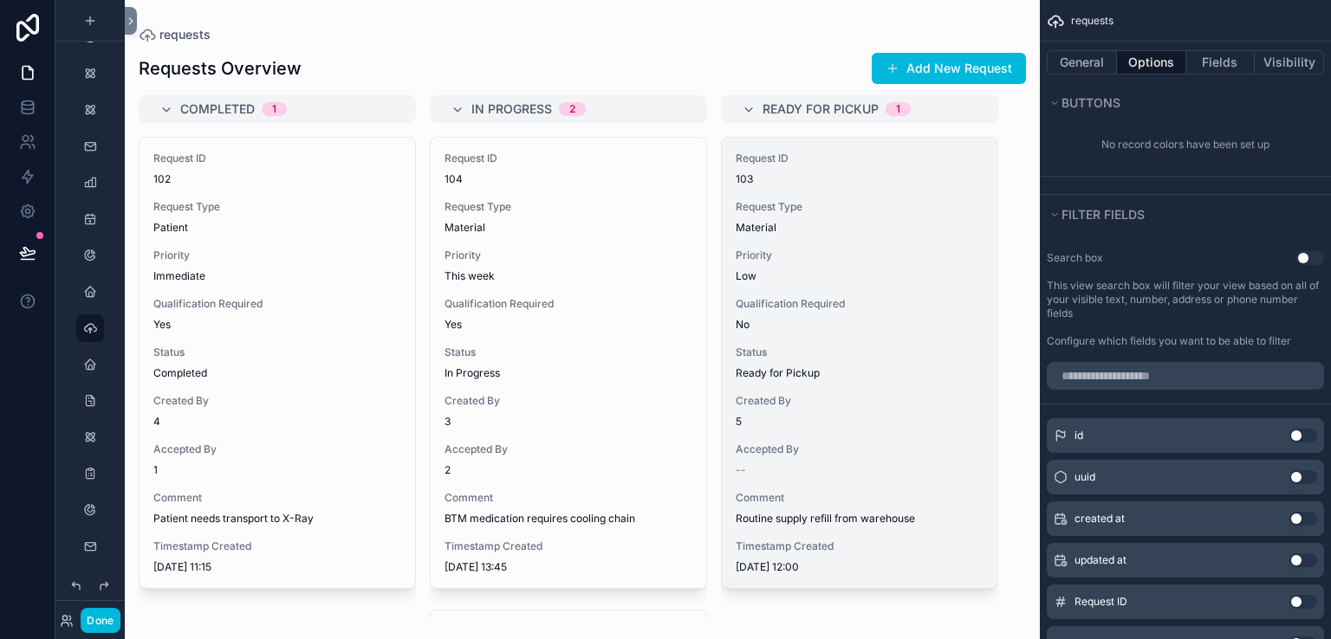
click at [990, 262] on div "Request ID 103 Request Type Material Priority Low Qualification Required No Sta…" at bounding box center [860, 363] width 276 height 451
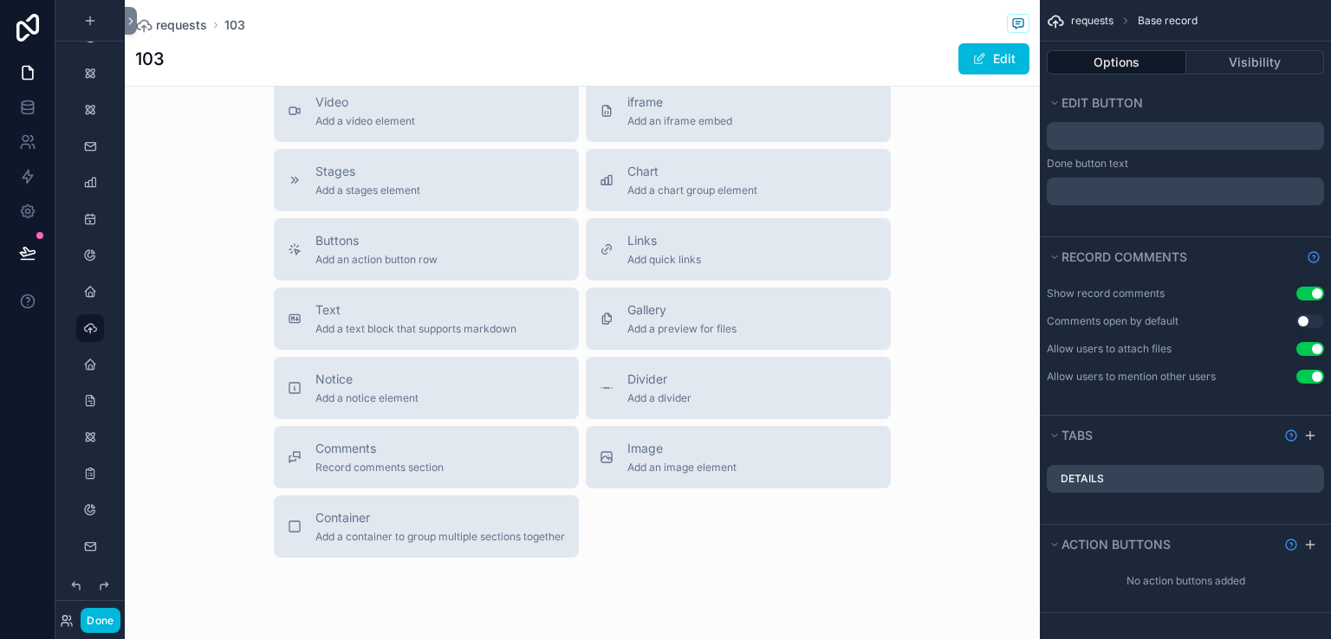
scroll to position [662, 0]
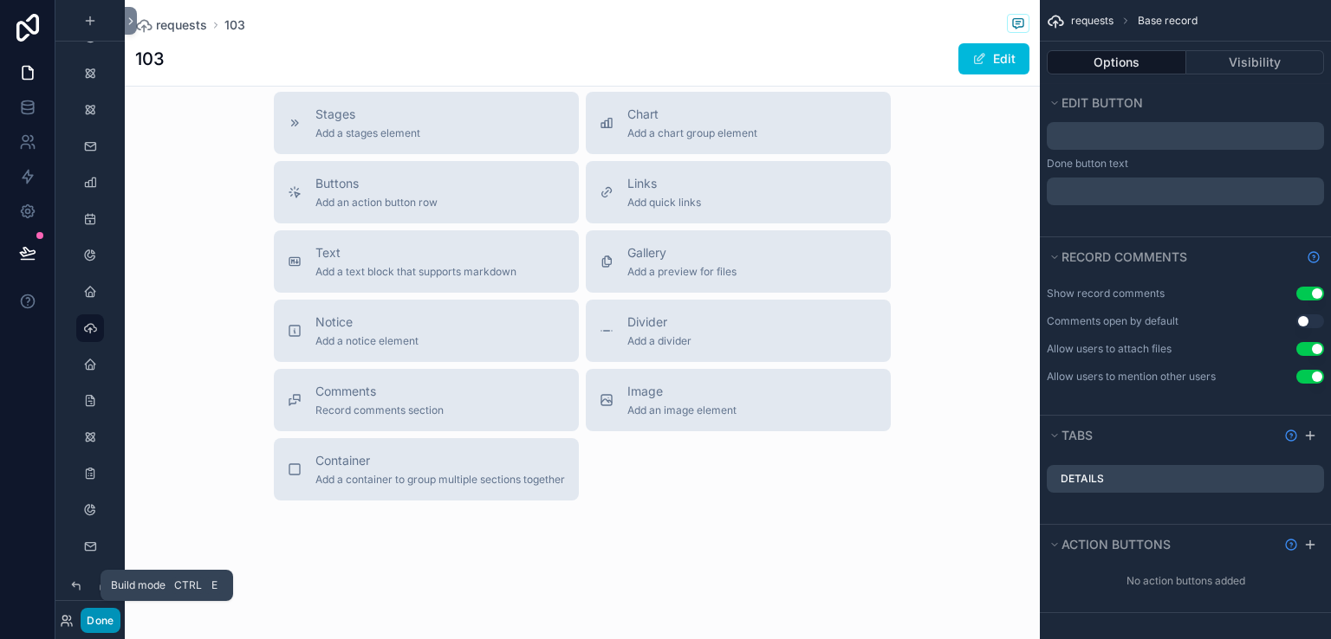
click at [101, 625] on button "Done" at bounding box center [100, 620] width 39 height 25
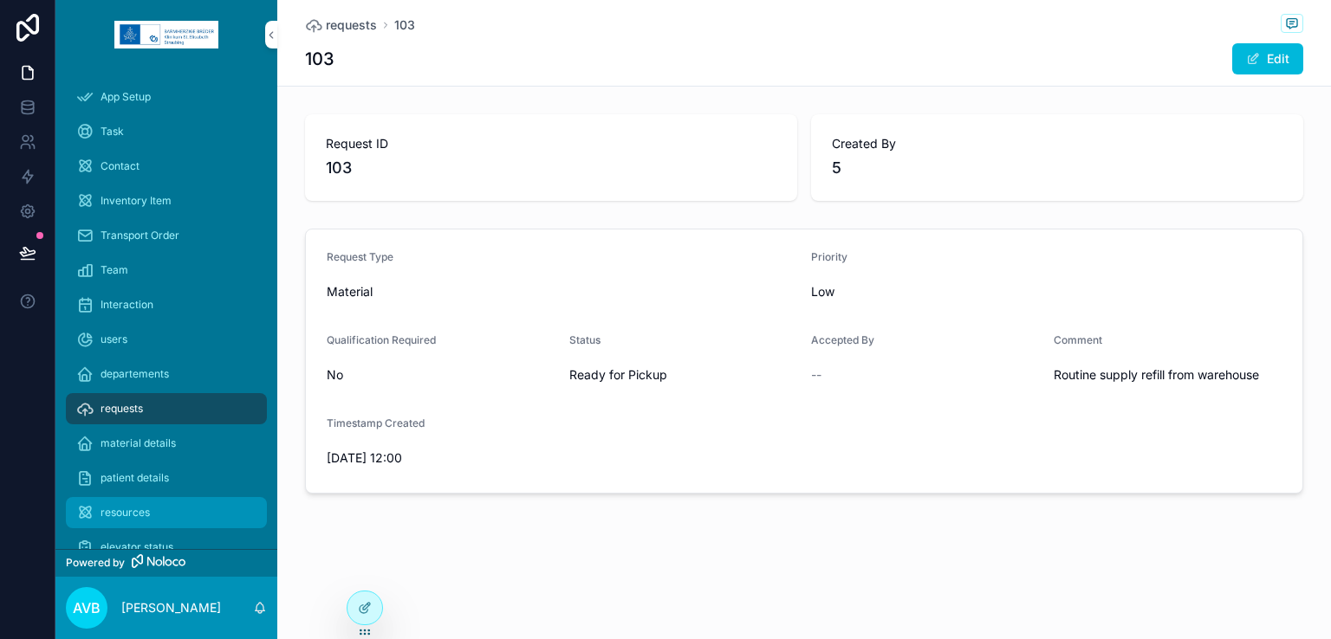
scroll to position [128, 0]
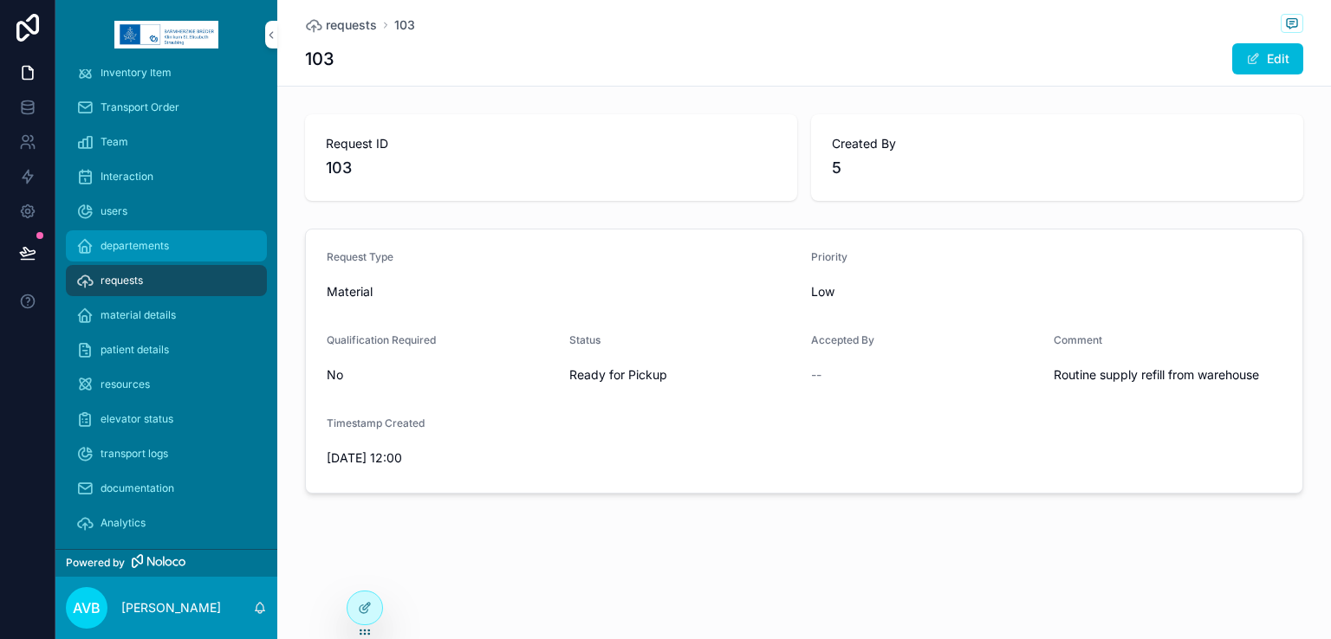
click at [191, 246] on div "departements" at bounding box center [166, 246] width 180 height 28
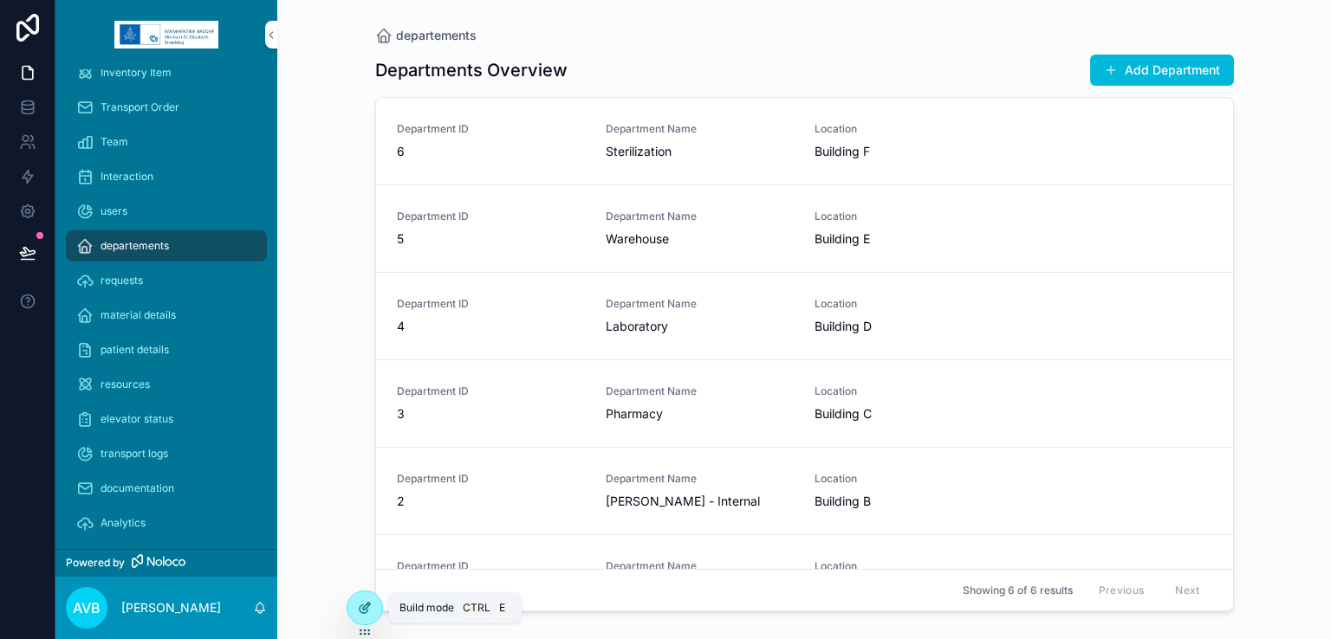
click at [360, 604] on icon at bounding box center [365, 608] width 14 height 14
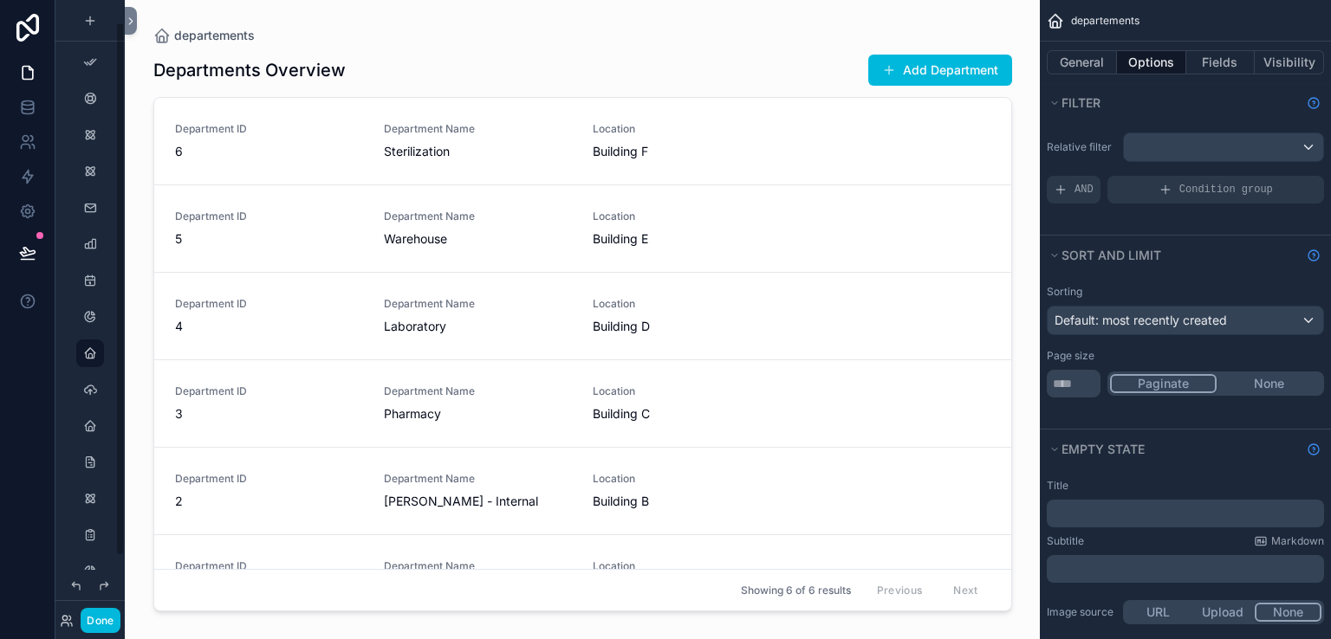
scroll to position [25, 0]
drag, startPoint x: 1003, startPoint y: 442, endPoint x: 1000, endPoint y: 483, distance: 40.9
click at [1000, 483] on div "scrollable content" at bounding box center [582, 309] width 886 height 619
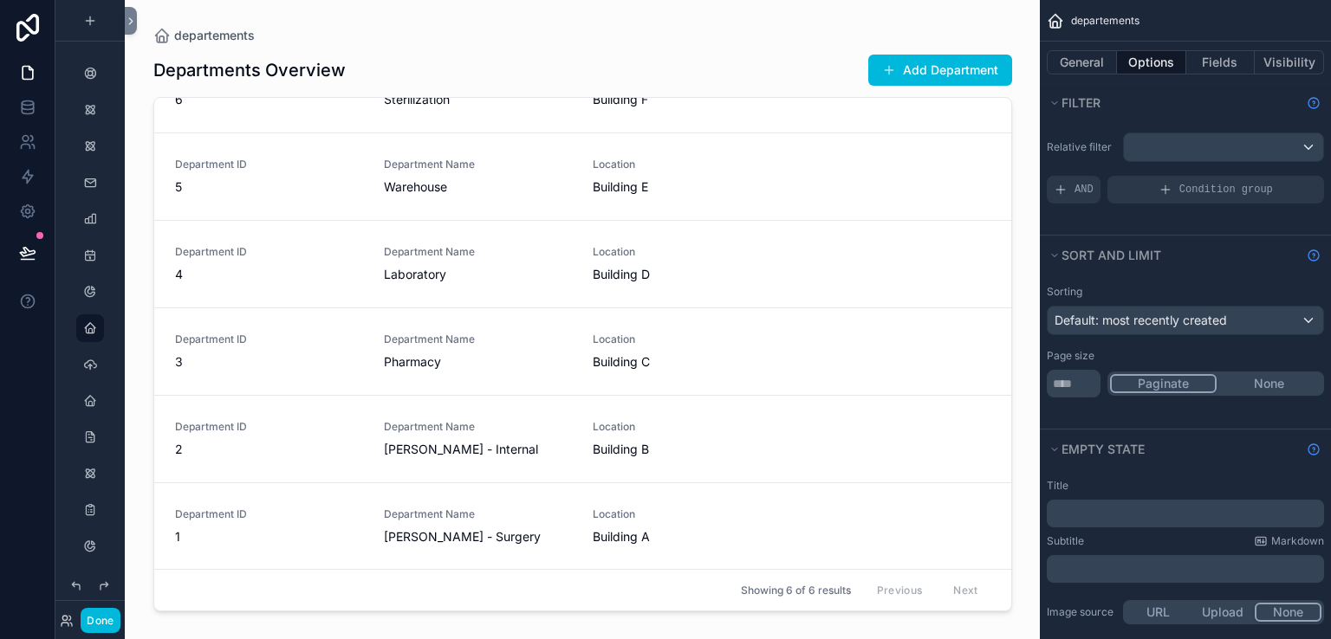
scroll to position [0, 0]
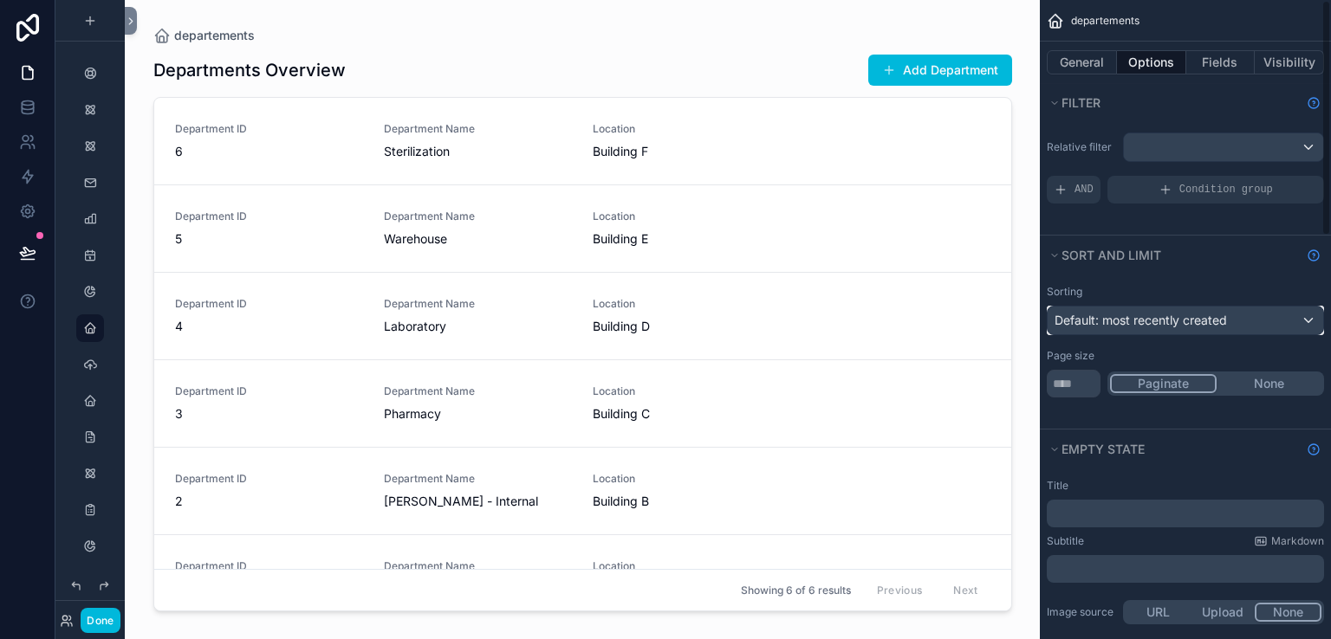
click at [1080, 313] on span "Default: most recently created" at bounding box center [1140, 320] width 172 height 15
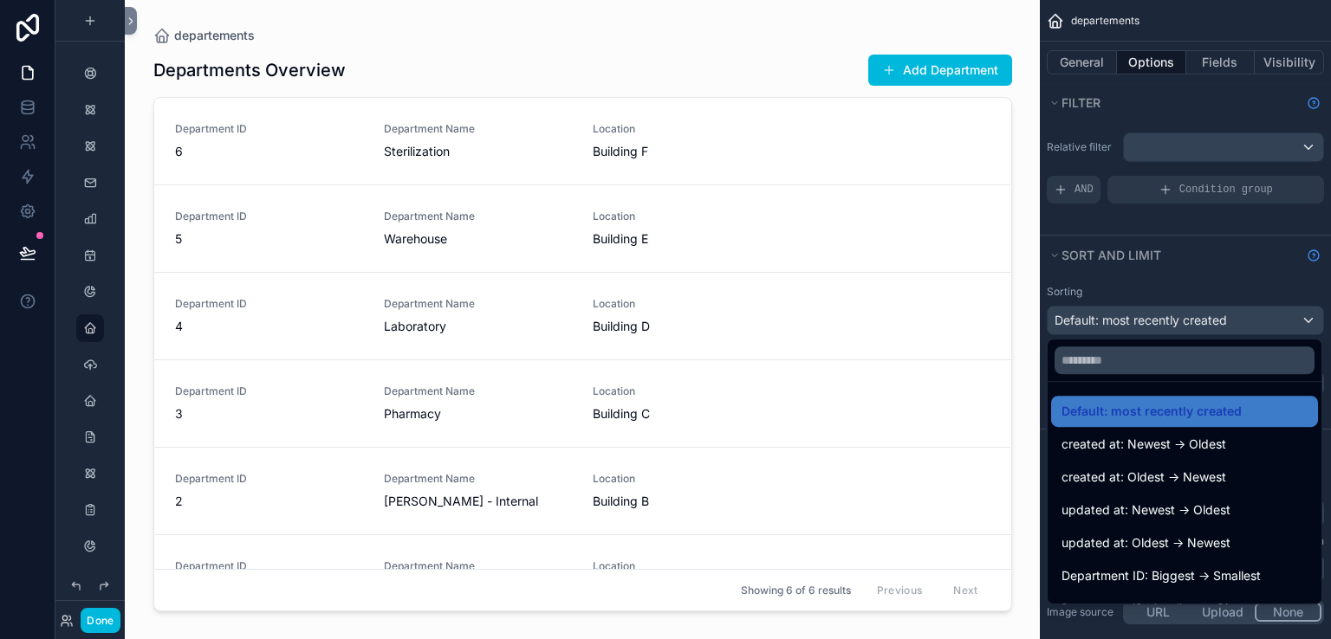
click at [1080, 312] on div "scrollable content" at bounding box center [665, 319] width 1331 height 639
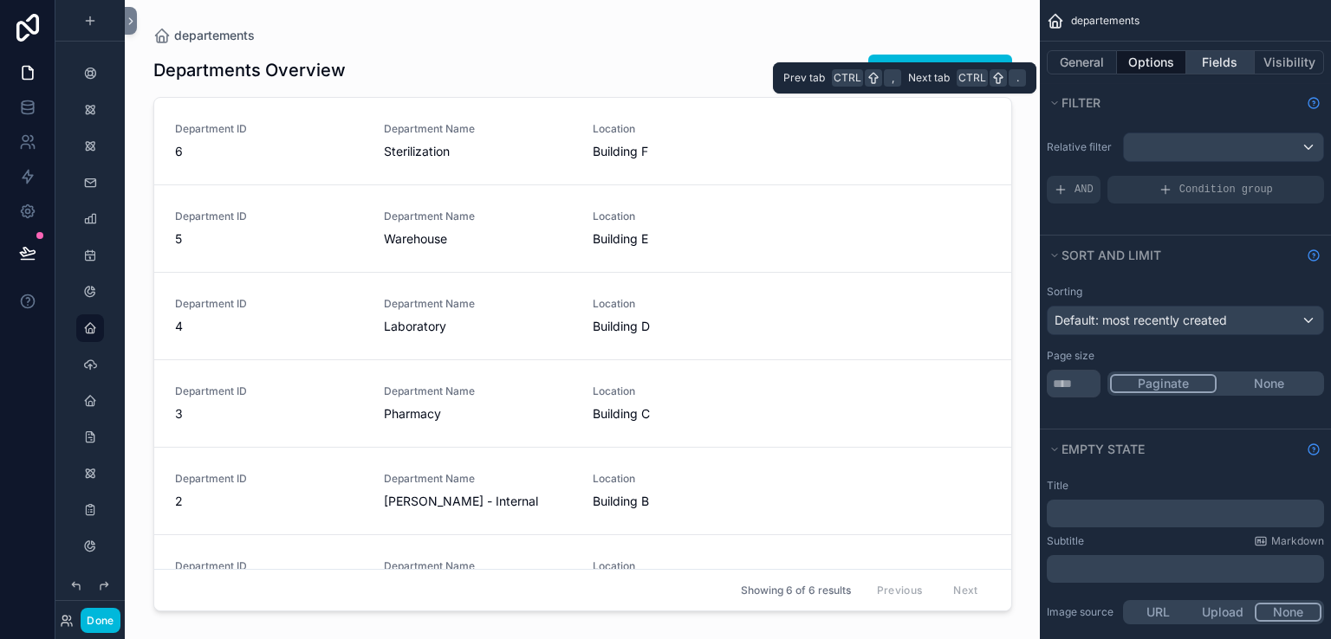
click at [1213, 52] on button "Fields" at bounding box center [1220, 62] width 69 height 24
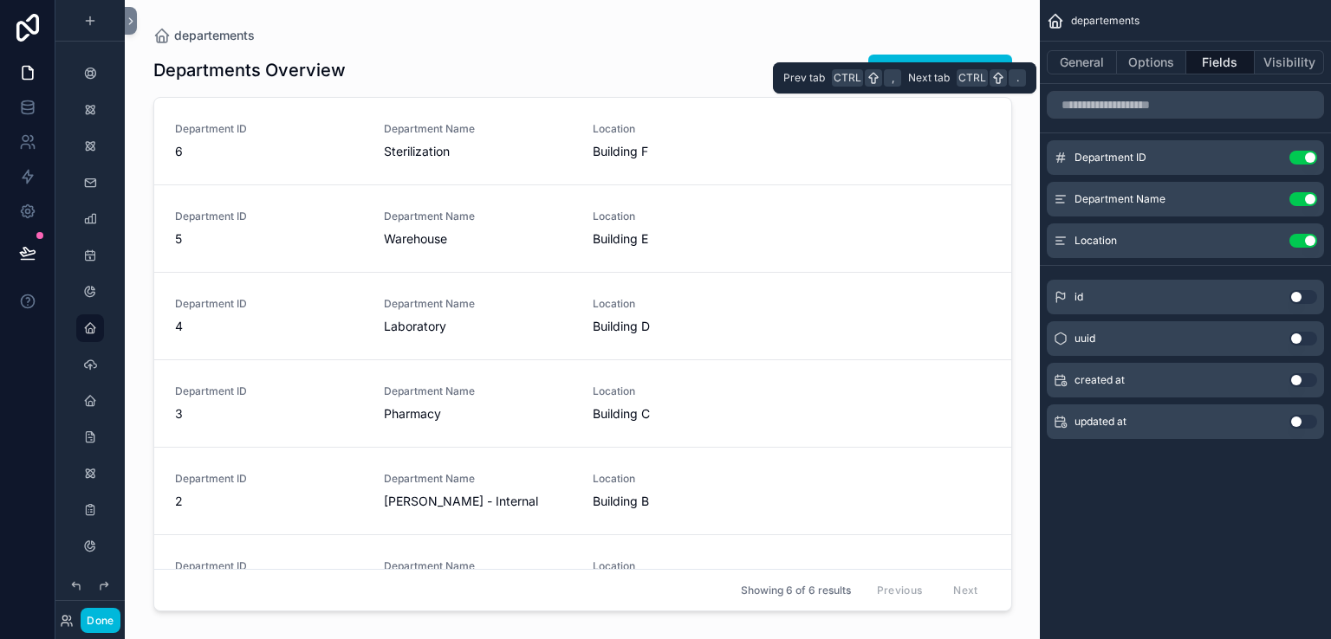
click at [1213, 52] on button "Fields" at bounding box center [1220, 62] width 69 height 24
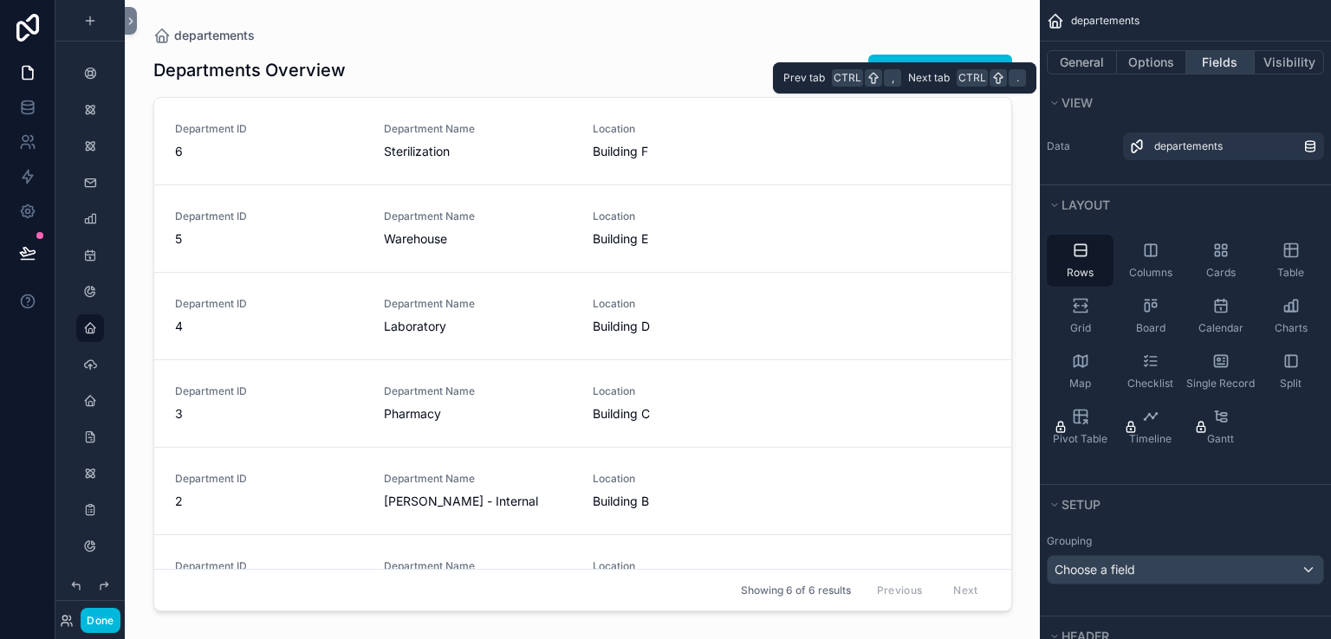
click at [1213, 55] on button "Fields" at bounding box center [1220, 62] width 69 height 24
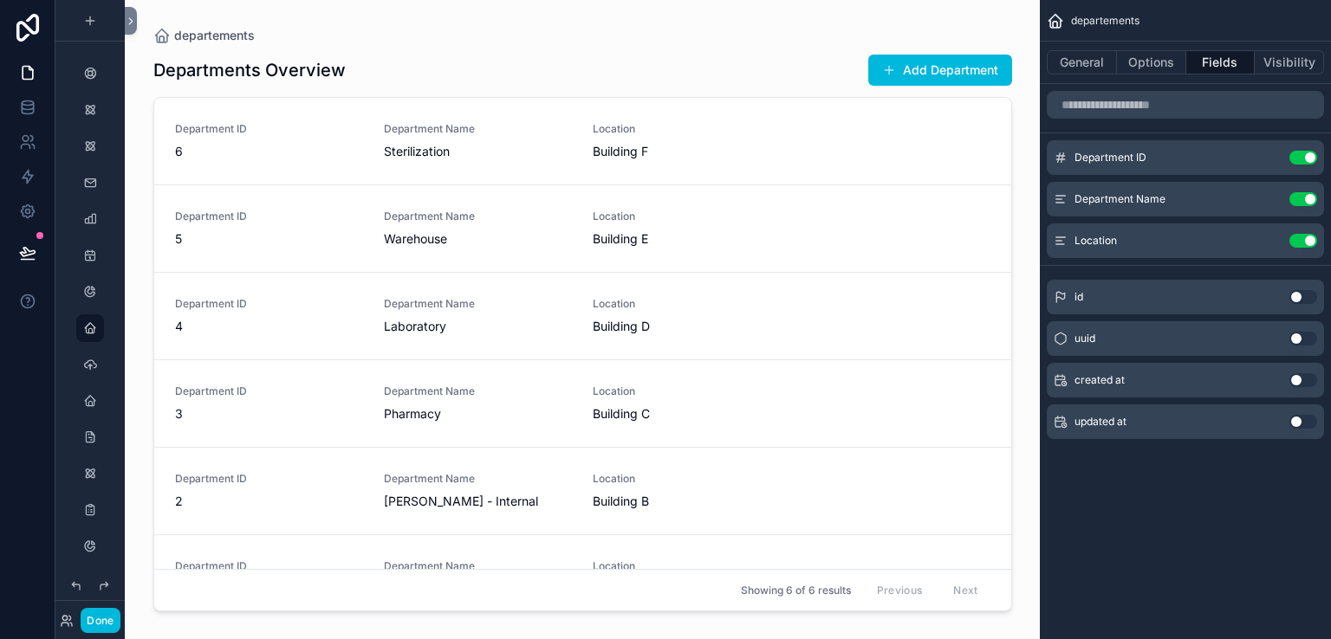
click at [1308, 294] on button "Use setting" at bounding box center [1303, 297] width 28 height 14
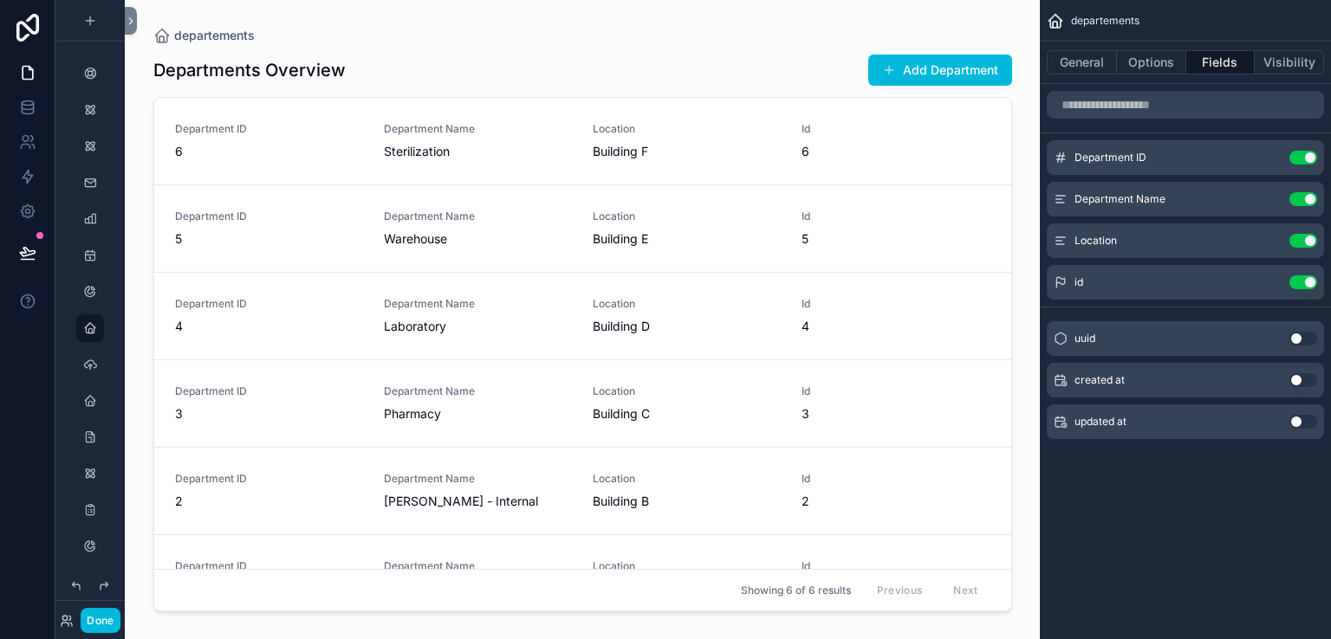
click at [1303, 276] on button "Use setting" at bounding box center [1303, 283] width 28 height 14
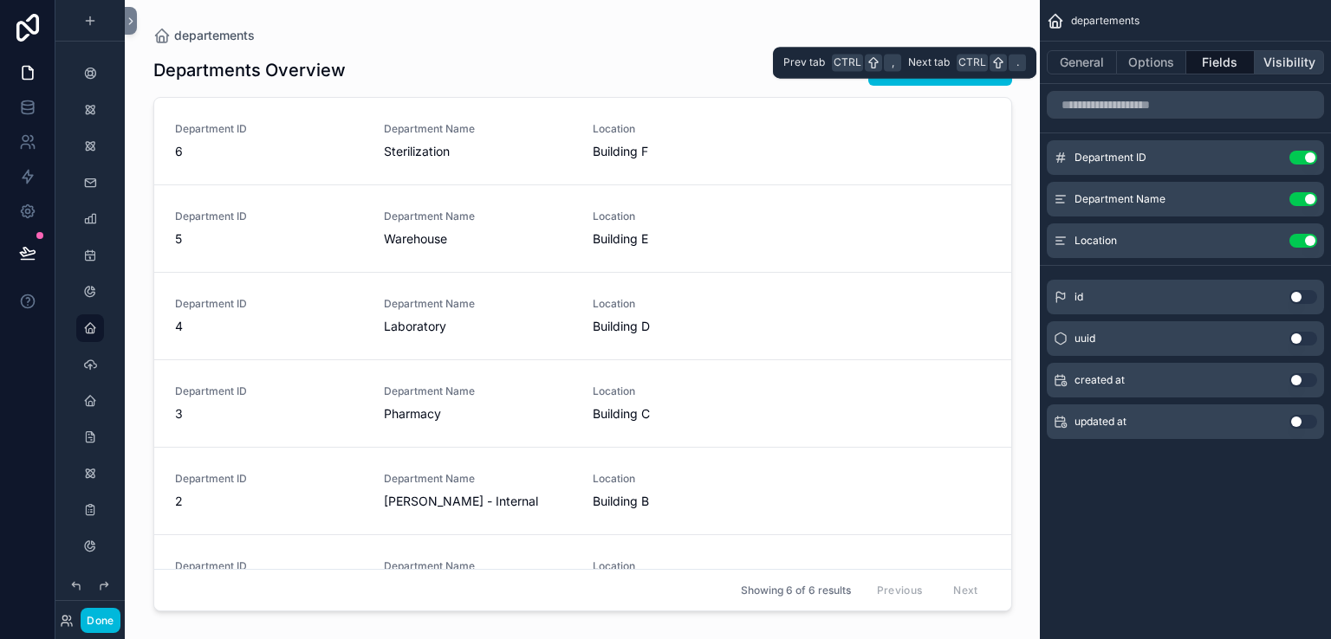
click at [1296, 60] on button "Visibility" at bounding box center [1289, 62] width 69 height 24
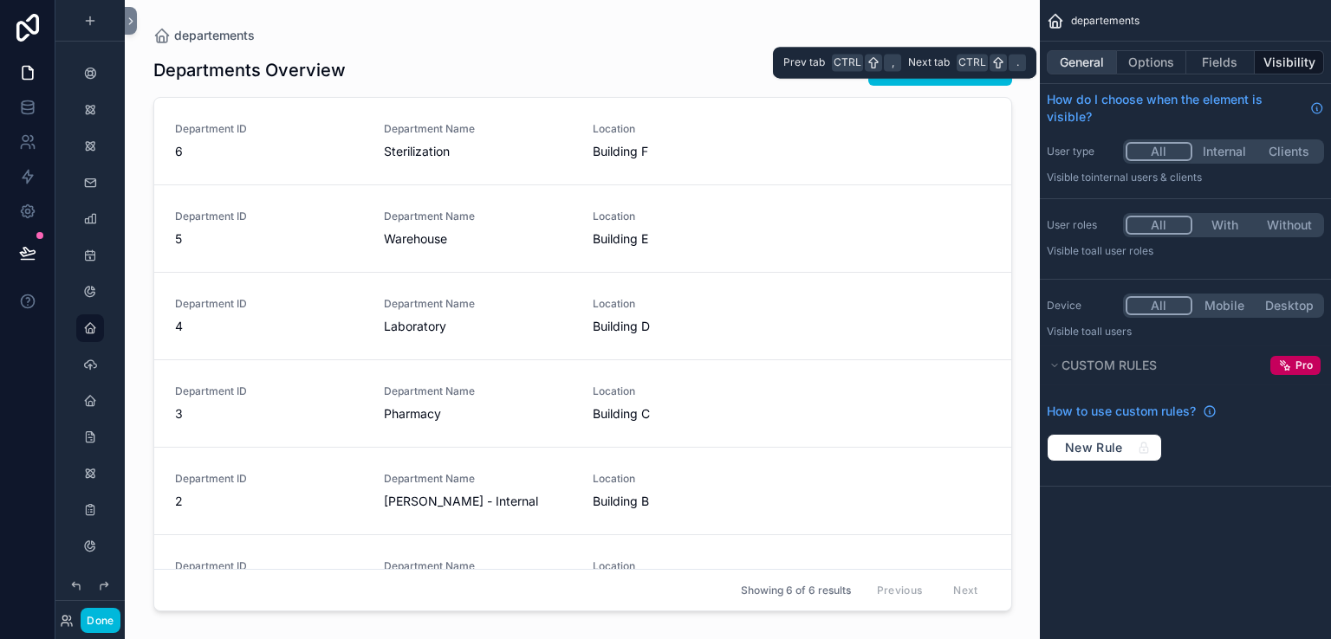
click at [1091, 59] on button "General" at bounding box center [1082, 62] width 70 height 24
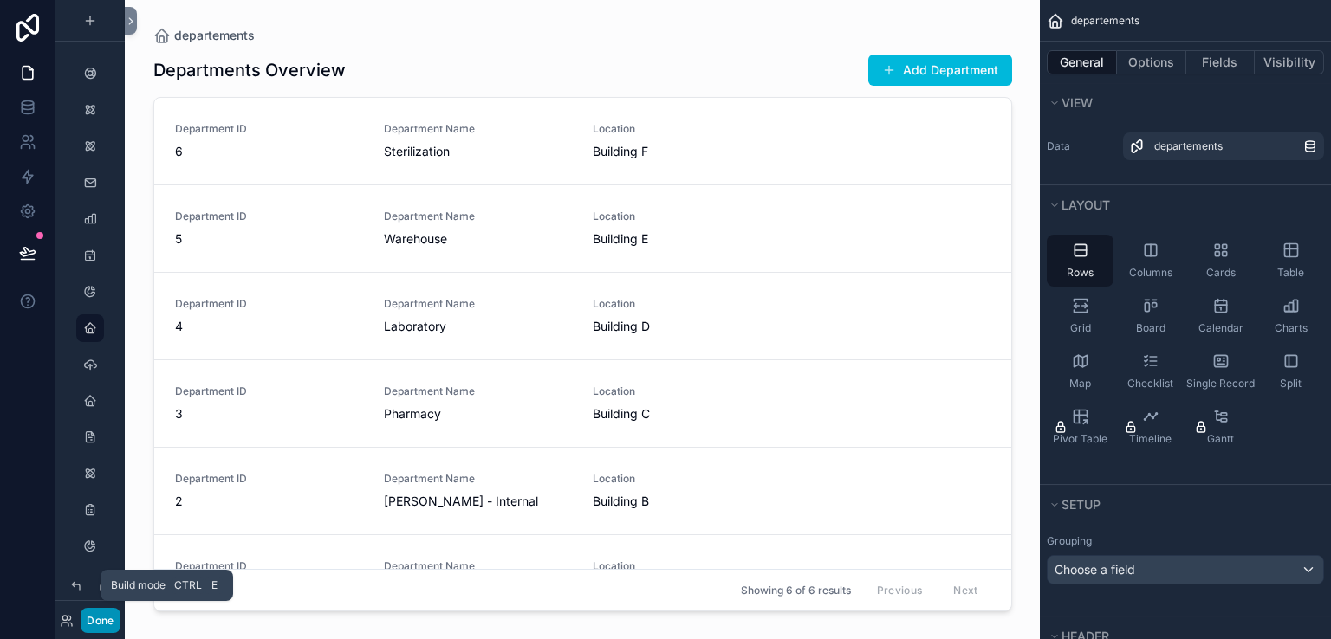
click at [100, 620] on button "Done" at bounding box center [100, 620] width 39 height 25
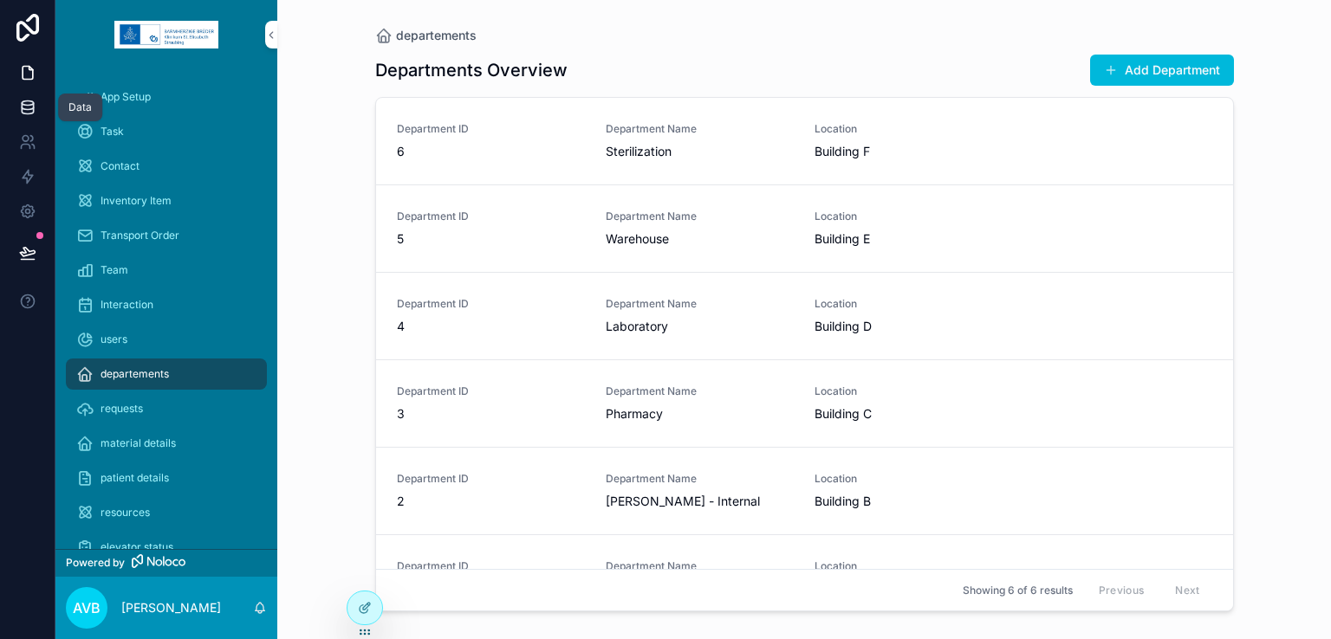
click at [19, 107] on icon at bounding box center [27, 107] width 17 height 17
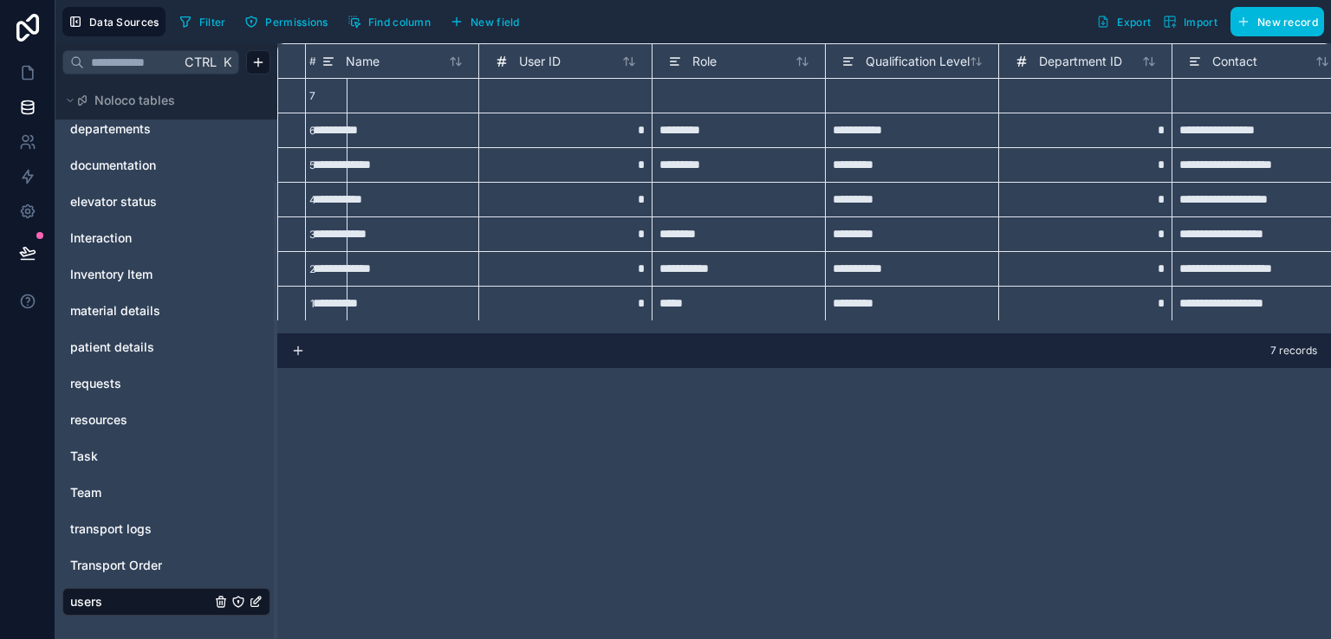
scroll to position [0, 36]
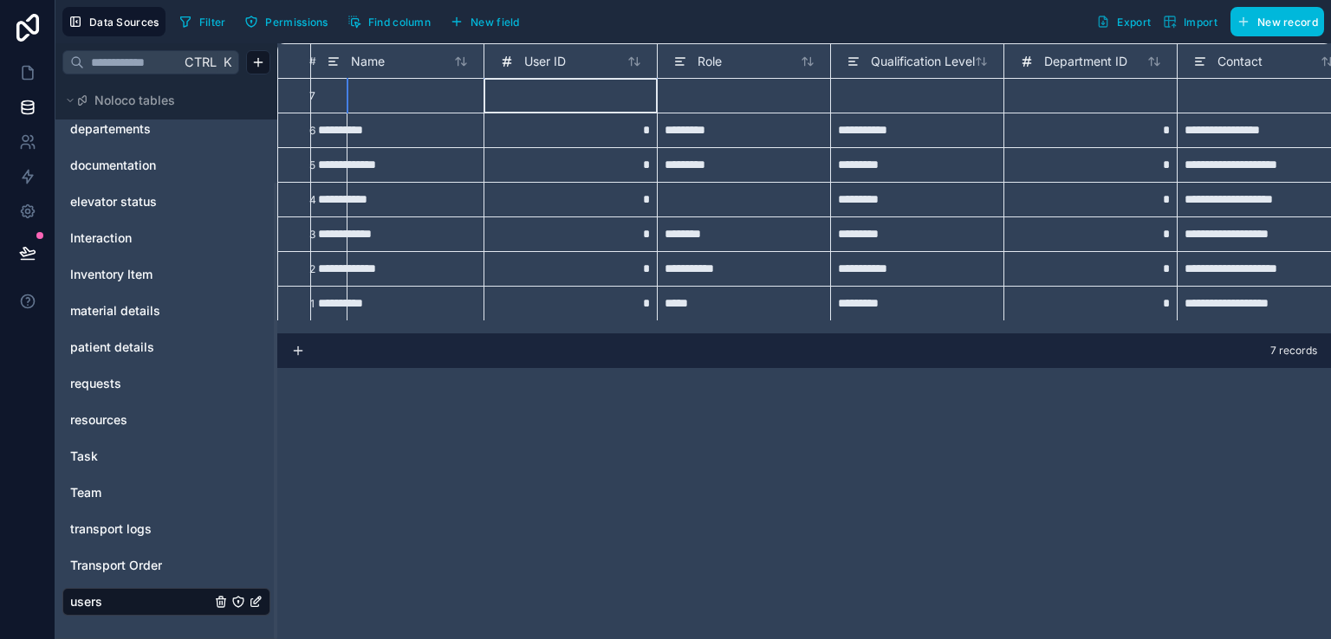
click at [583, 91] on div at bounding box center [569, 95] width 173 height 35
click at [510, 452] on div "**********" at bounding box center [804, 341] width 1054 height 596
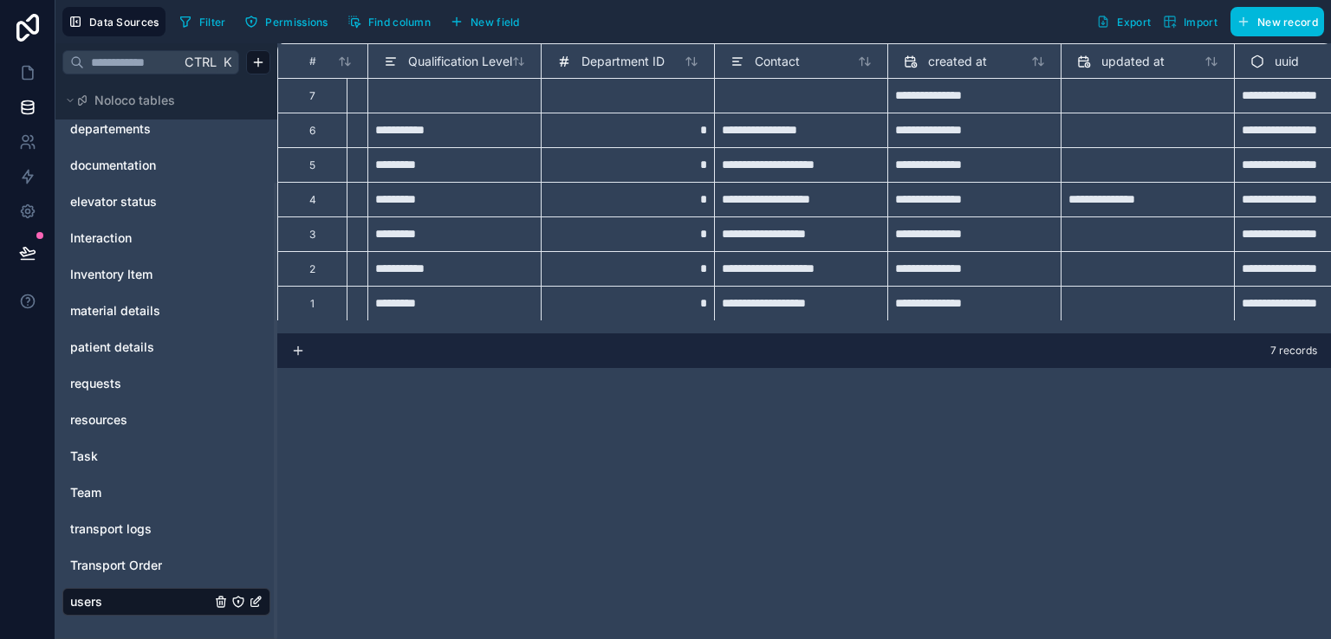
scroll to position [0, 503]
click at [21, 73] on icon at bounding box center [27, 72] width 17 height 17
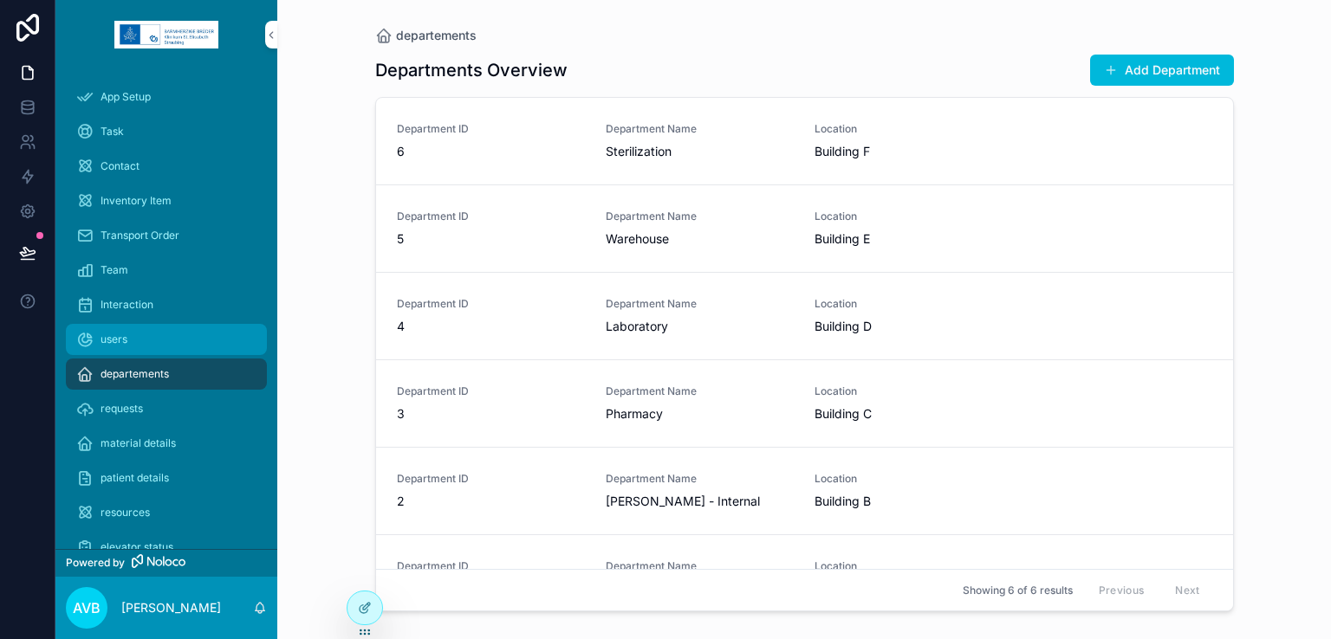
click at [133, 329] on div "users" at bounding box center [166, 340] width 180 height 28
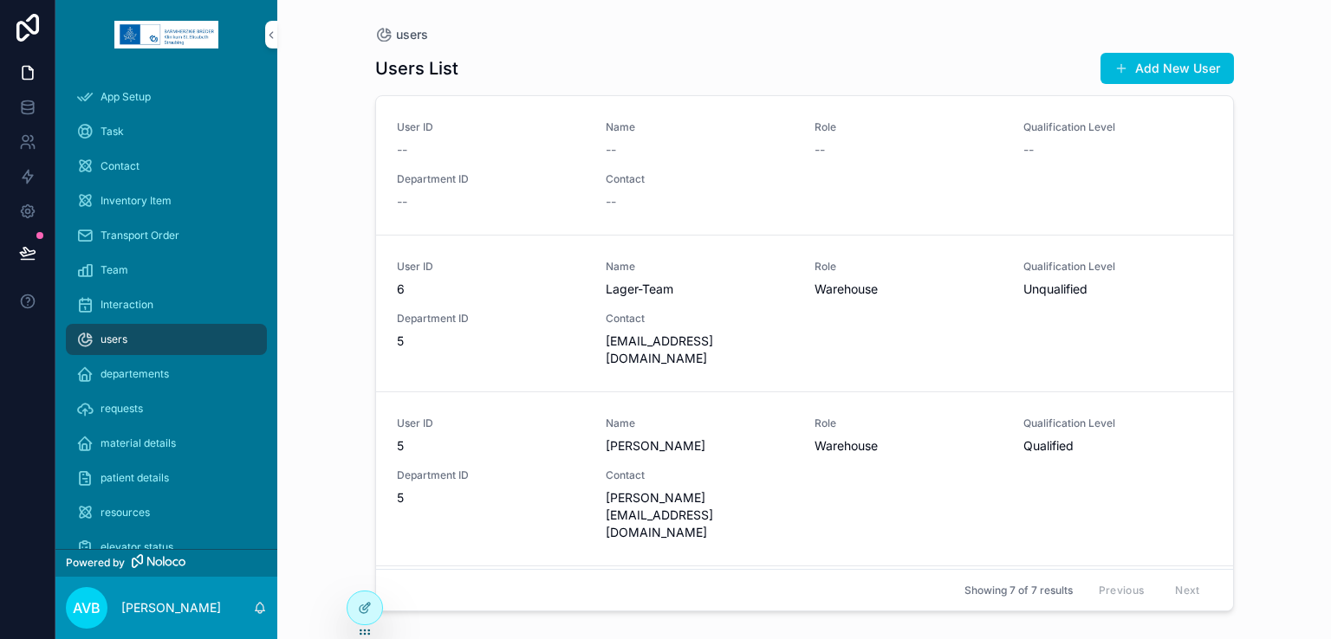
click at [503, 313] on span "Department ID" at bounding box center [491, 319] width 188 height 14
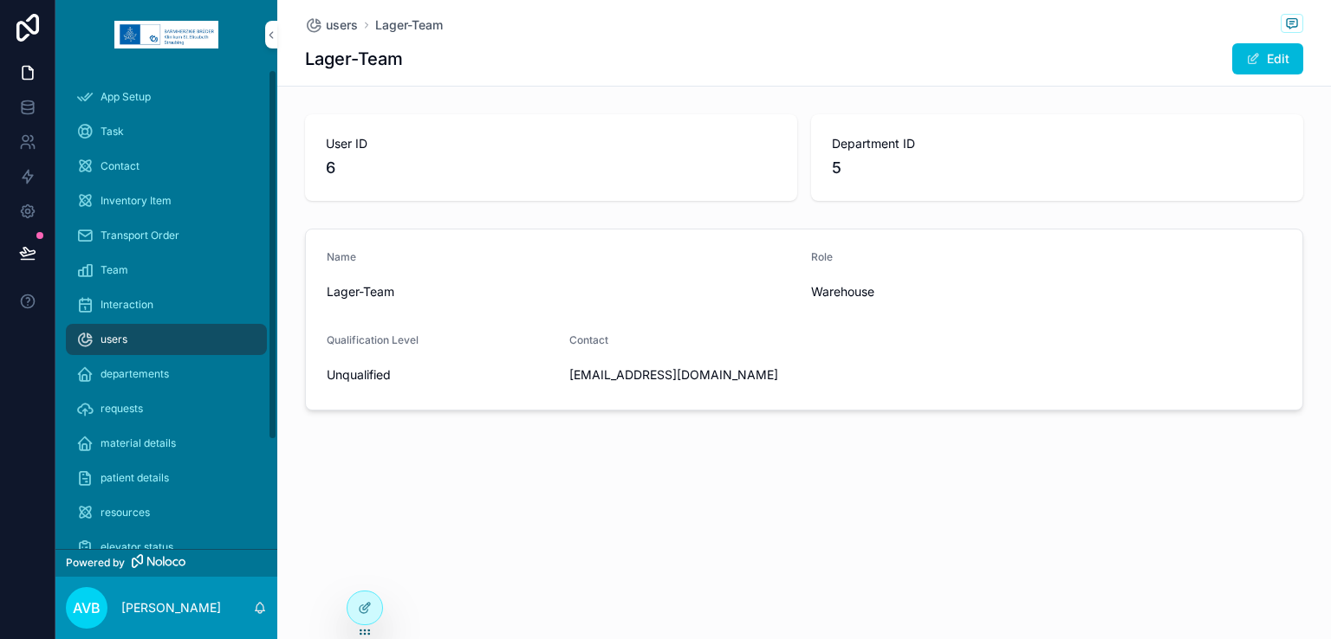
click at [192, 331] on div "users" at bounding box center [166, 340] width 180 height 28
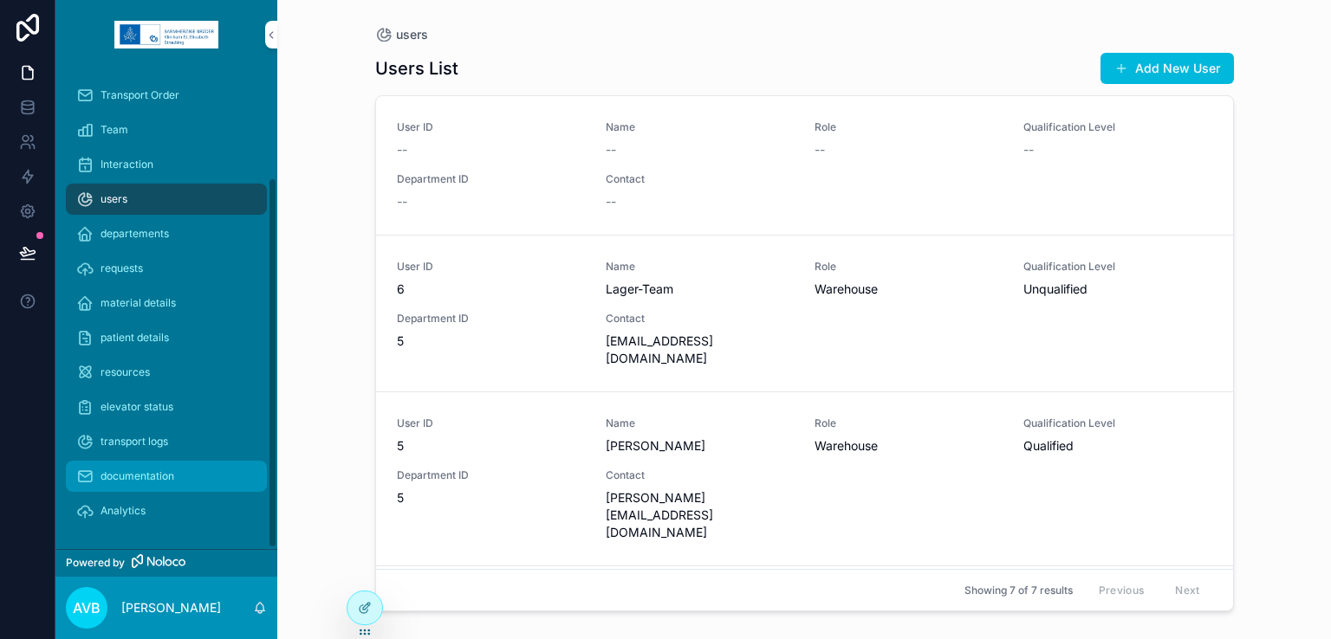
click at [184, 479] on div "documentation" at bounding box center [166, 477] width 180 height 28
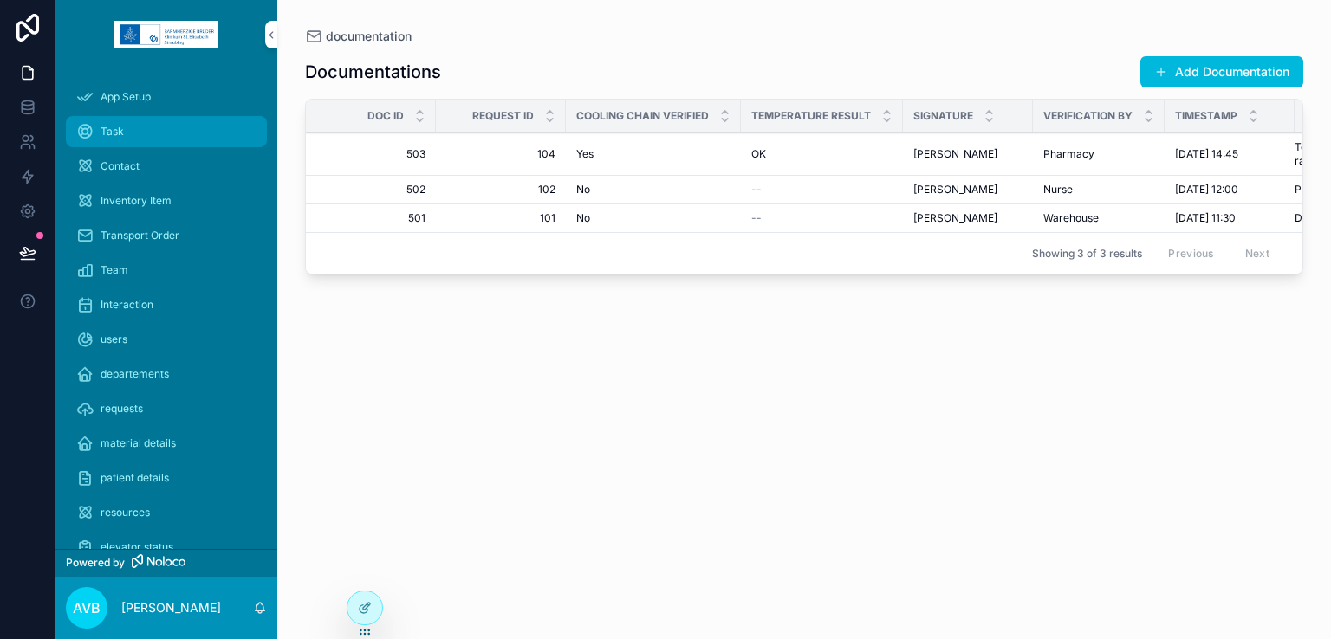
click at [153, 141] on div "Task" at bounding box center [166, 132] width 180 height 28
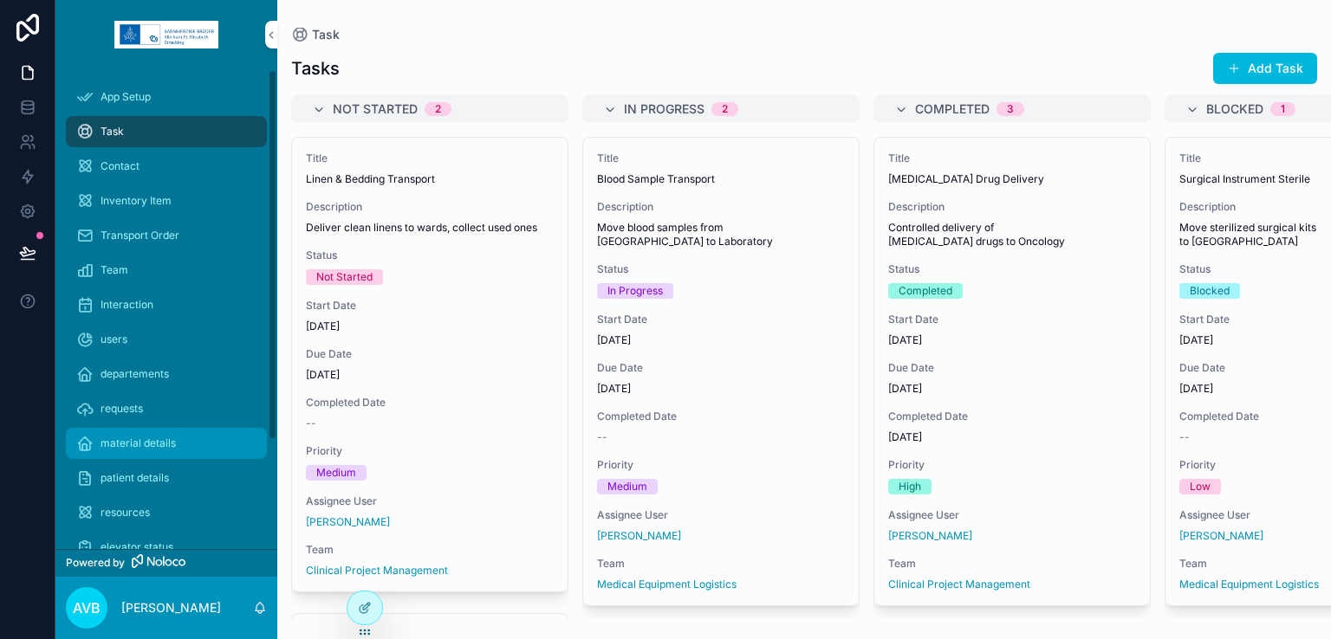
scroll to position [140, 0]
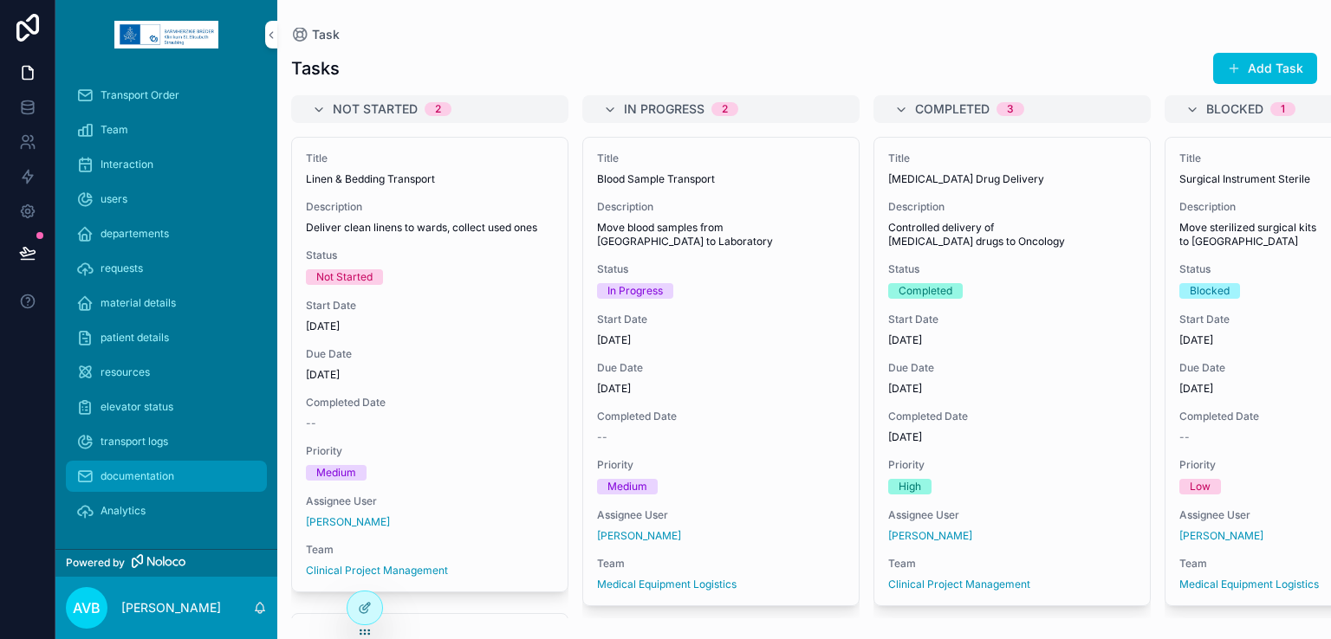
click at [152, 465] on div "documentation" at bounding box center [166, 477] width 180 height 28
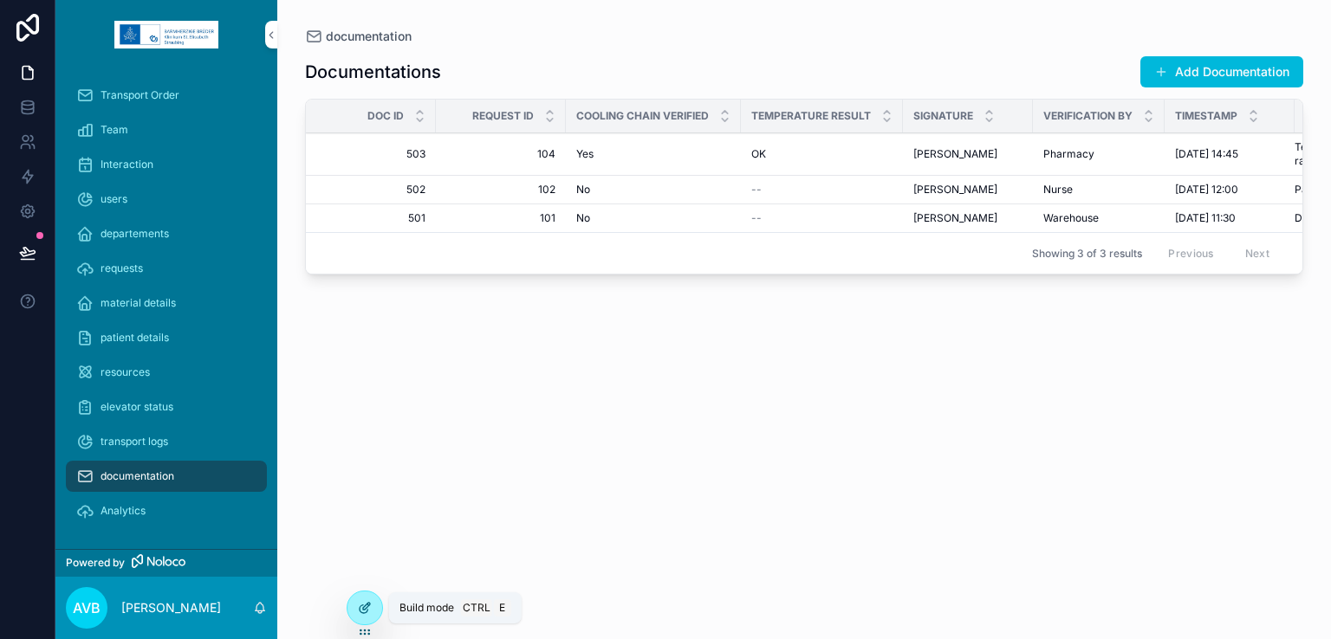
click at [369, 615] on div at bounding box center [364, 608] width 35 height 33
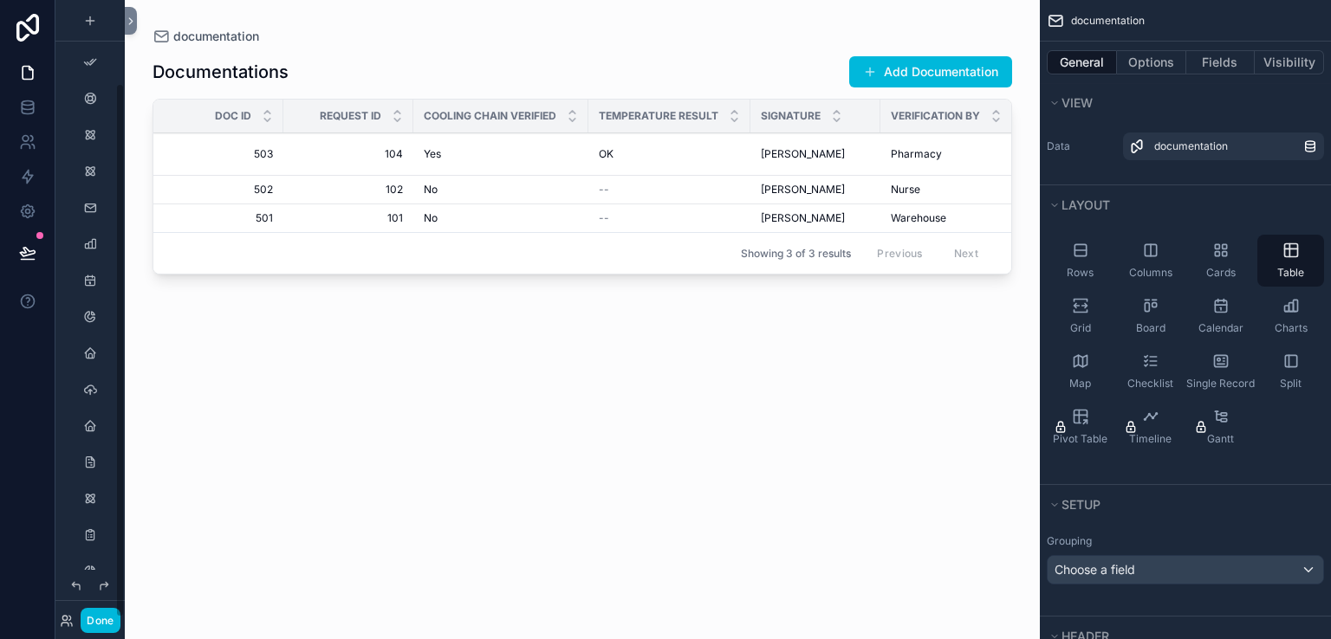
scroll to position [97, 0]
click at [509, 249] on div "Showing 3 of 3 results Previous Next" at bounding box center [582, 253] width 858 height 42
click at [1094, 263] on div "Rows" at bounding box center [1080, 261] width 67 height 52
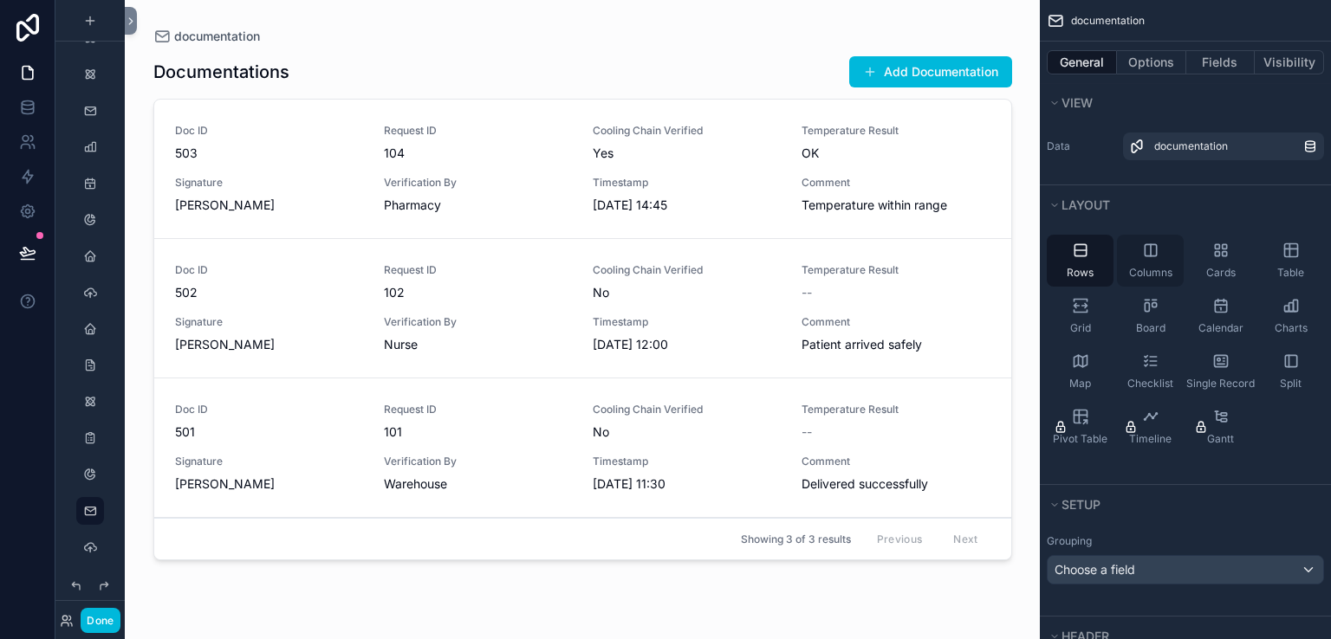
click at [1160, 261] on div "Columns" at bounding box center [1150, 261] width 67 height 52
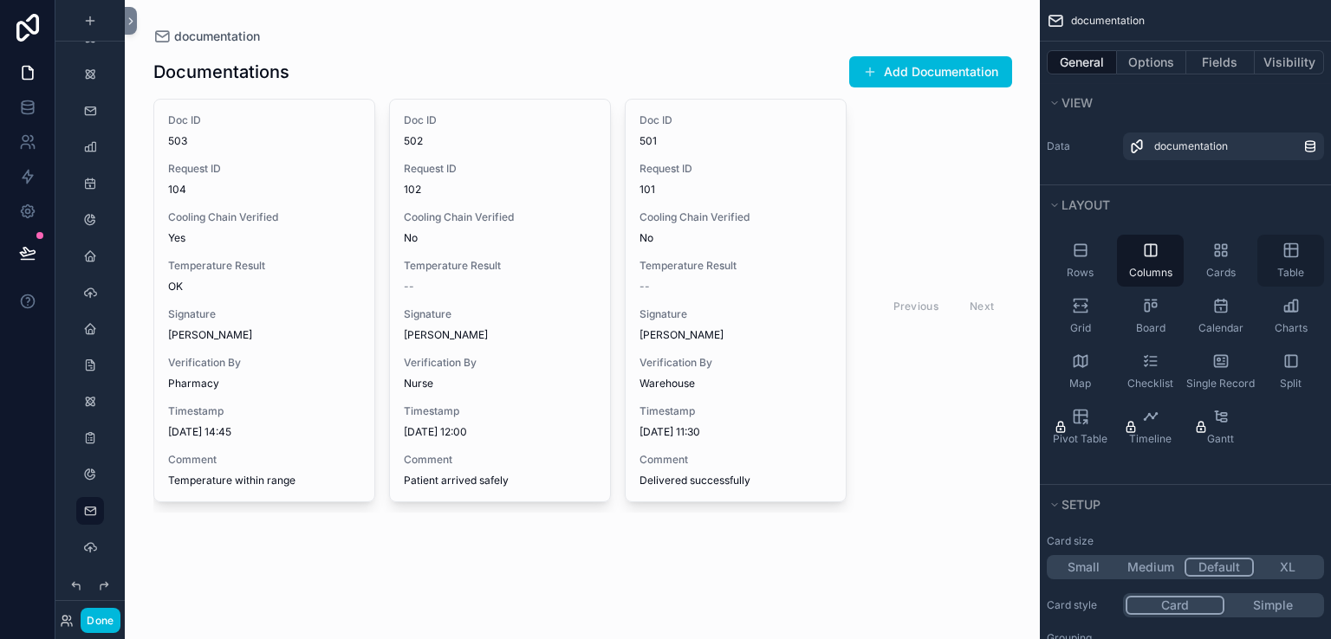
click at [1294, 261] on div "Table" at bounding box center [1290, 261] width 67 height 52
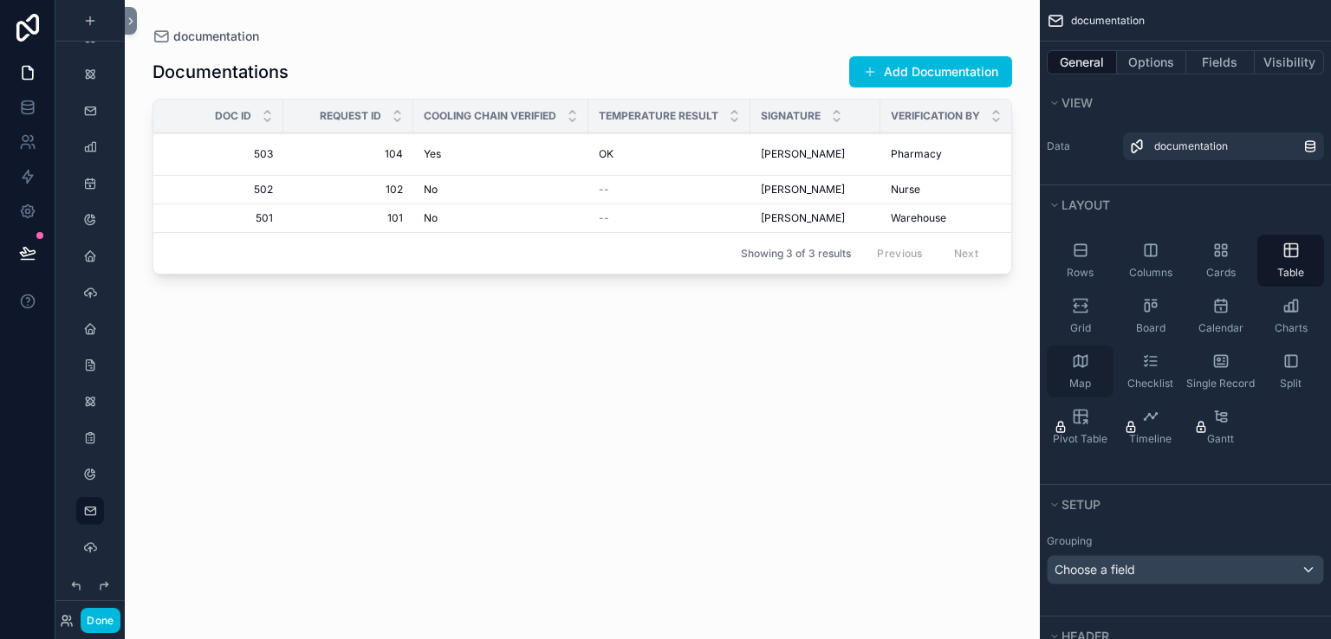
click at [1088, 361] on icon "scrollable content" at bounding box center [1080, 361] width 17 height 17
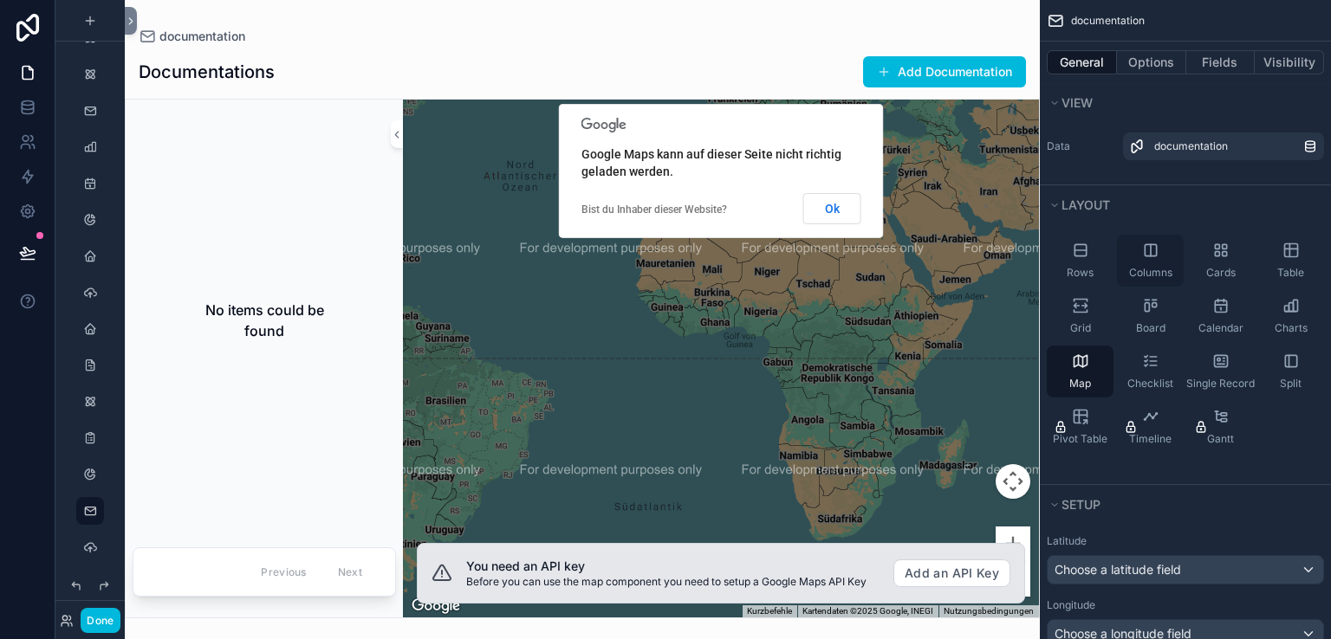
click at [1155, 266] on span "Columns" at bounding box center [1150, 273] width 43 height 14
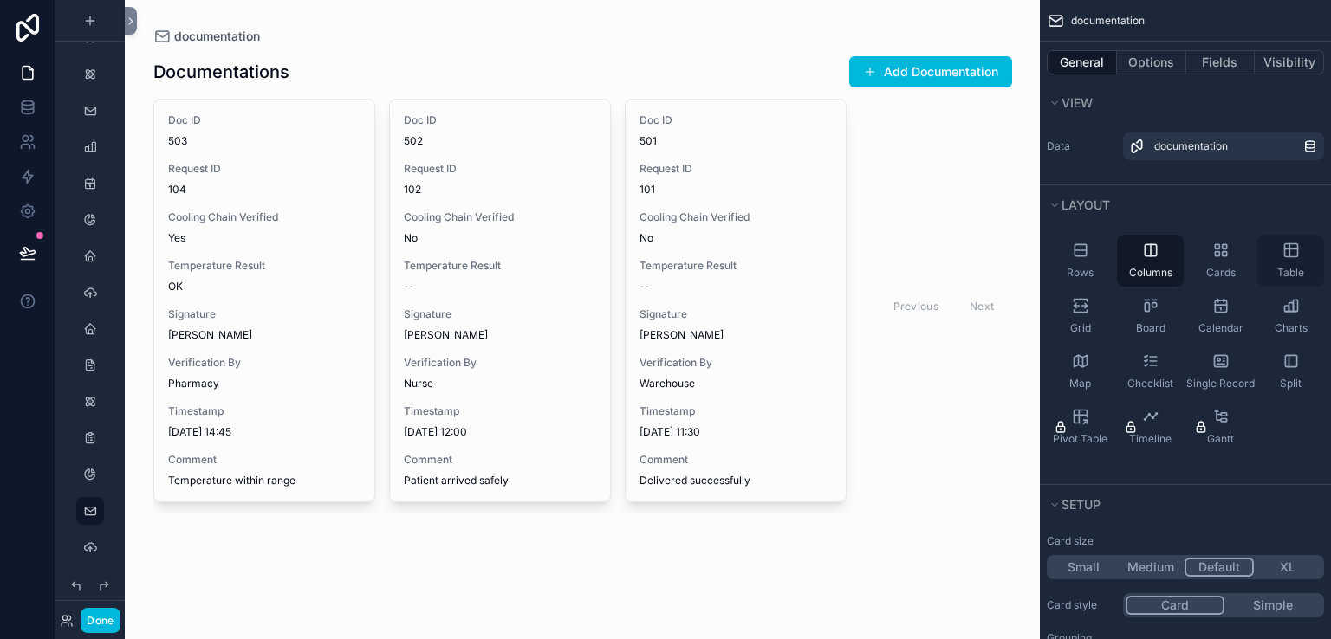
click at [1287, 262] on div "Table" at bounding box center [1290, 261] width 67 height 52
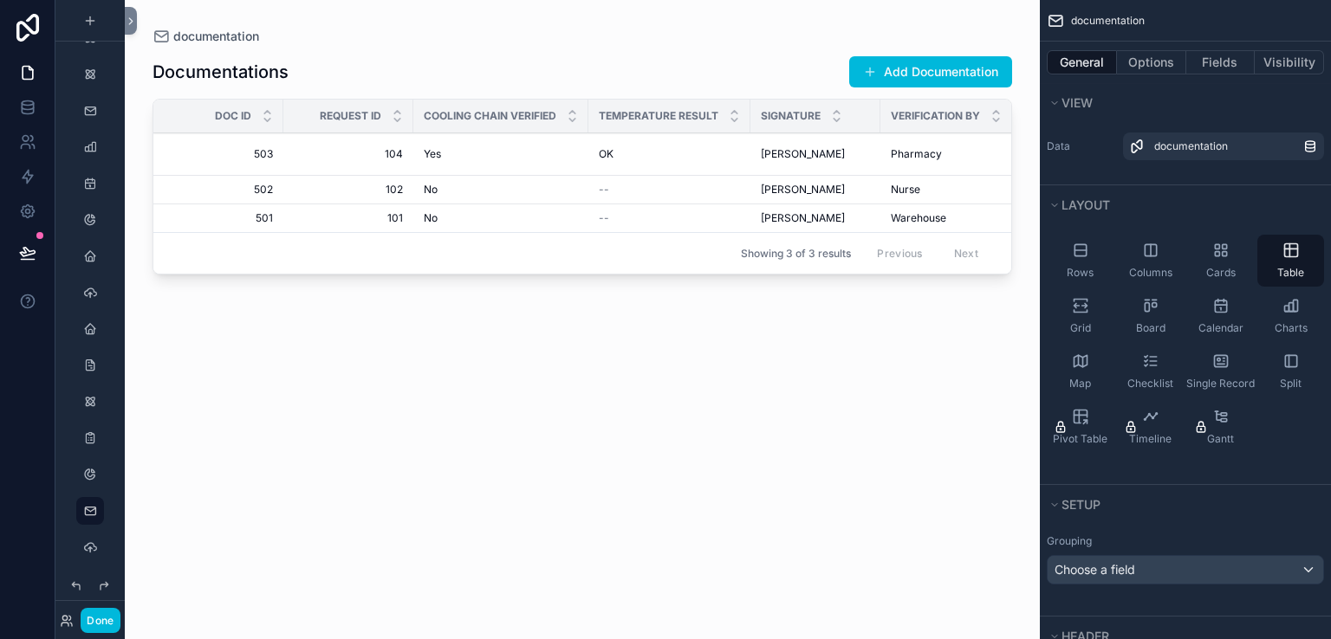
click at [887, 383] on div "Documentations Add Documentation Doc ID Request ID Cooling Chain Verified Tempe…" at bounding box center [581, 332] width 859 height 574
click at [95, 619] on button "Done" at bounding box center [100, 620] width 39 height 25
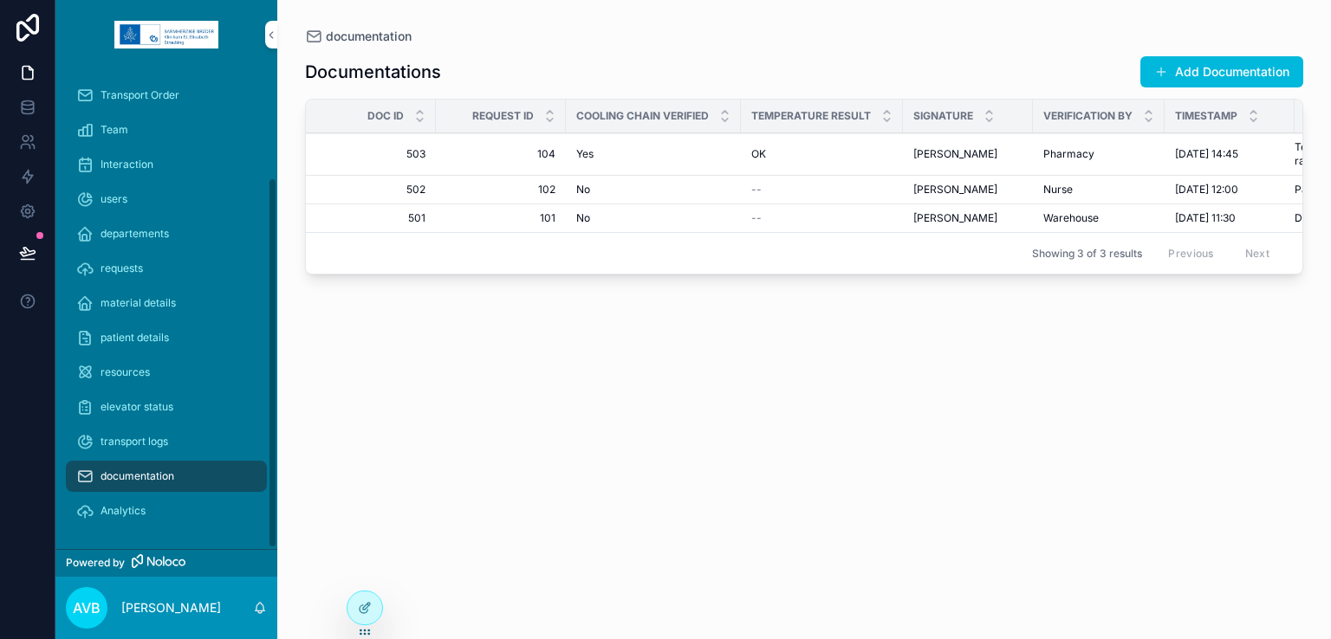
scroll to position [0, 0]
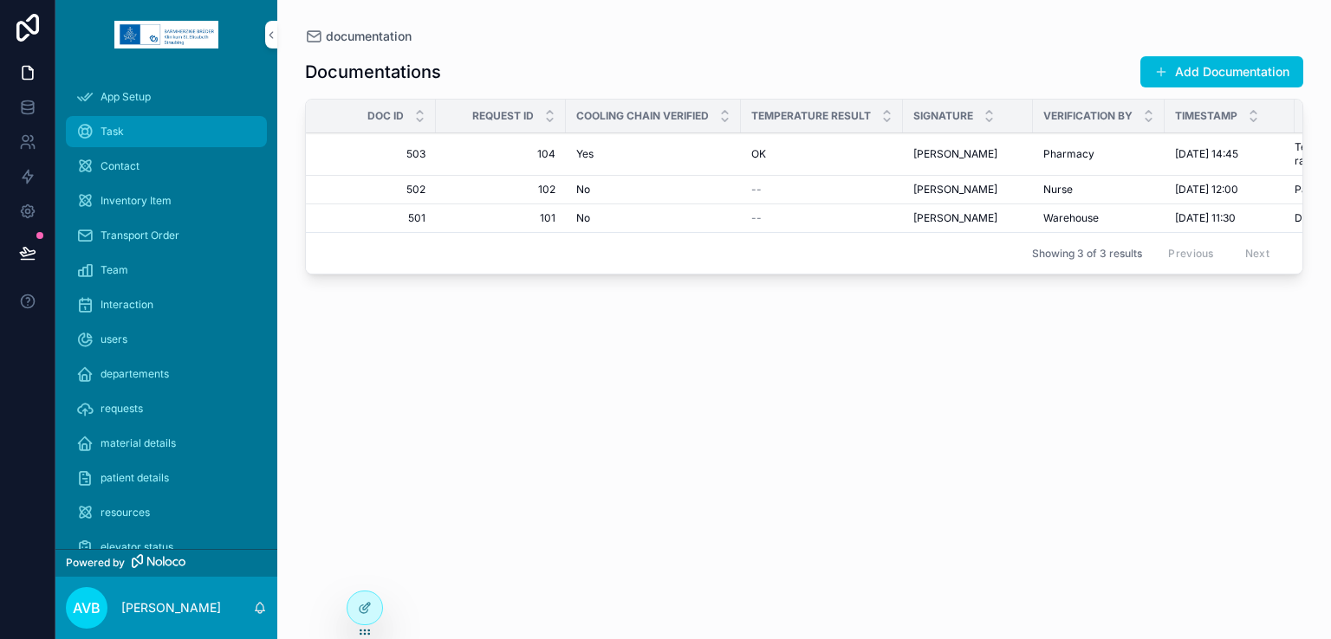
click at [121, 141] on div "Task" at bounding box center [166, 132] width 180 height 28
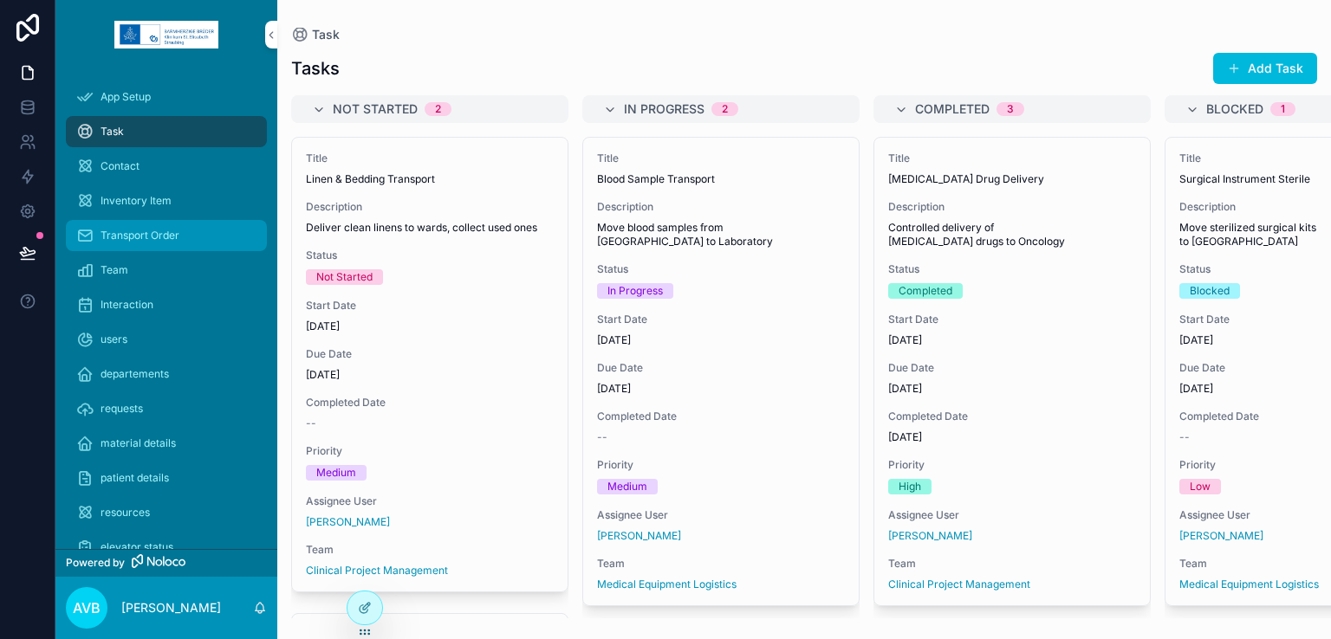
click at [142, 250] on link "Transport Order" at bounding box center [166, 235] width 201 height 31
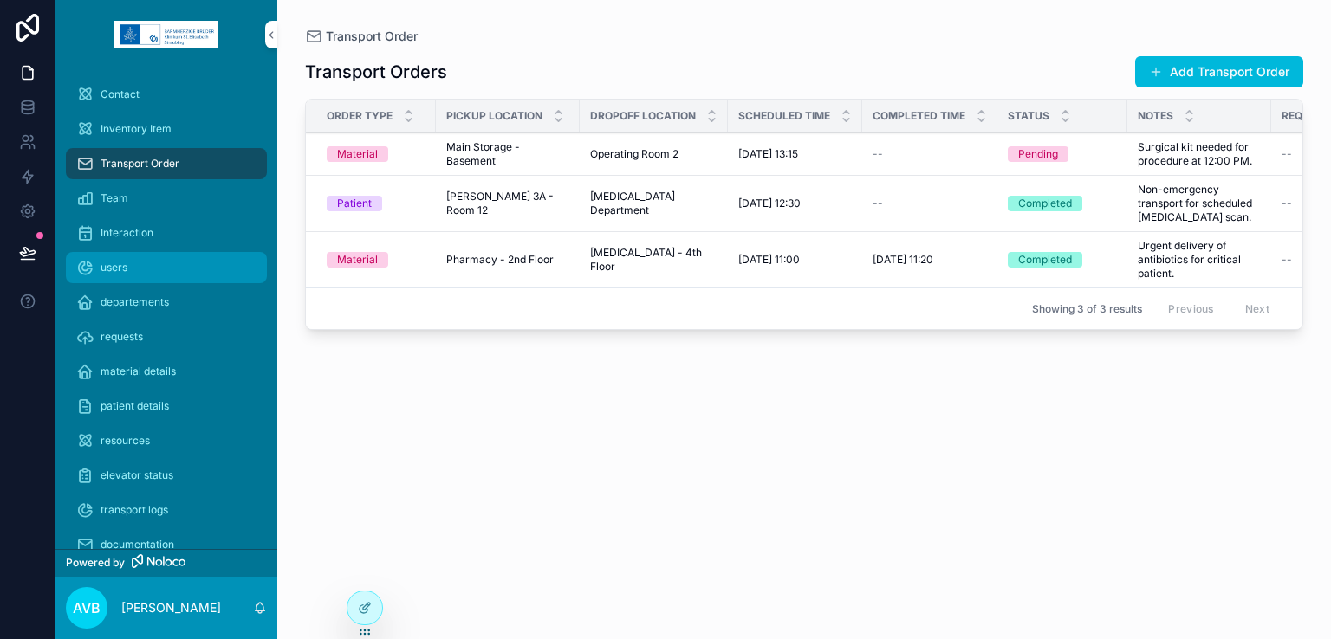
scroll to position [140, 0]
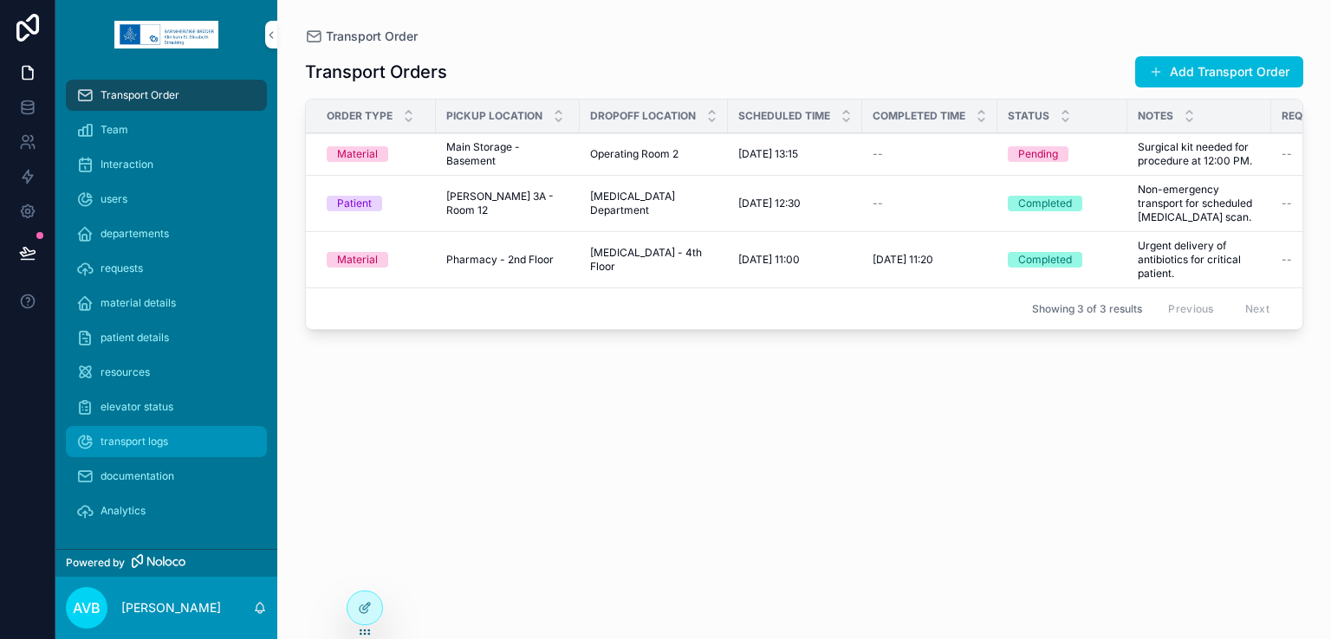
click at [149, 435] on span "transport logs" at bounding box center [135, 442] width 68 height 14
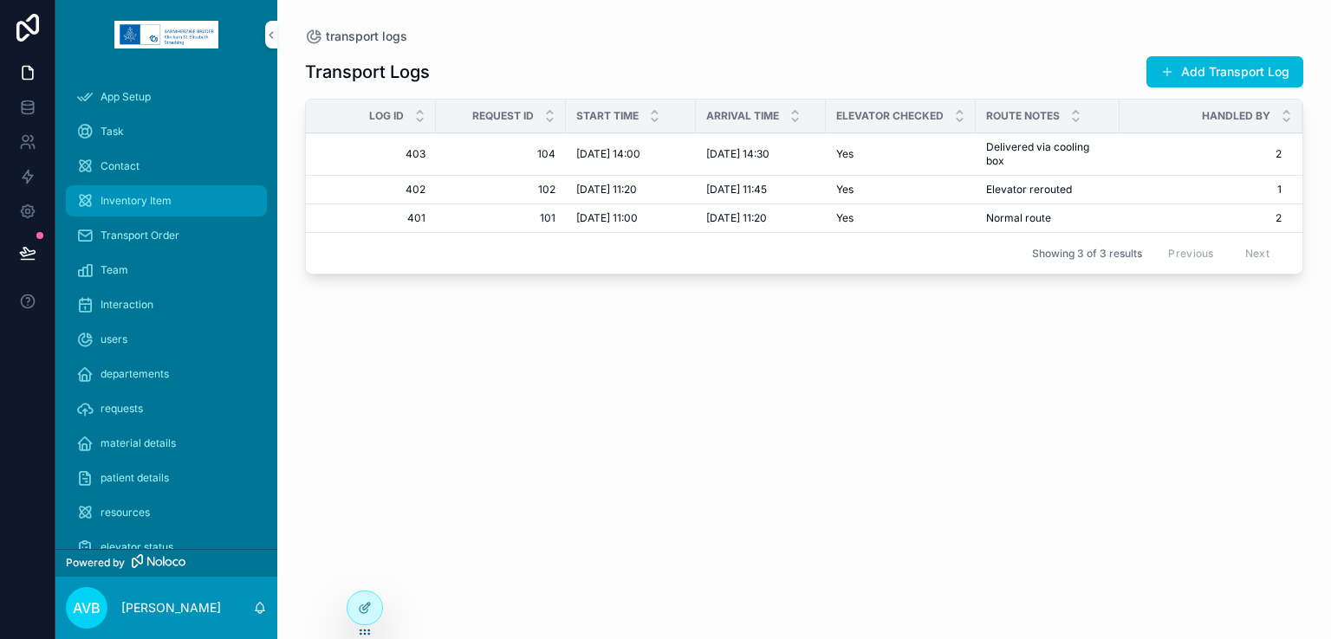
click at [155, 206] on span "Inventory Item" at bounding box center [136, 201] width 71 height 14
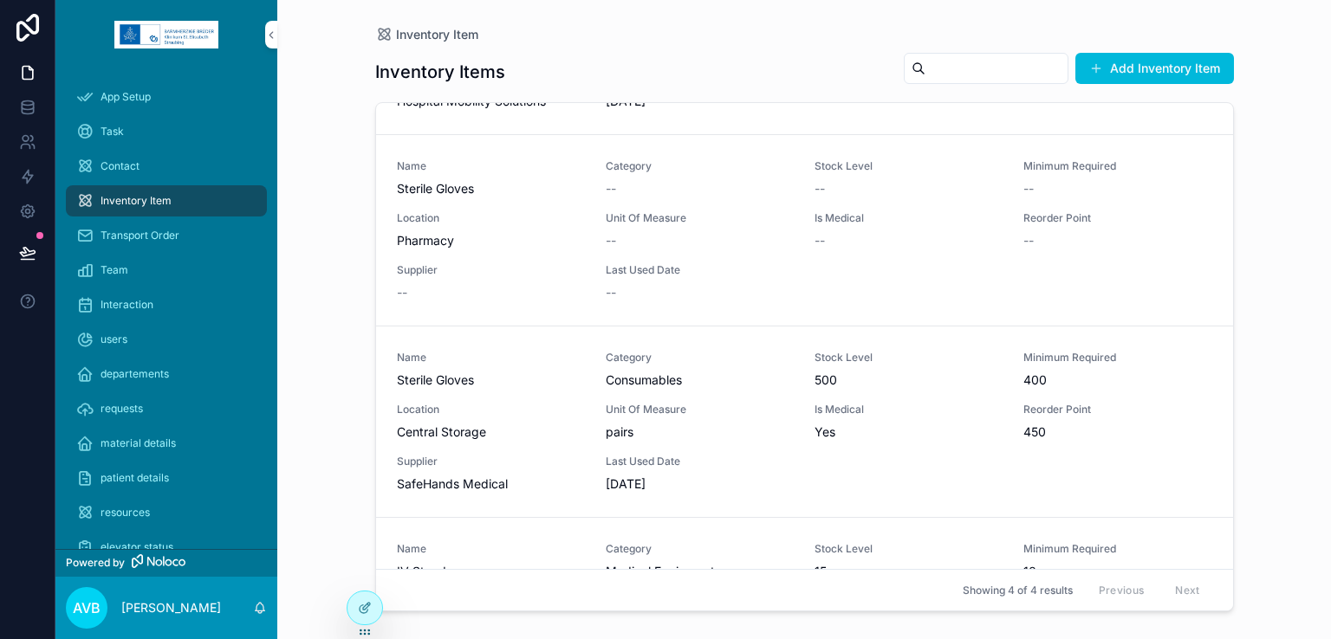
scroll to position [177, 0]
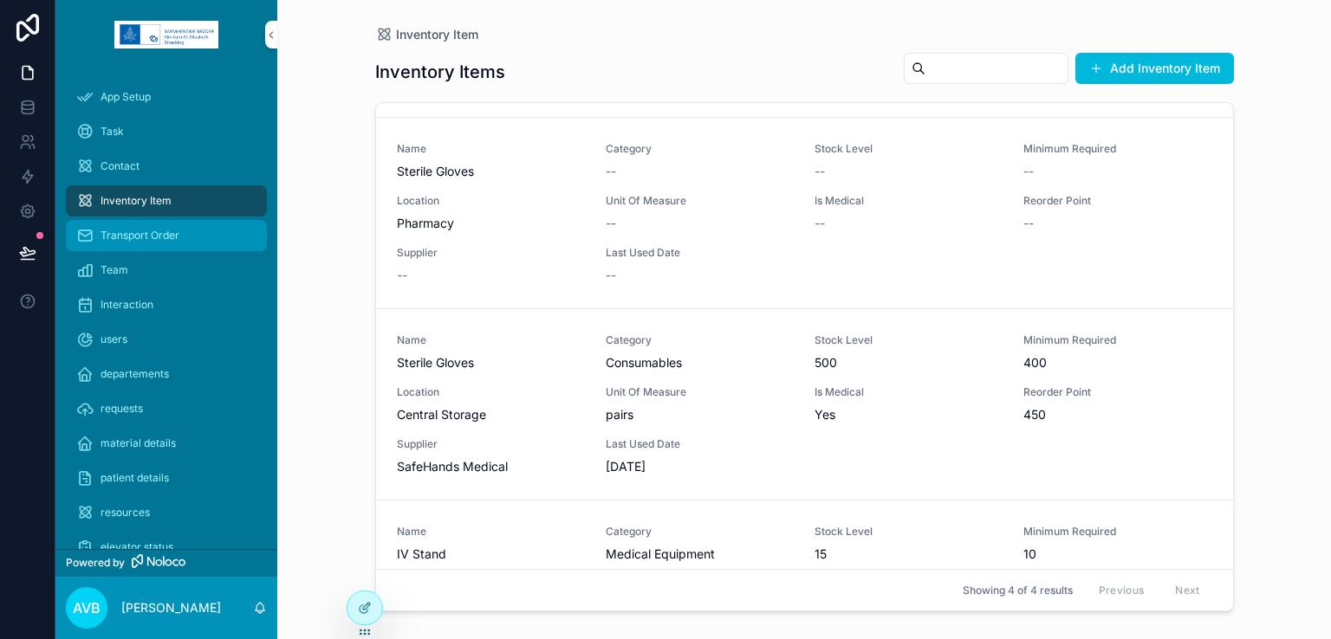
click at [150, 236] on span "Transport Order" at bounding box center [140, 236] width 79 height 14
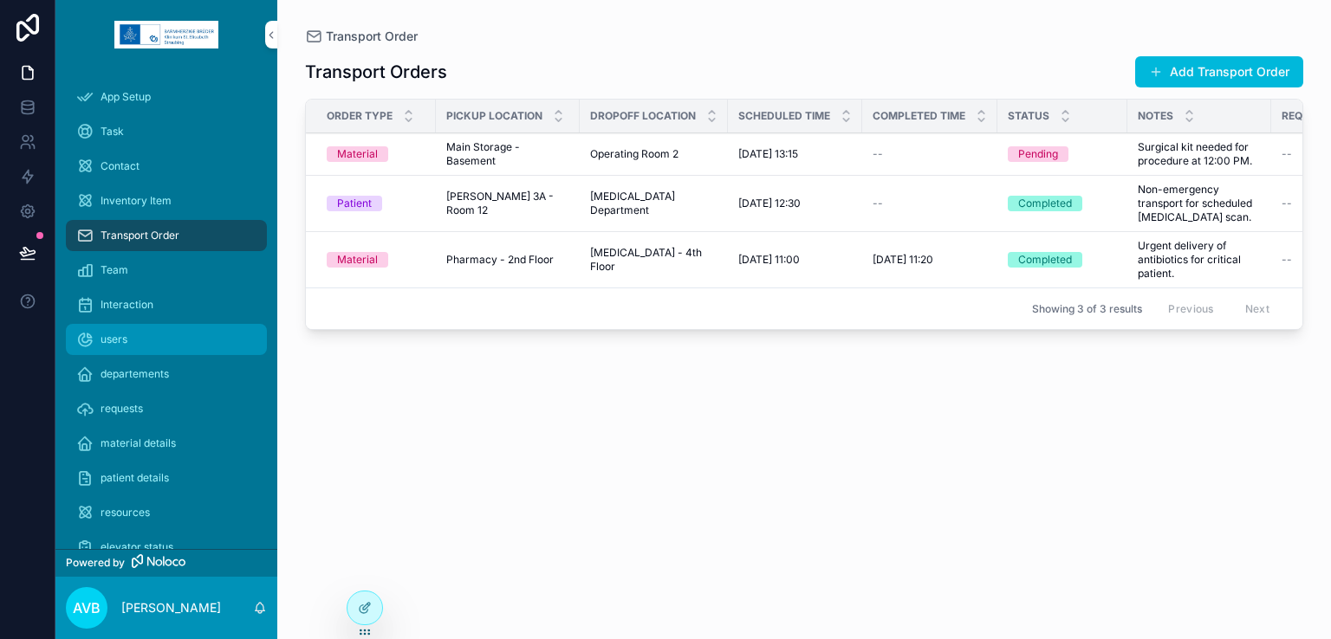
click at [172, 347] on div "users" at bounding box center [166, 340] width 180 height 28
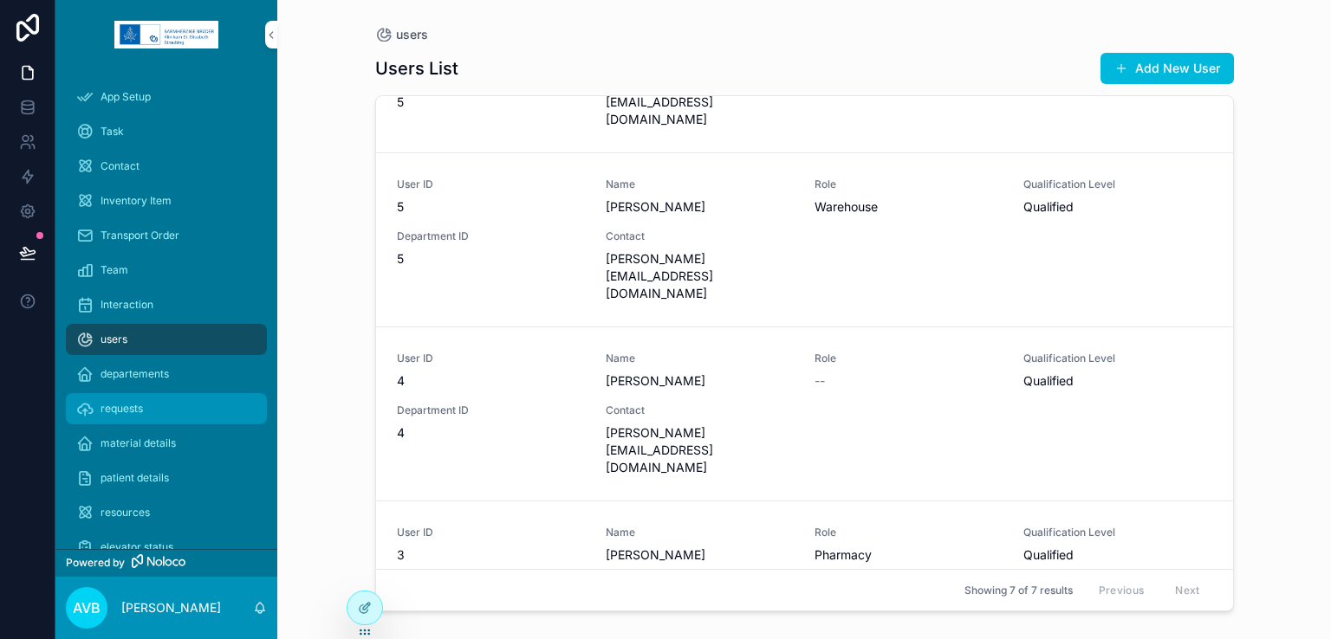
click at [139, 276] on div "Team" at bounding box center [166, 270] width 180 height 28
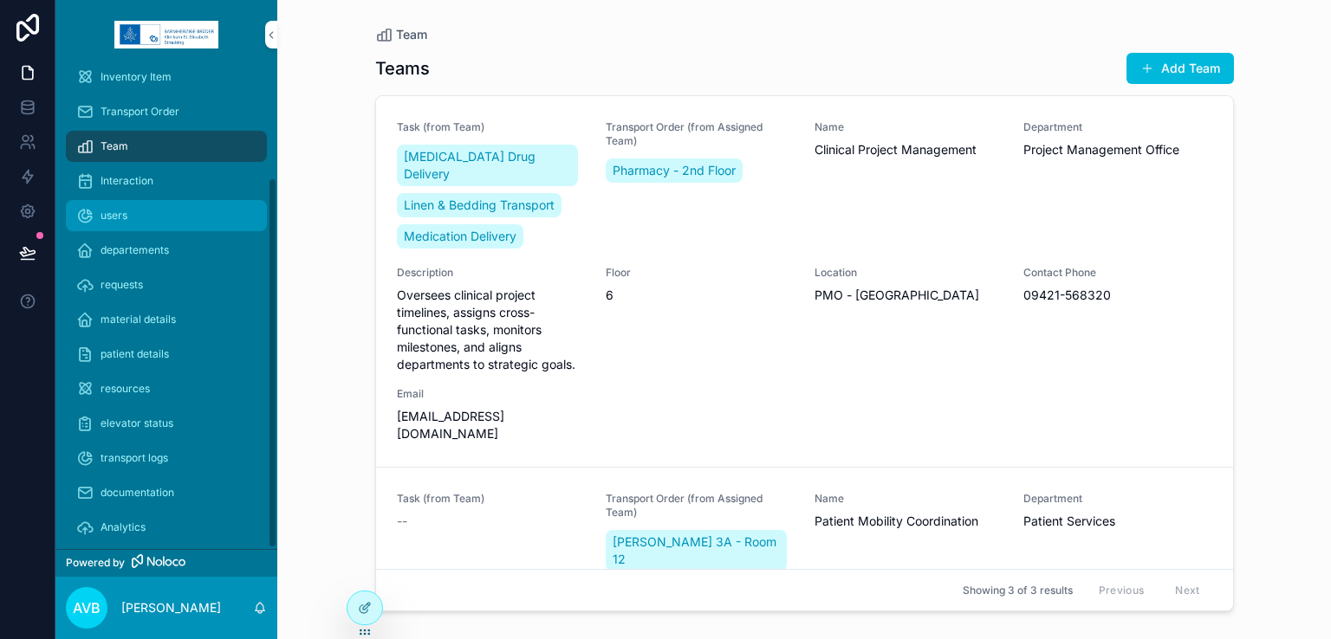
scroll to position [140, 0]
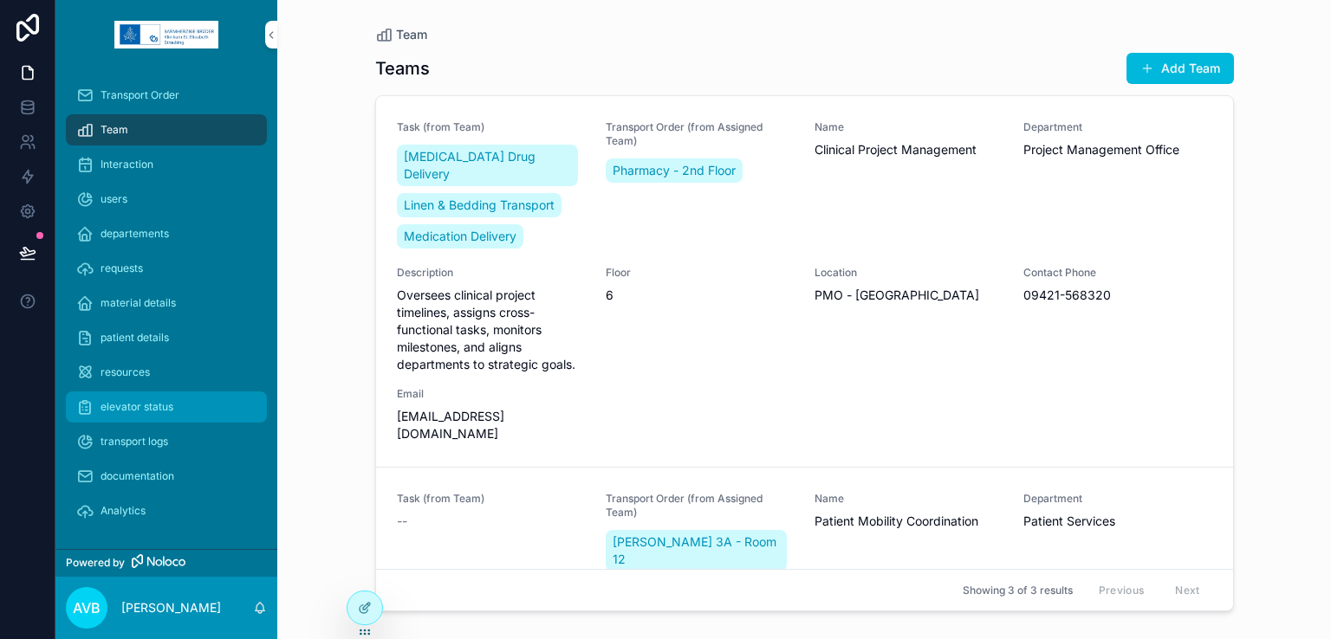
click at [143, 393] on div "elevator status" at bounding box center [166, 407] width 180 height 28
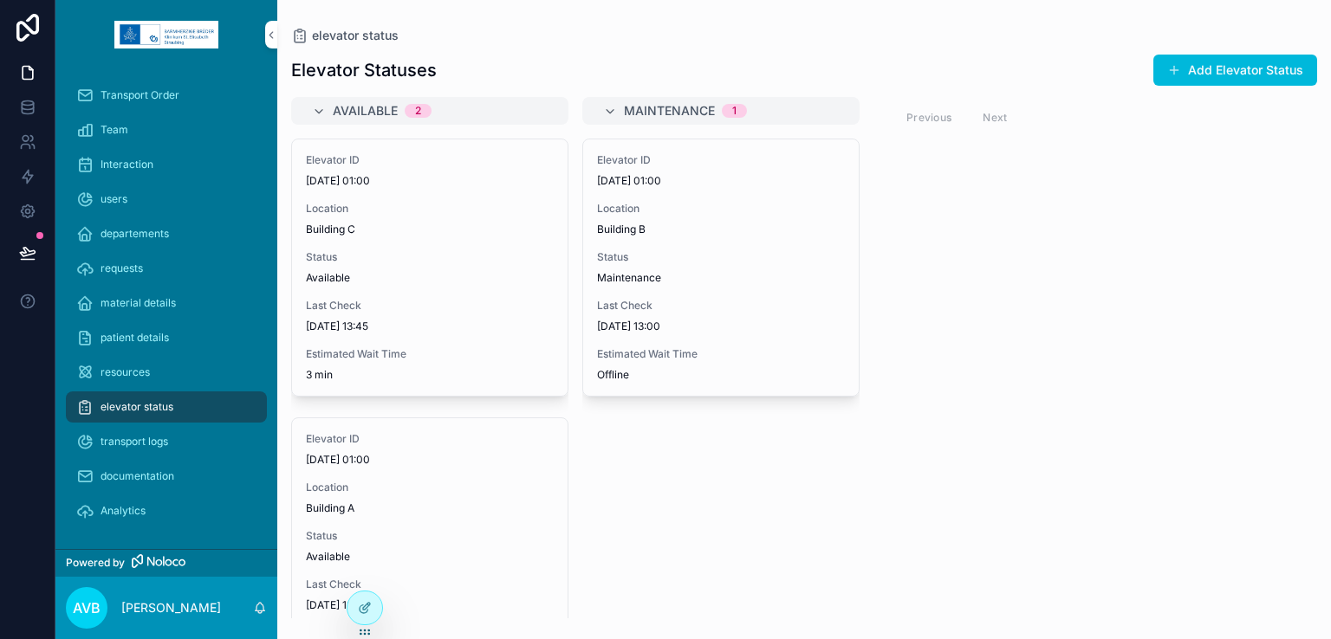
click at [443, 119] on div "Available 2" at bounding box center [440, 111] width 215 height 28
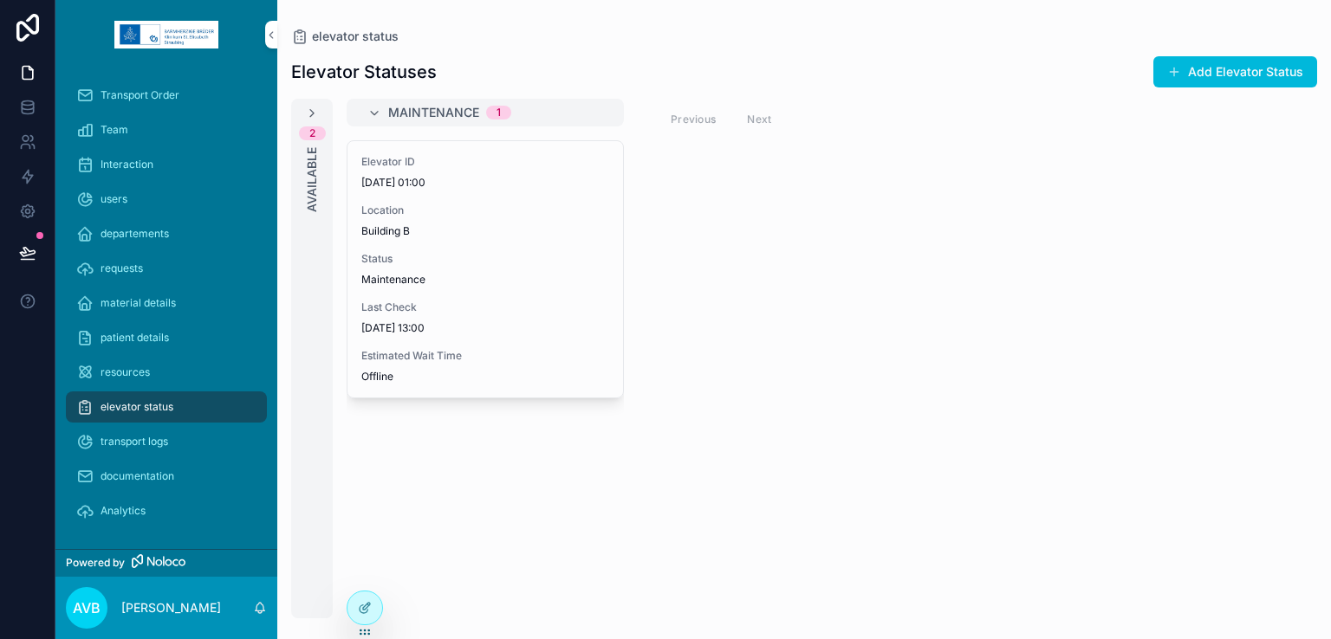
click at [443, 119] on span "Maintenance" at bounding box center [433, 112] width 91 height 17
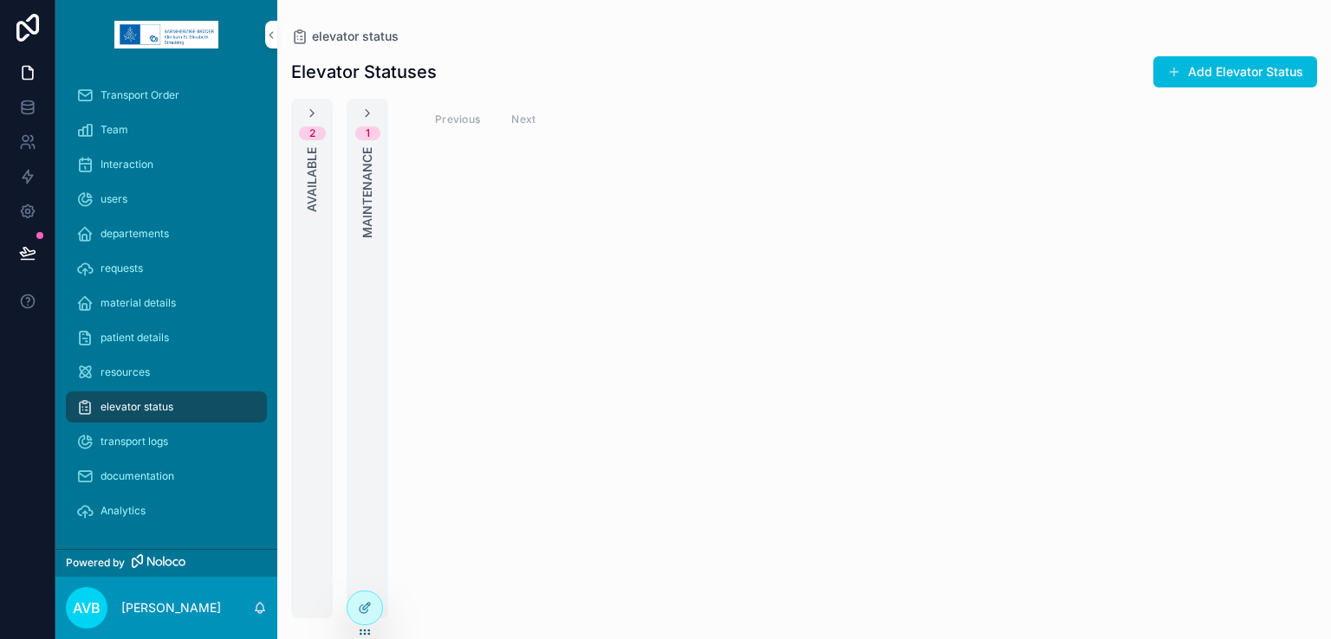
click at [379, 119] on div "1 Maintenance" at bounding box center [368, 359] width 42 height 520
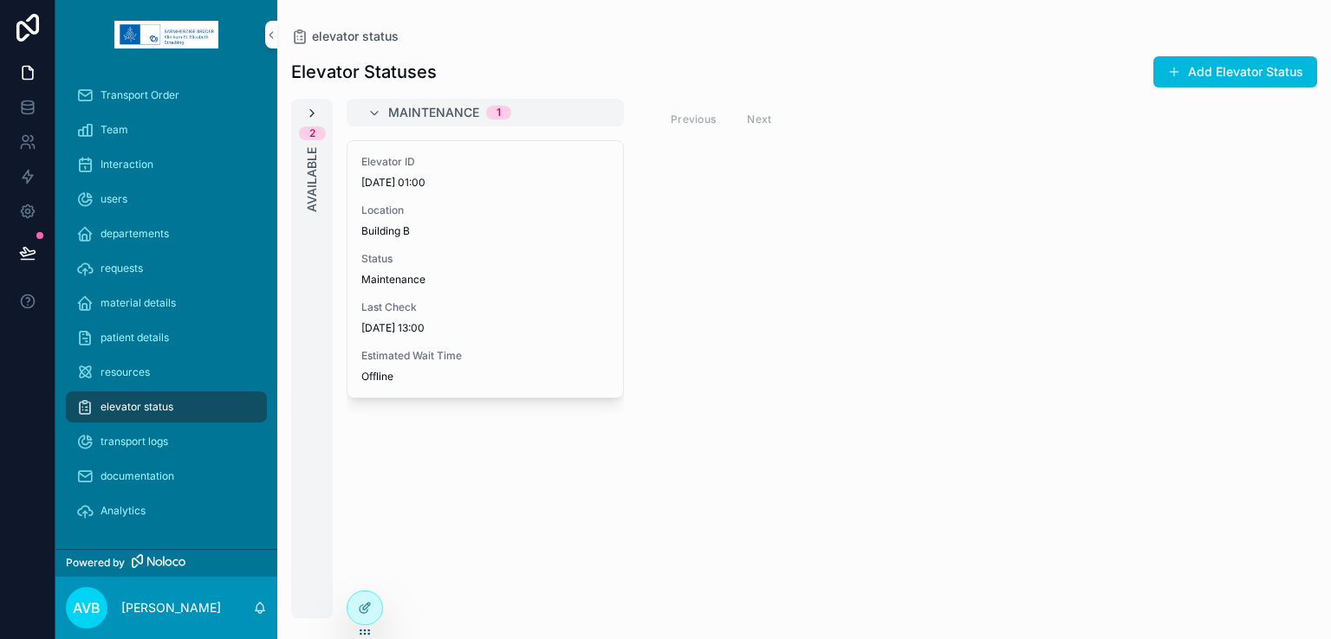
click at [318, 116] on icon "scrollable content" at bounding box center [312, 114] width 14 height 14
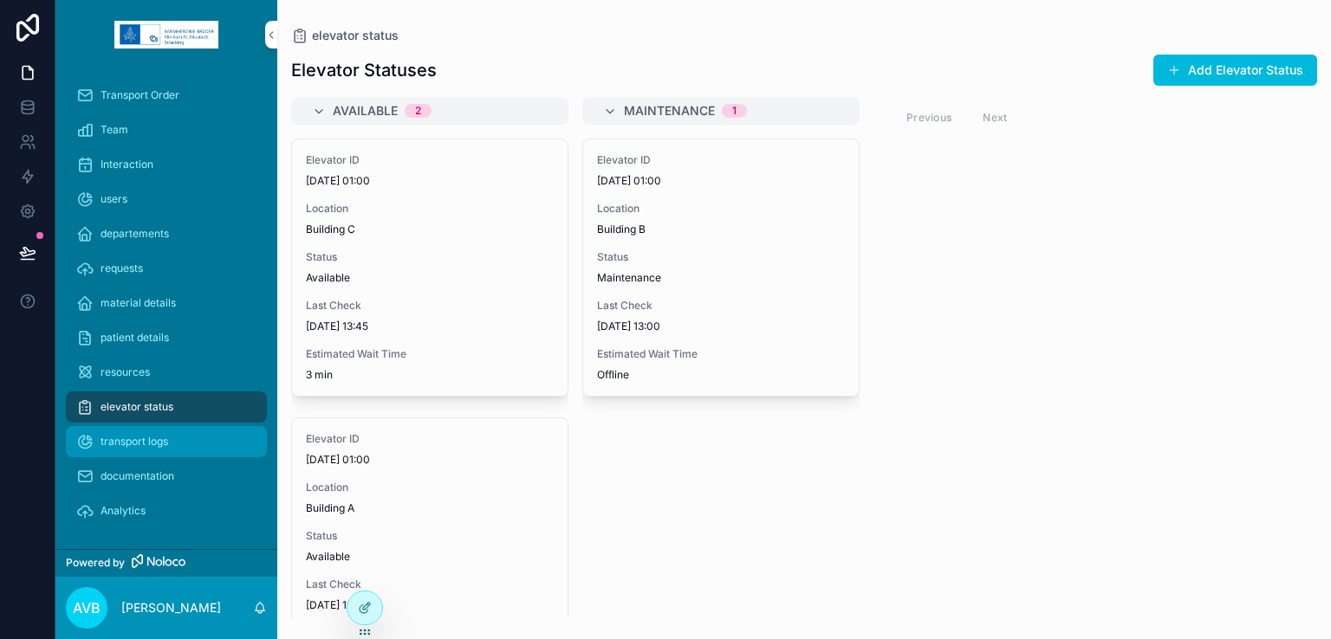
click at [142, 443] on span "transport logs" at bounding box center [135, 442] width 68 height 14
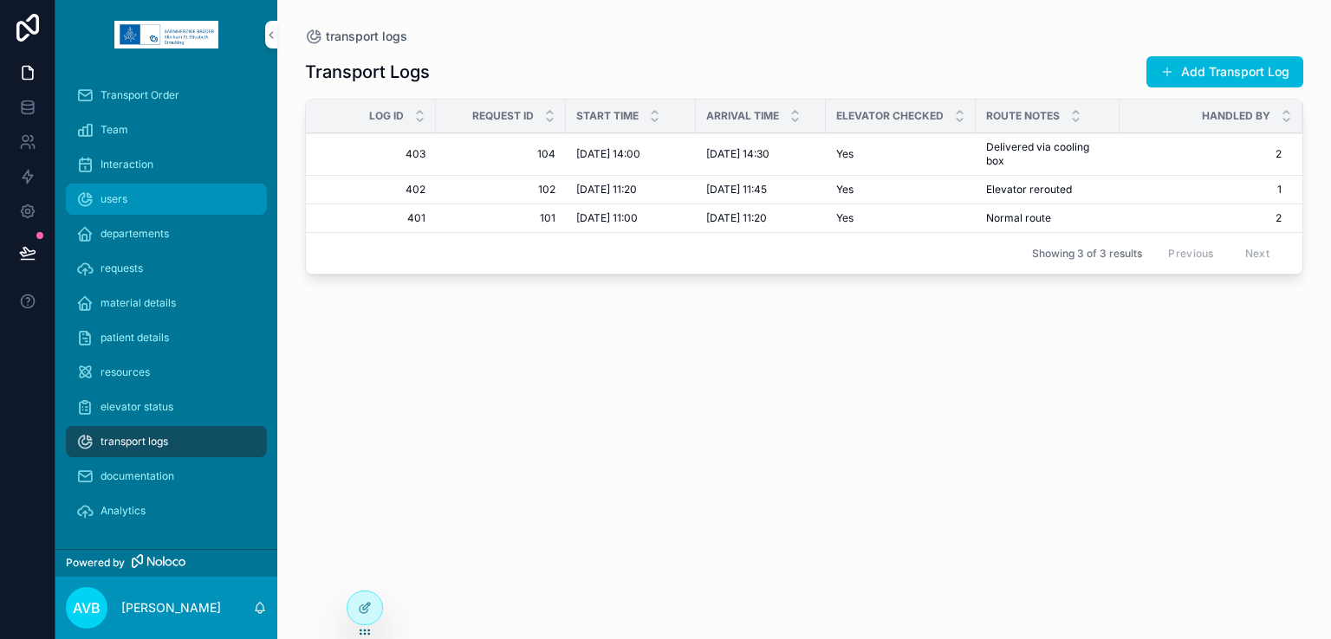
click at [146, 198] on div "users" at bounding box center [166, 199] width 180 height 28
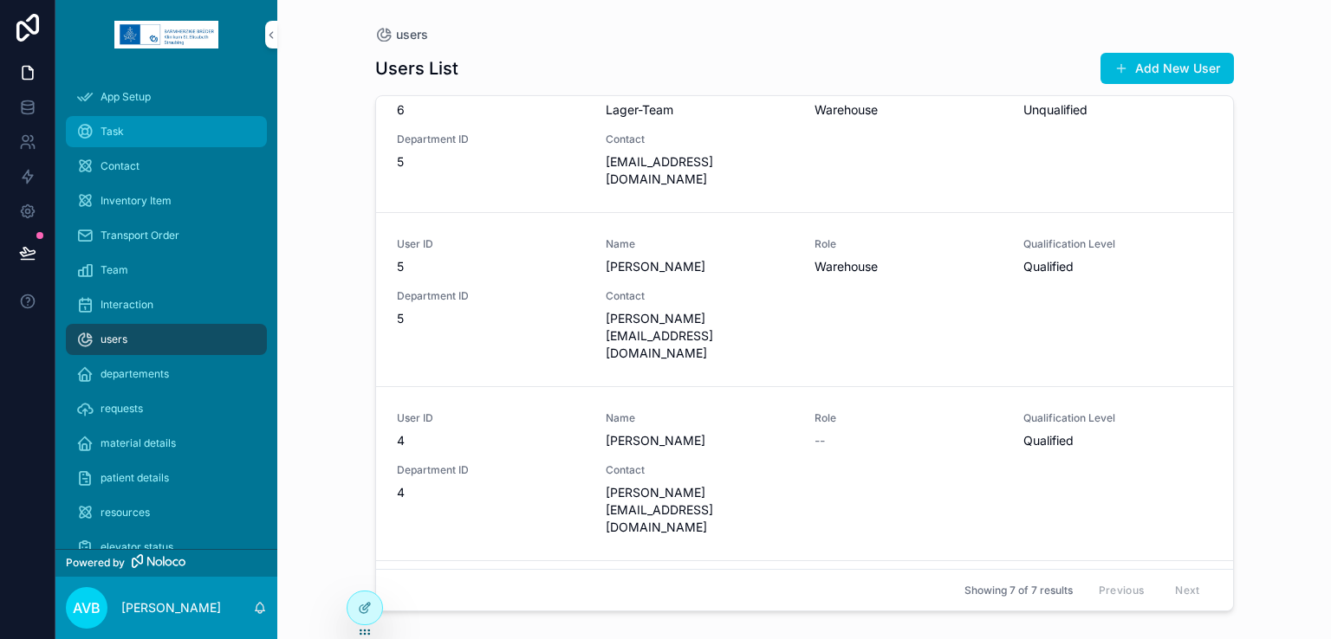
click at [129, 133] on div "Task" at bounding box center [166, 132] width 180 height 28
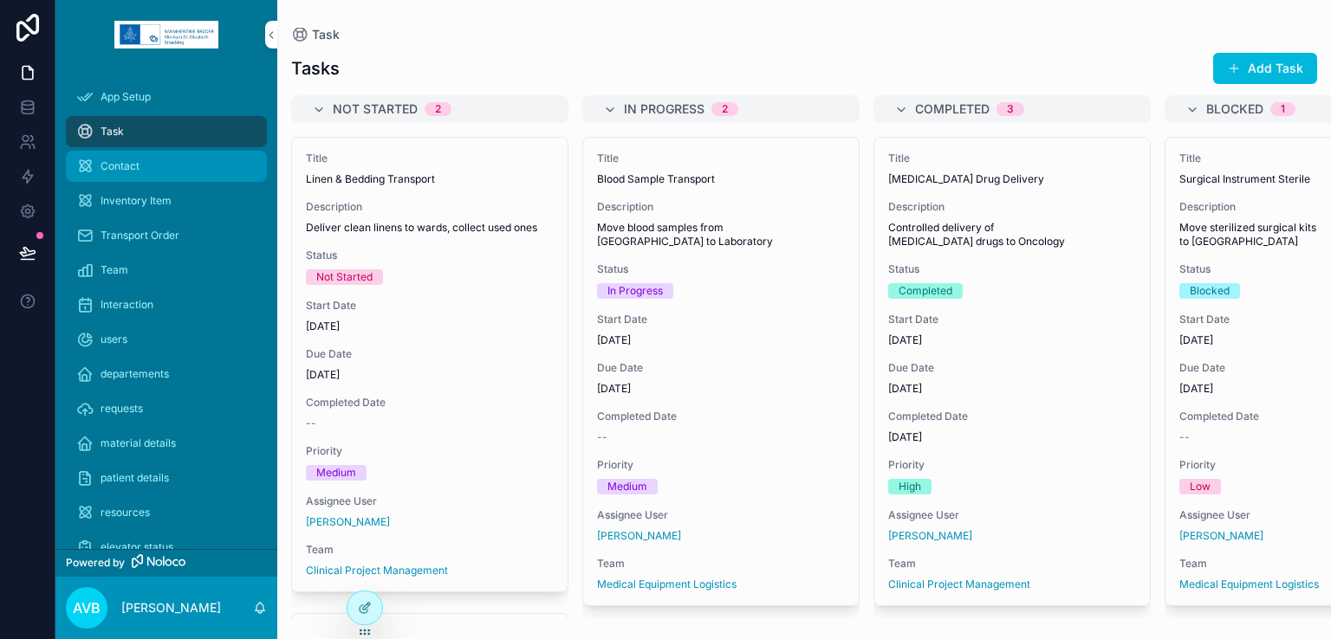
click at [132, 153] on div "Contact" at bounding box center [166, 166] width 180 height 28
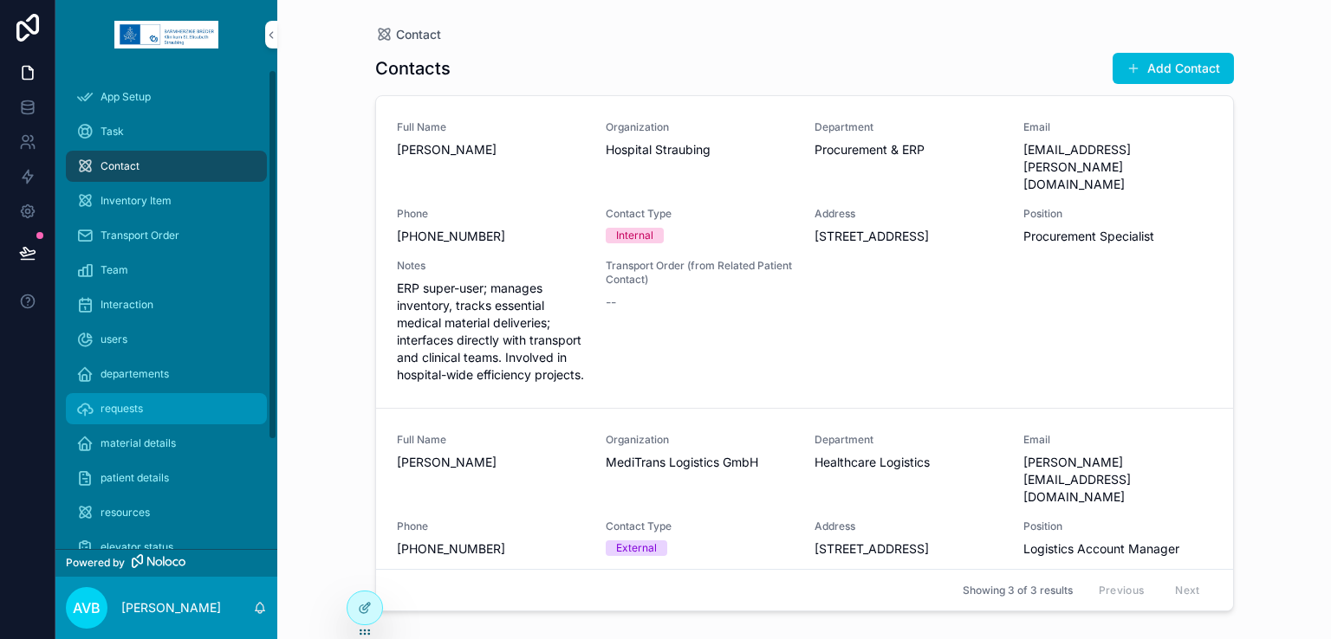
scroll to position [140, 0]
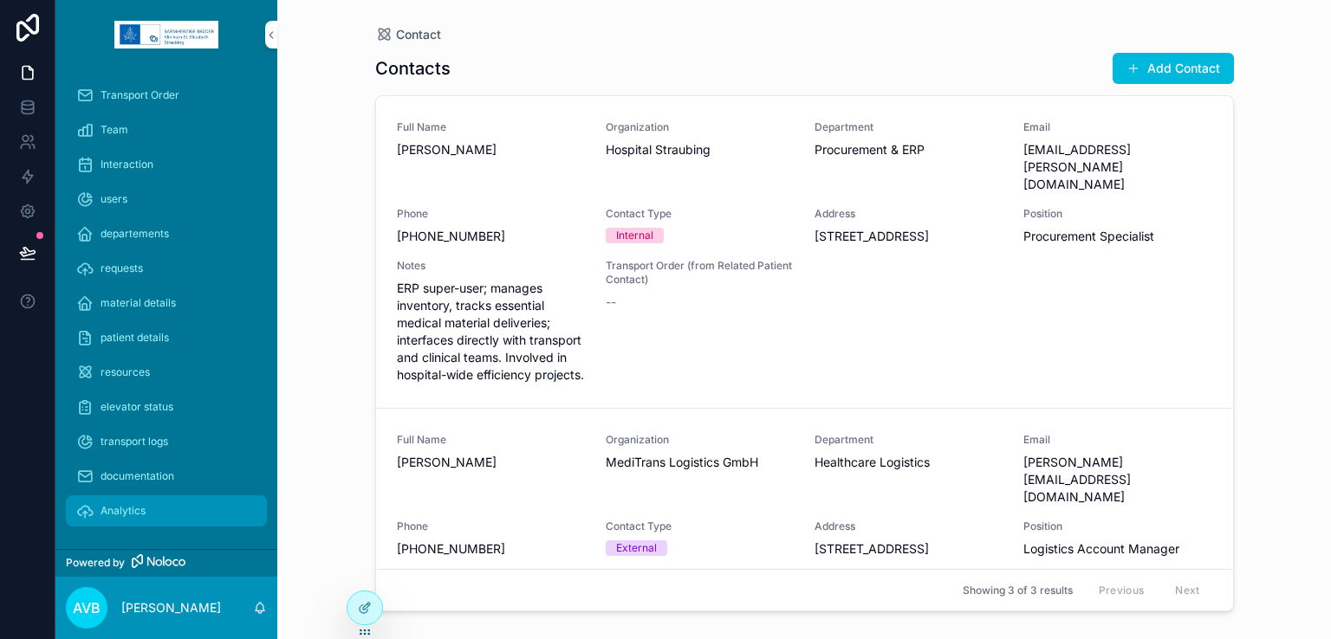
click at [146, 504] on span "Analytics" at bounding box center [123, 511] width 45 height 14
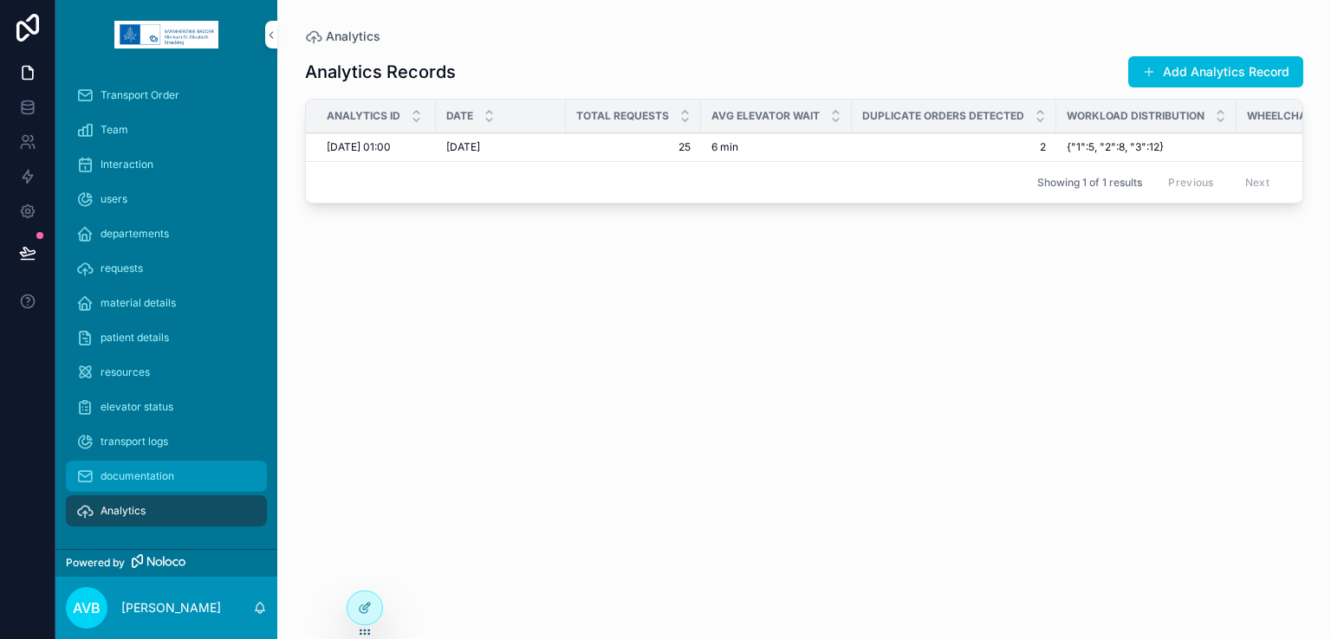
click at [159, 475] on span "documentation" at bounding box center [138, 477] width 74 height 14
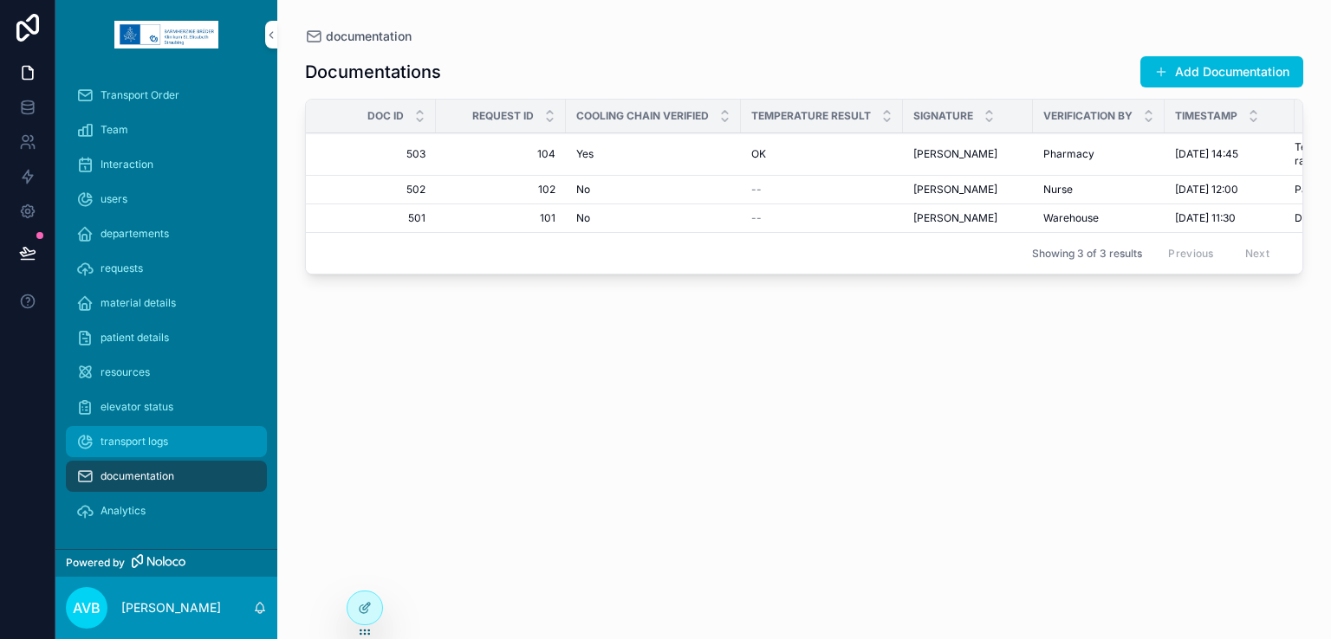
click at [167, 444] on span "transport logs" at bounding box center [135, 442] width 68 height 14
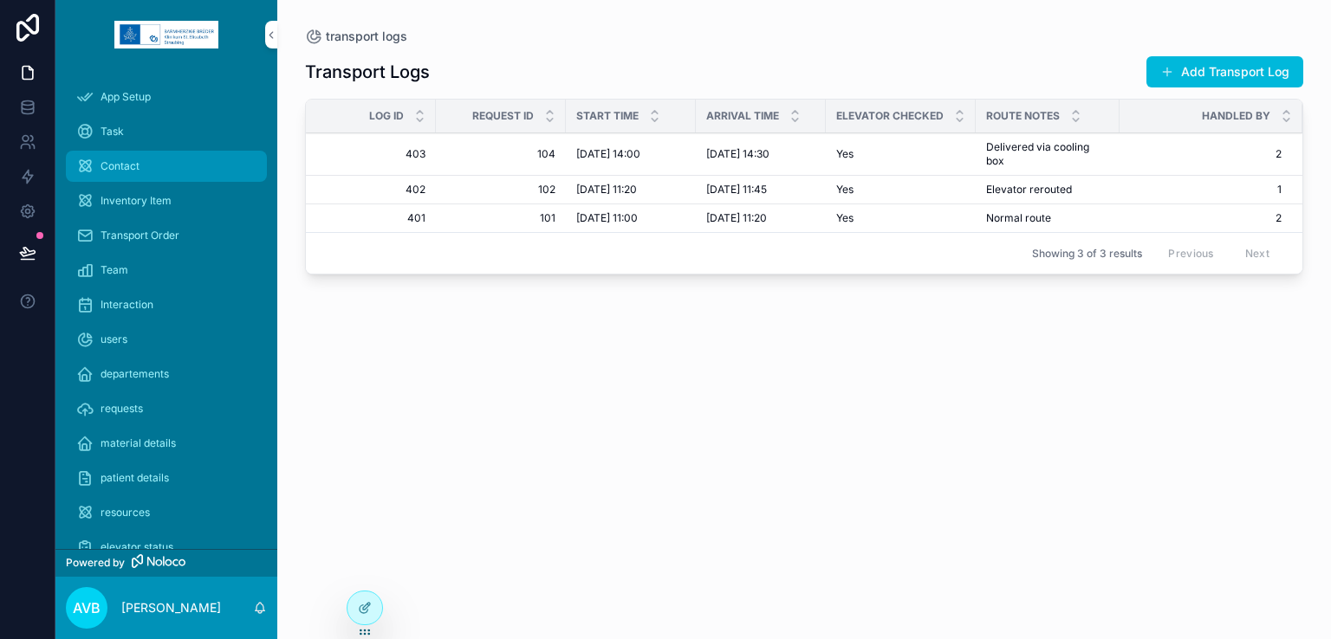
click at [156, 167] on div "Contact" at bounding box center [166, 166] width 180 height 28
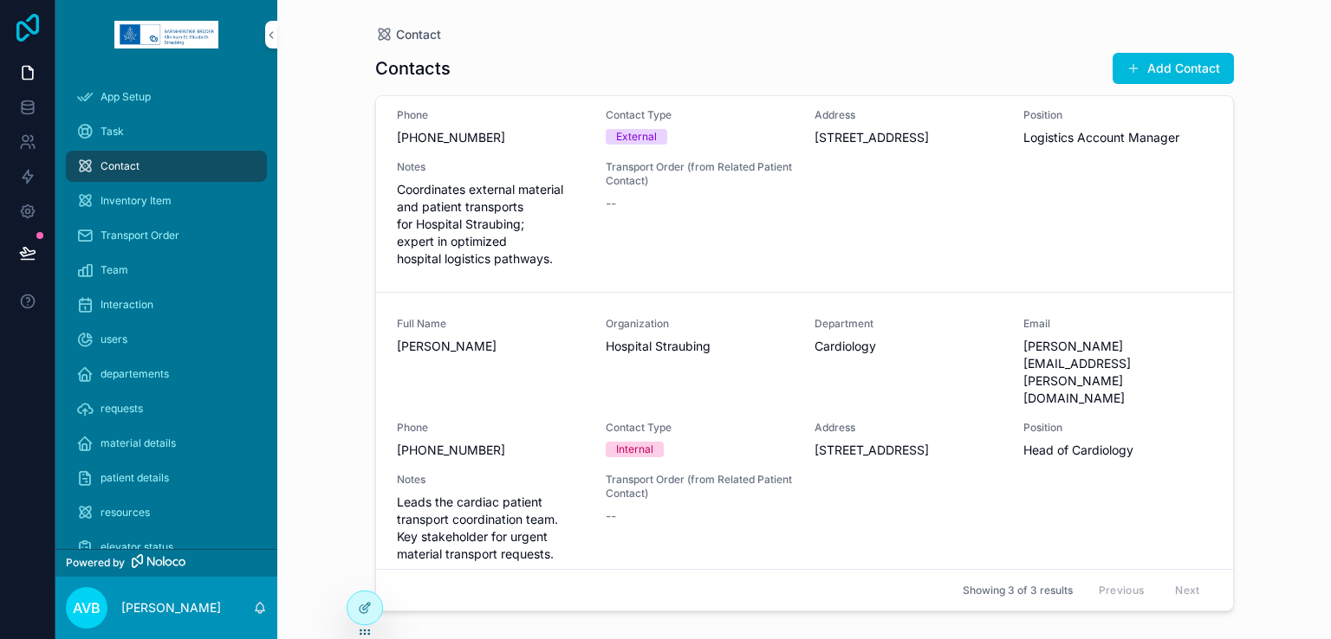
click at [24, 30] on icon at bounding box center [27, 28] width 35 height 28
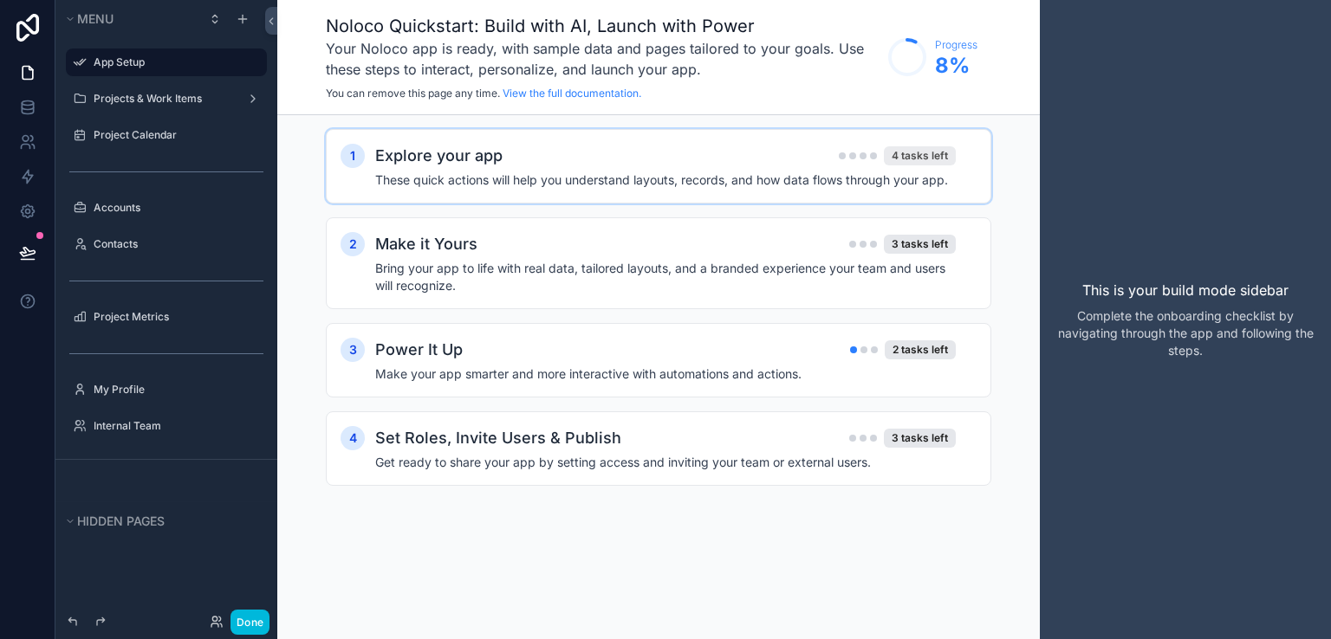
click at [910, 157] on div "4 tasks left" at bounding box center [920, 155] width 72 height 19
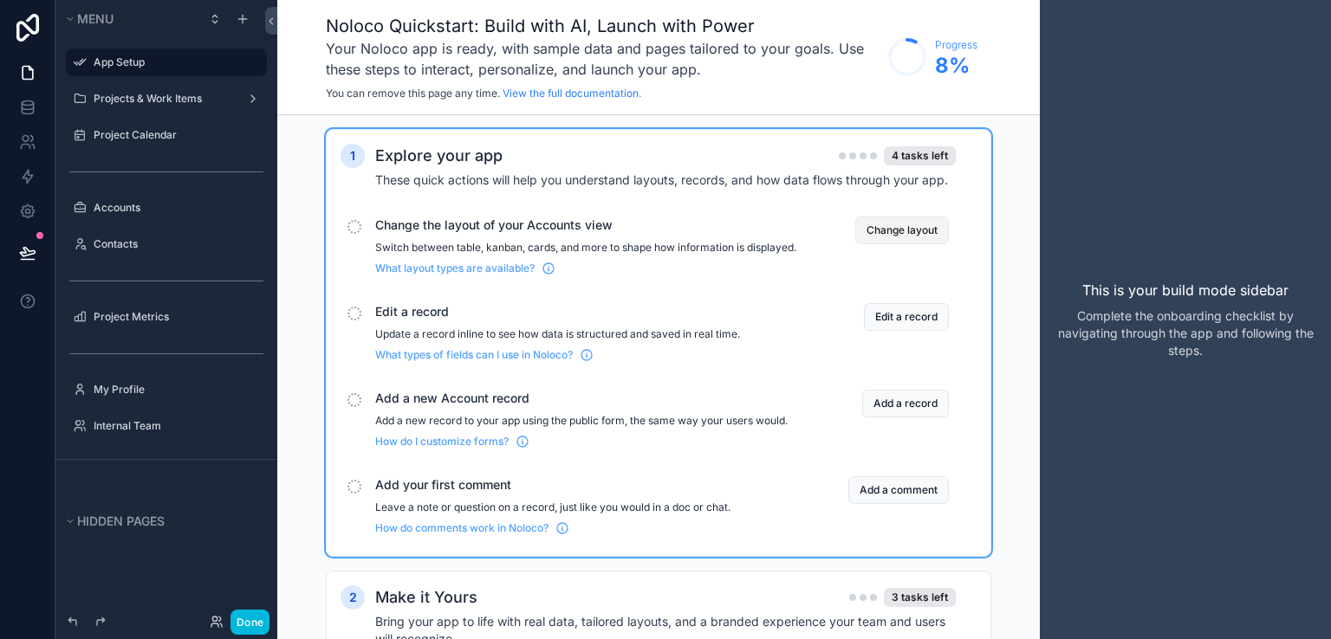
click at [881, 234] on button "Change layout" at bounding box center [902, 231] width 94 height 28
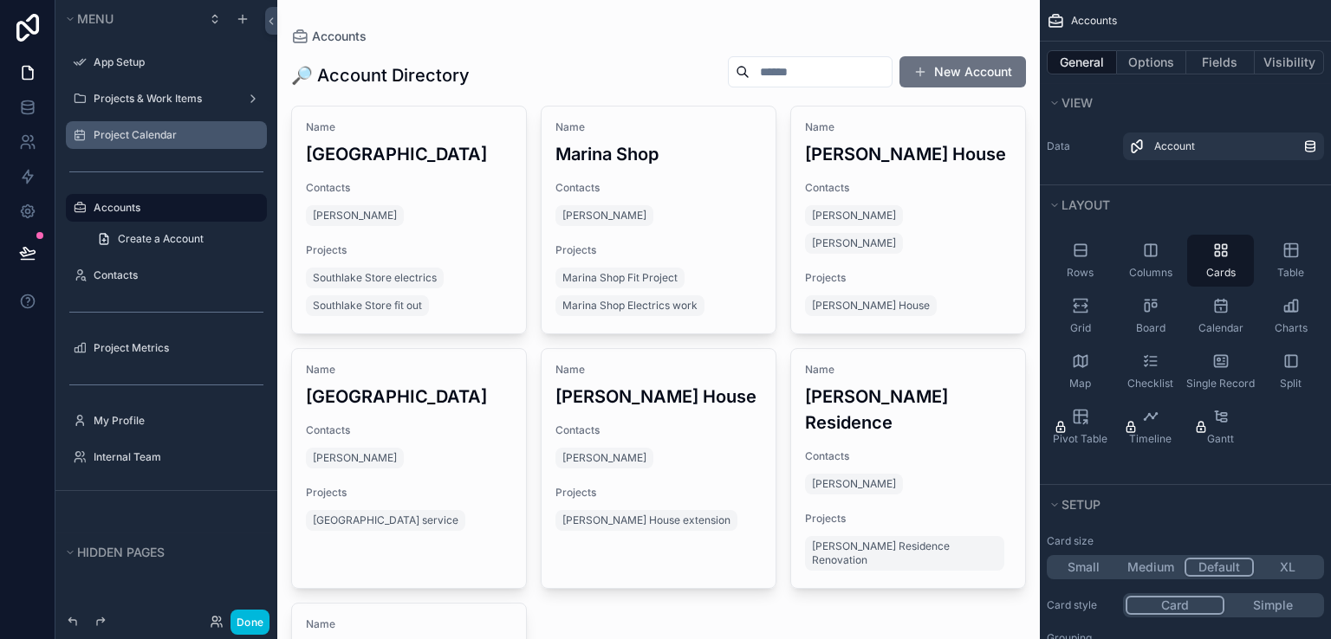
click at [152, 140] on label "Project Calendar" at bounding box center [175, 135] width 163 height 14
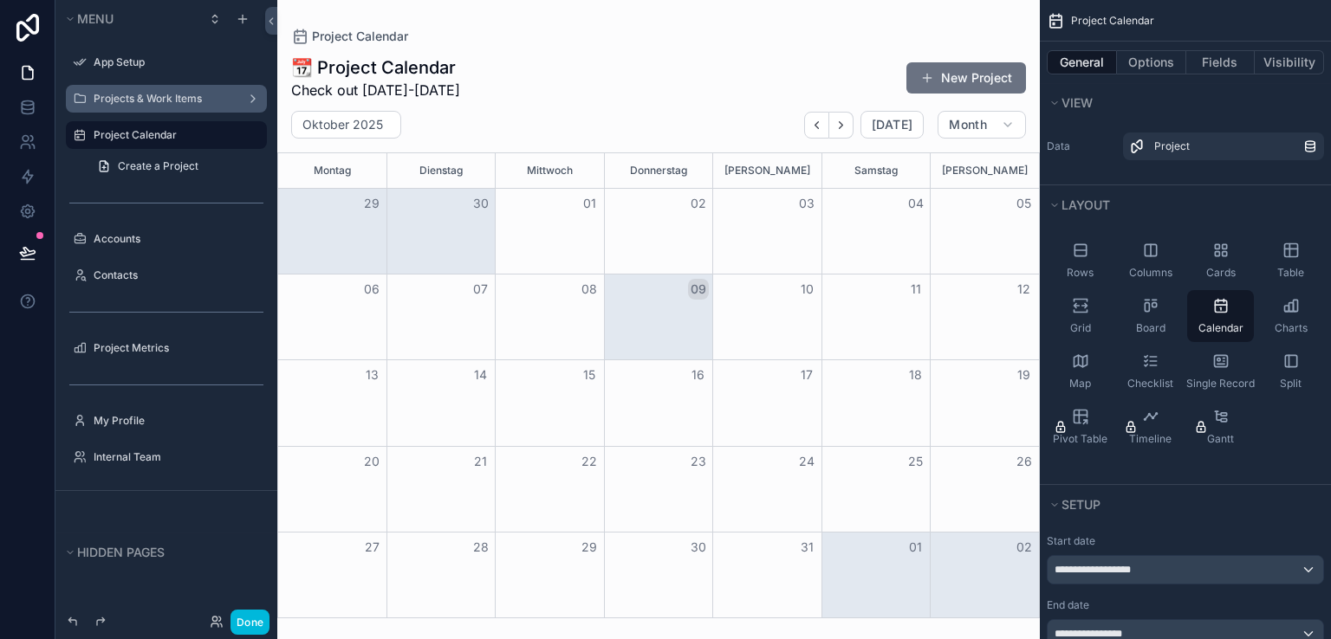
click at [144, 101] on label "Projects & Work Items" at bounding box center [163, 99] width 139 height 14
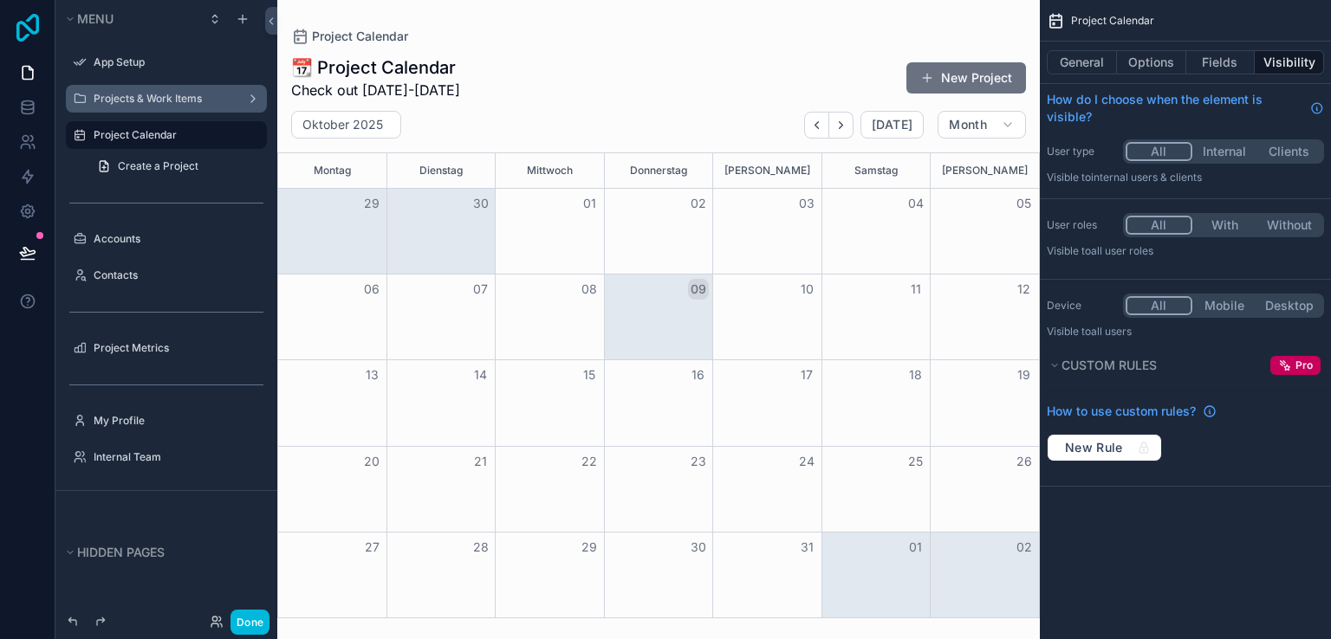
click at [38, 23] on icon at bounding box center [27, 28] width 23 height 28
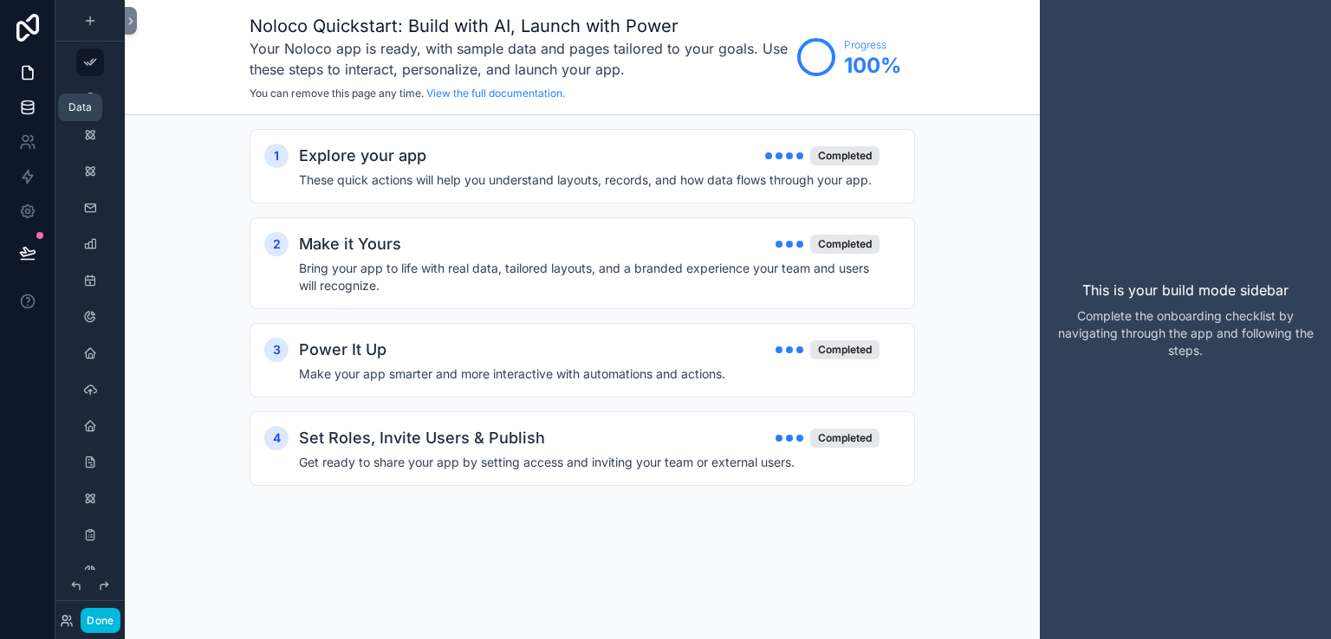
click at [24, 105] on icon at bounding box center [27, 103] width 11 height 4
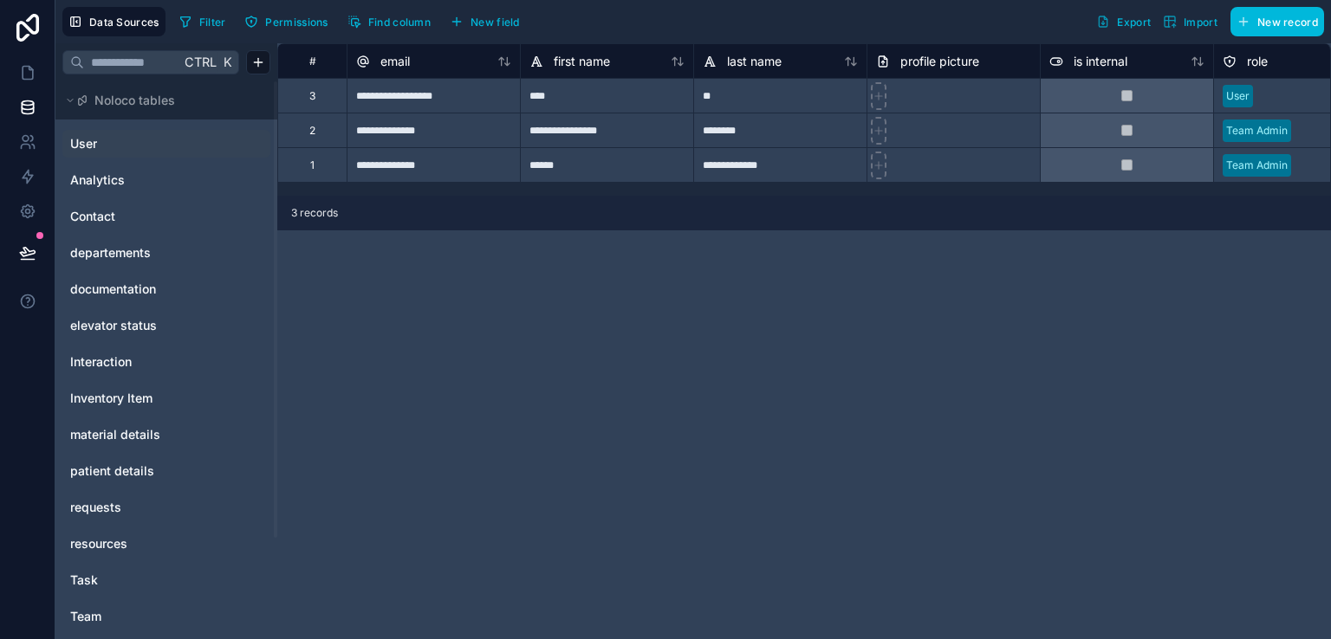
click at [137, 139] on link "User" at bounding box center [140, 143] width 140 height 17
click at [129, 172] on link "Analytics" at bounding box center [140, 180] width 140 height 17
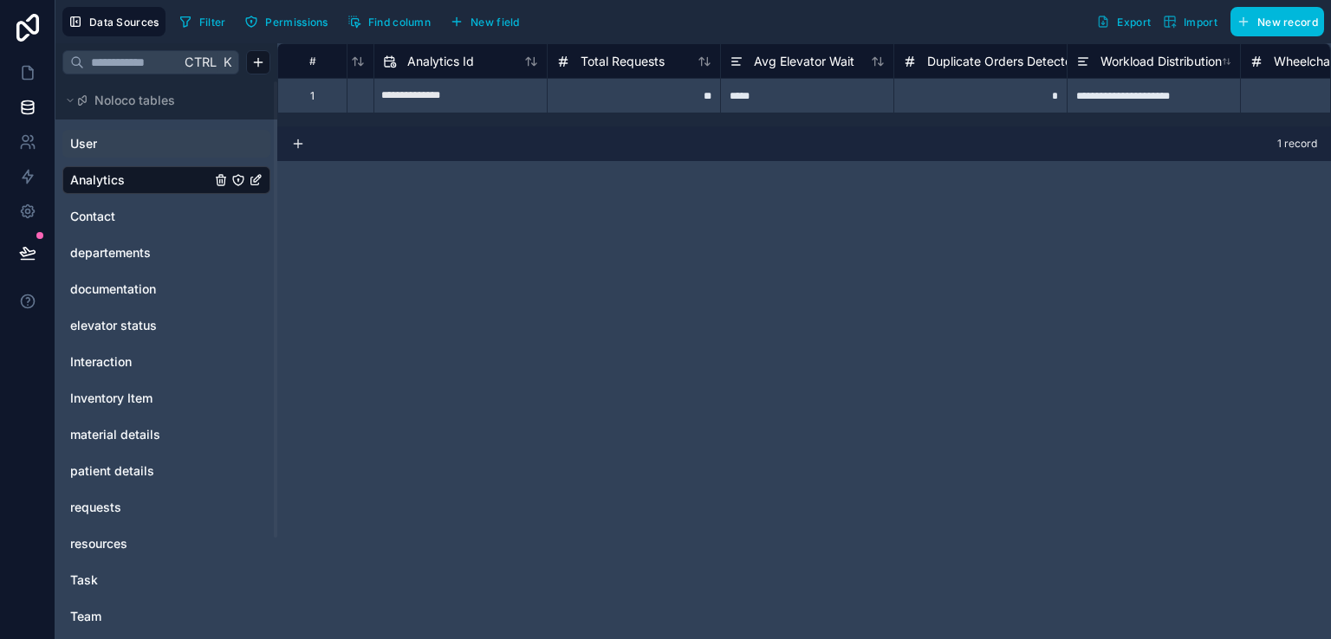
scroll to position [0, 1]
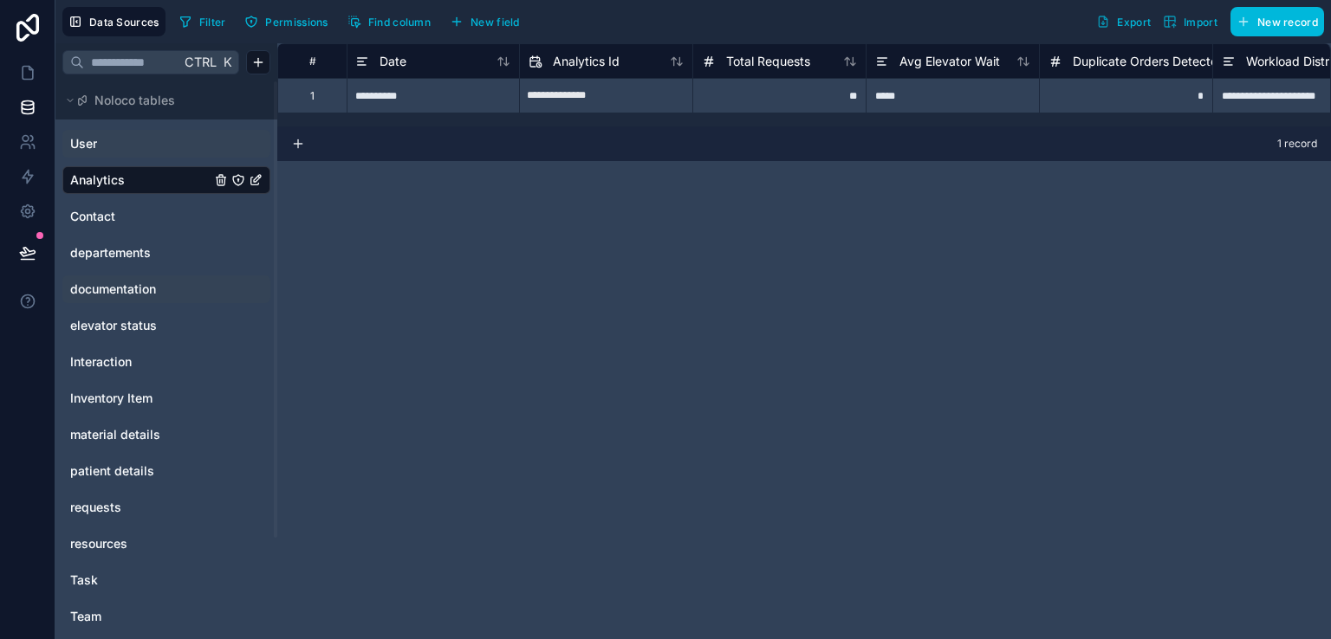
click at [138, 282] on span "documentation" at bounding box center [113, 289] width 86 height 17
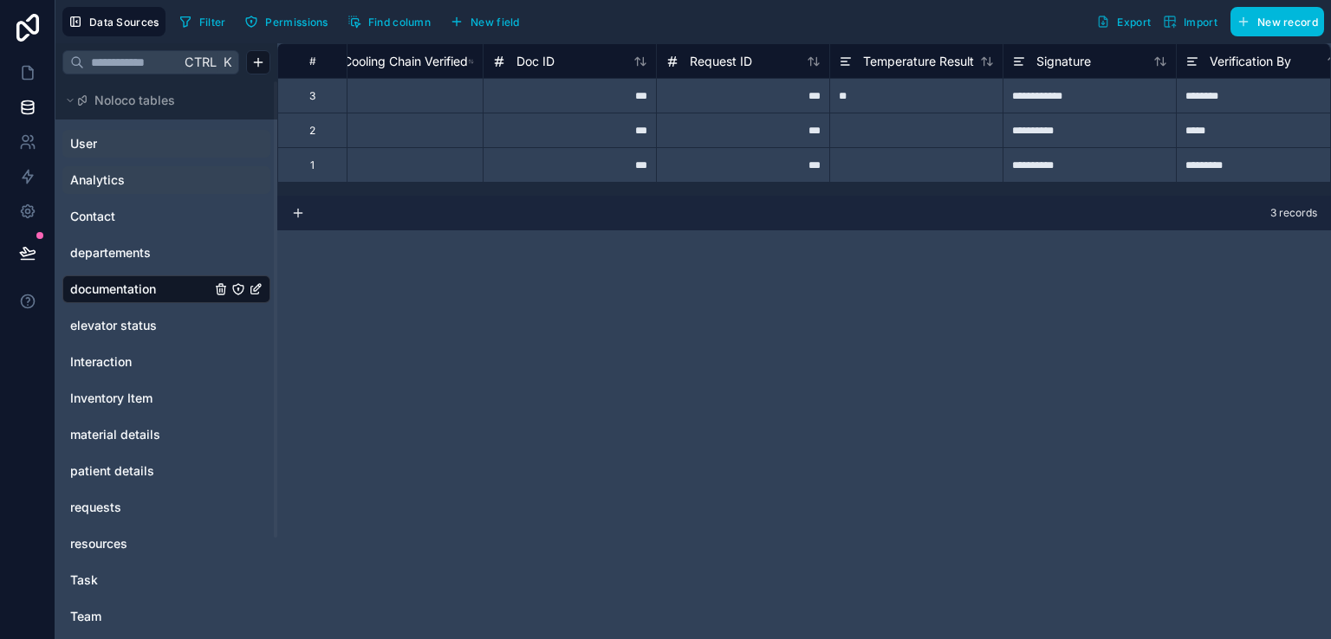
scroll to position [0, 24]
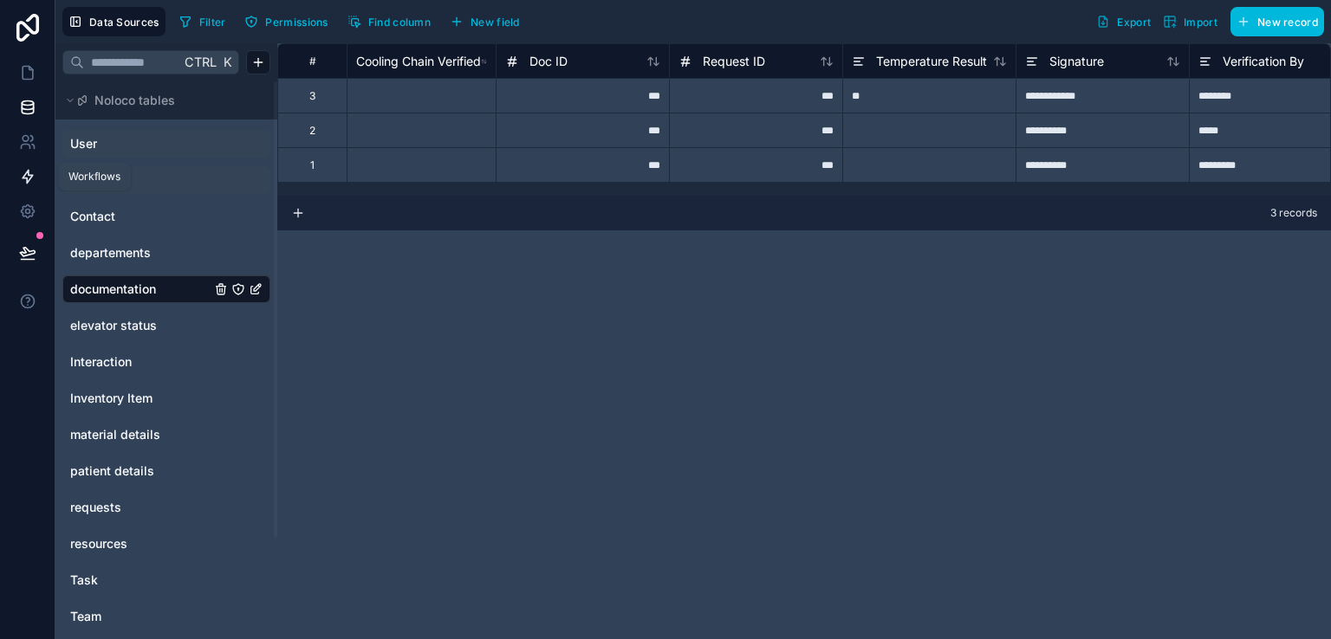
click at [25, 175] on icon at bounding box center [27, 176] width 17 height 17
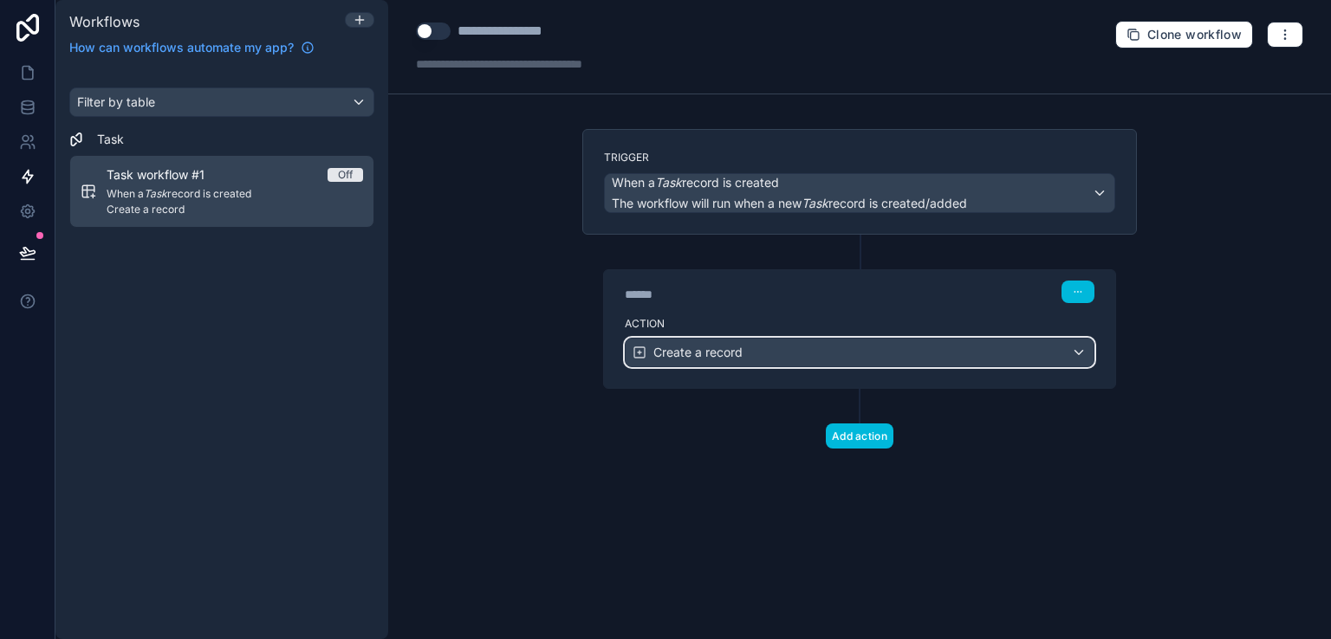
click at [677, 350] on span "Create a record" at bounding box center [697, 352] width 89 height 17
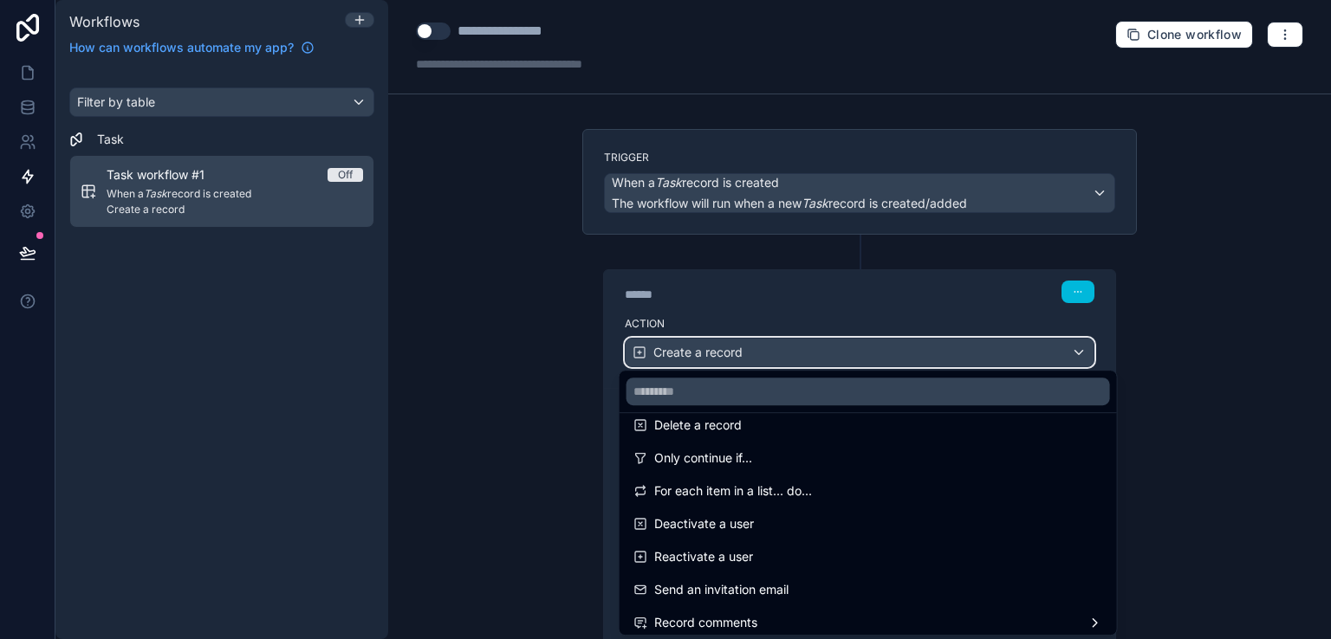
scroll to position [321, 0]
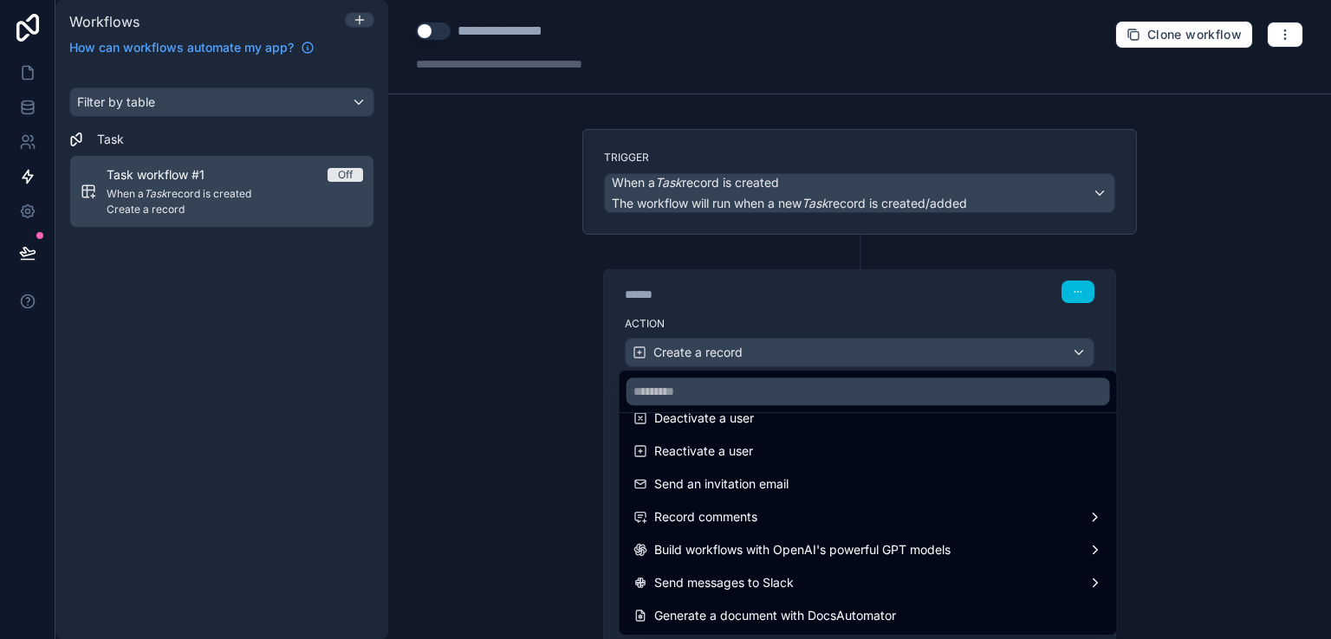
click at [722, 552] on span "Build workflows with OpenAI's powerful GPT models" at bounding box center [802, 550] width 296 height 21
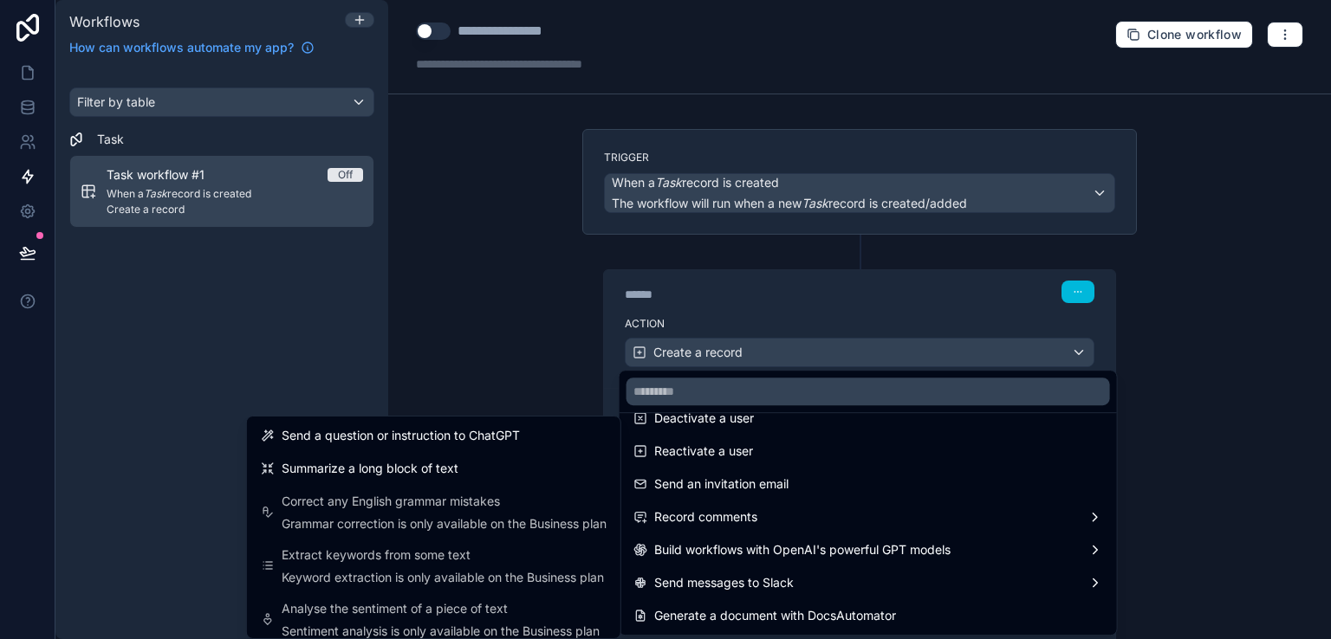
click at [594, 323] on div at bounding box center [665, 319] width 1331 height 639
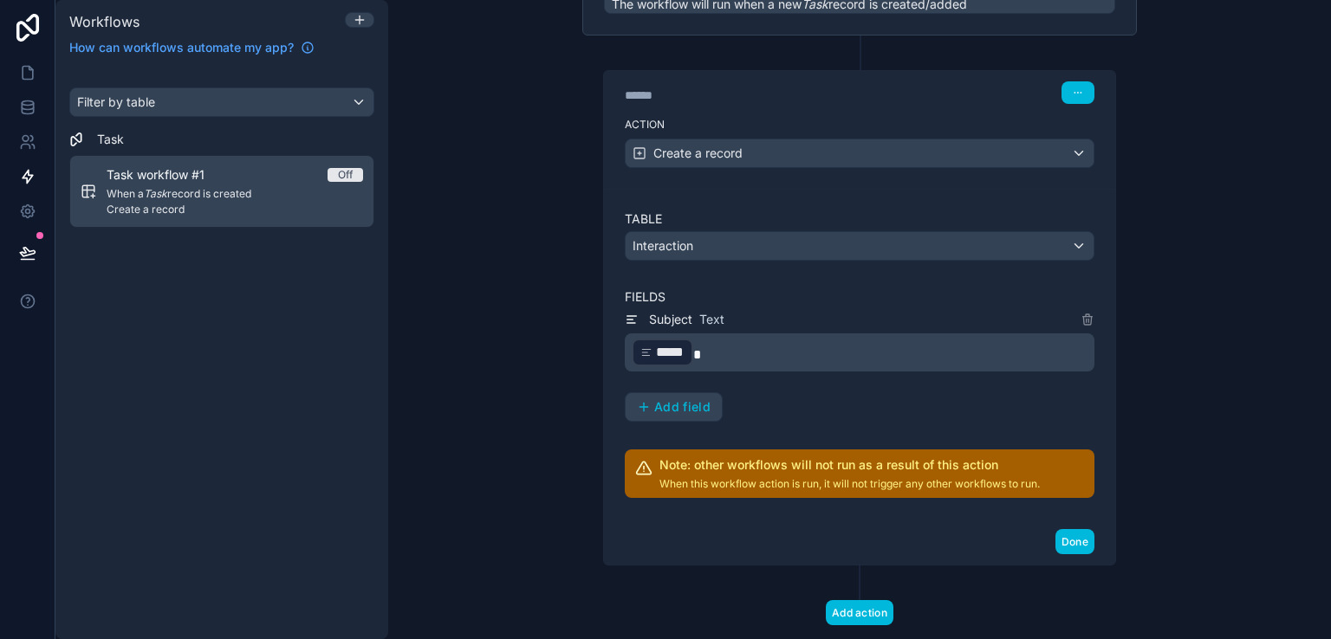
scroll to position [203, 0]
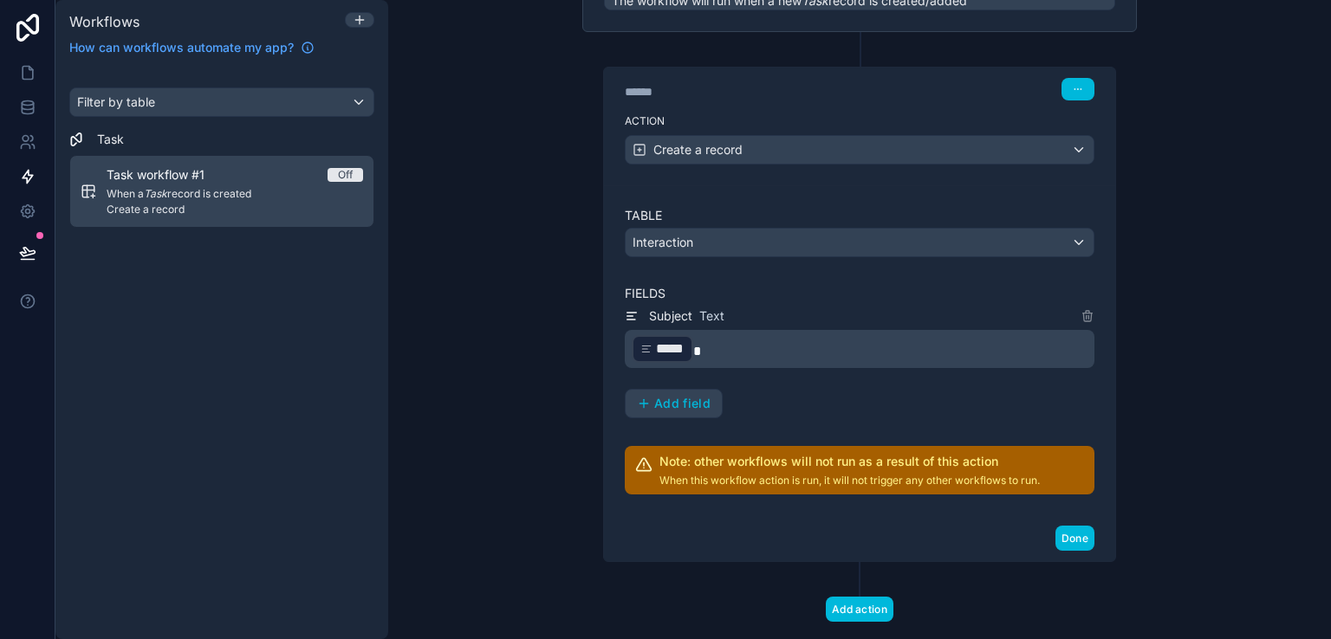
click at [724, 345] on p "﻿ ***** ﻿" at bounding box center [861, 349] width 459 height 31
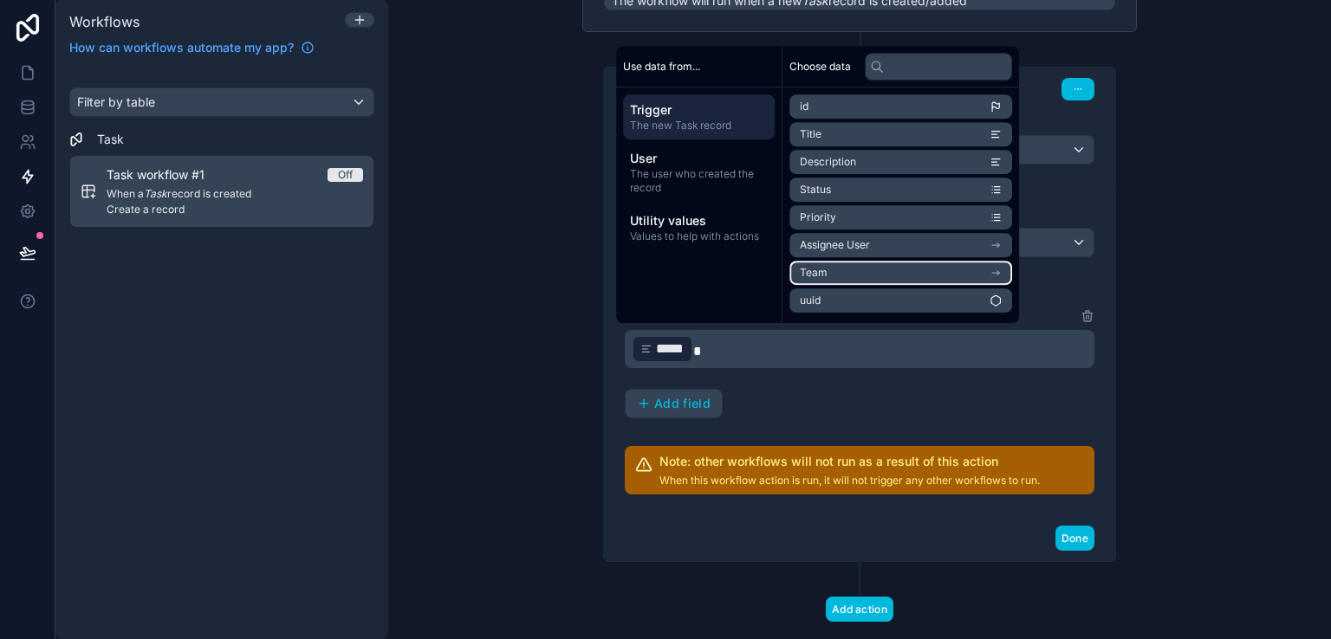
scroll to position [236, 0]
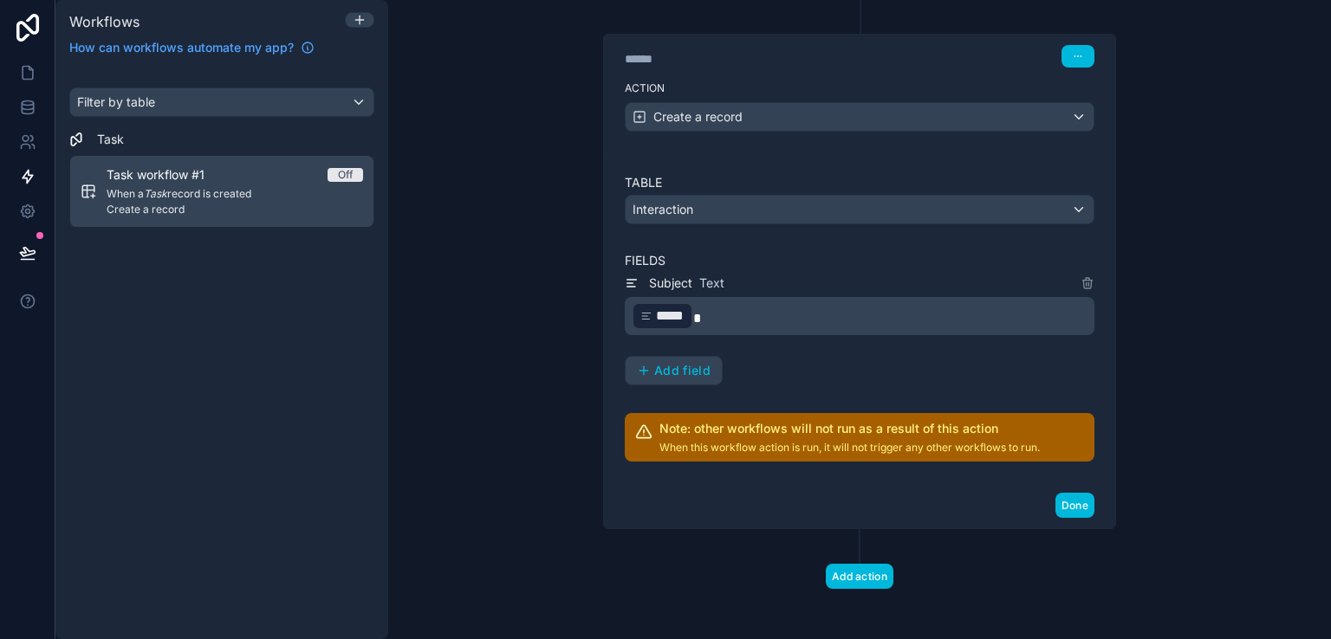
click at [821, 358] on div "Subject Text ﻿ ***** ﻿ Add field" at bounding box center [860, 329] width 470 height 113
click at [805, 320] on p "﻿ ***** ﻿" at bounding box center [861, 316] width 459 height 31
click at [832, 358] on div "Subject Text ﻿ ***** ﻿ Add field" at bounding box center [860, 329] width 470 height 113
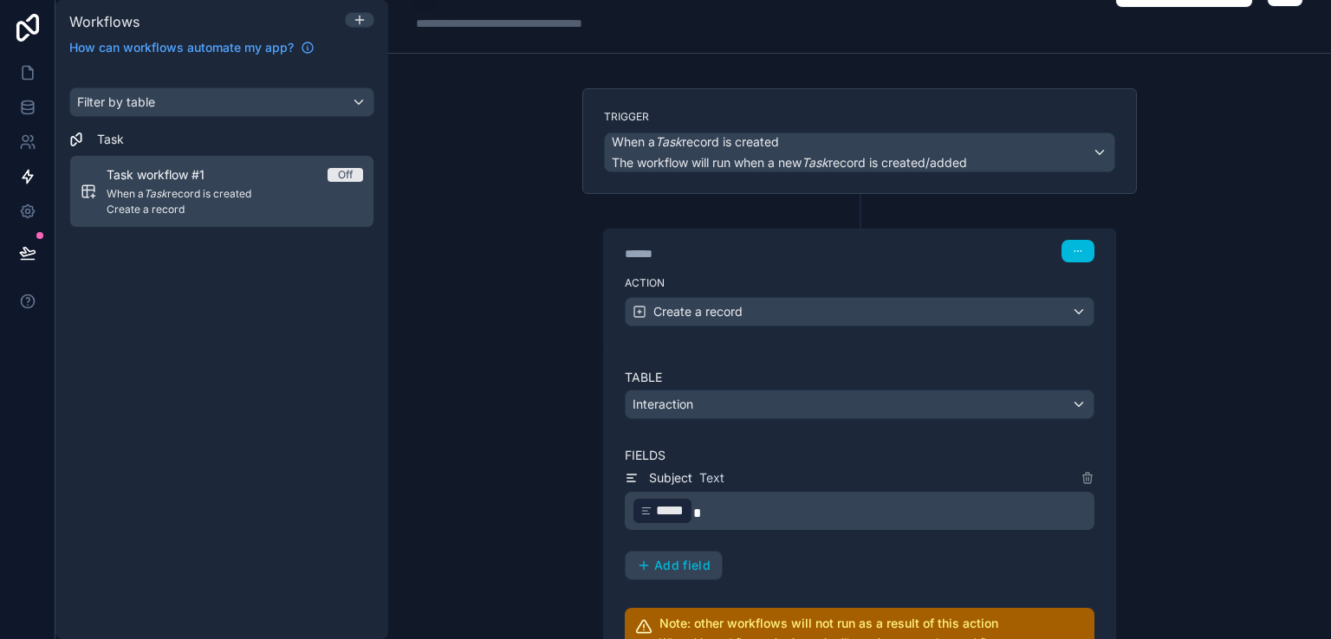
scroll to position [38, 0]
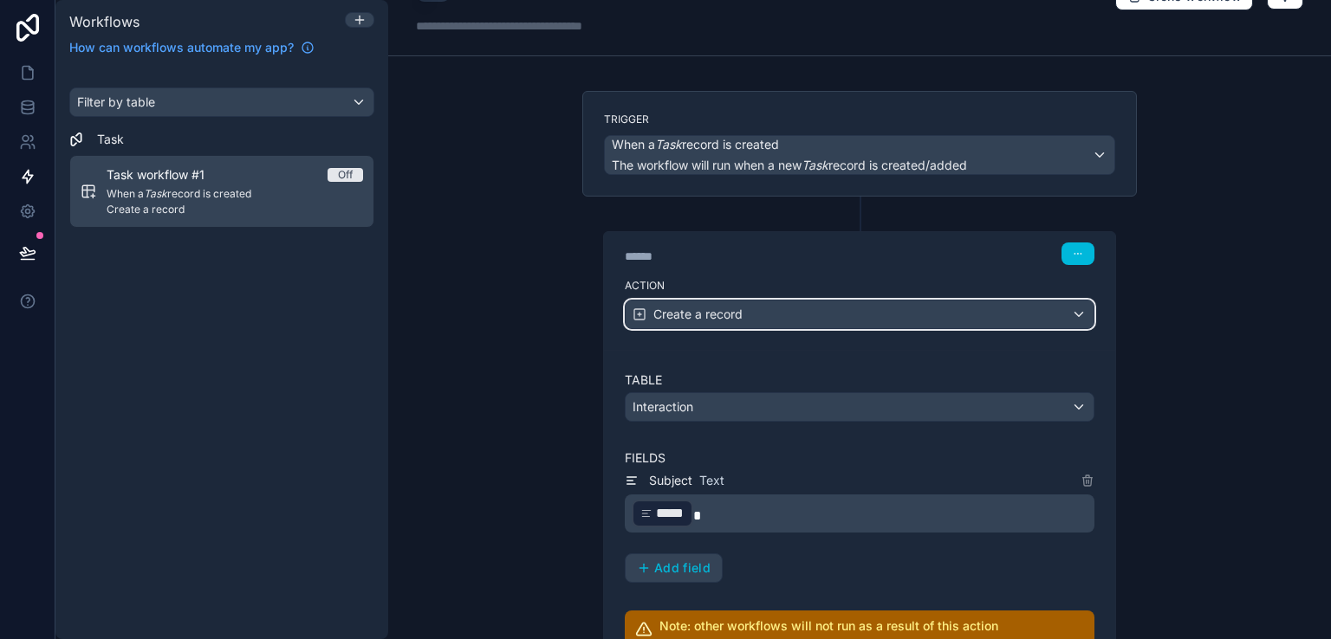
click at [787, 311] on div "Create a record" at bounding box center [860, 315] width 468 height 28
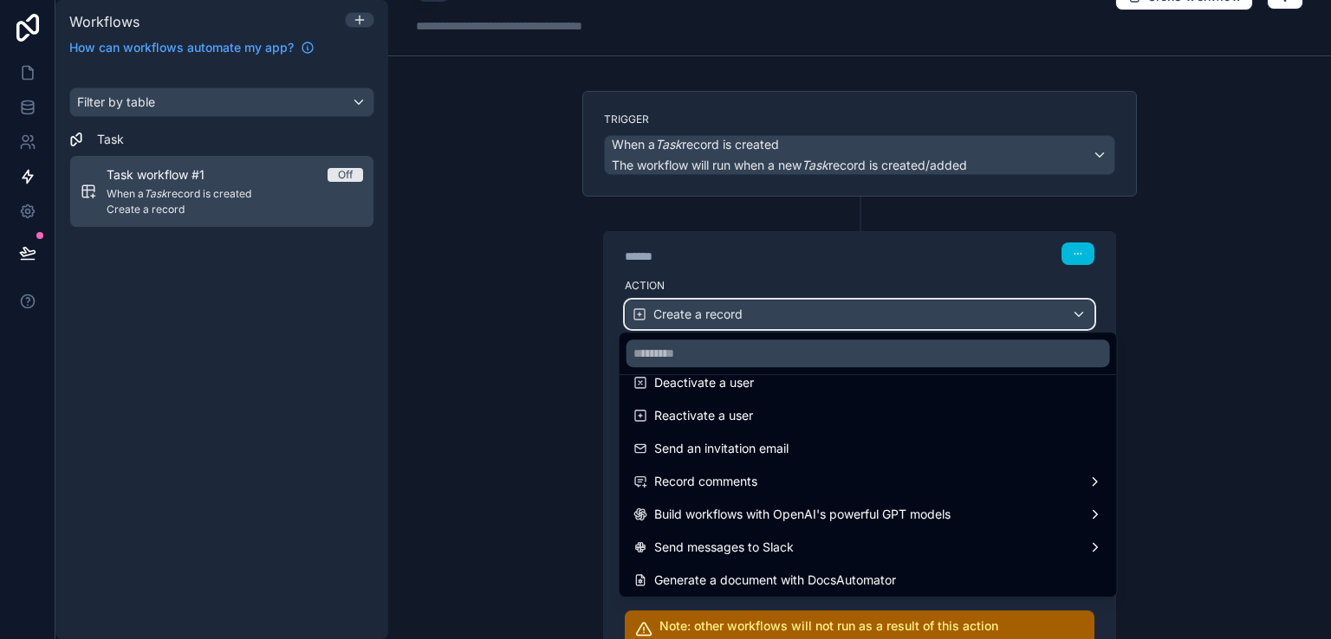
scroll to position [321, 0]
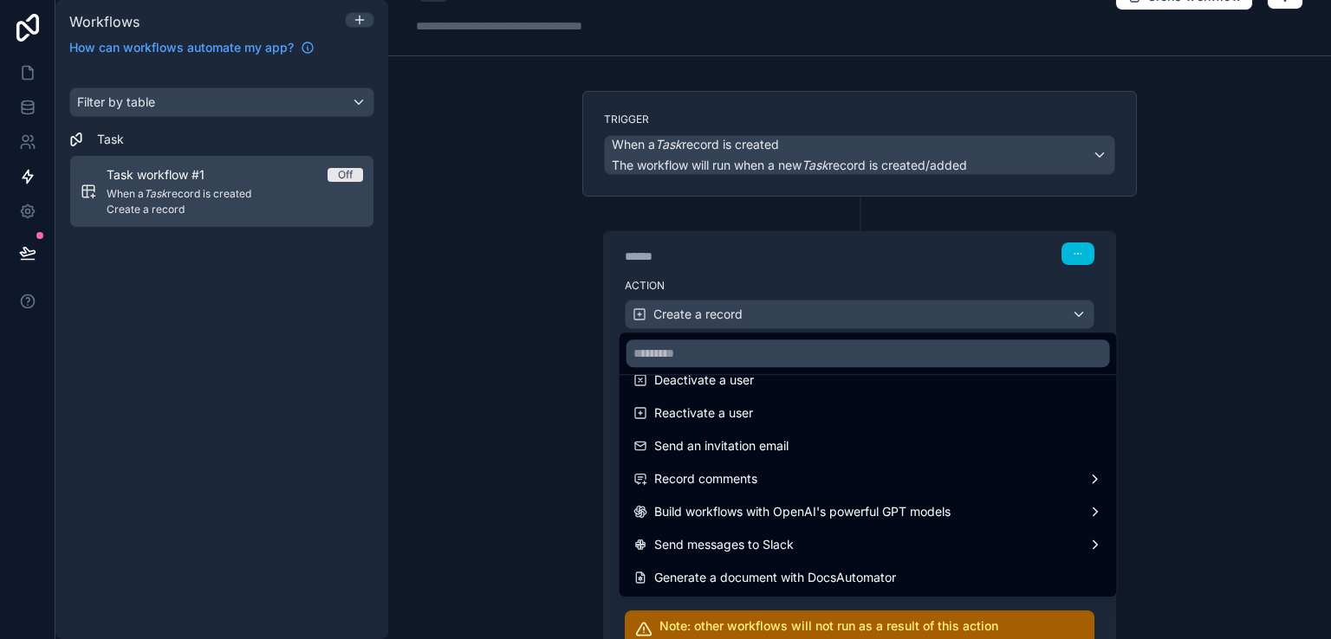
click at [550, 382] on div at bounding box center [665, 319] width 1331 height 639
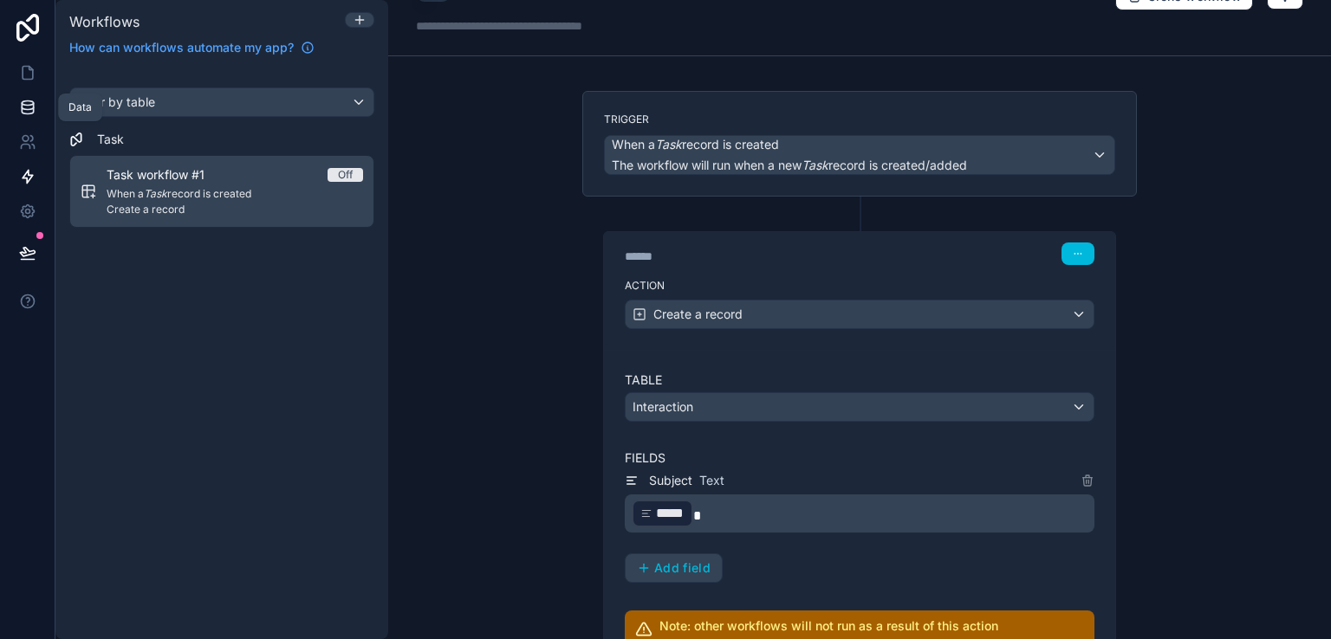
click at [37, 93] on link at bounding box center [27, 107] width 55 height 35
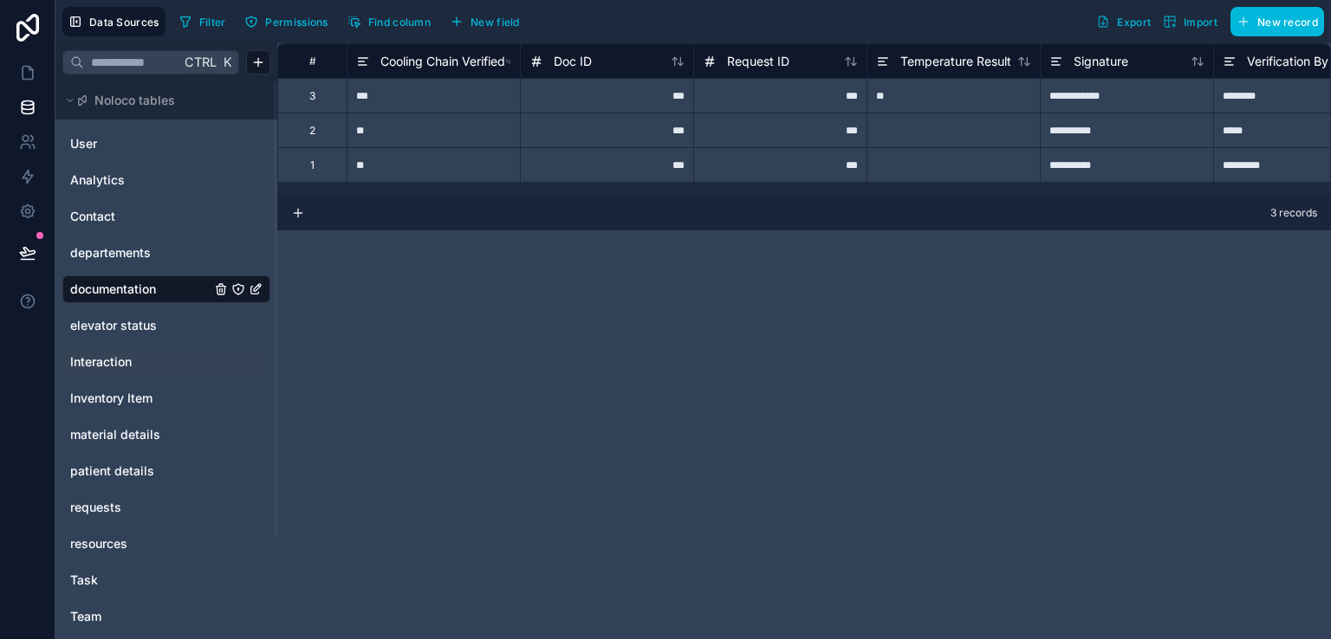
click at [104, 361] on span "Interaction" at bounding box center [101, 362] width 62 height 17
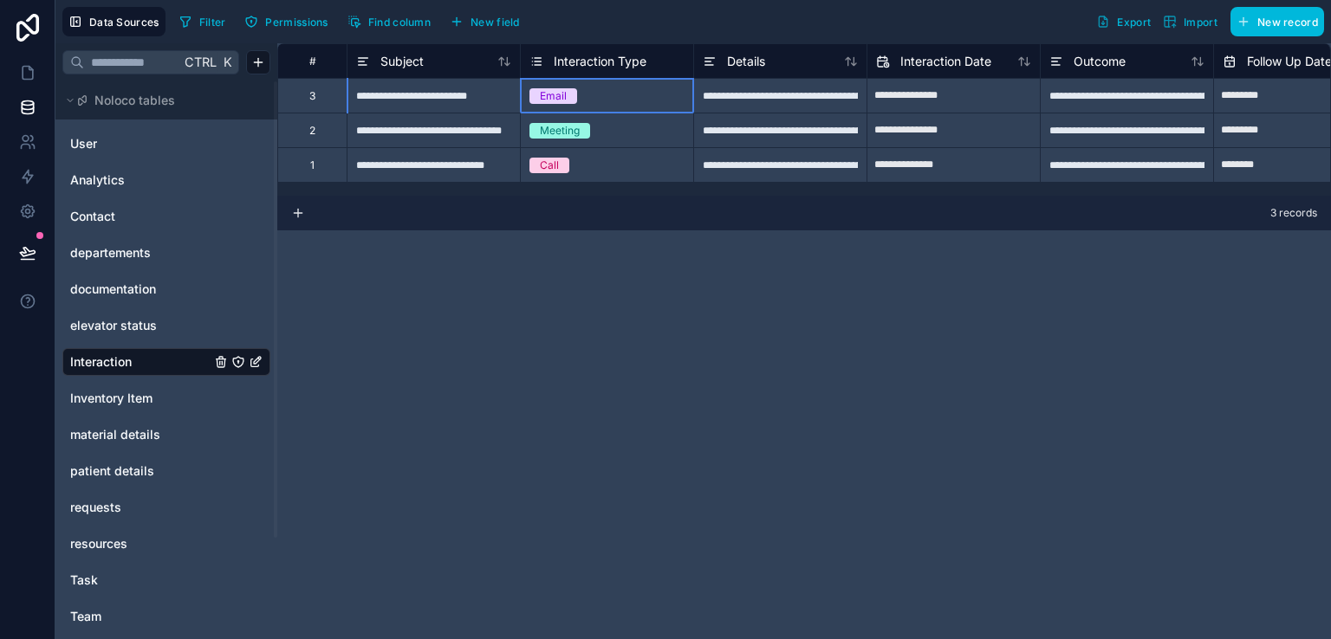
click at [575, 99] on span "Email" at bounding box center [553, 96] width 48 height 16
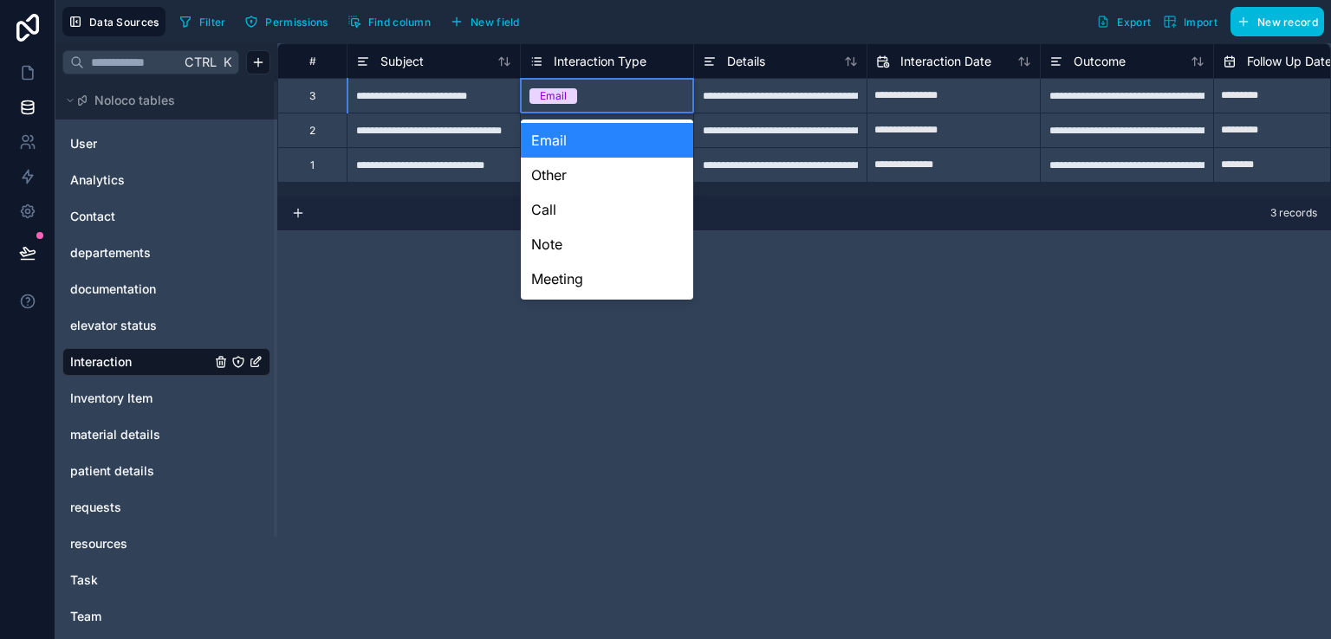
click at [562, 93] on div "Email" at bounding box center [553, 96] width 27 height 16
click at [412, 332] on div "**********" at bounding box center [804, 341] width 1054 height 596
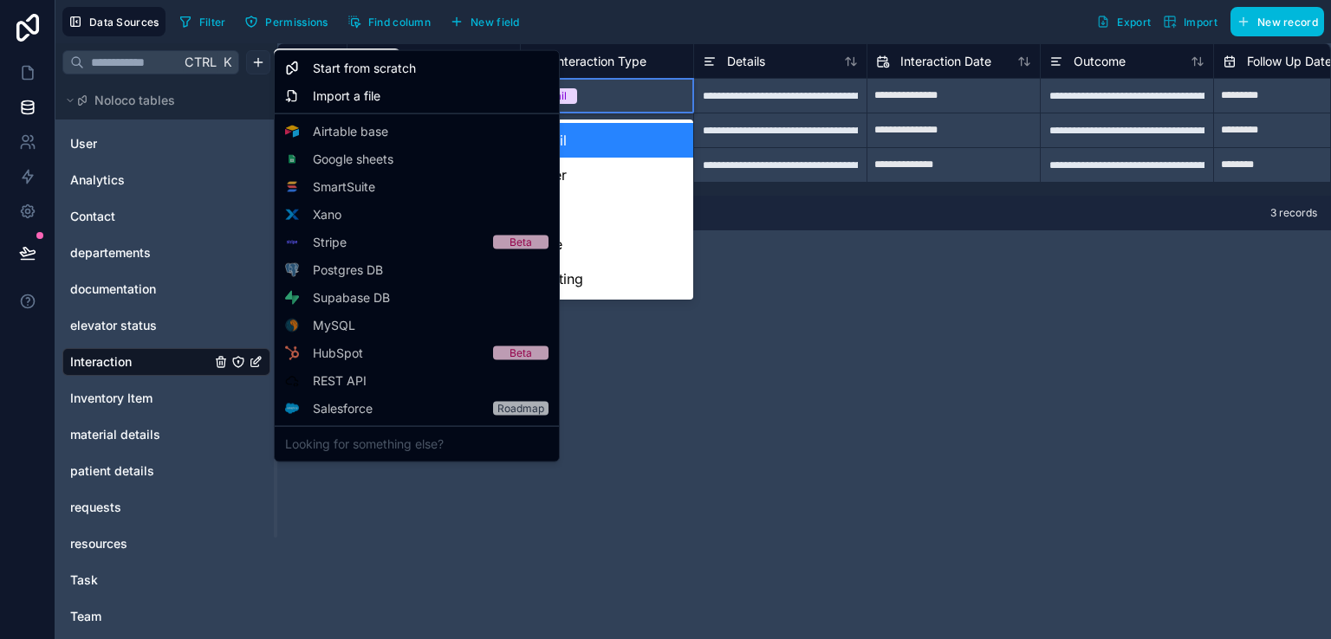
click at [257, 56] on html "**********" at bounding box center [665, 319] width 1331 height 639
click at [343, 74] on span "Start from scratch" at bounding box center [364, 68] width 103 height 17
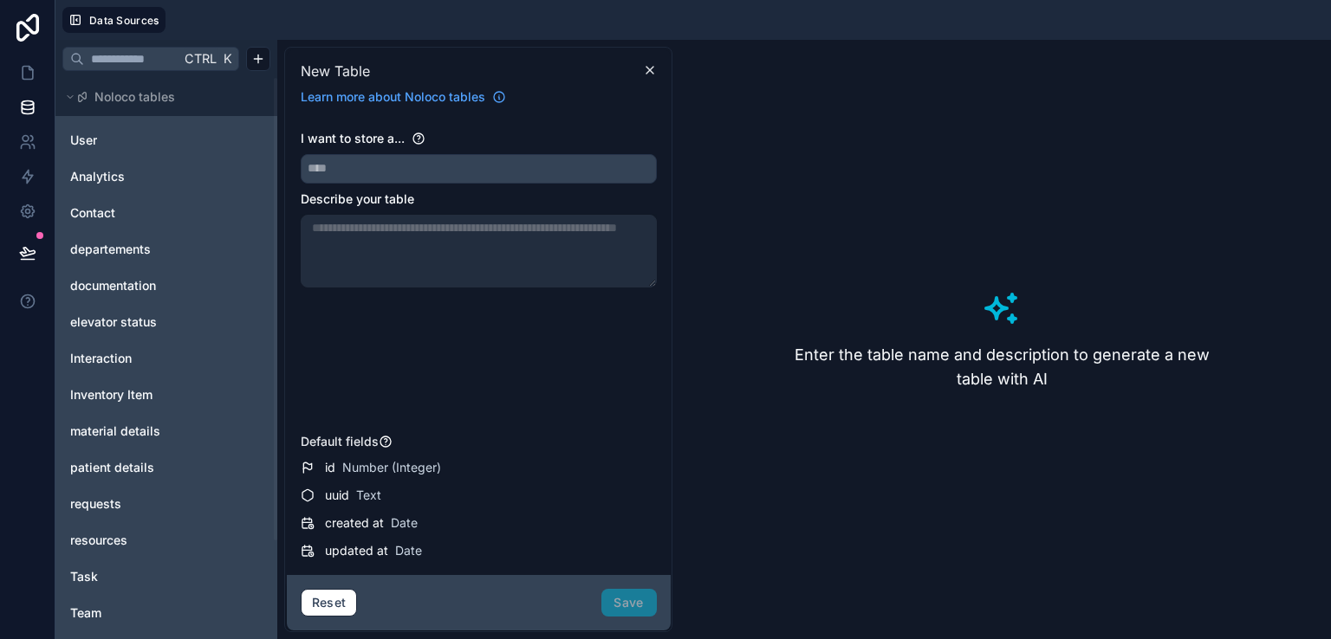
click at [393, 152] on div "I want to store a..." at bounding box center [479, 157] width 356 height 54
click at [392, 166] on input "text" at bounding box center [479, 169] width 354 height 28
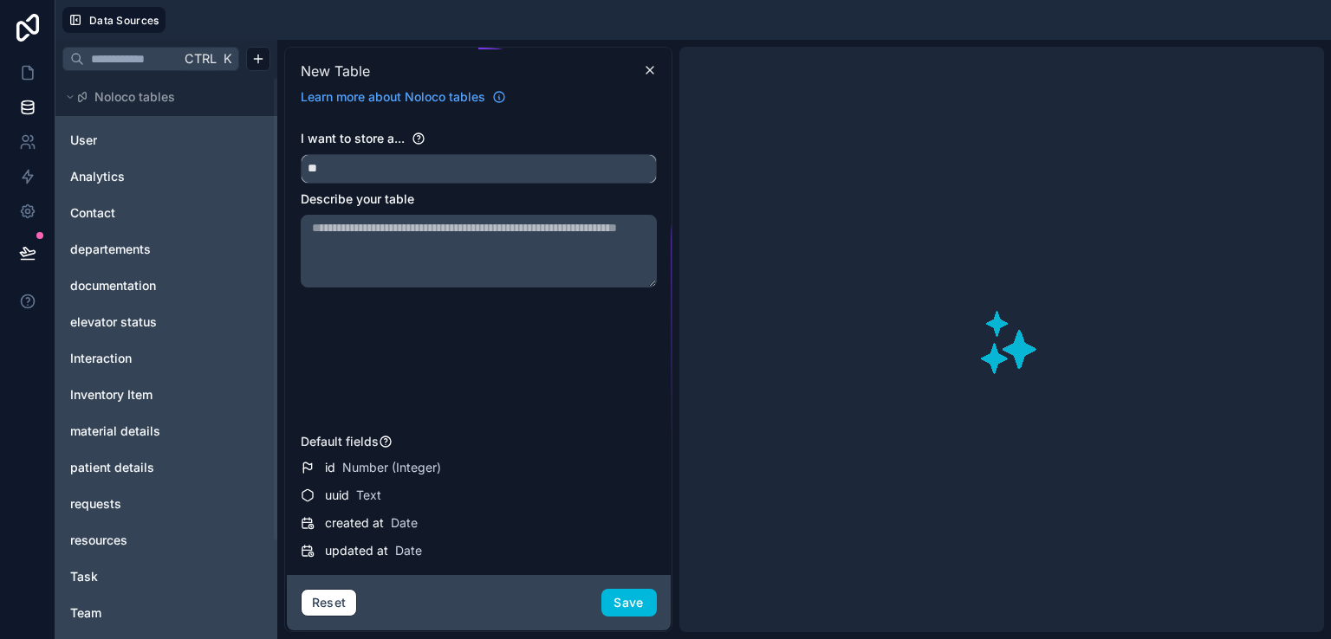
type input "*"
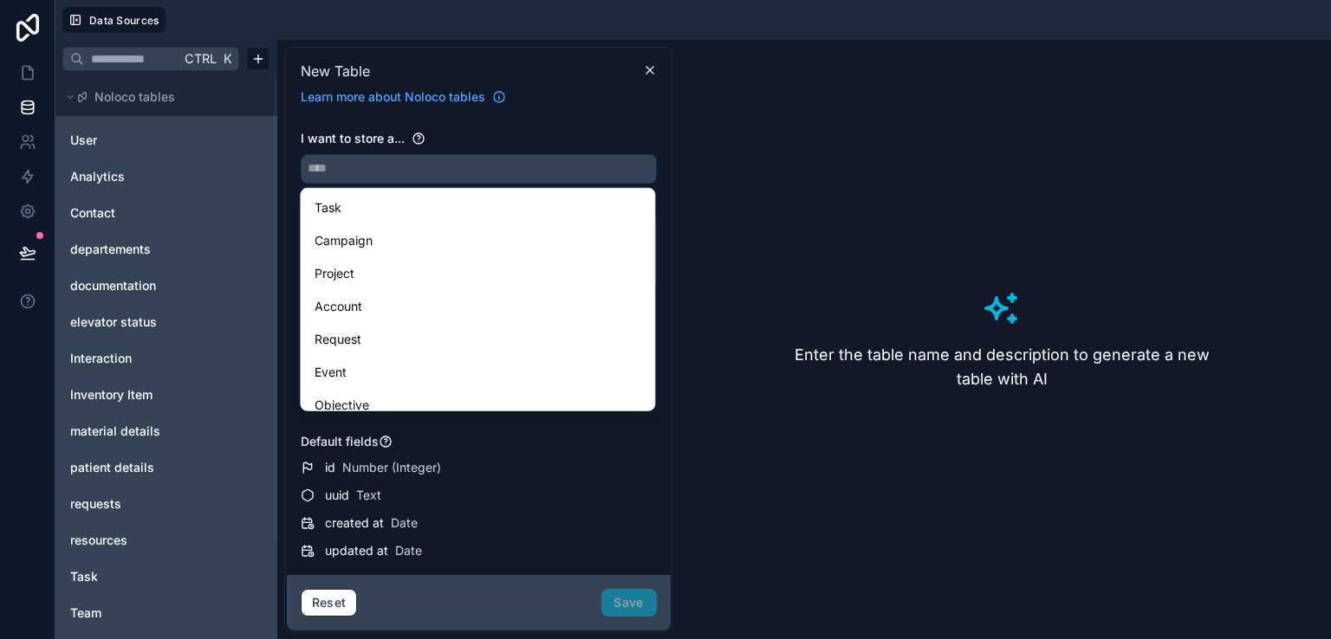
click at [495, 492] on div "uuid Text" at bounding box center [491, 495] width 332 height 17
click at [597, 105] on div "New Table Learn more about Noloco tables" at bounding box center [479, 82] width 384 height 67
click at [541, 438] on div "Default fields" at bounding box center [479, 441] width 356 height 17
click at [329, 598] on button "Reset" at bounding box center [329, 603] width 57 height 28
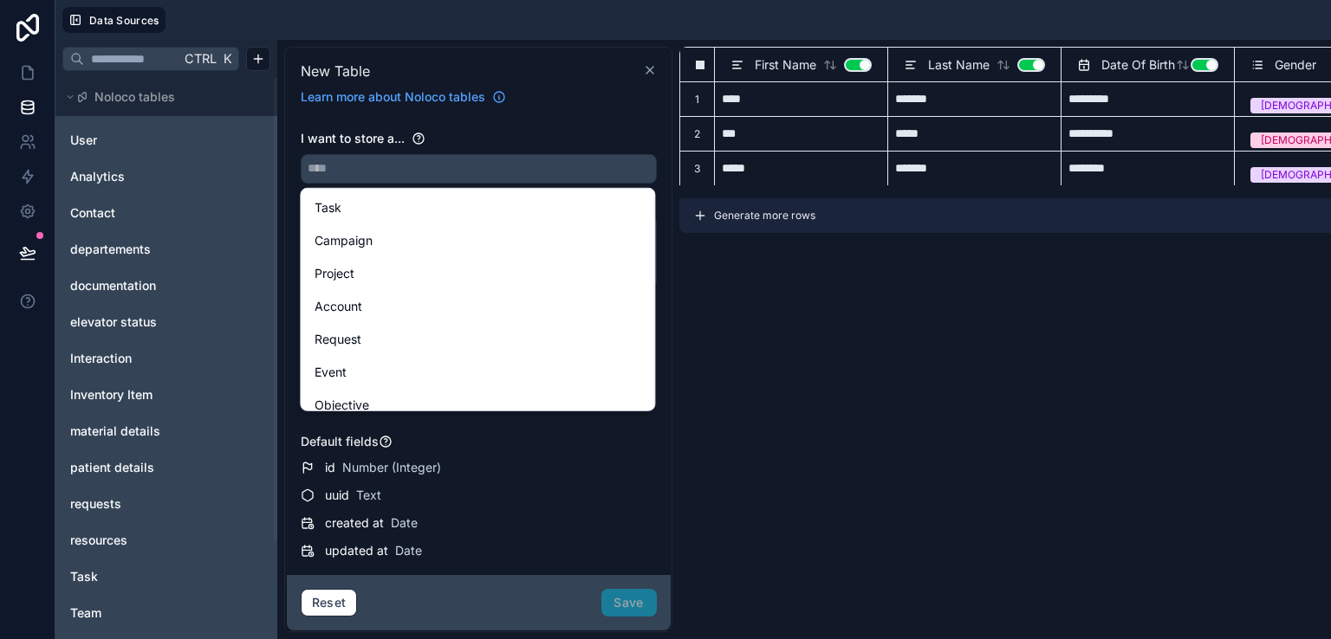
click at [647, 64] on icon at bounding box center [650, 70] width 14 height 14
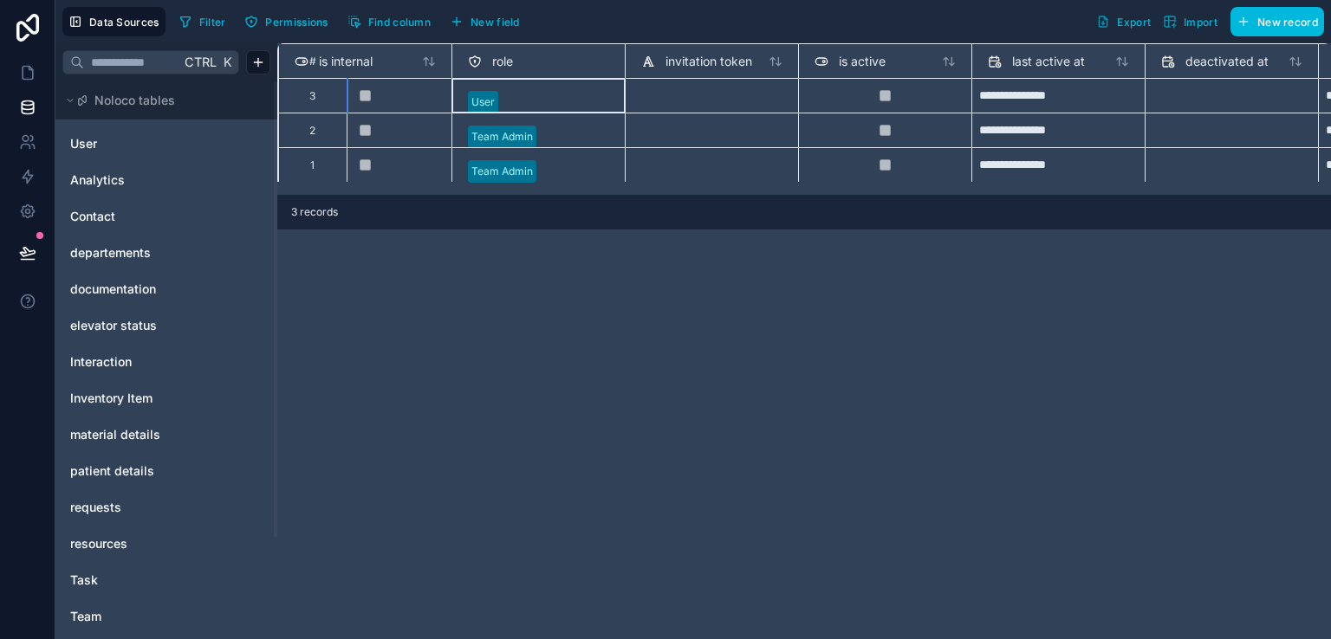
scroll to position [0, 762]
click at [492, 265] on div "**********" at bounding box center [804, 341] width 1054 height 596
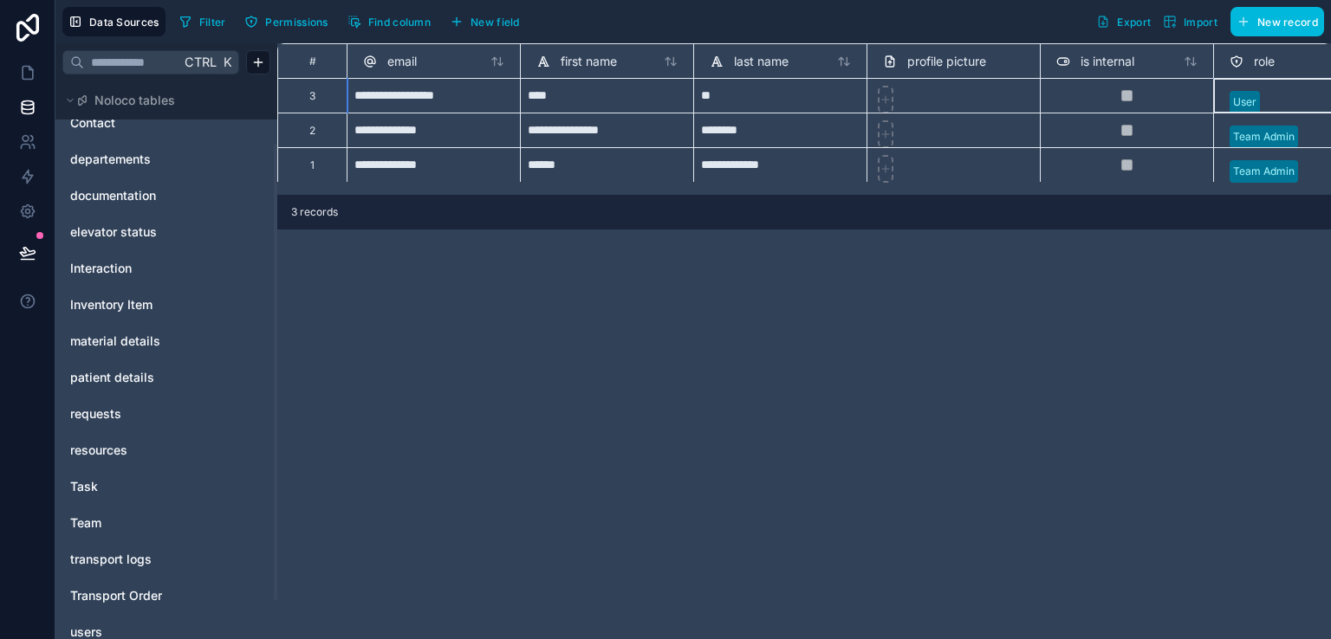
scroll to position [96, 0]
click at [85, 485] on span "Task" at bounding box center [84, 484] width 28 height 17
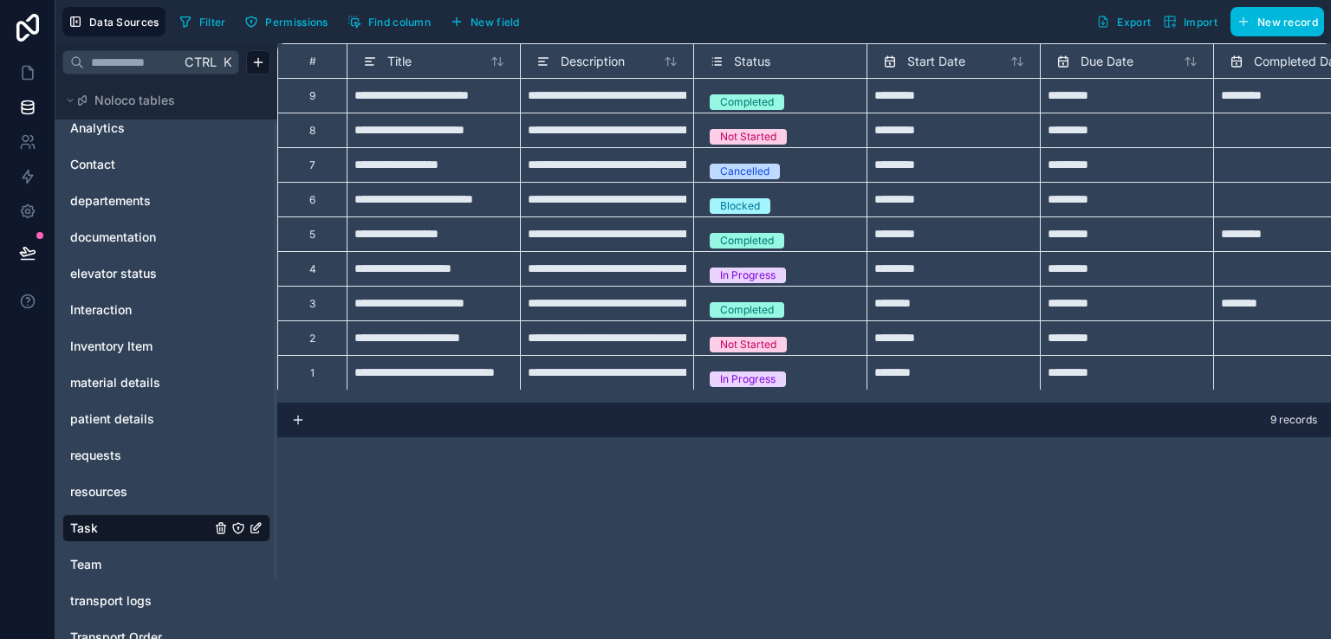
scroll to position [6, 0]
click at [450, 330] on div "**********" at bounding box center [433, 338] width 173 height 35
click at [450, 330] on input "**********" at bounding box center [433, 338] width 159 height 20
click at [475, 368] on div "**********" at bounding box center [433, 372] width 173 height 35
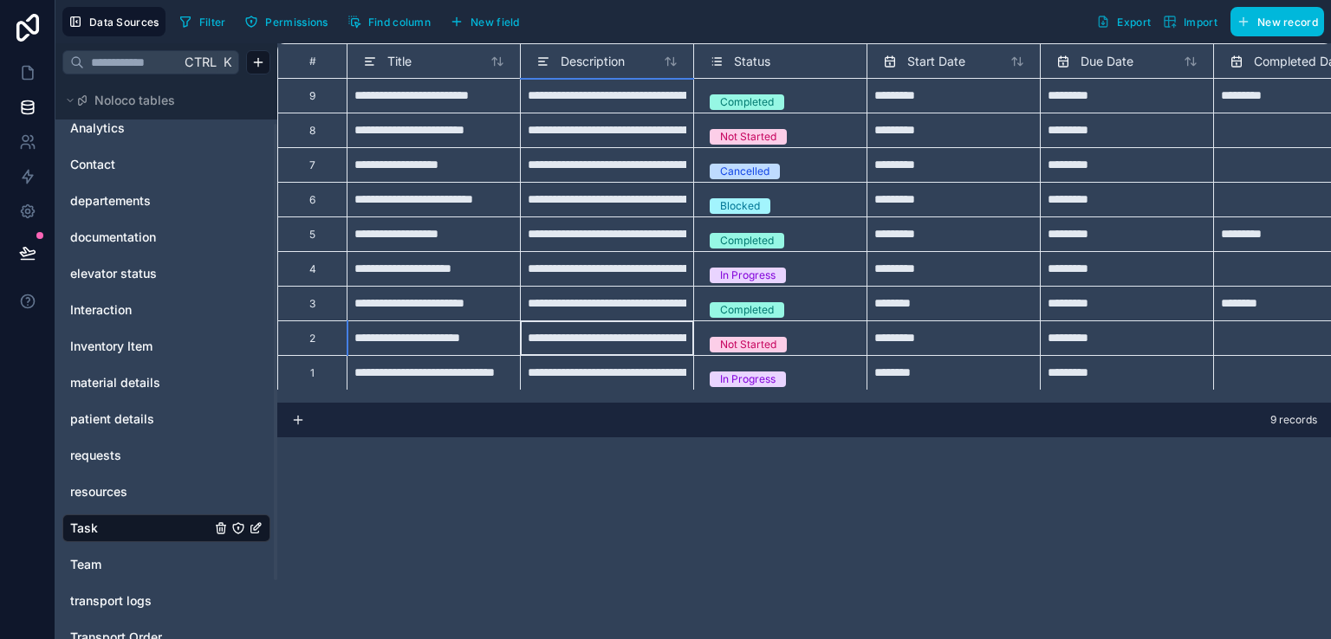
click at [585, 335] on div "**********" at bounding box center [606, 338] width 173 height 35
click at [633, 461] on div "**********" at bounding box center [804, 341] width 1054 height 596
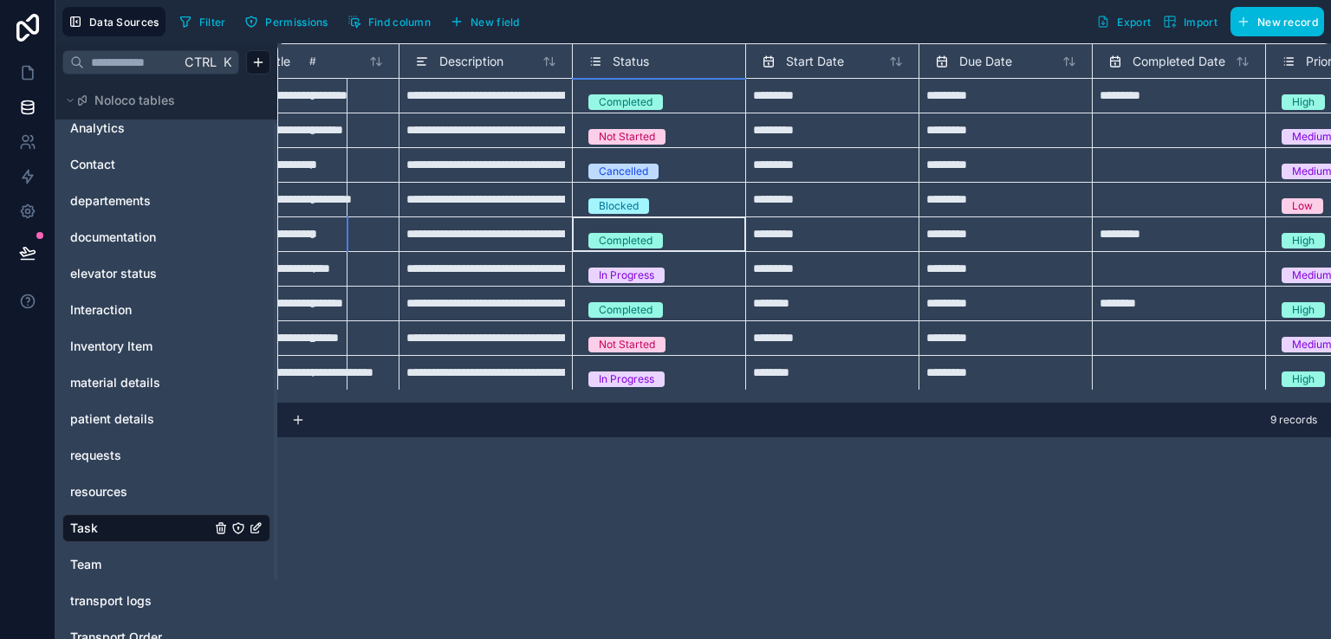
click at [620, 233] on div "Completed" at bounding box center [626, 241] width 54 height 16
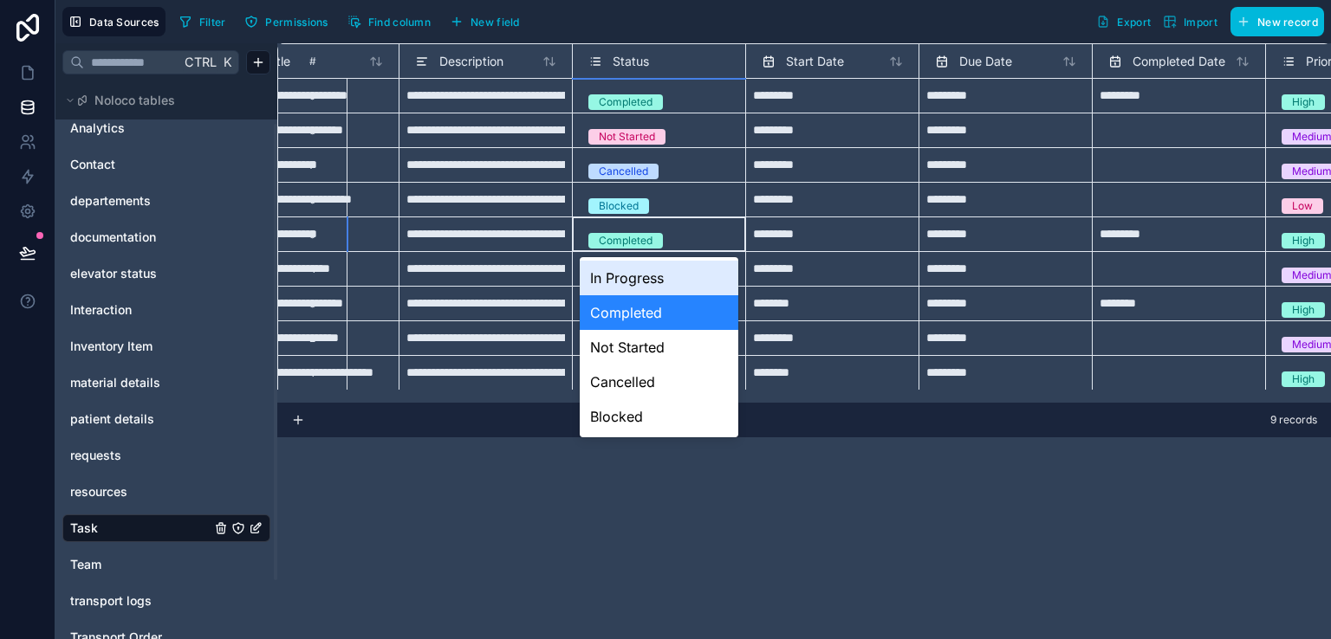
click at [620, 233] on div "Completed" at bounding box center [626, 241] width 54 height 16
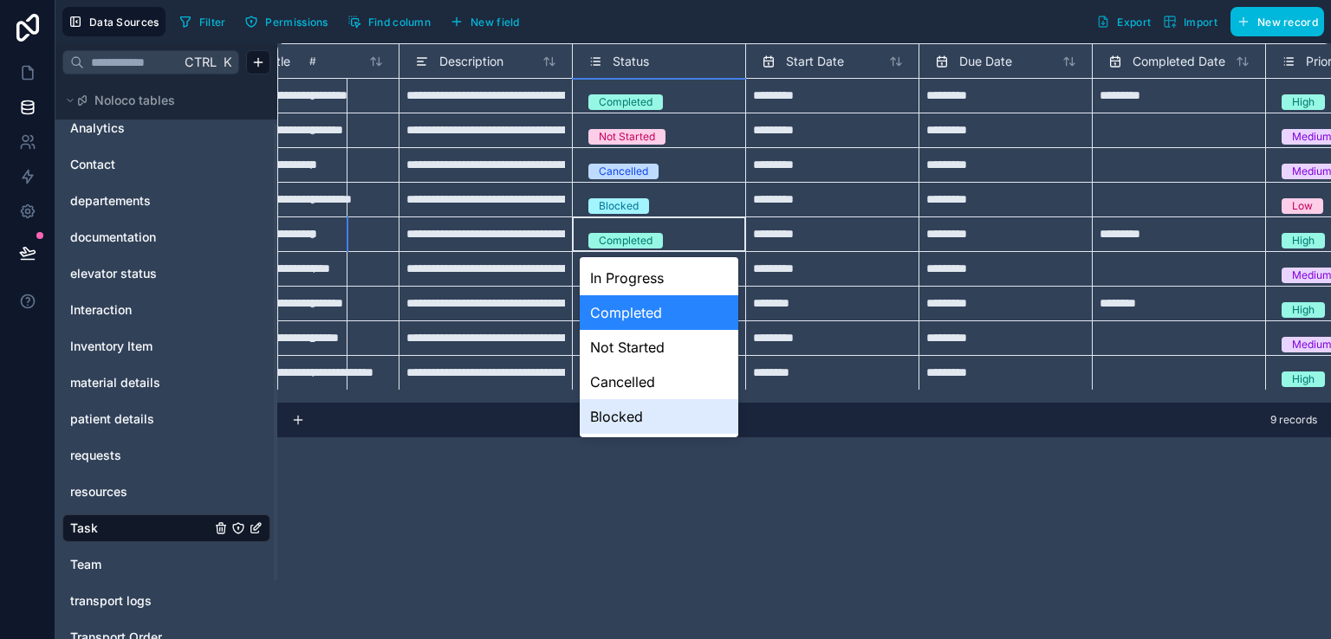
click at [582, 500] on div "**********" at bounding box center [804, 341] width 1054 height 596
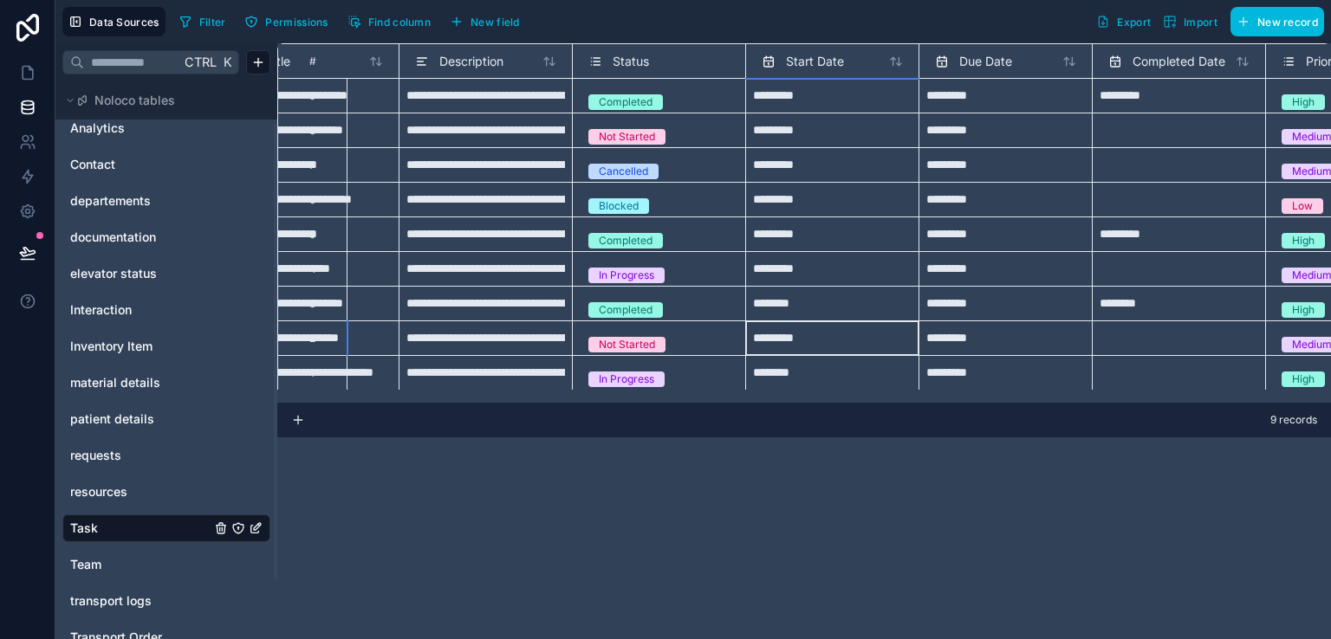
click at [817, 328] on input "*********" at bounding box center [832, 339] width 159 height 28
select select "****"
select select "*"
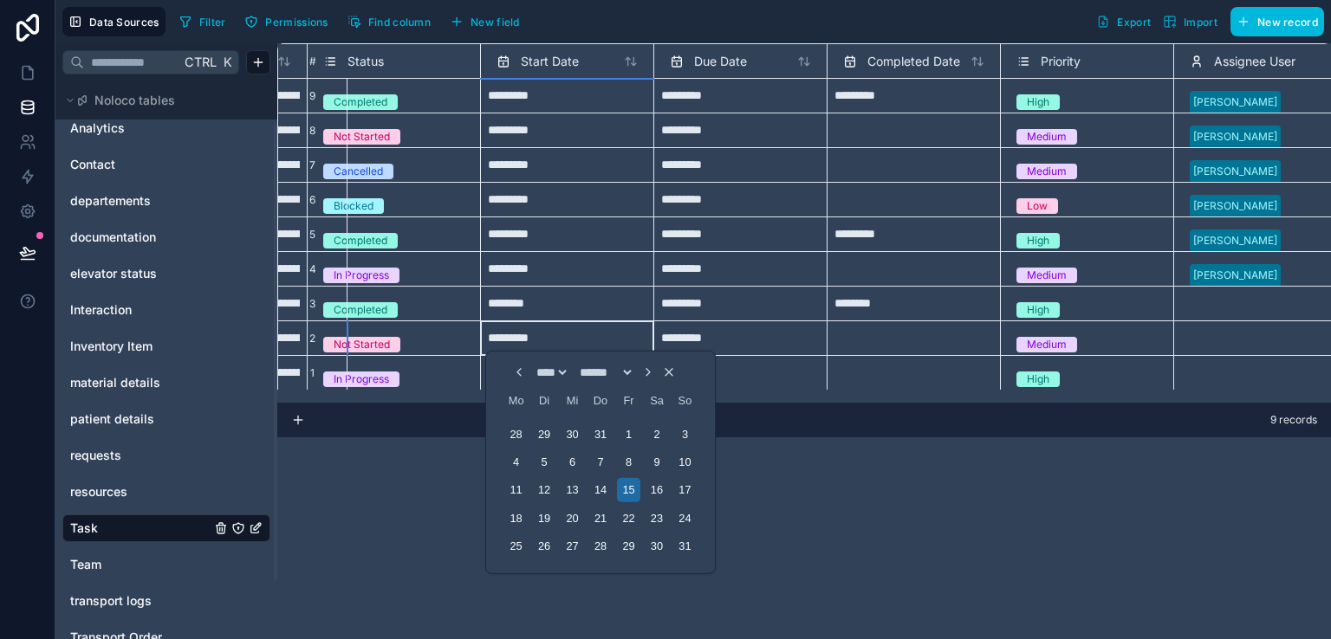
scroll to position [6, 390]
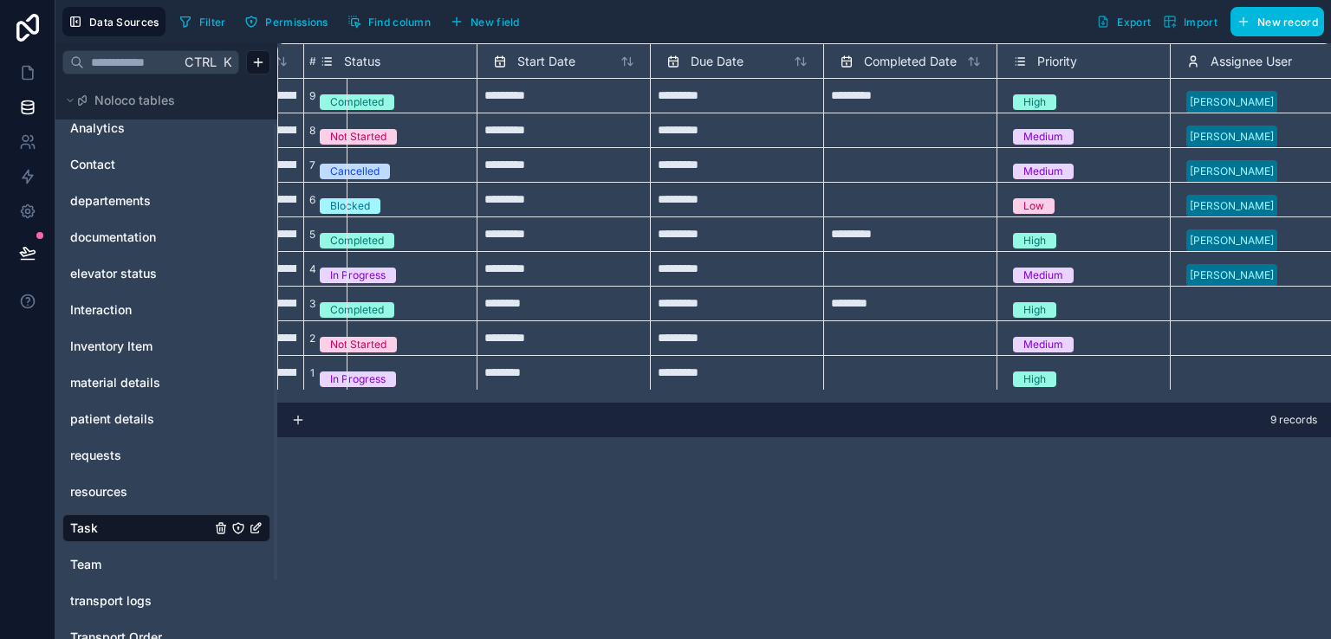
click at [892, 474] on div "**********" at bounding box center [804, 341] width 1054 height 596
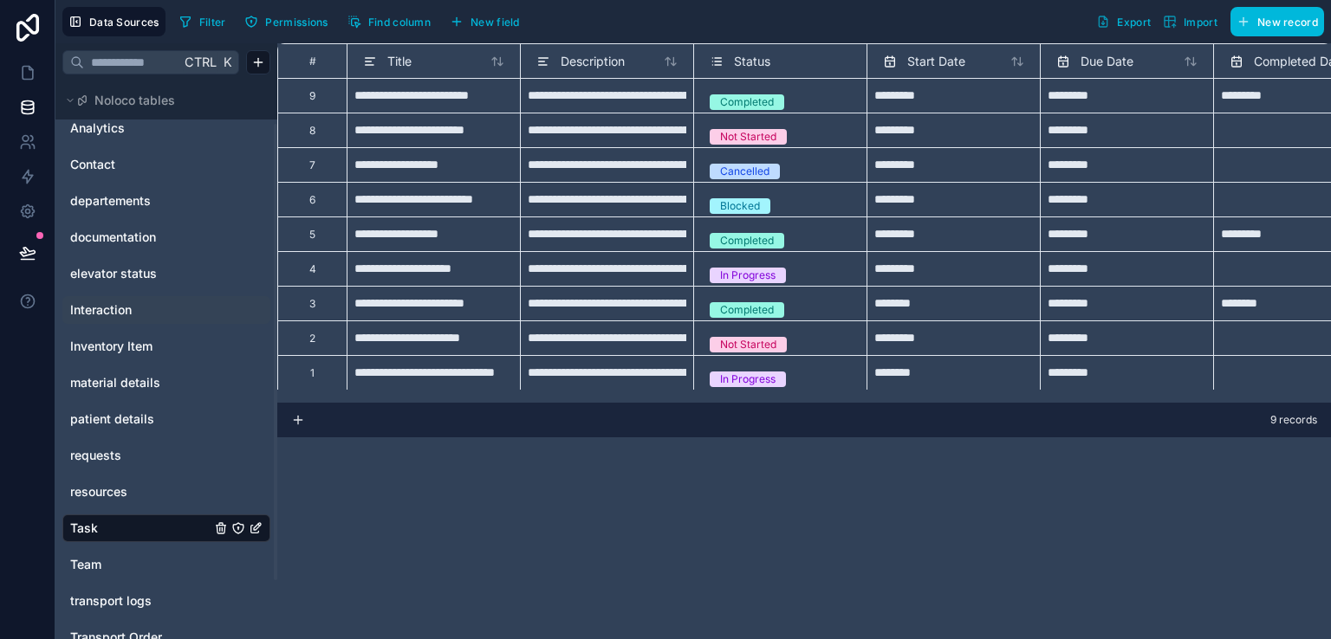
scroll to position [0, 0]
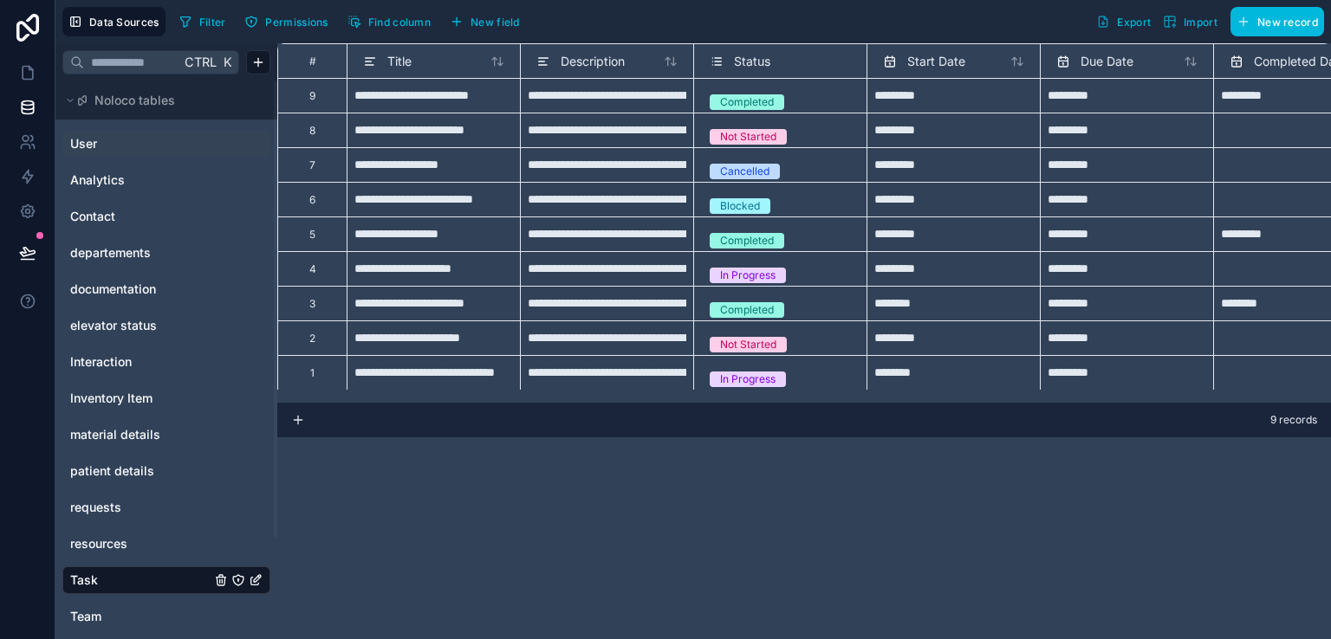
click at [152, 147] on link "User" at bounding box center [140, 143] width 140 height 17
